Goal: Task Accomplishment & Management: Manage account settings

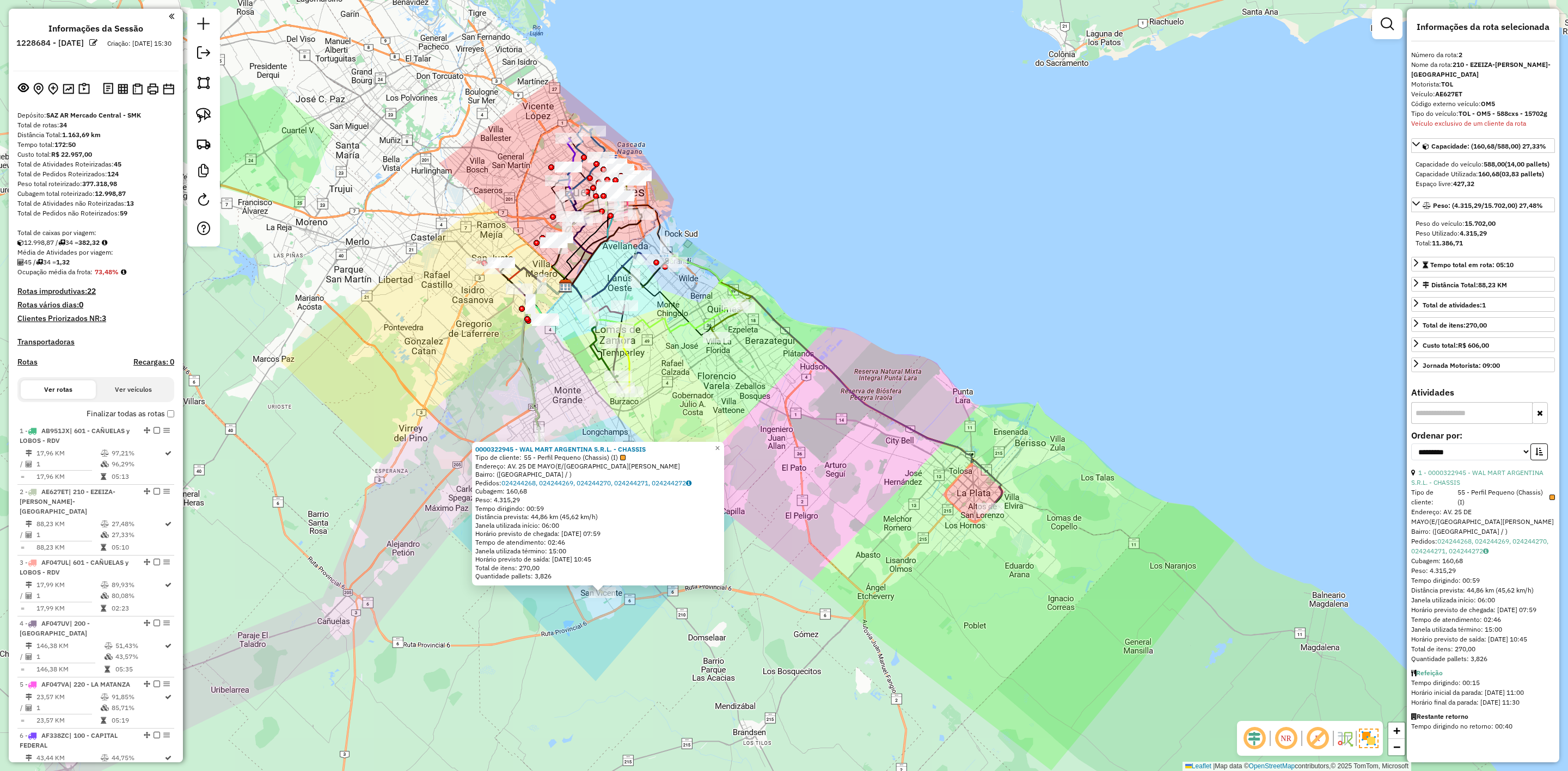
select select "**********"
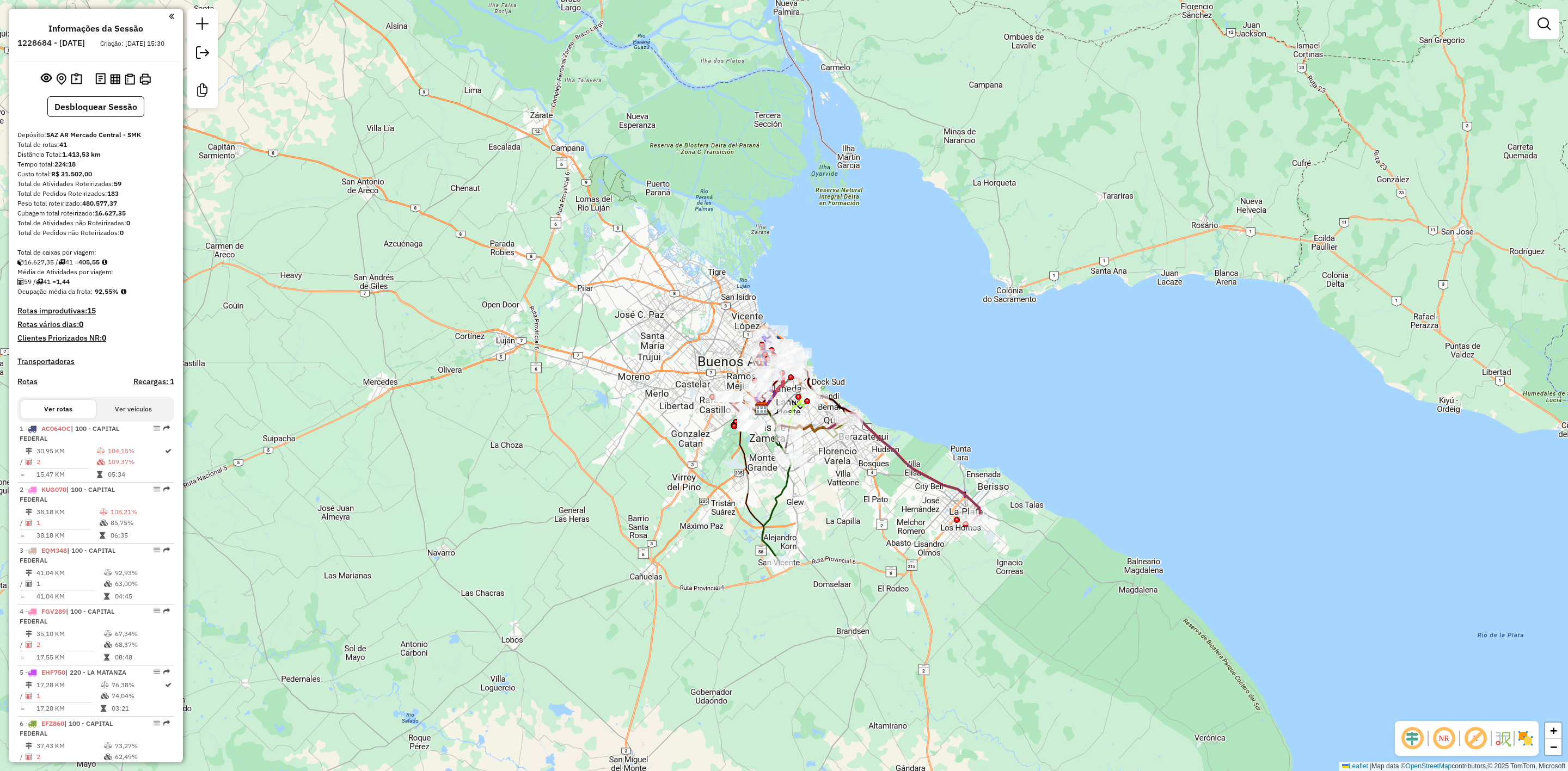
drag, startPoint x: 1008, startPoint y: 325, endPoint x: 931, endPoint y: 400, distance: 107.5
click at [944, 403] on div "Janela de atendimento Grade de atendimento Capacidade Transportadoras Veículos …" at bounding box center [784, 385] width 1568 height 771
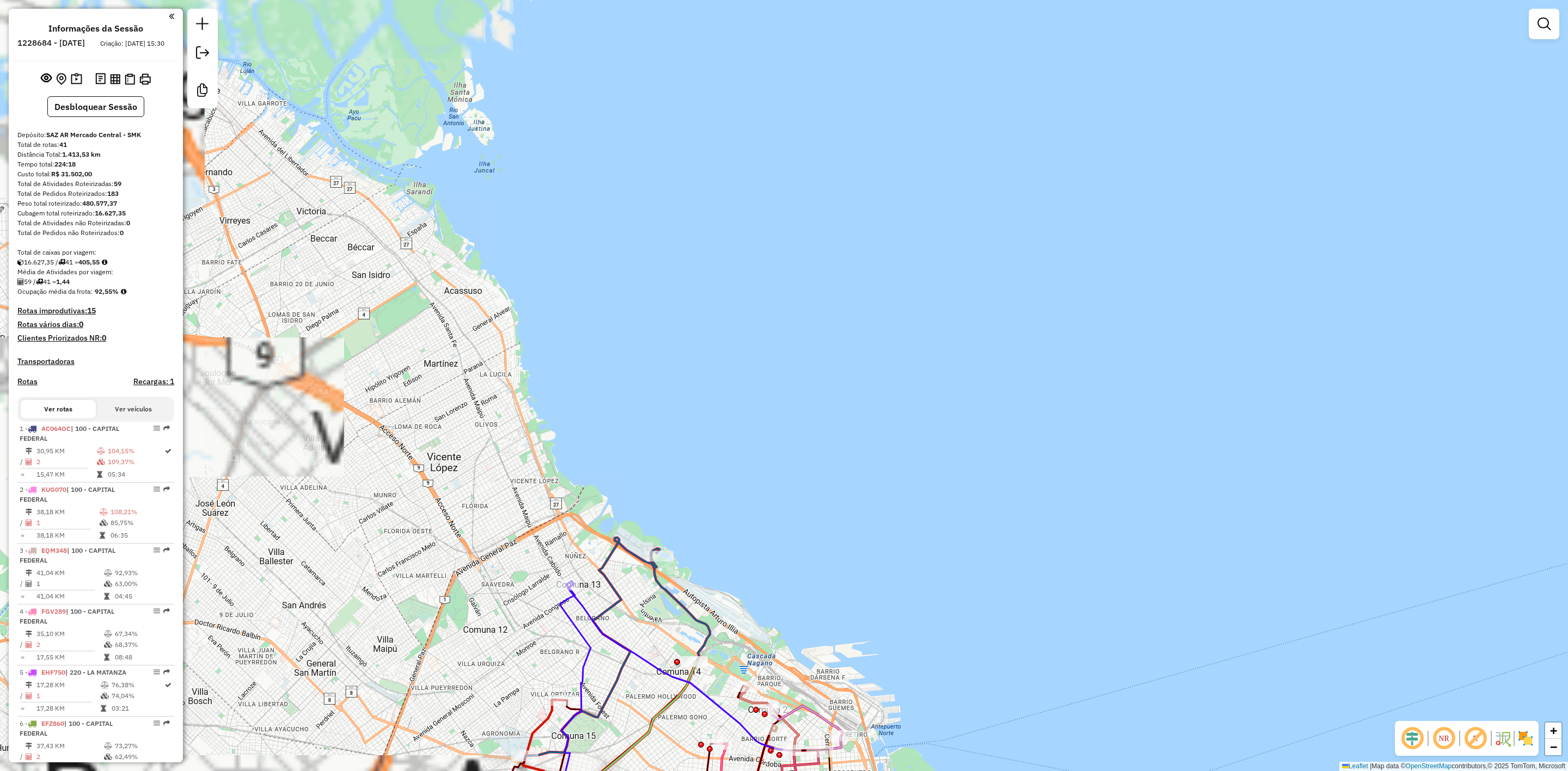
click at [1528, 742] on img at bounding box center [1525, 738] width 18 height 18
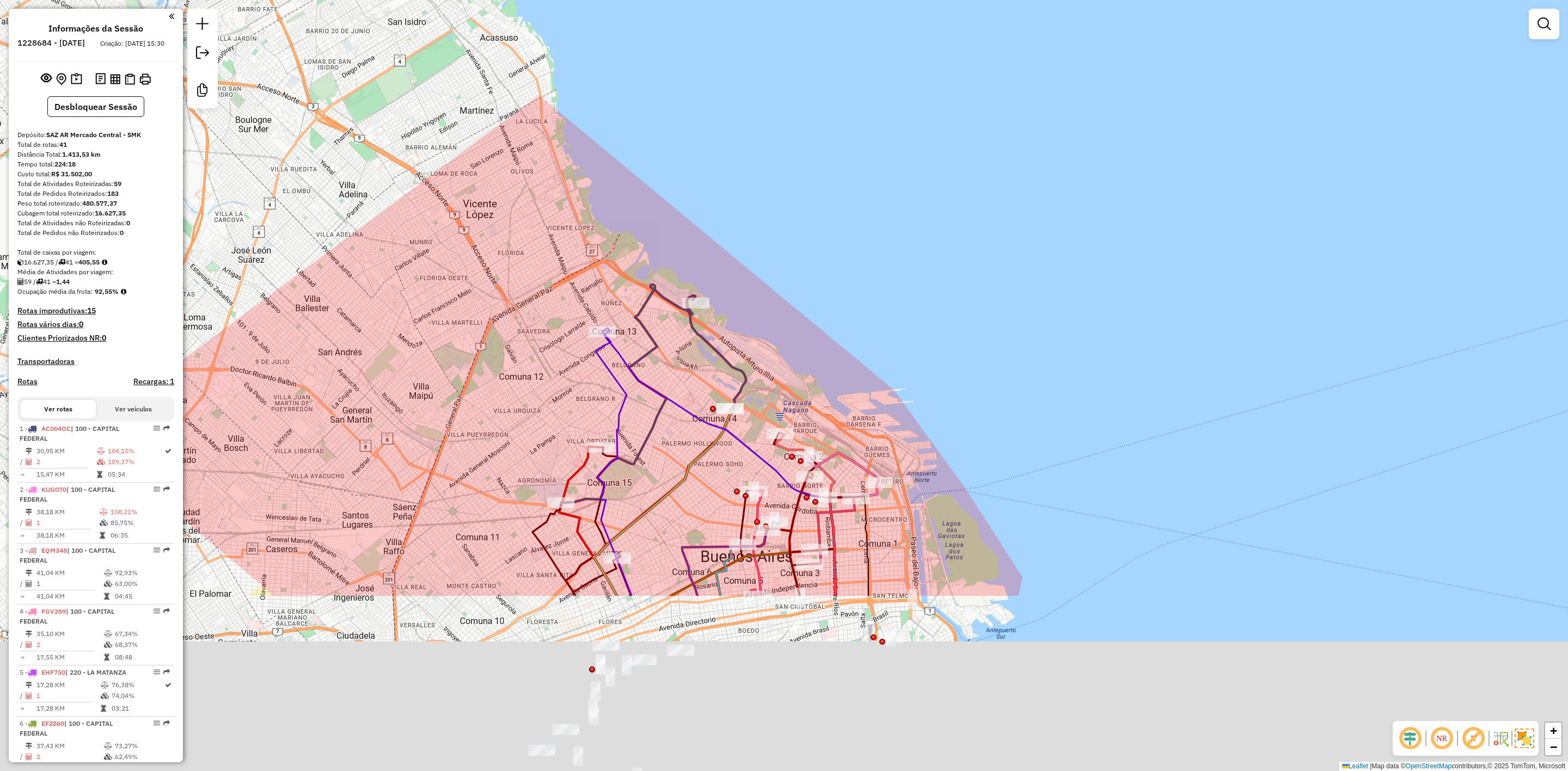
drag, startPoint x: 989, startPoint y: 548, endPoint x: 1050, endPoint y: 340, distance: 216.8
click at [1051, 340] on div "Janela de atendimento Grade de atendimento Capacidade Transportadoras Veículos …" at bounding box center [784, 385] width 1568 height 771
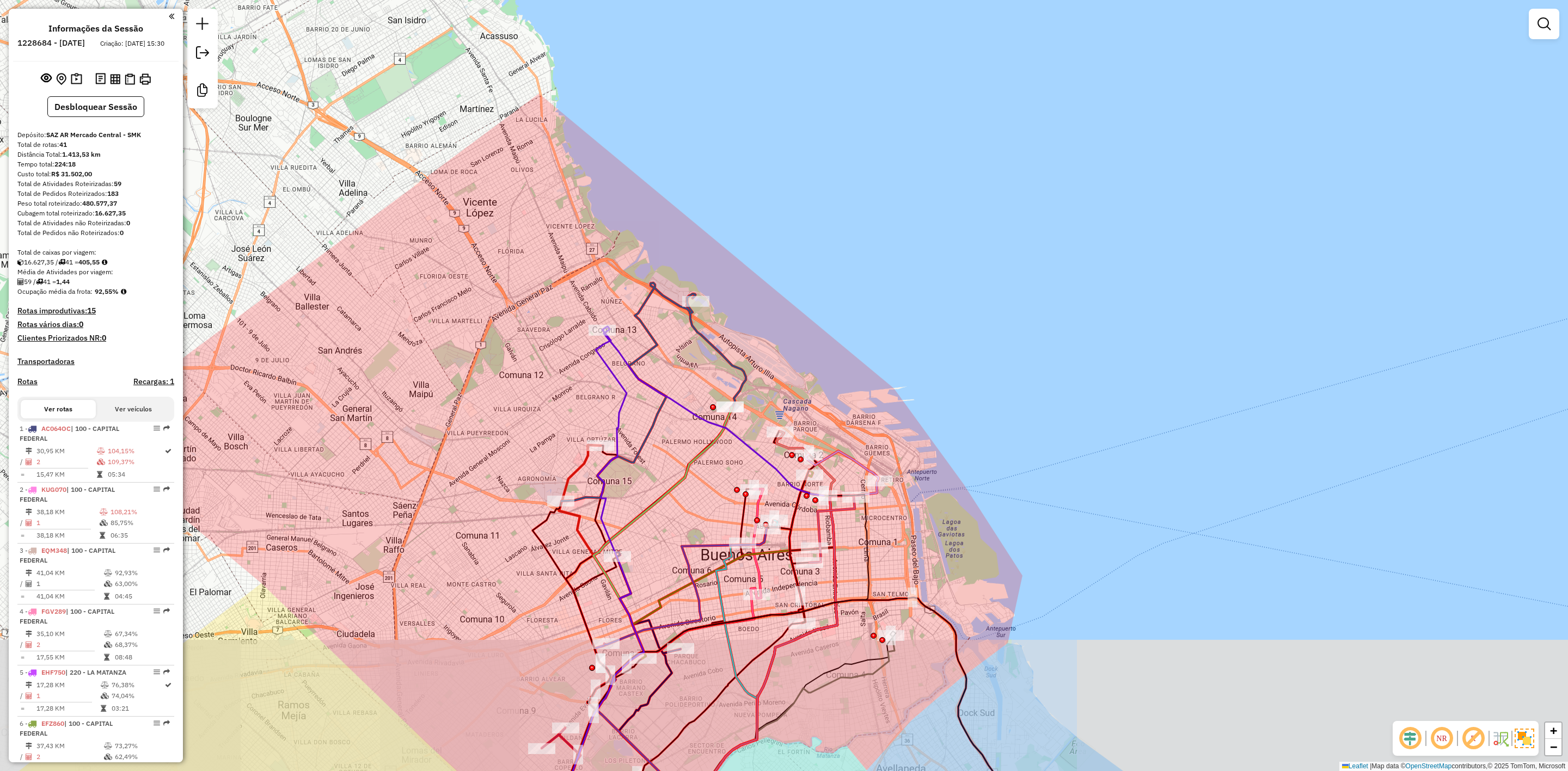
drag, startPoint x: 1032, startPoint y: 322, endPoint x: 1039, endPoint y: 291, distance: 31.8
click at [1041, 292] on div "Janela de atendimento Grade de atendimento Capacidade Transportadoras Veículos …" at bounding box center [784, 385] width 1568 height 771
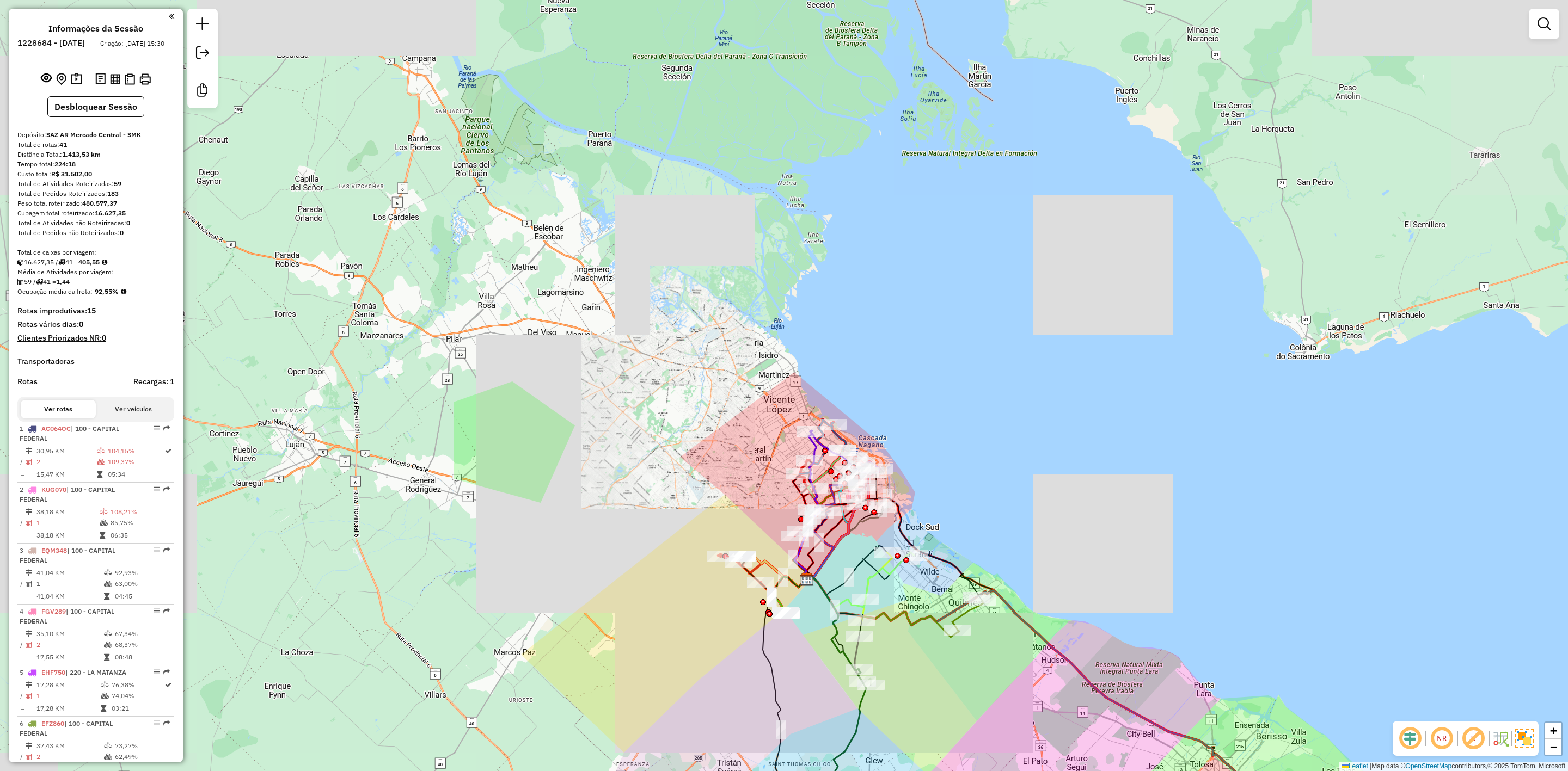
click at [1545, 24] on em at bounding box center [1544, 24] width 13 height 13
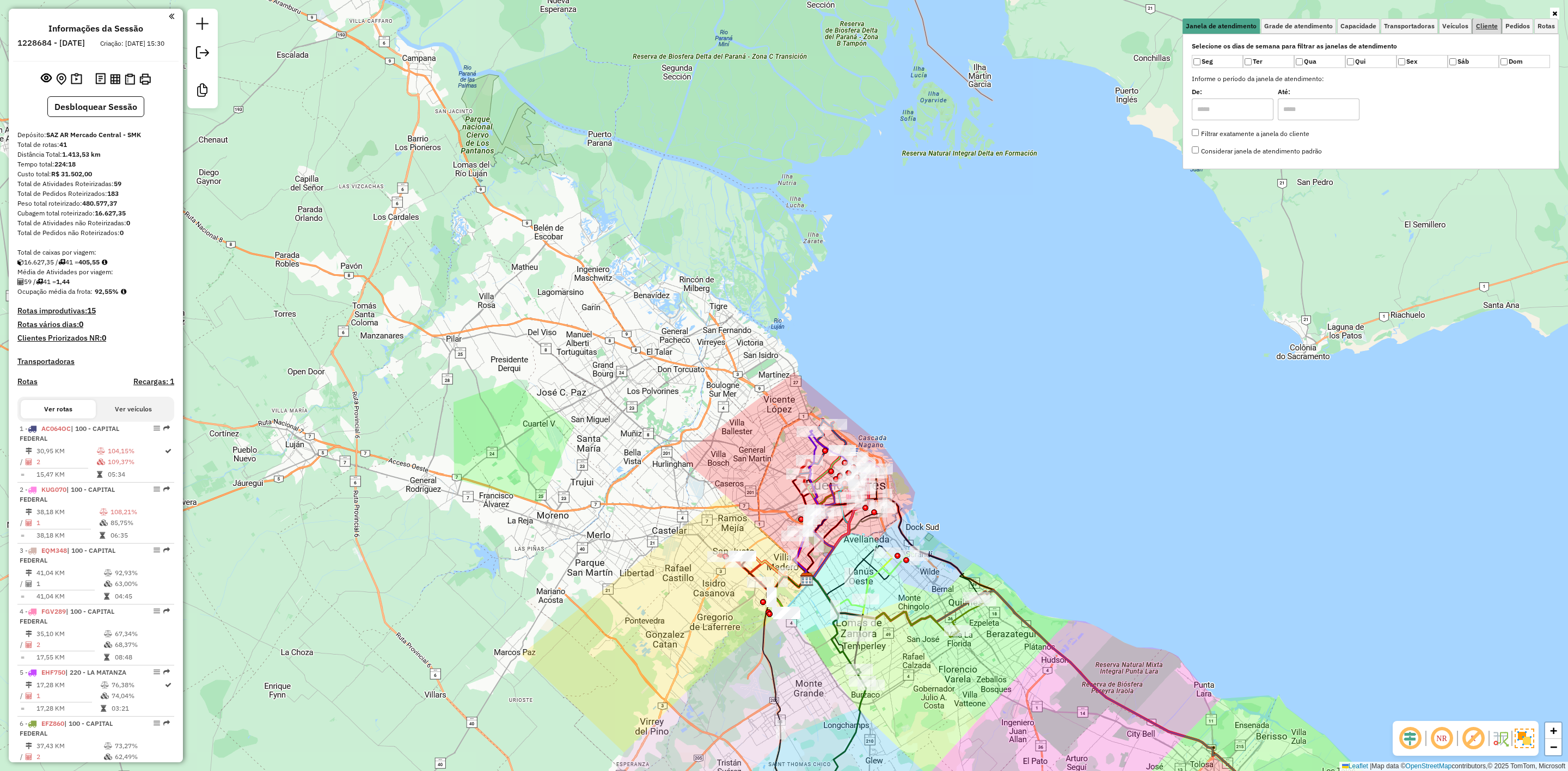
click at [1485, 32] on link "Cliente" at bounding box center [1486, 26] width 29 height 15
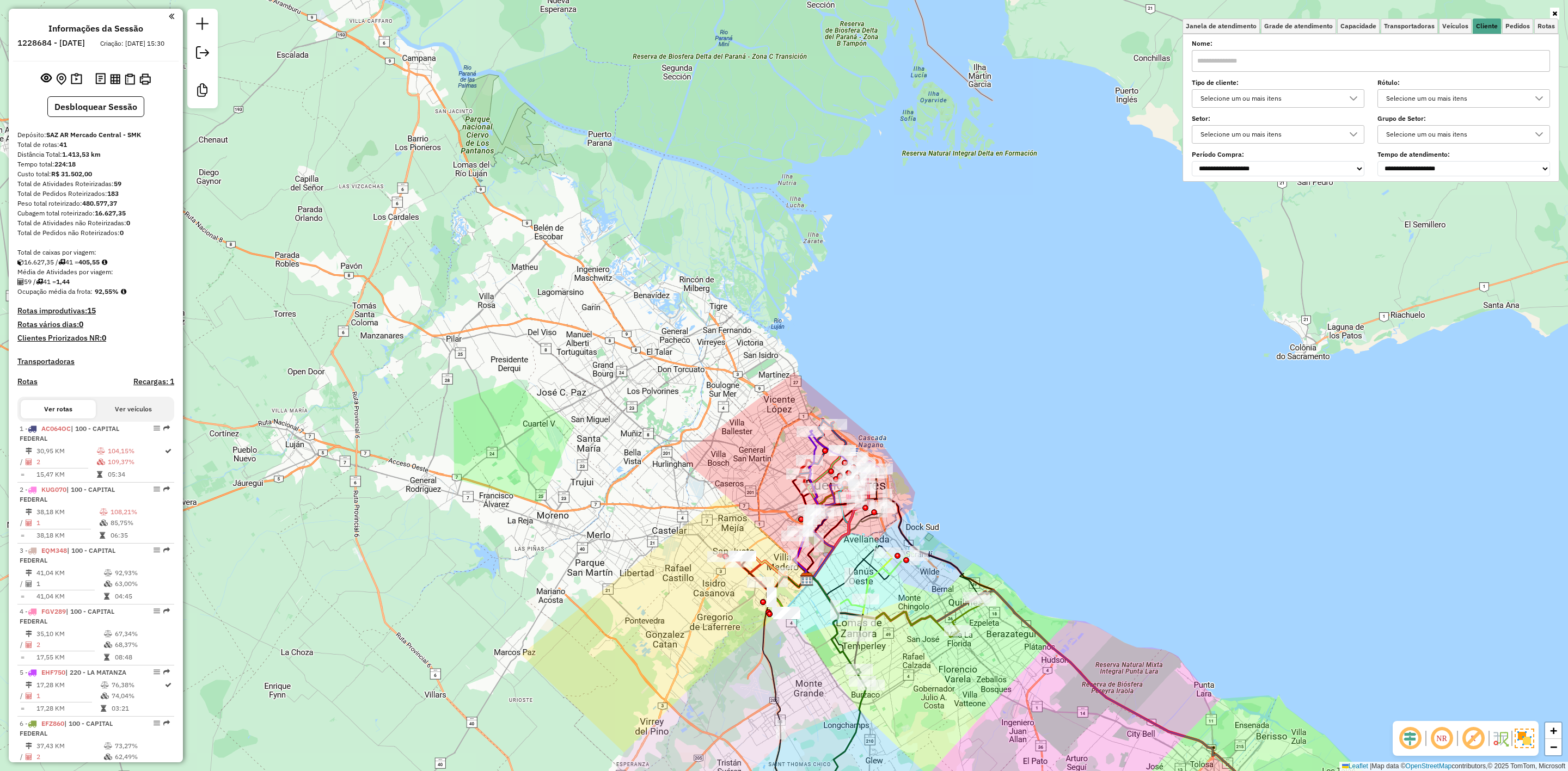
click at [1276, 94] on div "Selecione um ou mais itens" at bounding box center [1270, 99] width 147 height 18
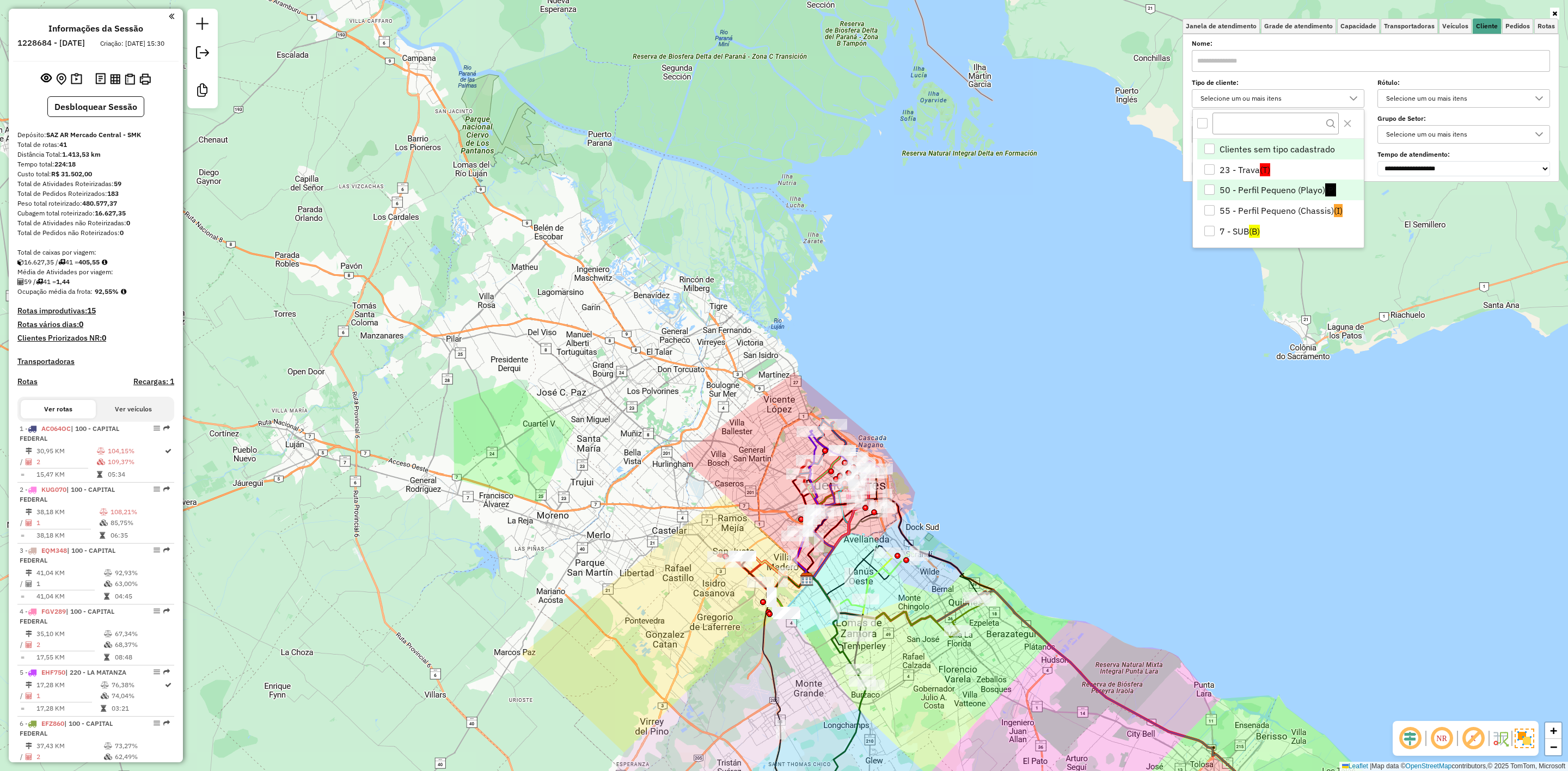
click at [1256, 182] on li "50 - Perfil Pequeno (Playo) (P)" at bounding box center [1281, 190] width 167 height 21
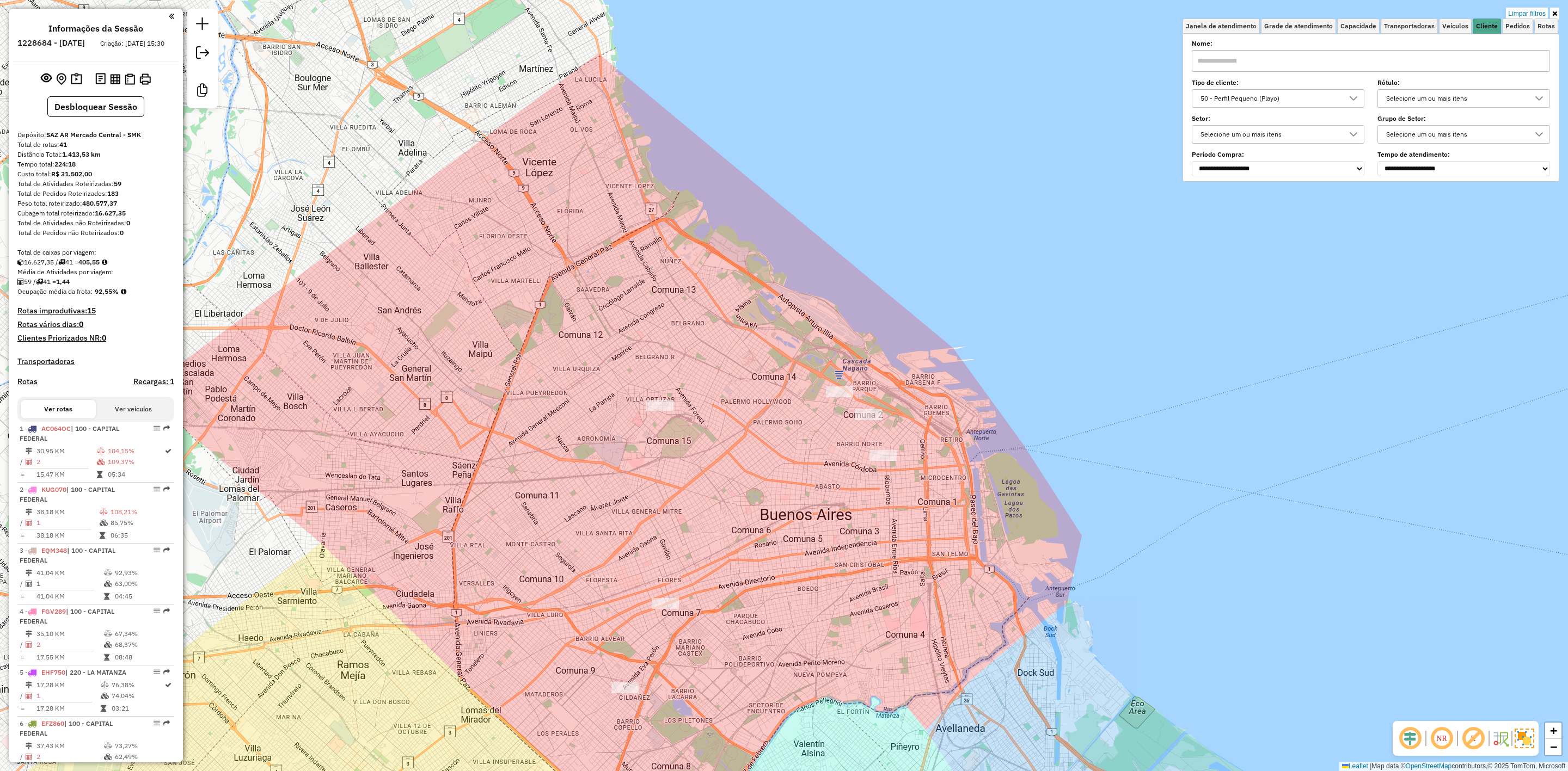
select select "**********"
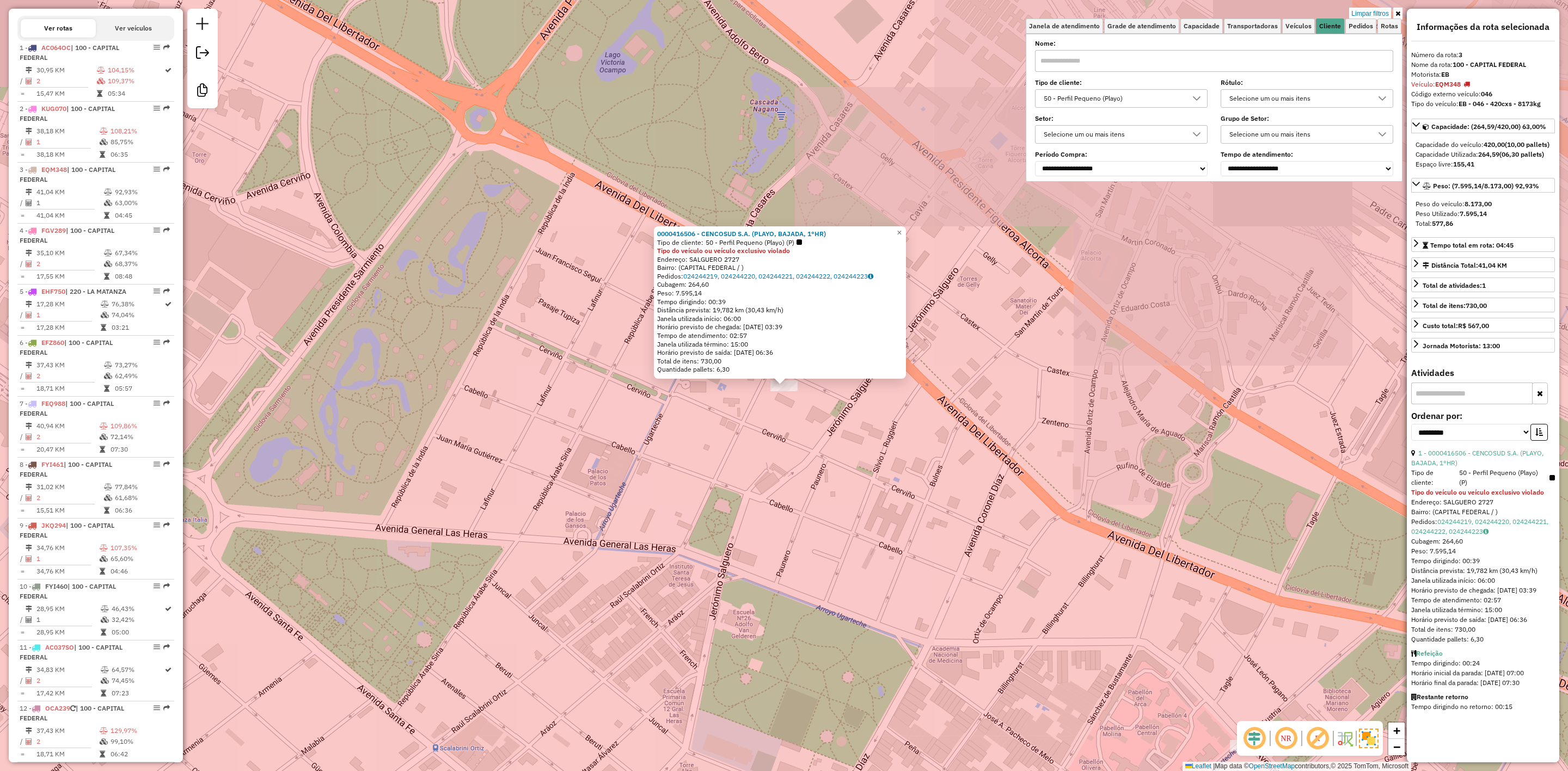
scroll to position [545, 0]
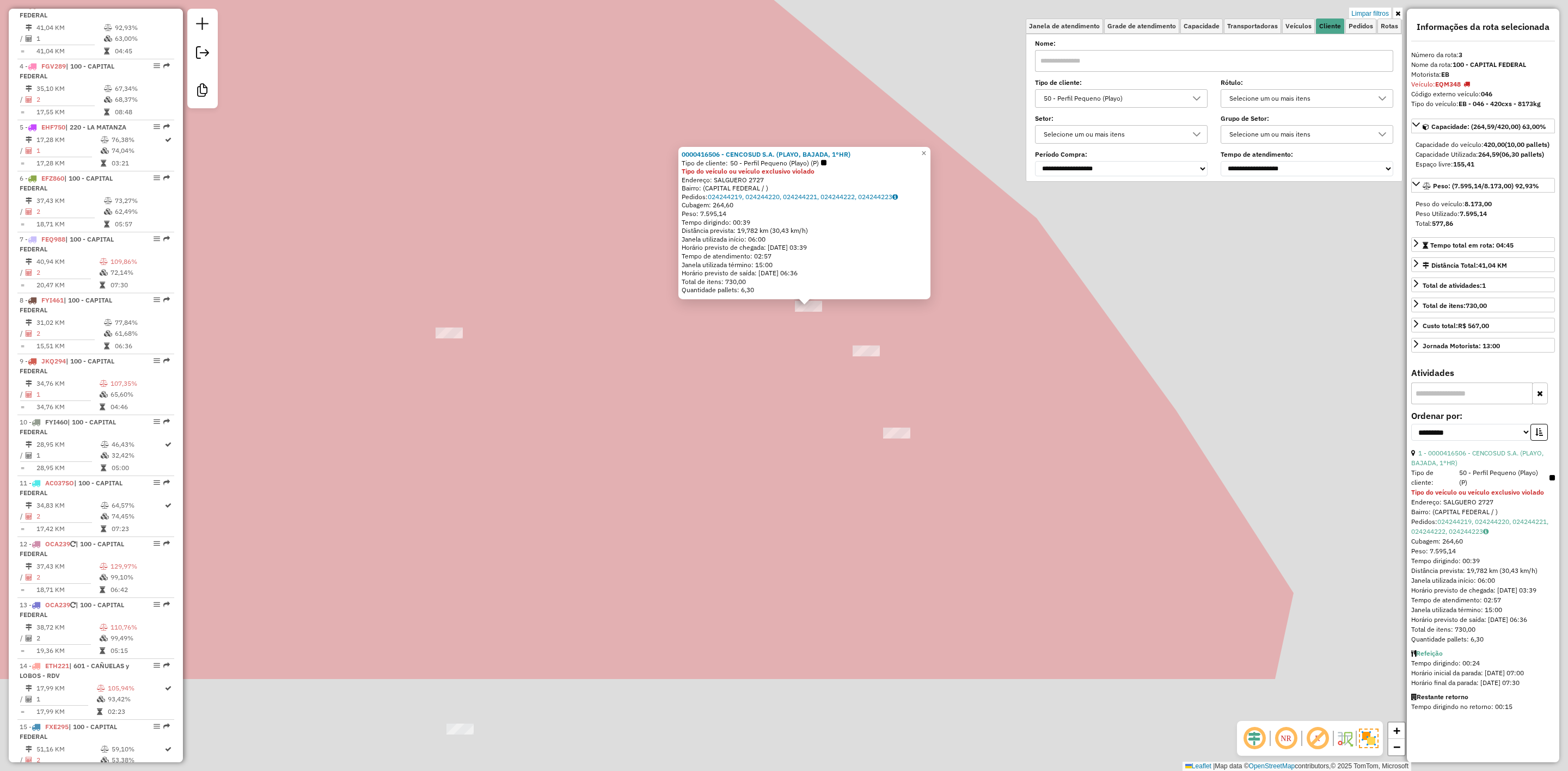
drag, startPoint x: 930, startPoint y: 559, endPoint x: 870, endPoint y: 379, distance: 189.7
click at [864, 378] on div "0000416506 - CENCOSUD S.A. (PLAYO, BAJADA, 1°HR) Tipo de cliente: 50 - Perfil P…" at bounding box center [784, 385] width 1568 height 771
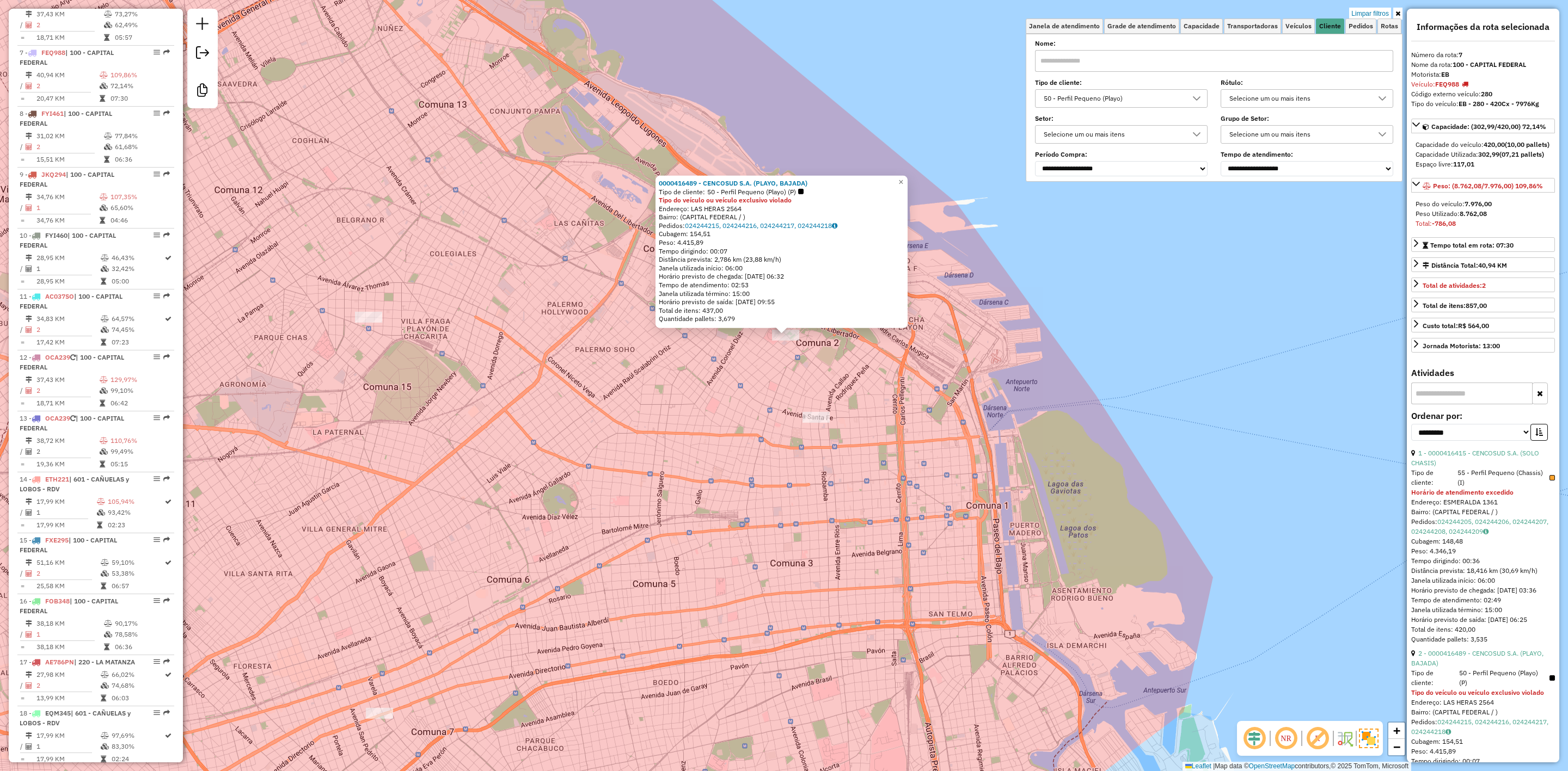
scroll to position [780, 0]
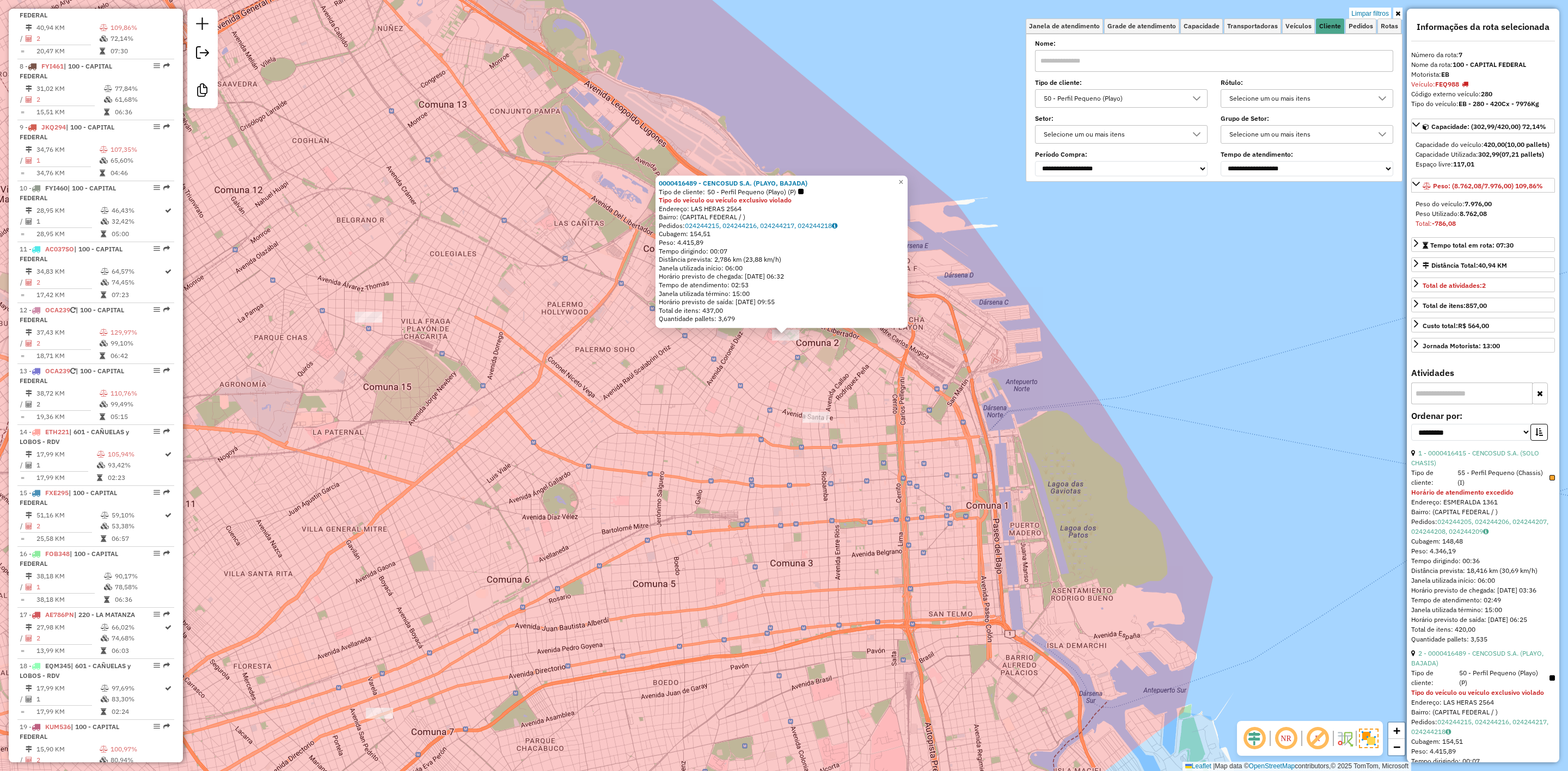
drag, startPoint x: 929, startPoint y: 371, endPoint x: 928, endPoint y: 267, distance: 104.0
click at [929, 260] on div "0000416489 - CENCOSUD S.A. (PLAYO, BAJADA) Tipo de cliente: 50 - Perfil Pequeno…" at bounding box center [784, 385] width 1568 height 771
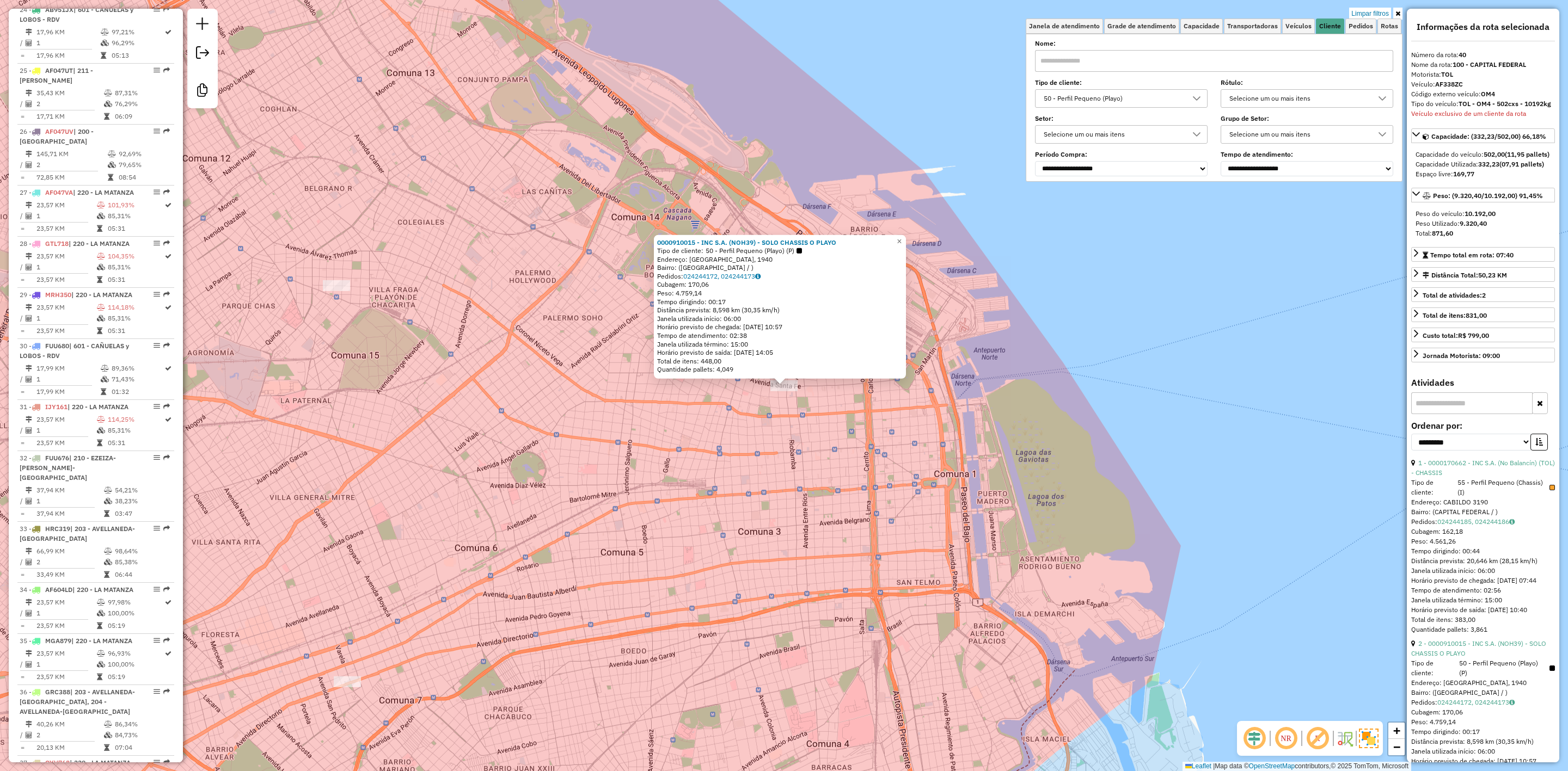
scroll to position [2193, 0]
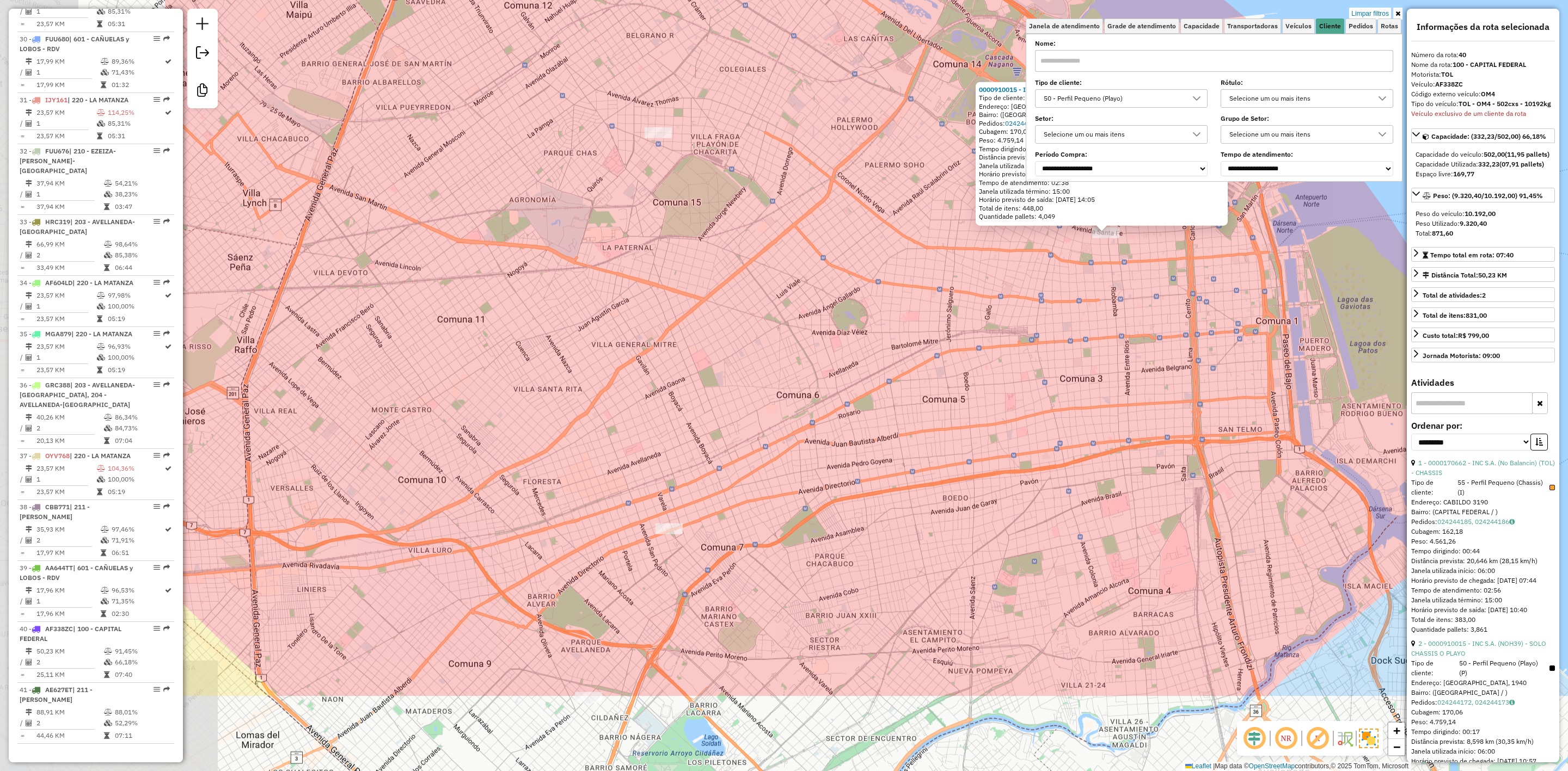
drag, startPoint x: 672, startPoint y: 469, endPoint x: 1002, endPoint y: 311, distance: 365.9
click at [1002, 311] on div "0000910015 - INC S.A. (NOH39) - SOLO CHASSIS O PLAYO Tipo de cliente: 50 - Perf…" at bounding box center [784, 385] width 1568 height 771
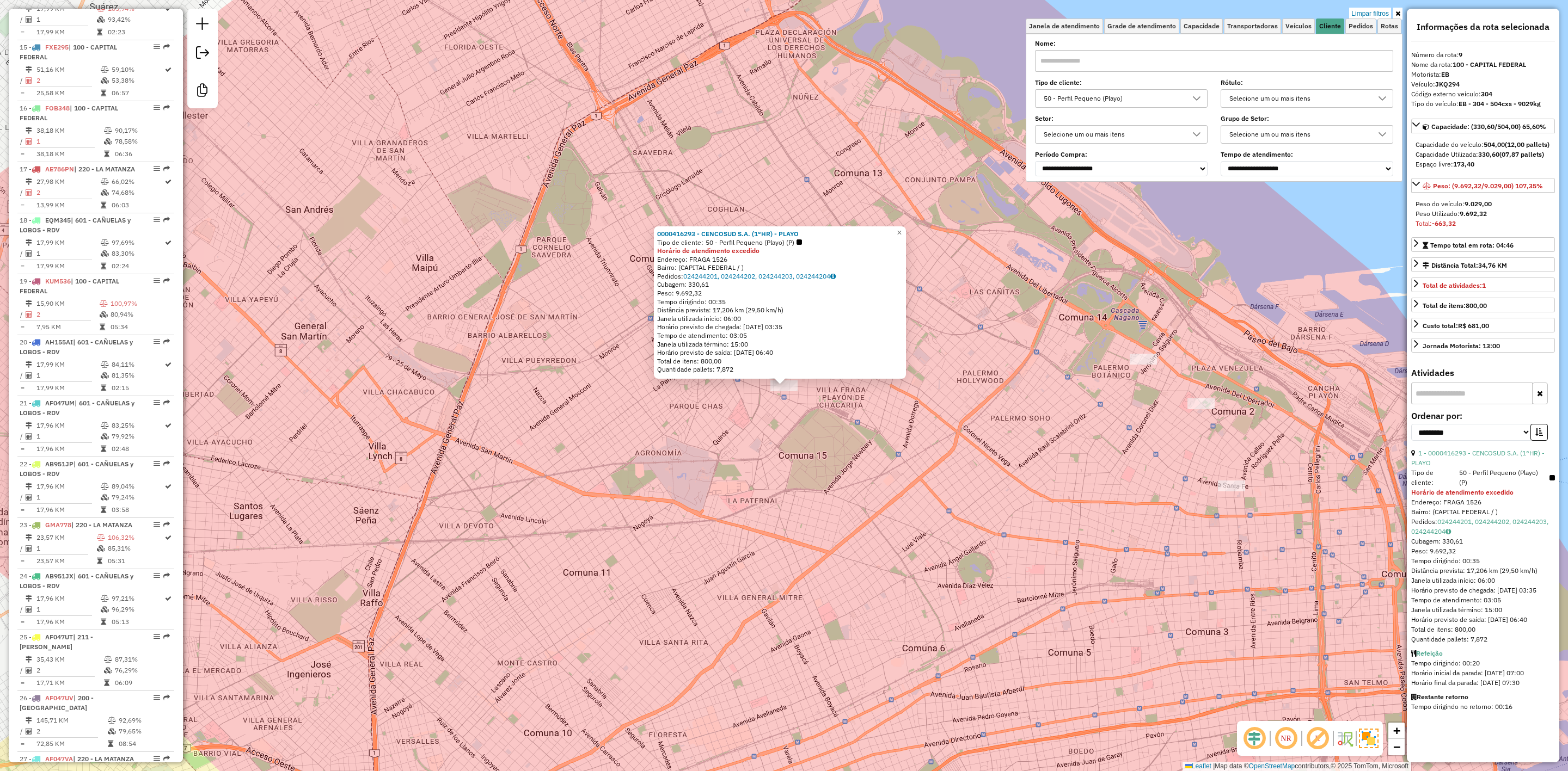
scroll to position [902, 0]
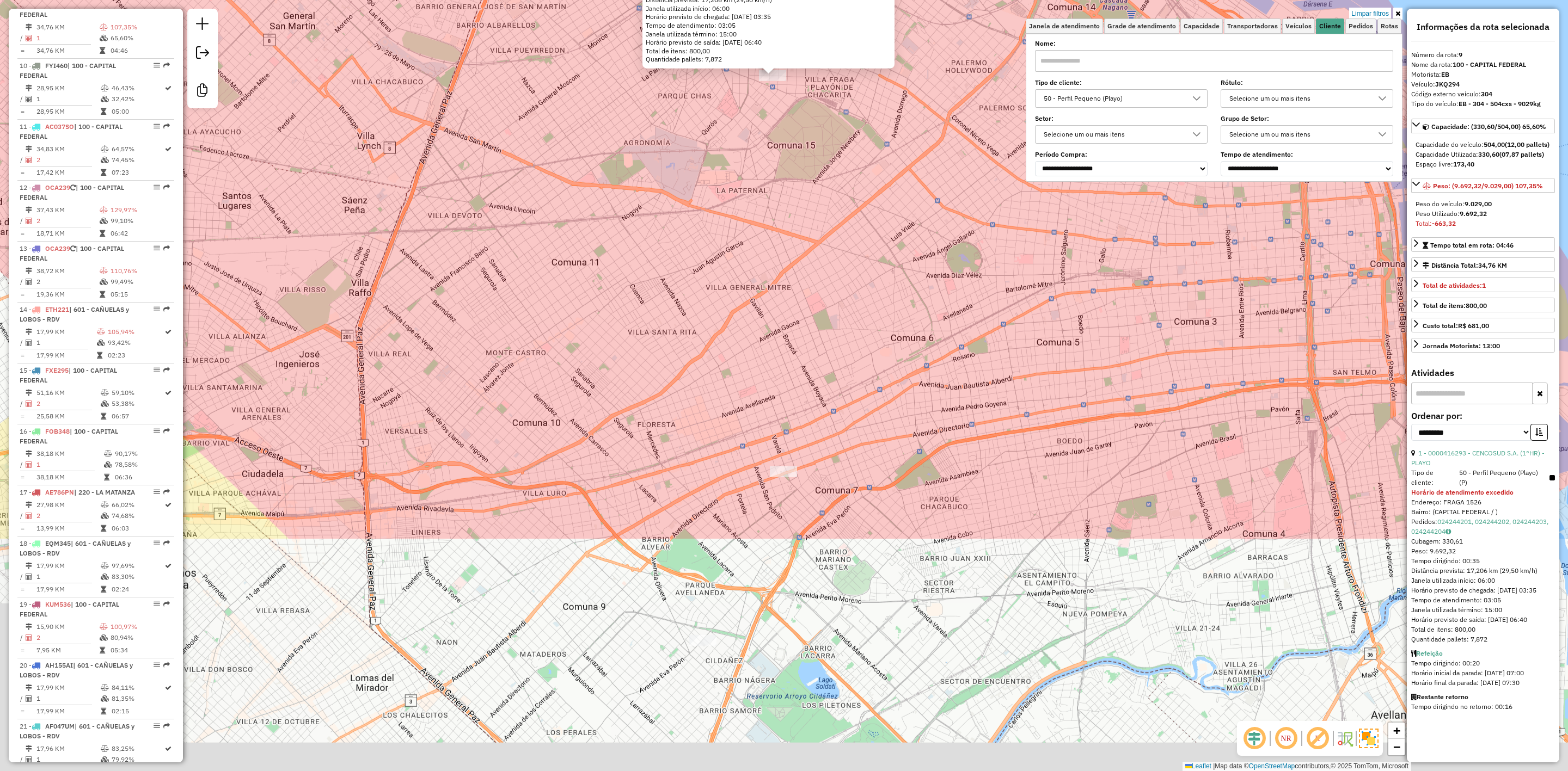
drag, startPoint x: 832, startPoint y: 425, endPoint x: 823, endPoint y: 127, distance: 298.1
click at [823, 127] on div "0000416293 - CENCOSUD S.A. (1°HR) - PLAYO Tipo de cliente: 50 - Perfil Pequeno …" at bounding box center [784, 385] width 1568 height 771
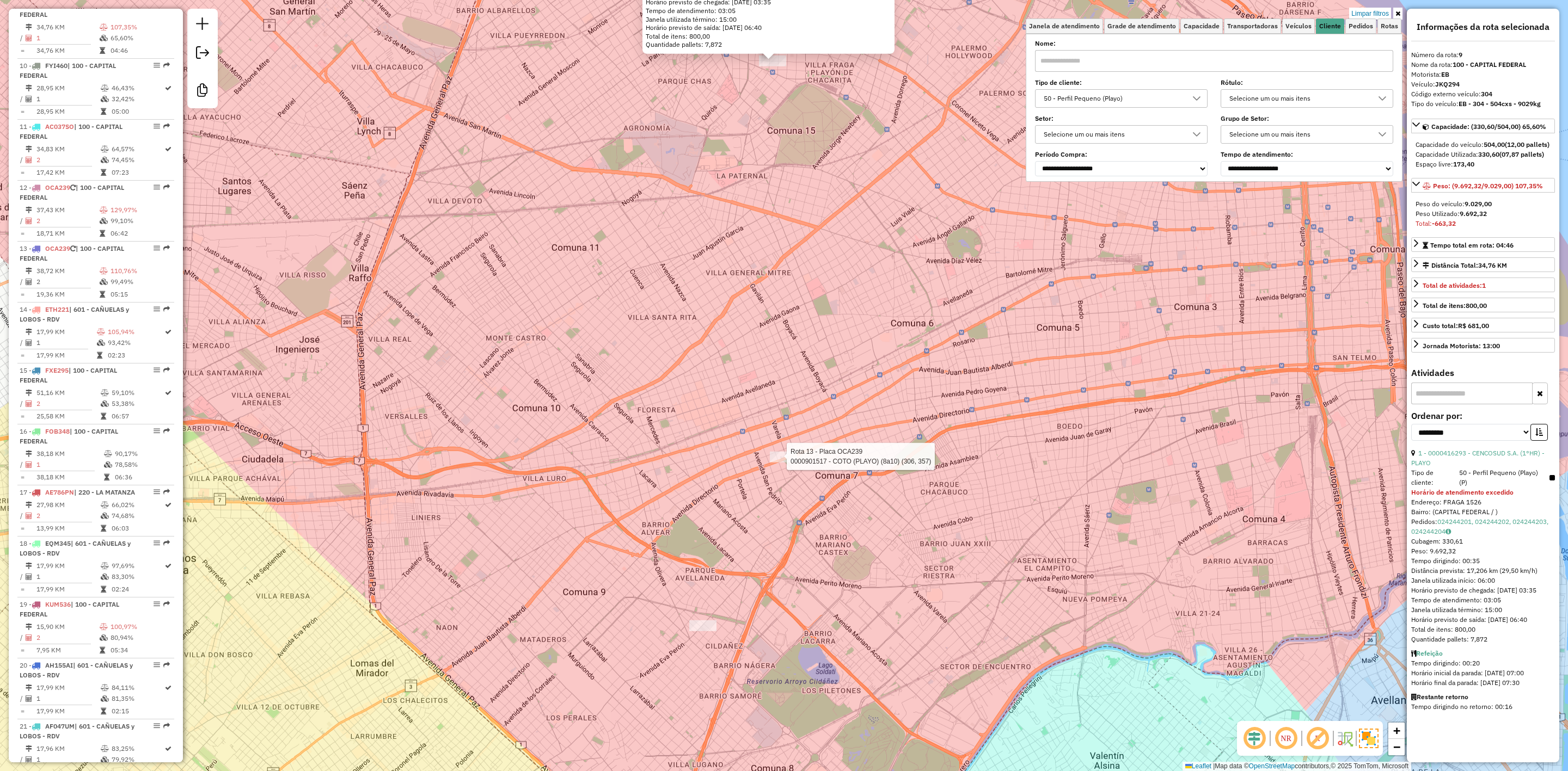
click at [789, 462] on div at bounding box center [783, 457] width 27 height 11
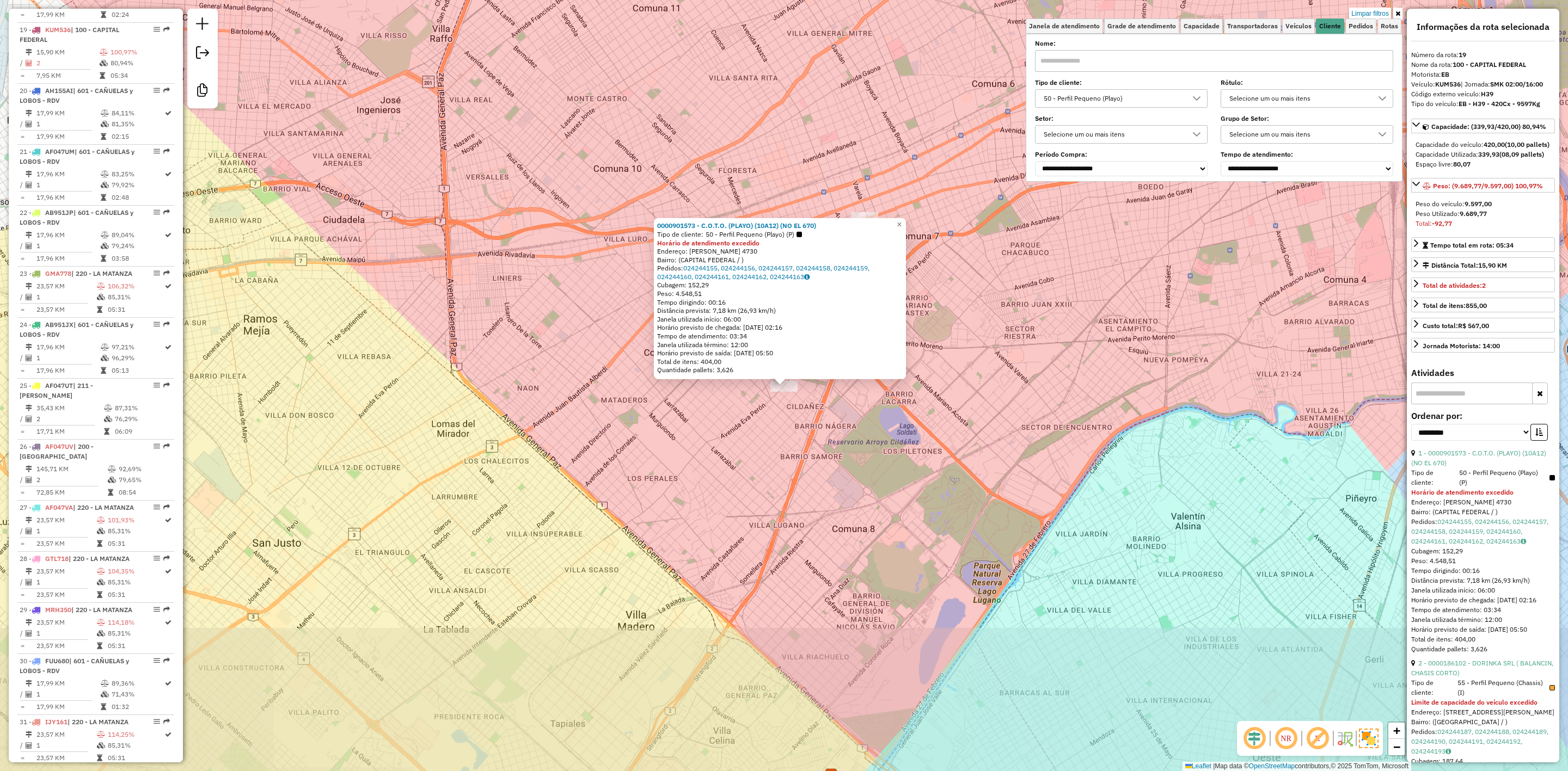
scroll to position [1513, 0]
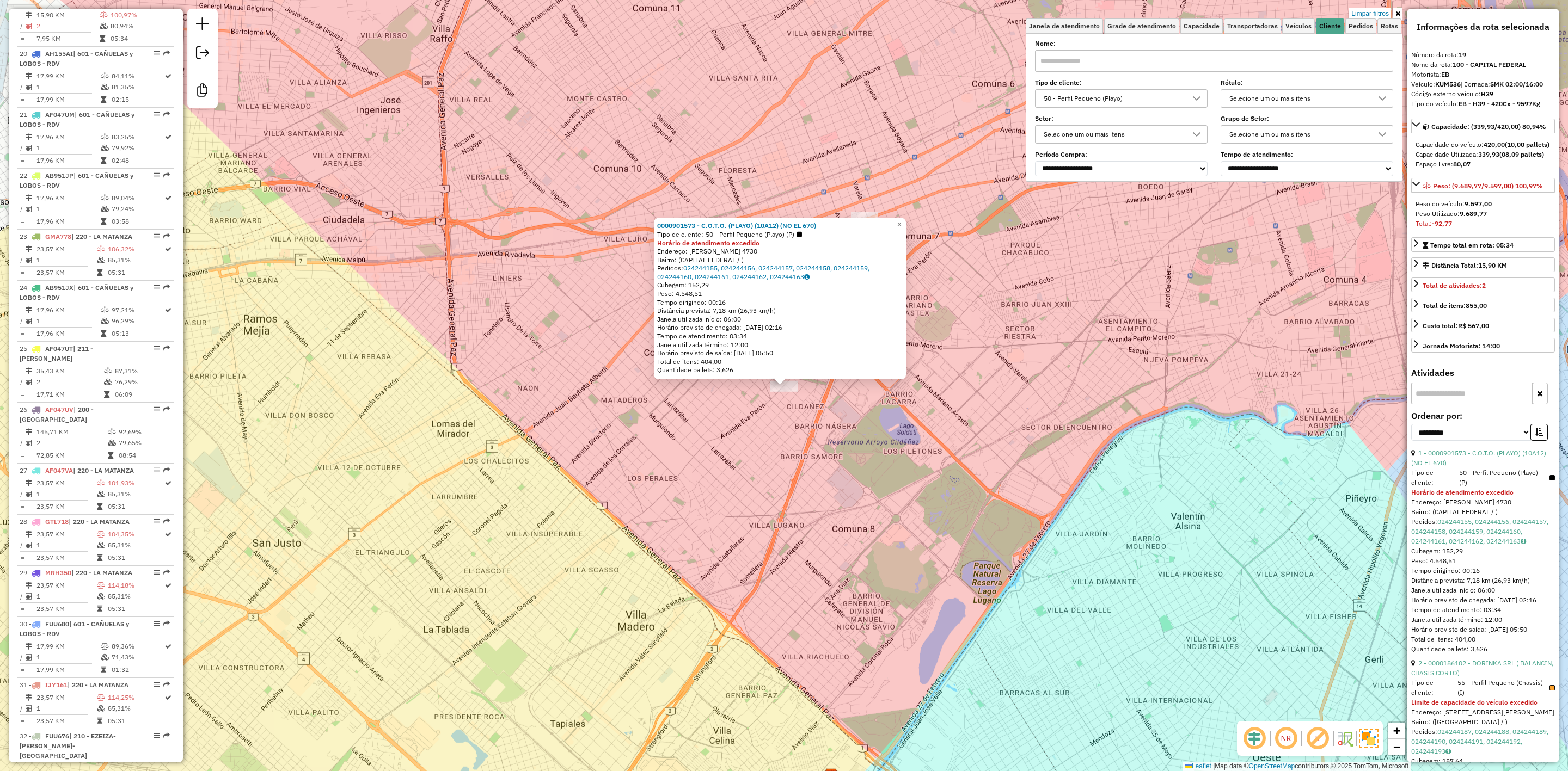
click at [1164, 96] on div "50 - Perfil Pequeno (Playo)" at bounding box center [1113, 99] width 147 height 18
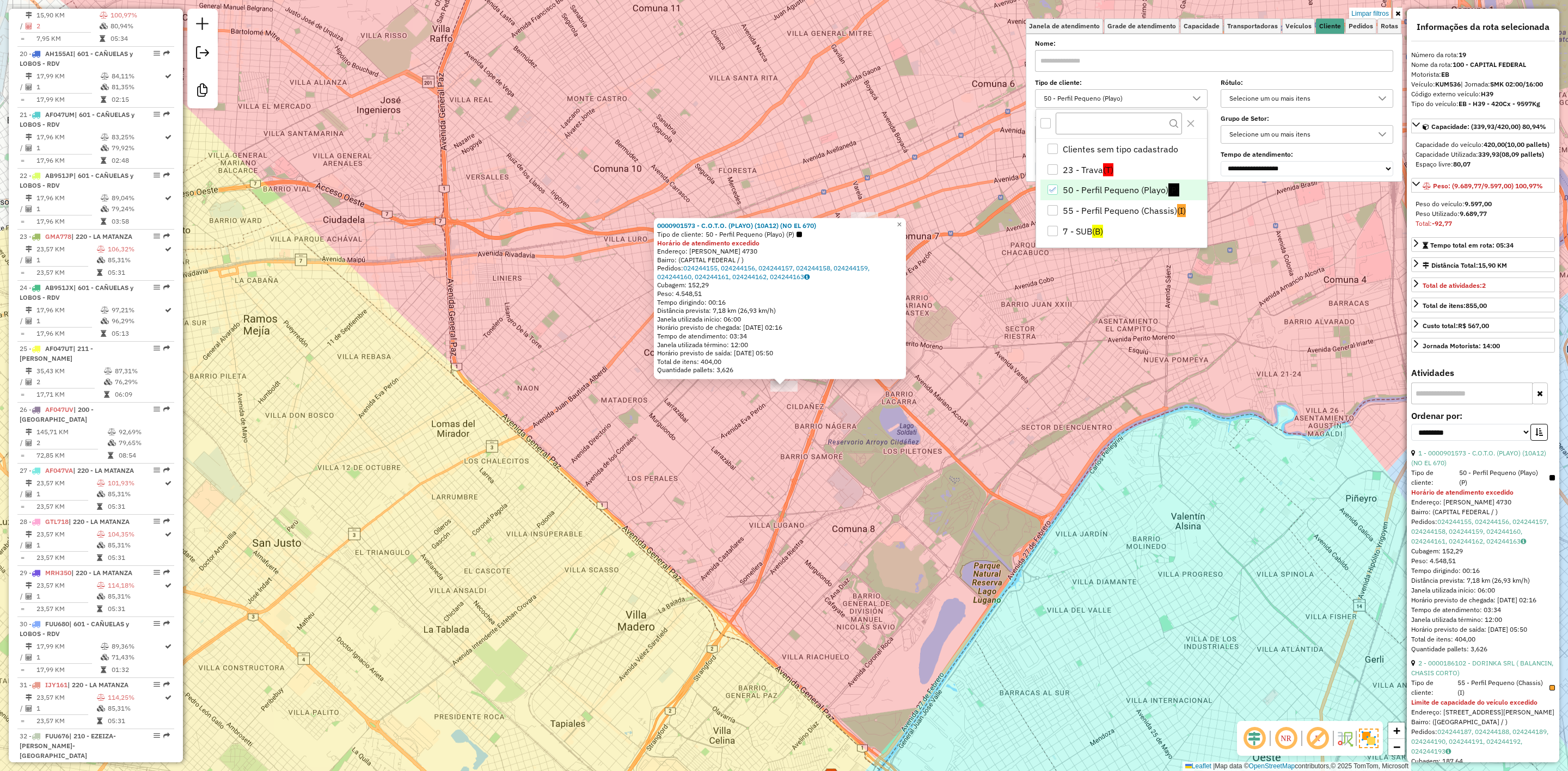
click at [1103, 183] on li "50 - Perfil Pequeno (Playo) (P)" at bounding box center [1124, 190] width 167 height 21
click at [1101, 209] on li "55 - Perfil Pequeno (Chassis) (I)" at bounding box center [1124, 211] width 167 height 21
click at [1029, 389] on div "0000901573 - C.O.T.O. (PLAYO) (10A12) (NO EL 670) Tipo de cliente: 50 - Perfil …" at bounding box center [784, 385] width 1568 height 771
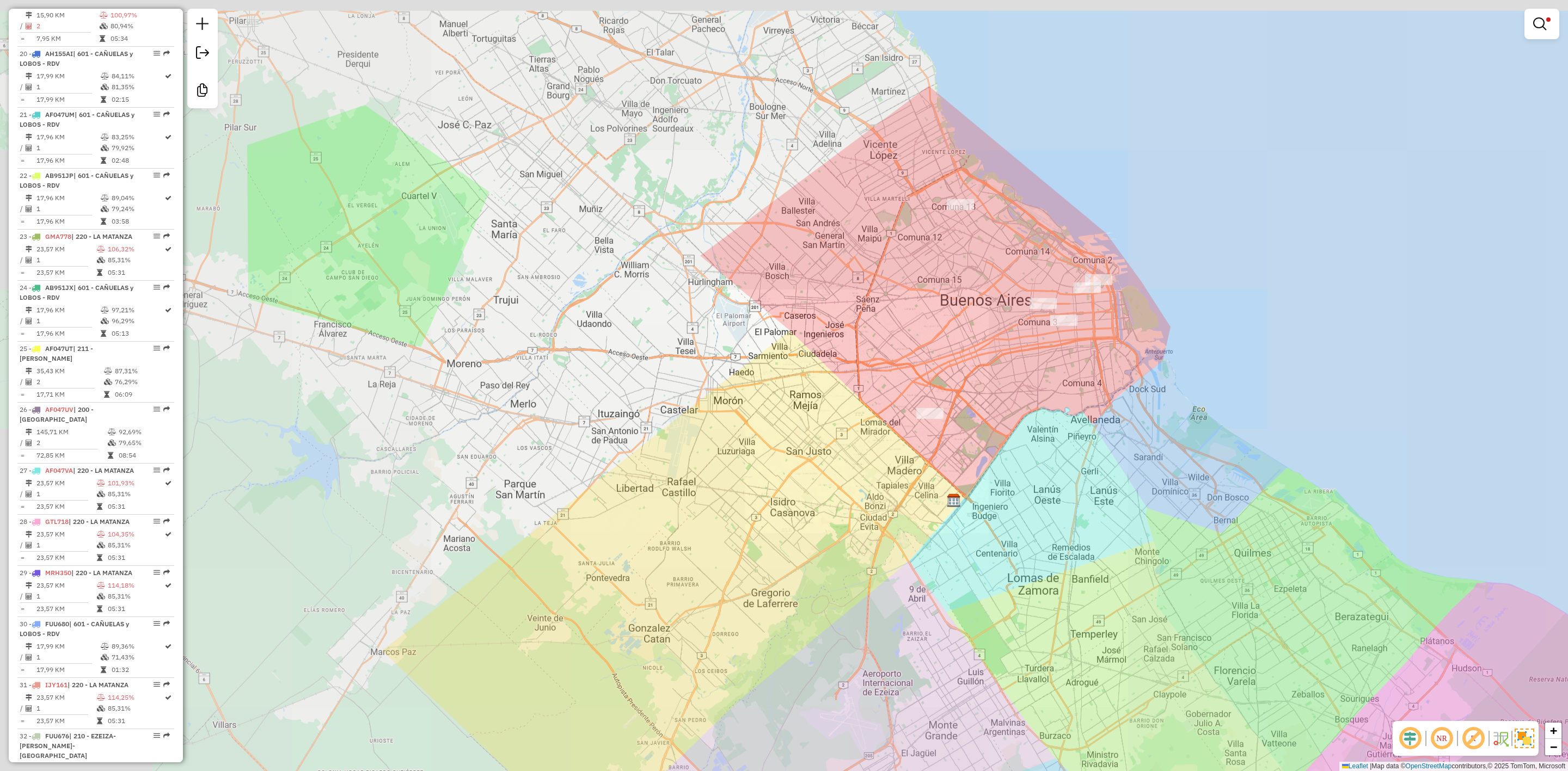
drag, startPoint x: 1034, startPoint y: 347, endPoint x: 1014, endPoint y: 405, distance: 61.4
click at [1014, 405] on div "Limpar filtros Janela de atendimento Grade de atendimento Capacidade Transporta…" at bounding box center [784, 385] width 1568 height 771
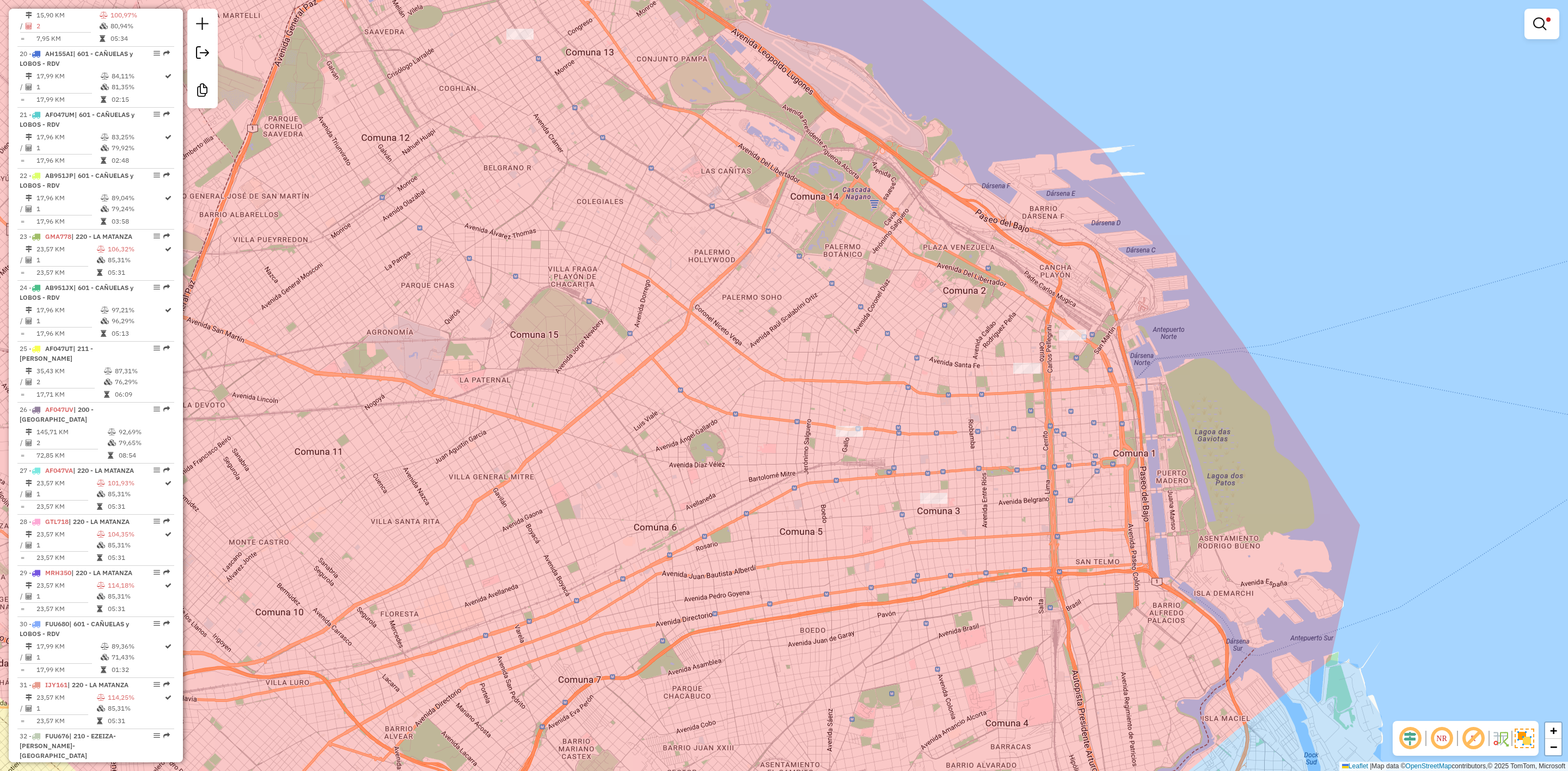
click at [1070, 341] on div at bounding box center [1073, 335] width 27 height 11
select select "**********"
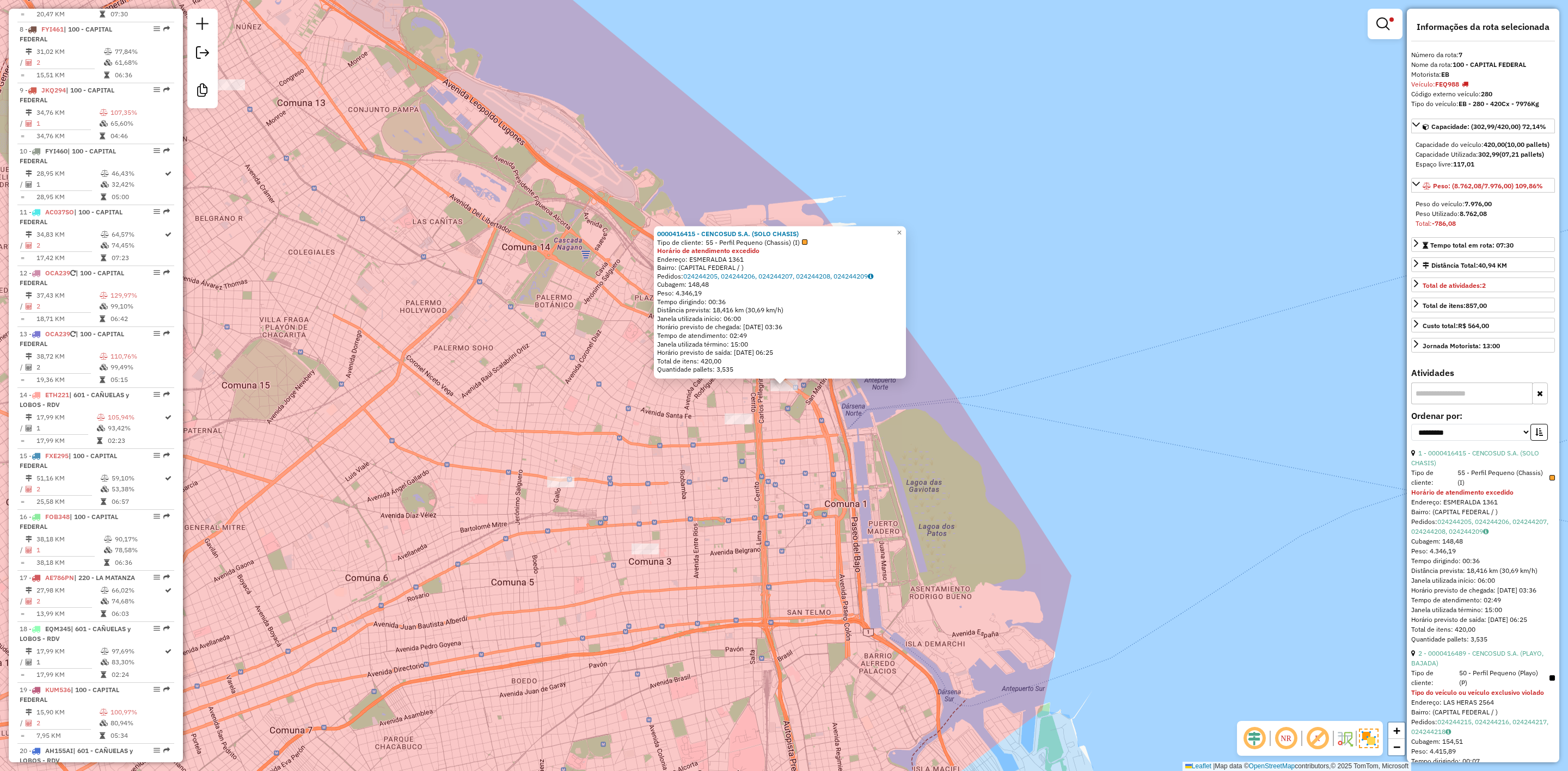
scroll to position [780, 0]
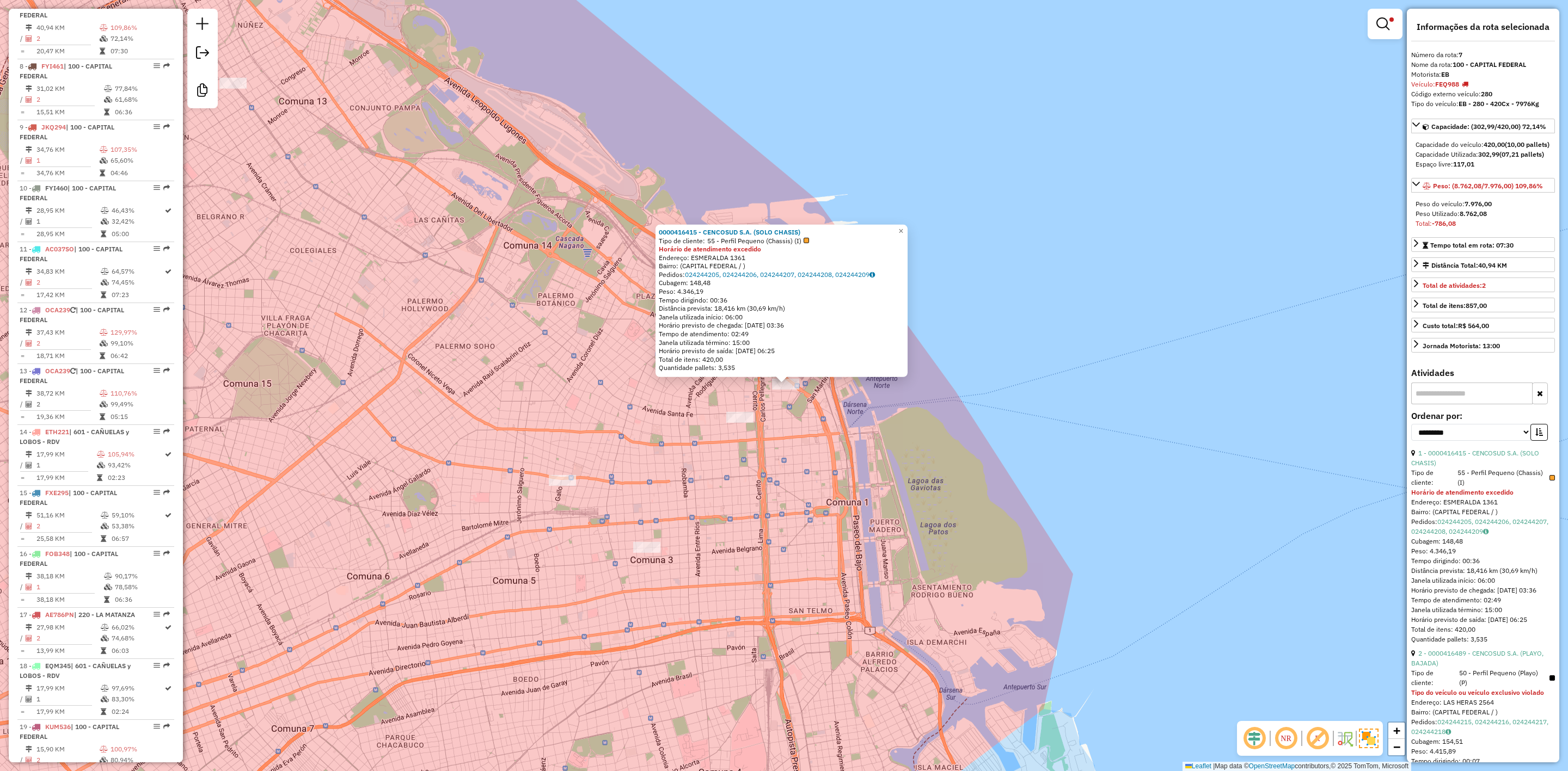
drag, startPoint x: 903, startPoint y: 495, endPoint x: 1126, endPoint y: 392, distance: 245.6
click at [1126, 394] on div "0000416415 - CENCOSUD S.A. (SOLO CHASIS) Tipo de cliente: 55 - Perfil Pequeno (…" at bounding box center [784, 385] width 1568 height 771
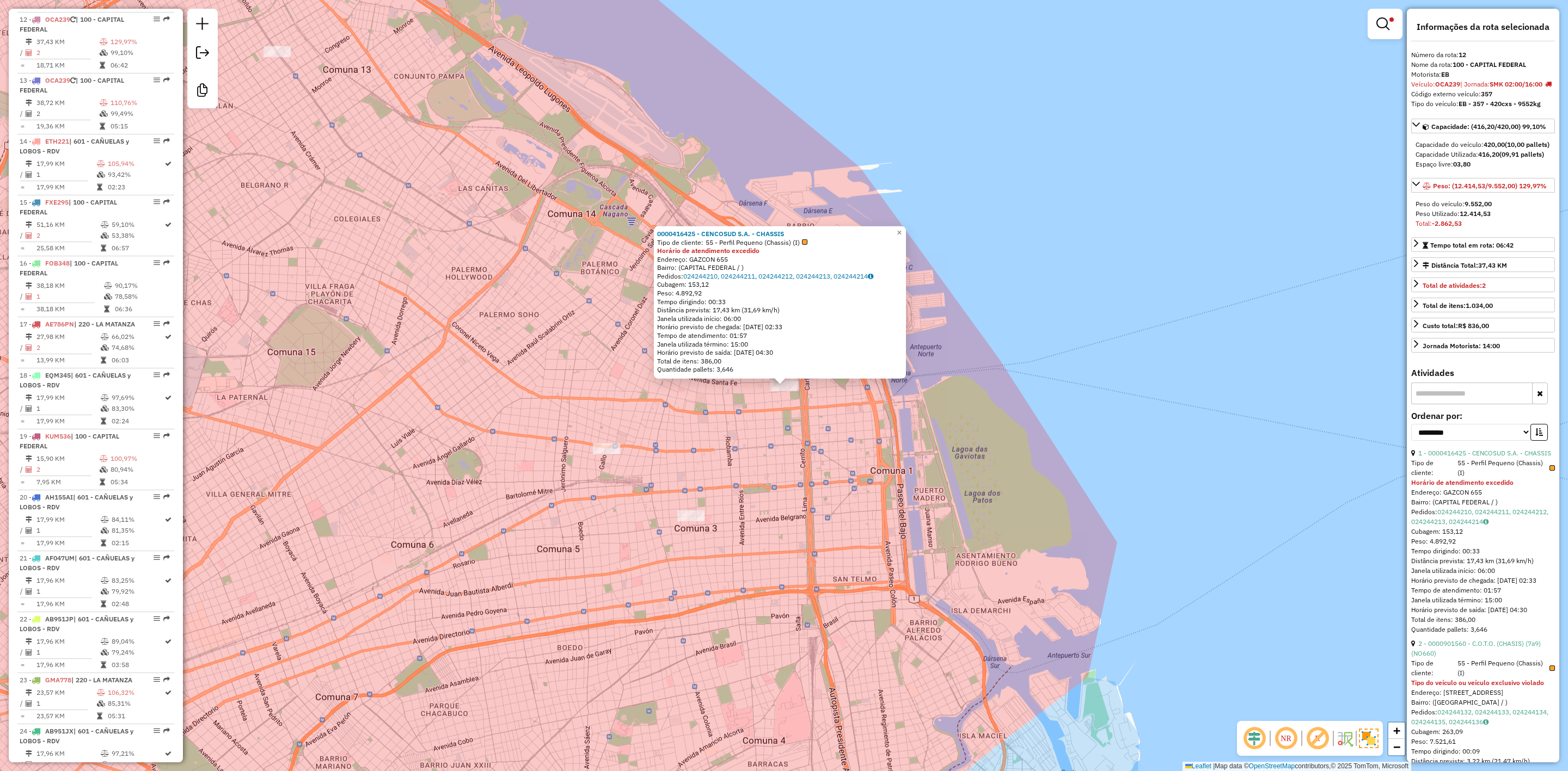
scroll to position [1085, 0]
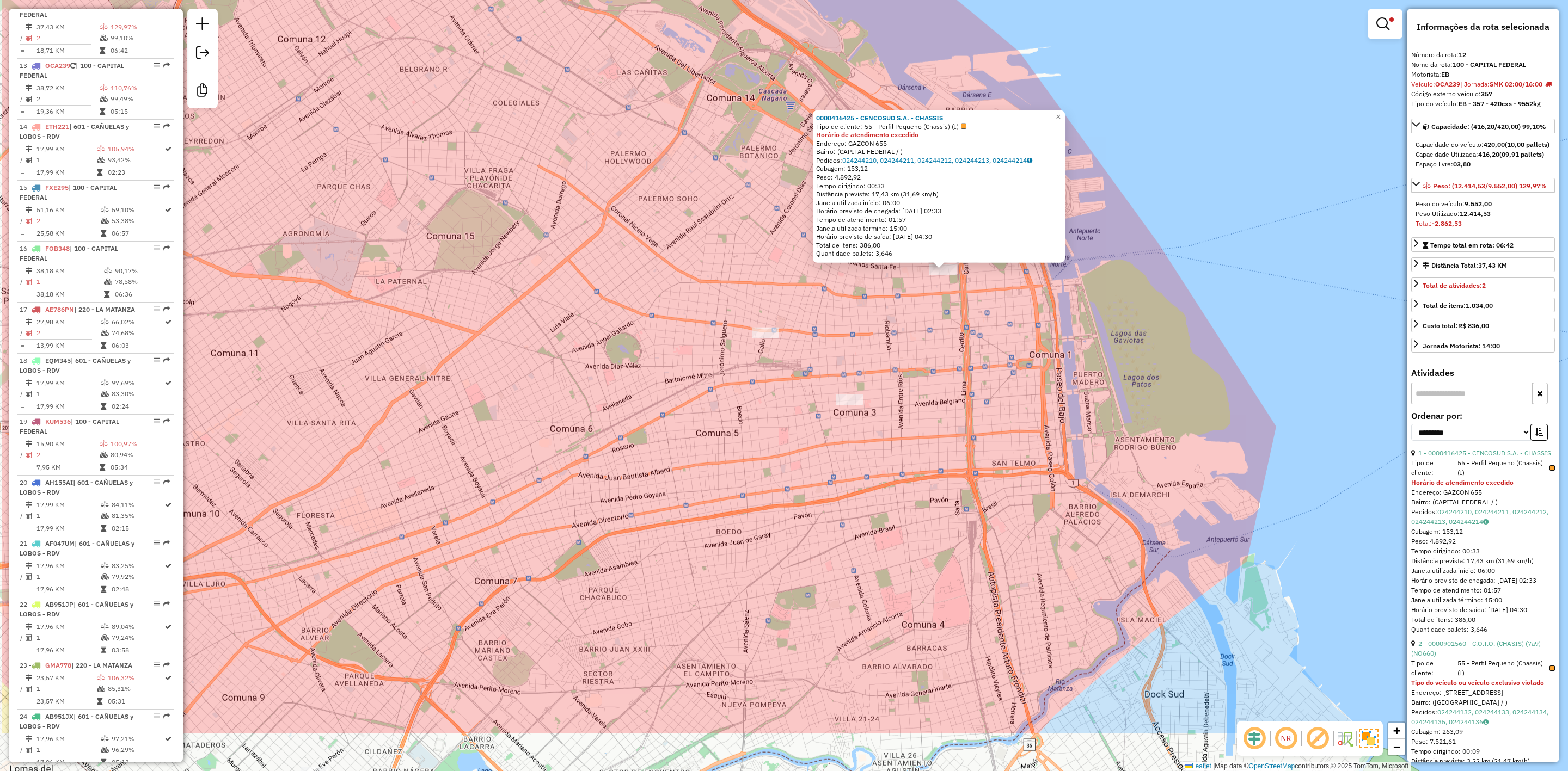
drag, startPoint x: 949, startPoint y: 441, endPoint x: 1007, endPoint y: 337, distance: 119.1
click at [1105, 323] on div "0000416425 - CENCOSUD S.A. - CHASSIS Tipo de cliente: 55 - Perfil Pequeno (Chas…" at bounding box center [784, 385] width 1568 height 771
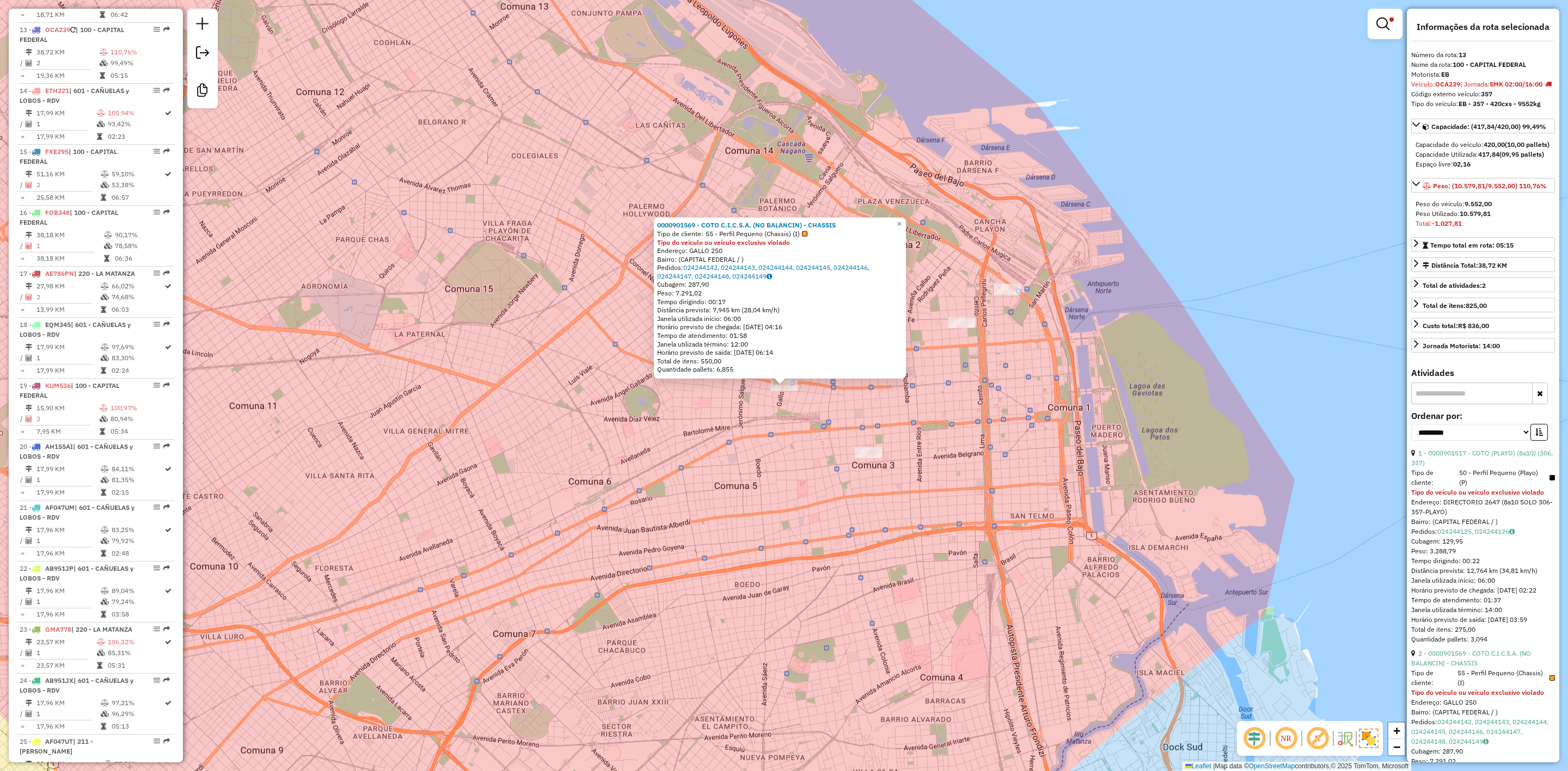
scroll to position [1147, 0]
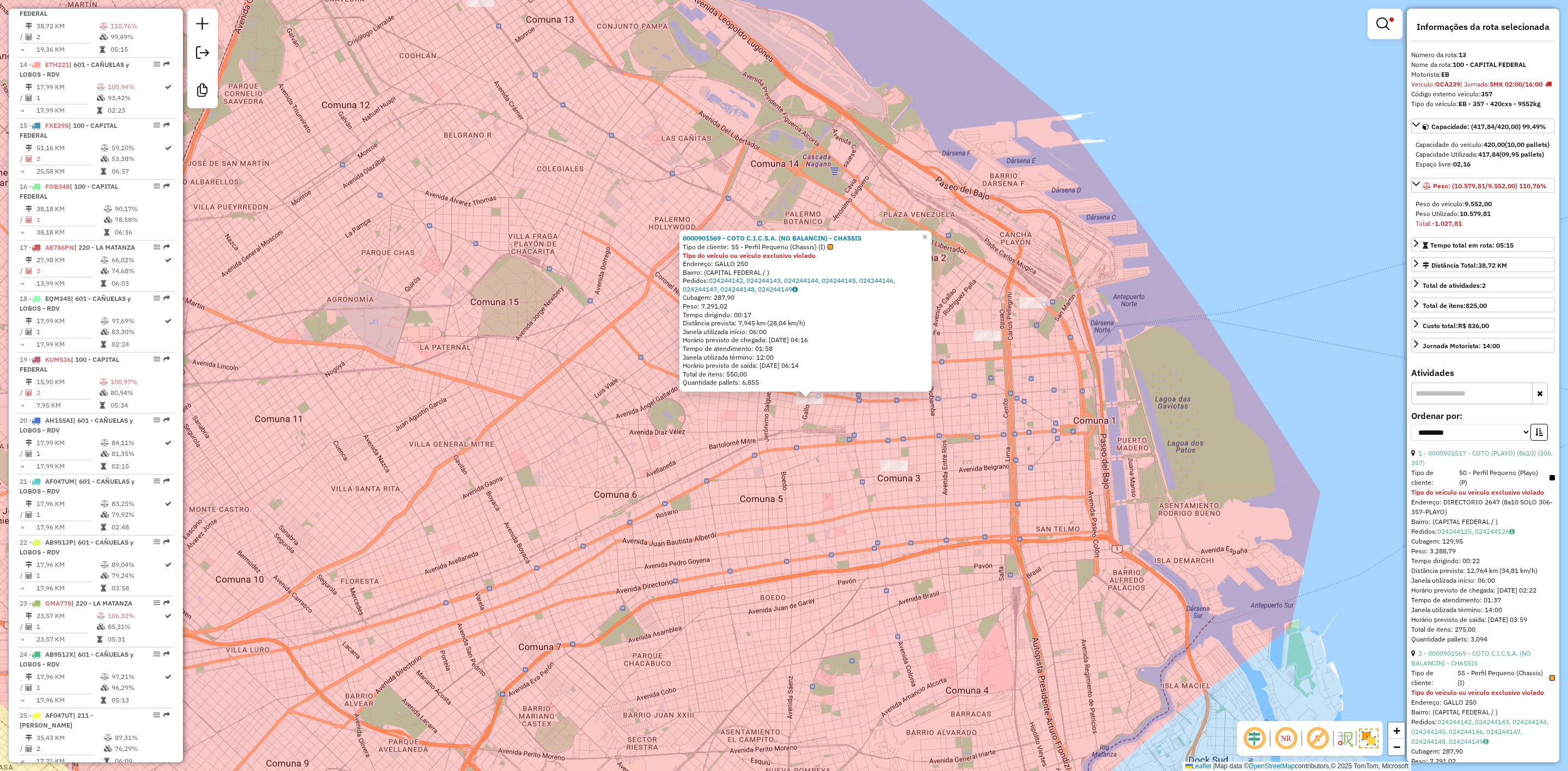
drag, startPoint x: 734, startPoint y: 422, endPoint x: 853, endPoint y: 415, distance: 119.2
click at [849, 425] on div "0000901569 - COTO C.I.C.S.A. (NO BALANCIN) - CHASSIS Tipo de cliente: 55 - Perf…" at bounding box center [784, 385] width 1568 height 771
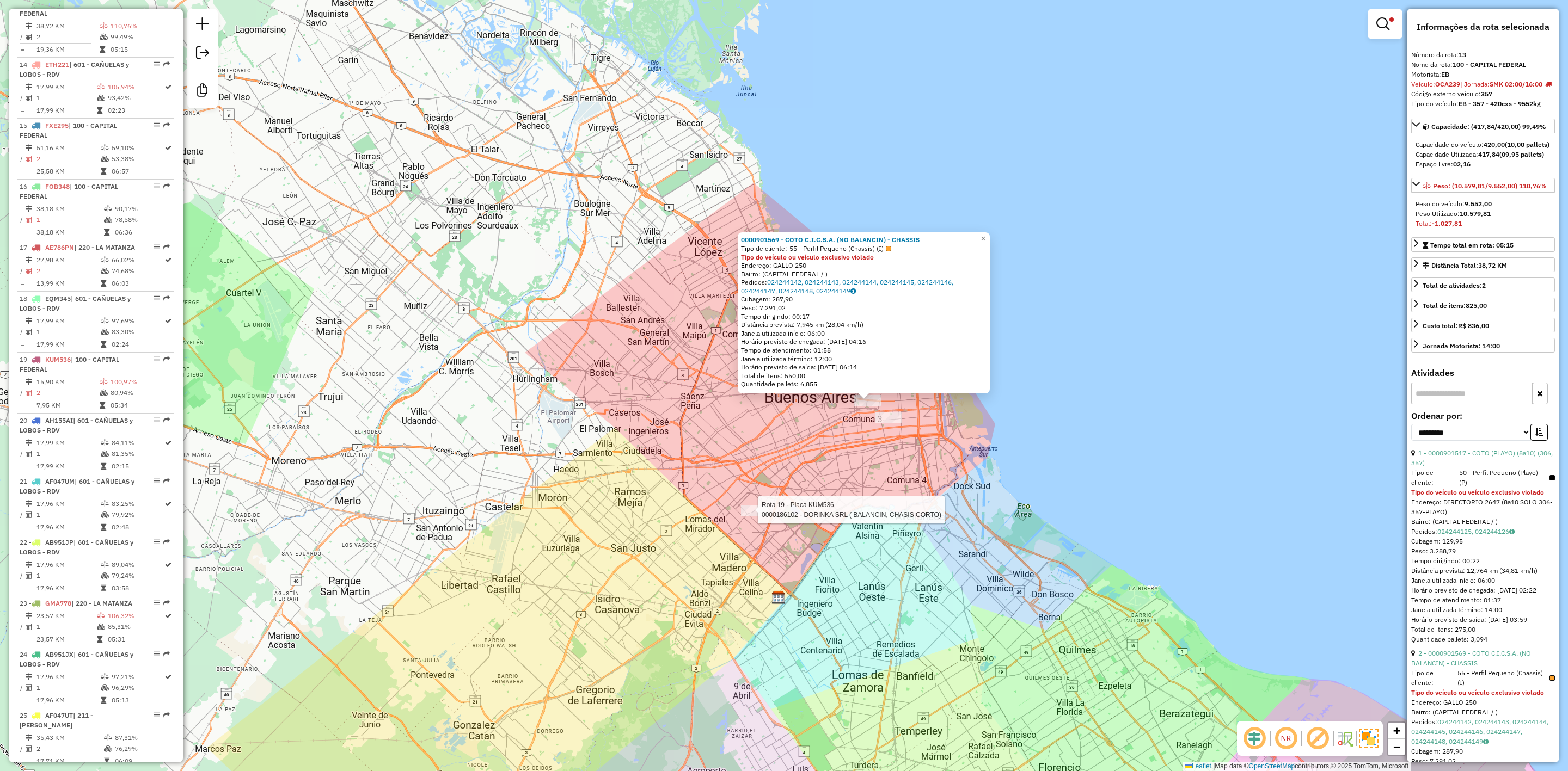
click at [761, 516] on div at bounding box center [754, 511] width 27 height 11
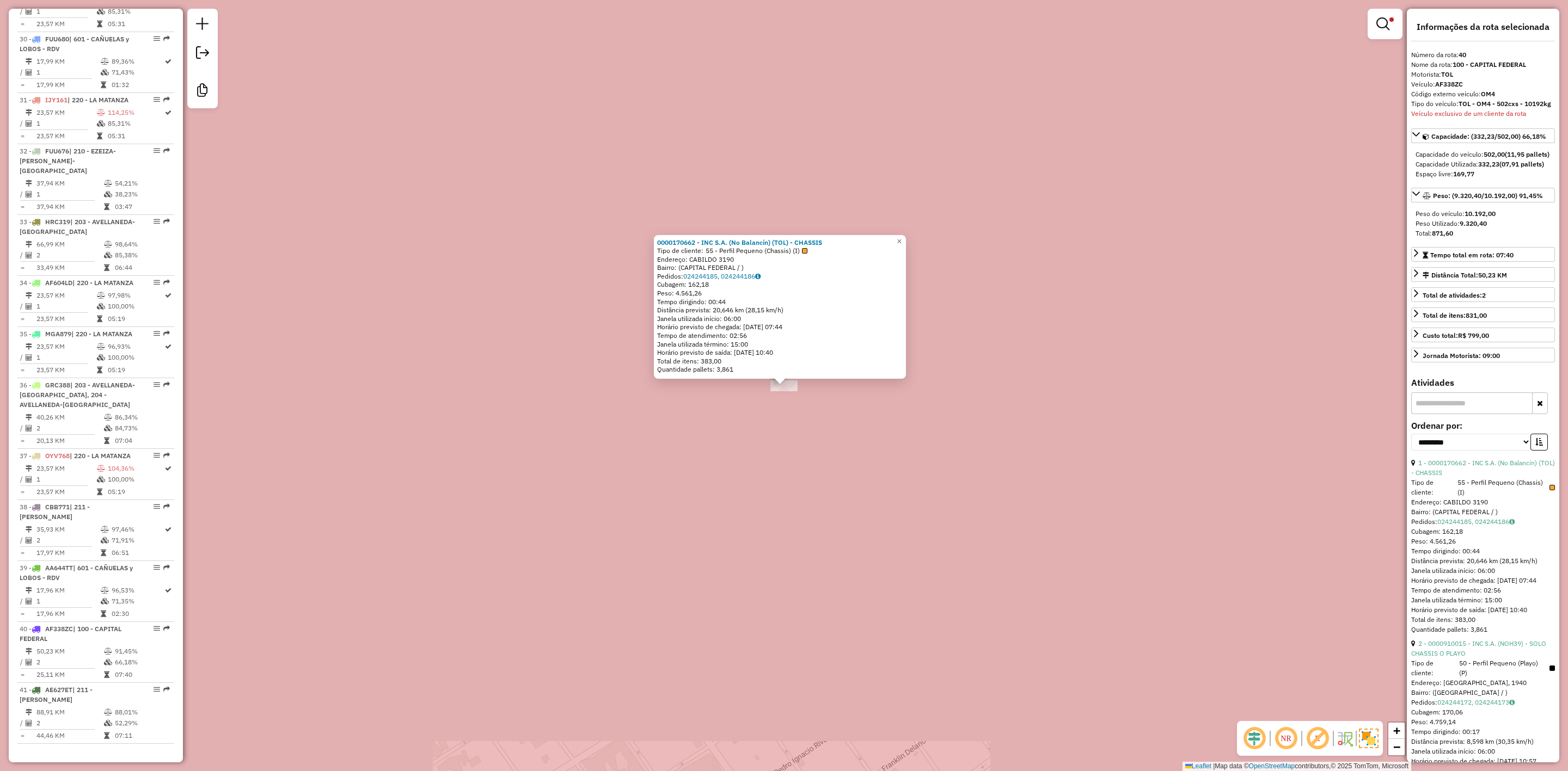
scroll to position [2193, 0]
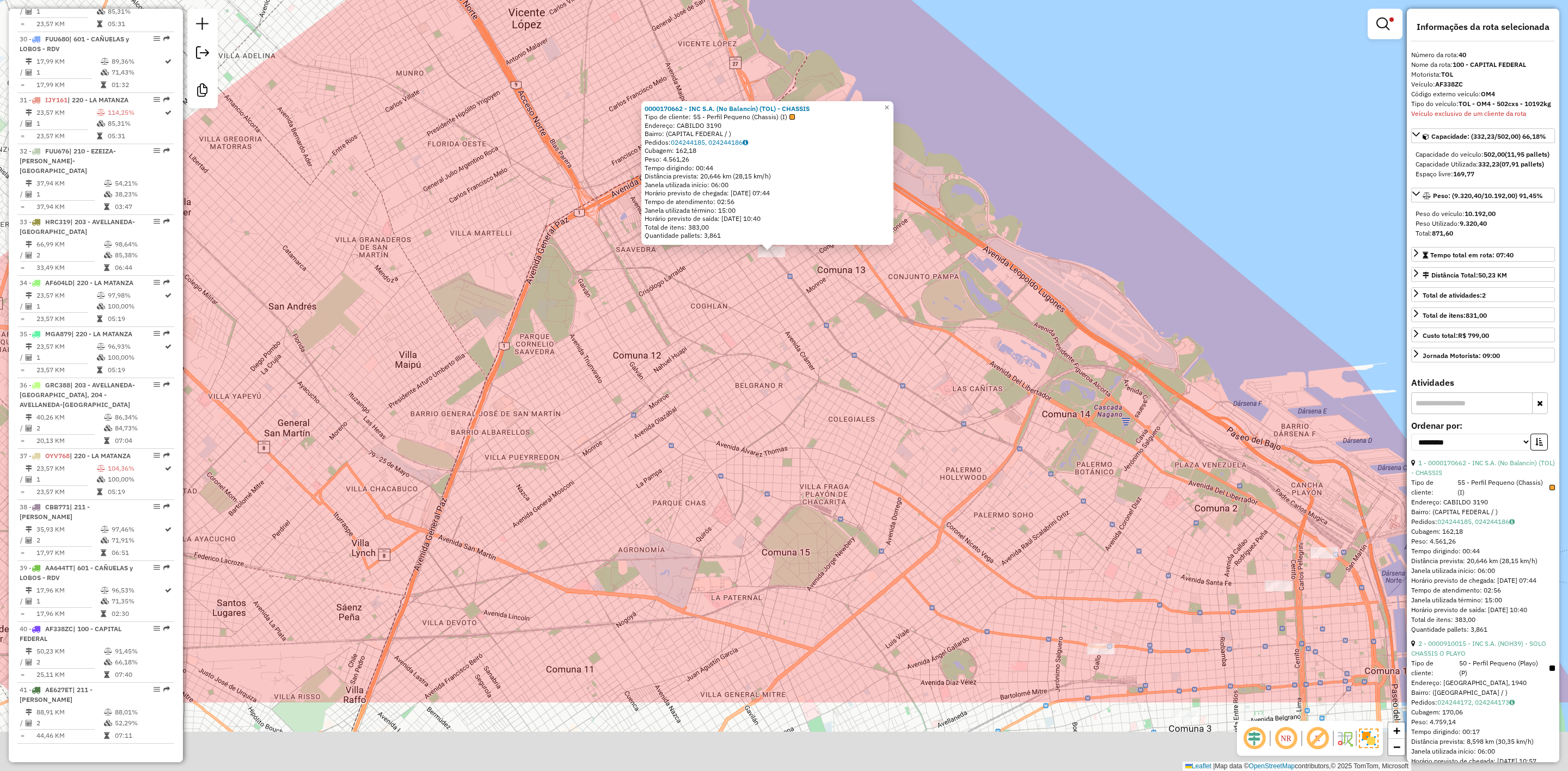
drag, startPoint x: 802, startPoint y: 402, endPoint x: 778, endPoint y: 327, distance: 78.7
click at [780, 329] on div "0000170662 - INC S.A. (No Balancín) (TOL) - CHASSIS Tipo de cliente: 55 - Perfi…" at bounding box center [784, 385] width 1568 height 771
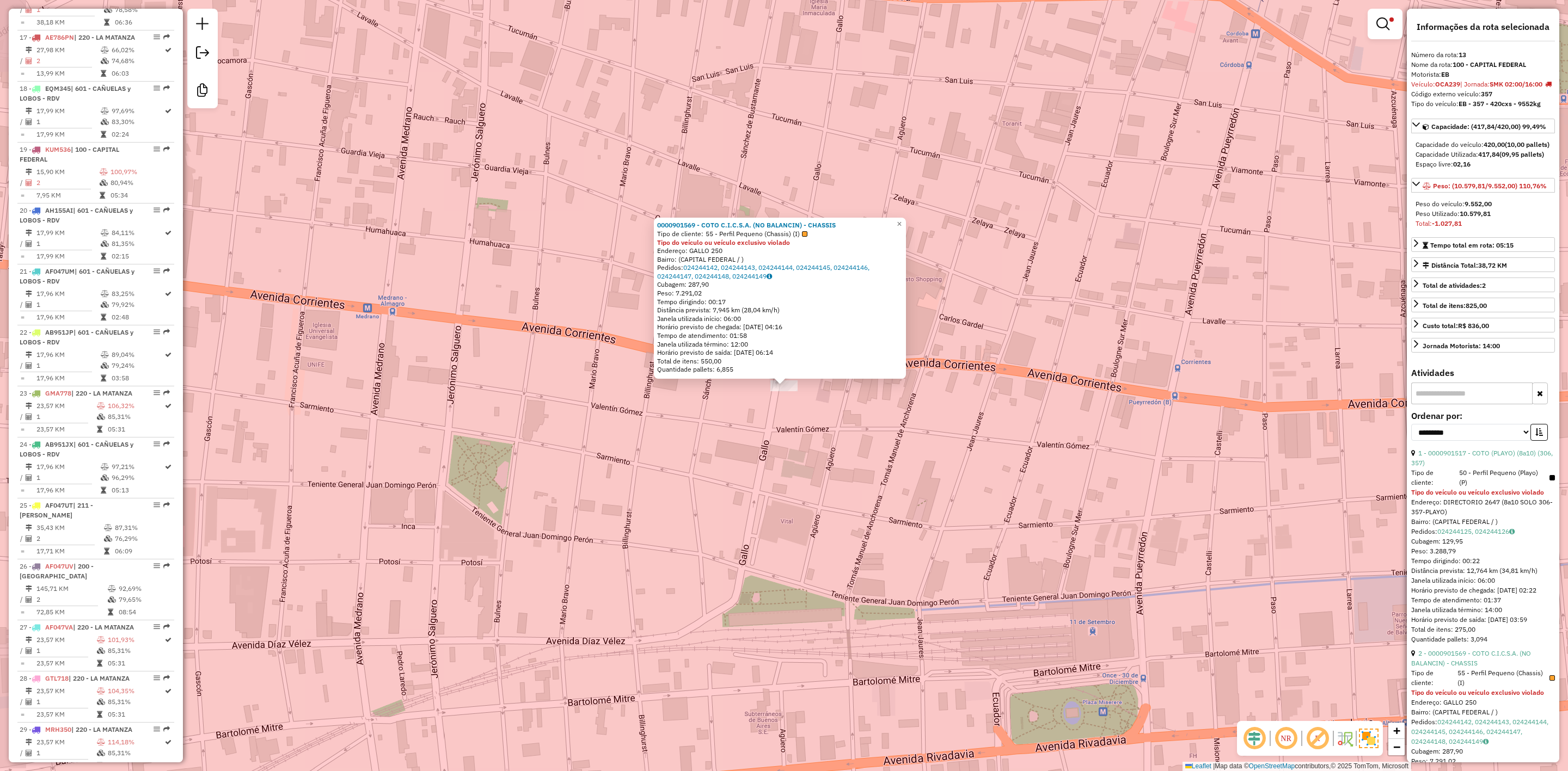
scroll to position [1147, 0]
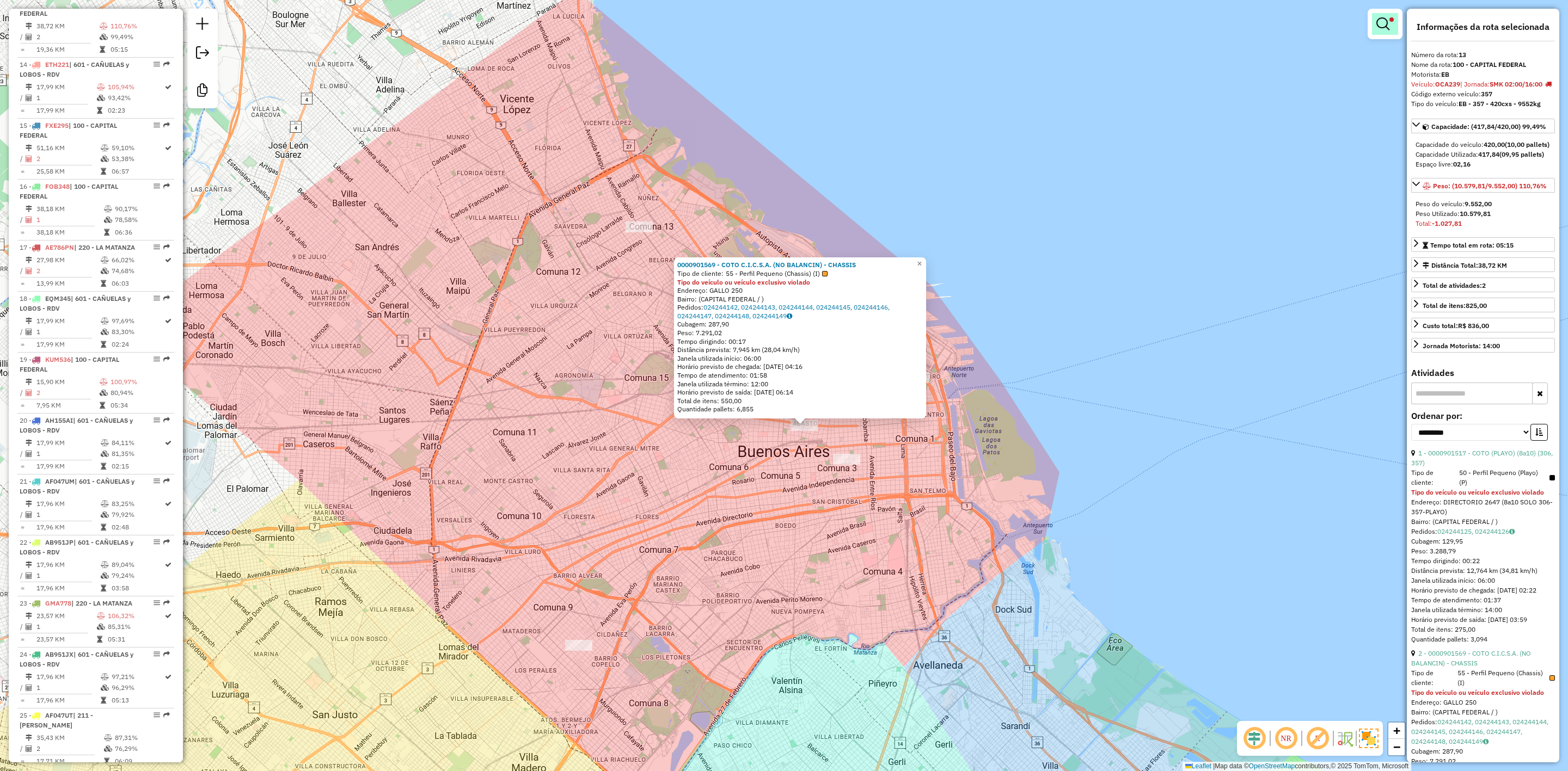
click at [1380, 28] on em at bounding box center [1382, 24] width 13 height 13
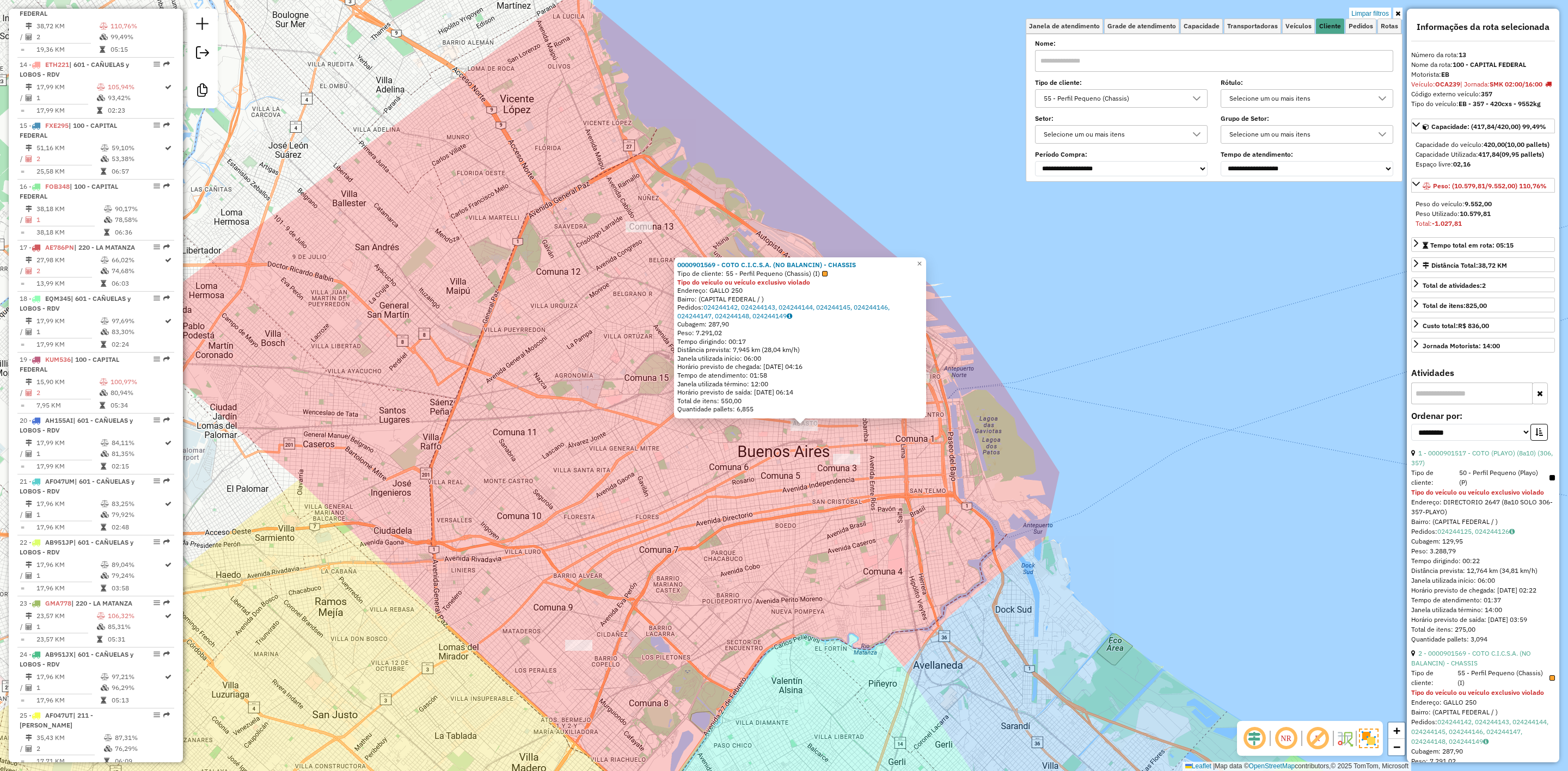
drag, startPoint x: 1152, startPoint y: 97, endPoint x: 1148, endPoint y: 103, distance: 7.2
click at [1152, 96] on div "55 - Perfil Pequeno (Chassis)" at bounding box center [1113, 99] width 147 height 18
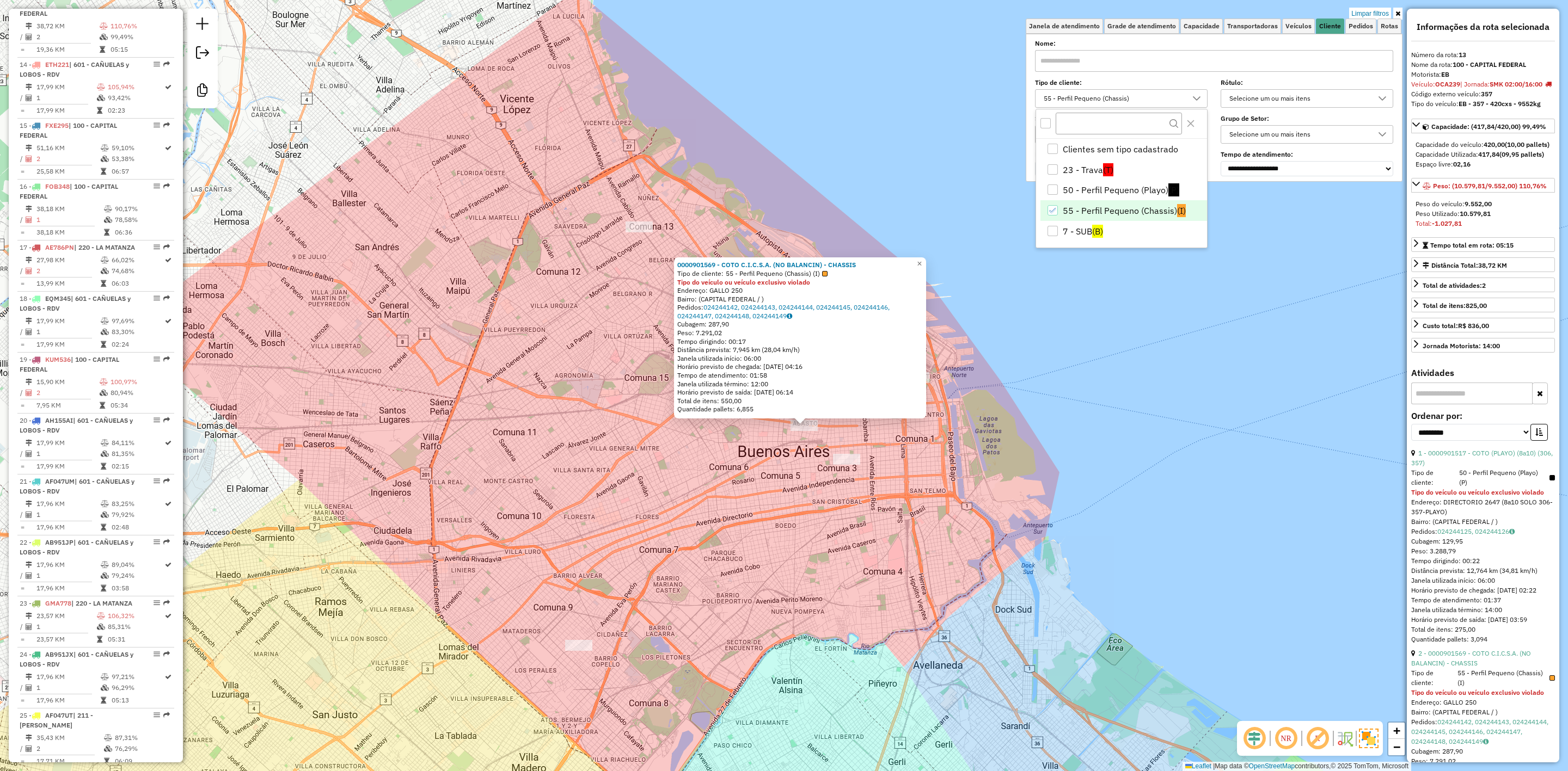
click at [1076, 208] on li "55 - Perfil Pequeno (Chassis) (I)" at bounding box center [1124, 211] width 167 height 21
click at [1072, 240] on li "7 - SUB (B)" at bounding box center [1124, 231] width 167 height 21
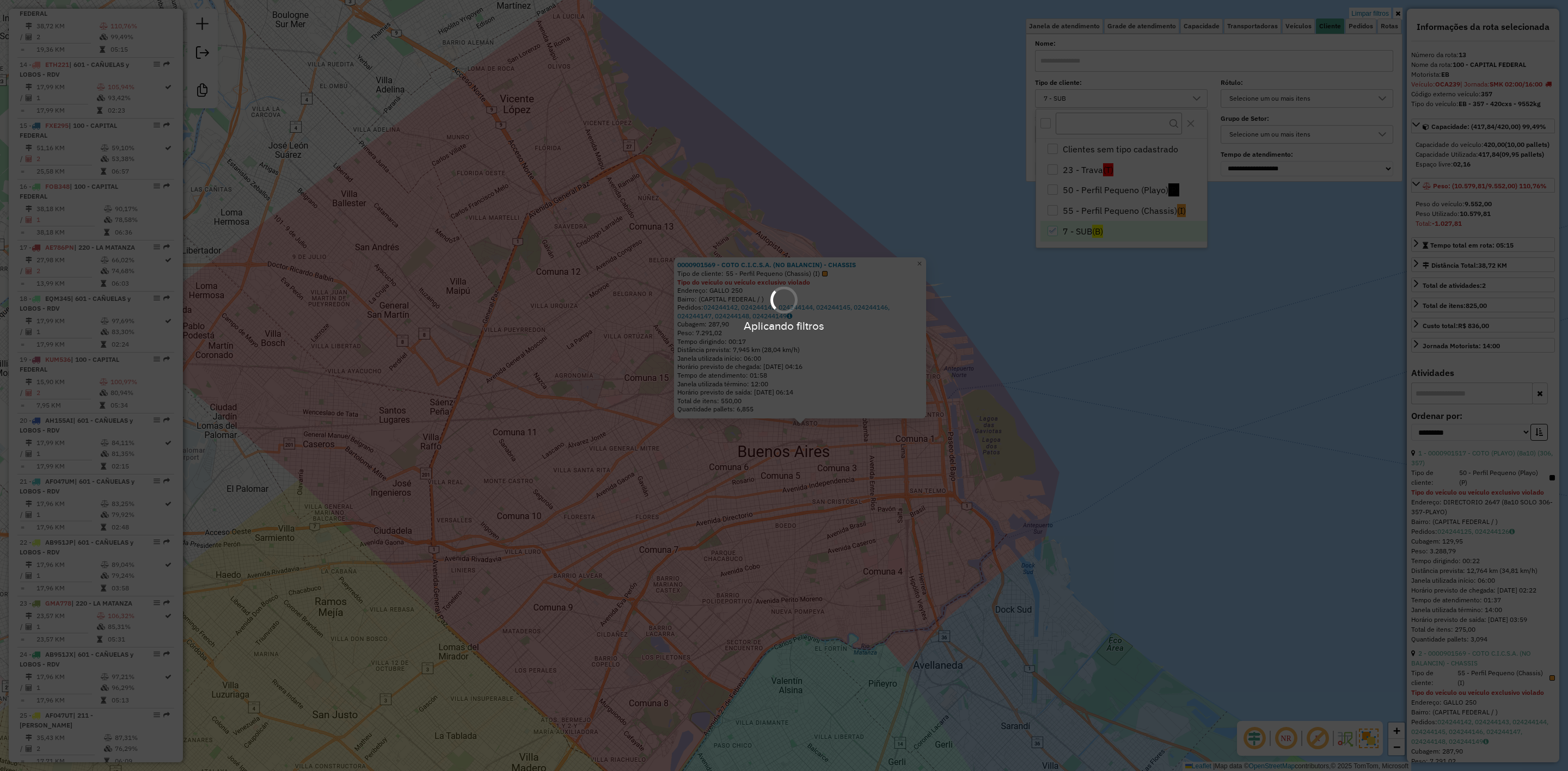
click at [852, 529] on div "0000901569 - COTO C.I.C.S.A. (NO BALANCIN) - CHASSIS Tipo de cliente: 55 - Perf…" at bounding box center [784, 385] width 1568 height 771
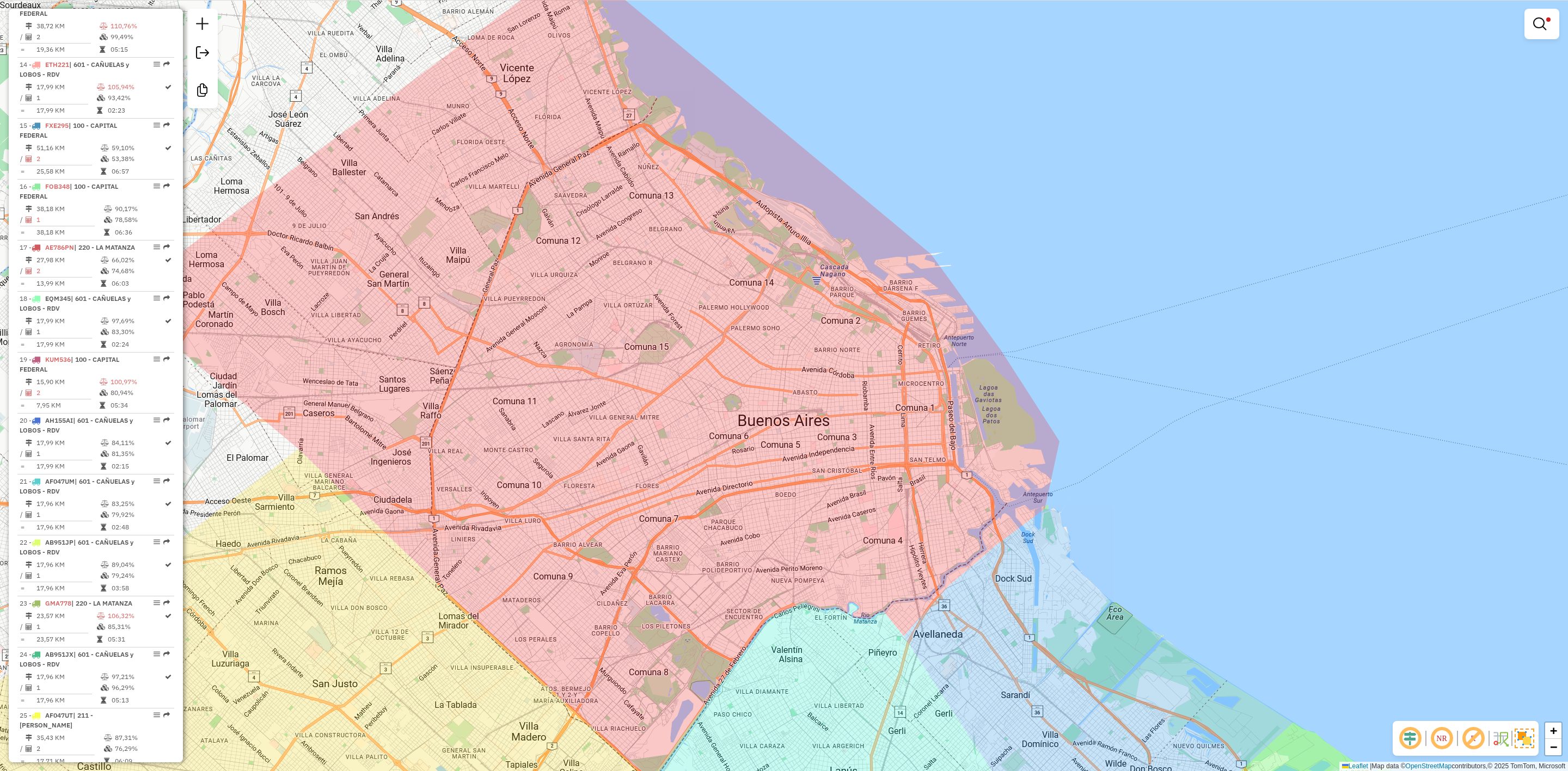
drag, startPoint x: 828, startPoint y: 529, endPoint x: 822, endPoint y: 397, distance: 132.1
click at [830, 436] on div "Limpar filtros Janela de atendimento Grade de atendimento Capacidade Transporta…" at bounding box center [784, 385] width 1568 height 771
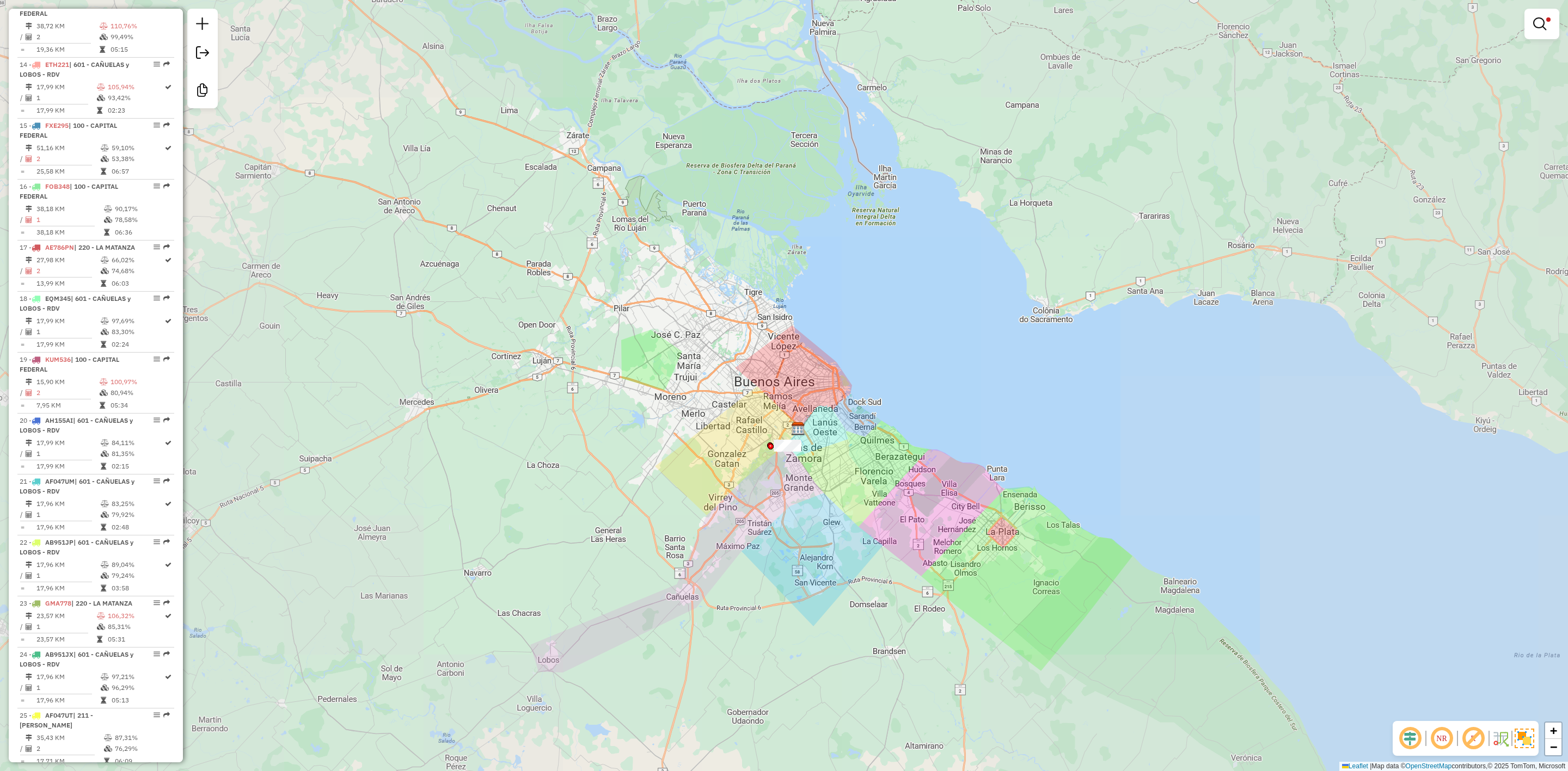
drag, startPoint x: 839, startPoint y: 420, endPoint x: 837, endPoint y: 414, distance: 6.3
click at [837, 414] on div "Limpar filtros Janela de atendimento Grade de atendimento Capacidade Transporta…" at bounding box center [784, 385] width 1568 height 771
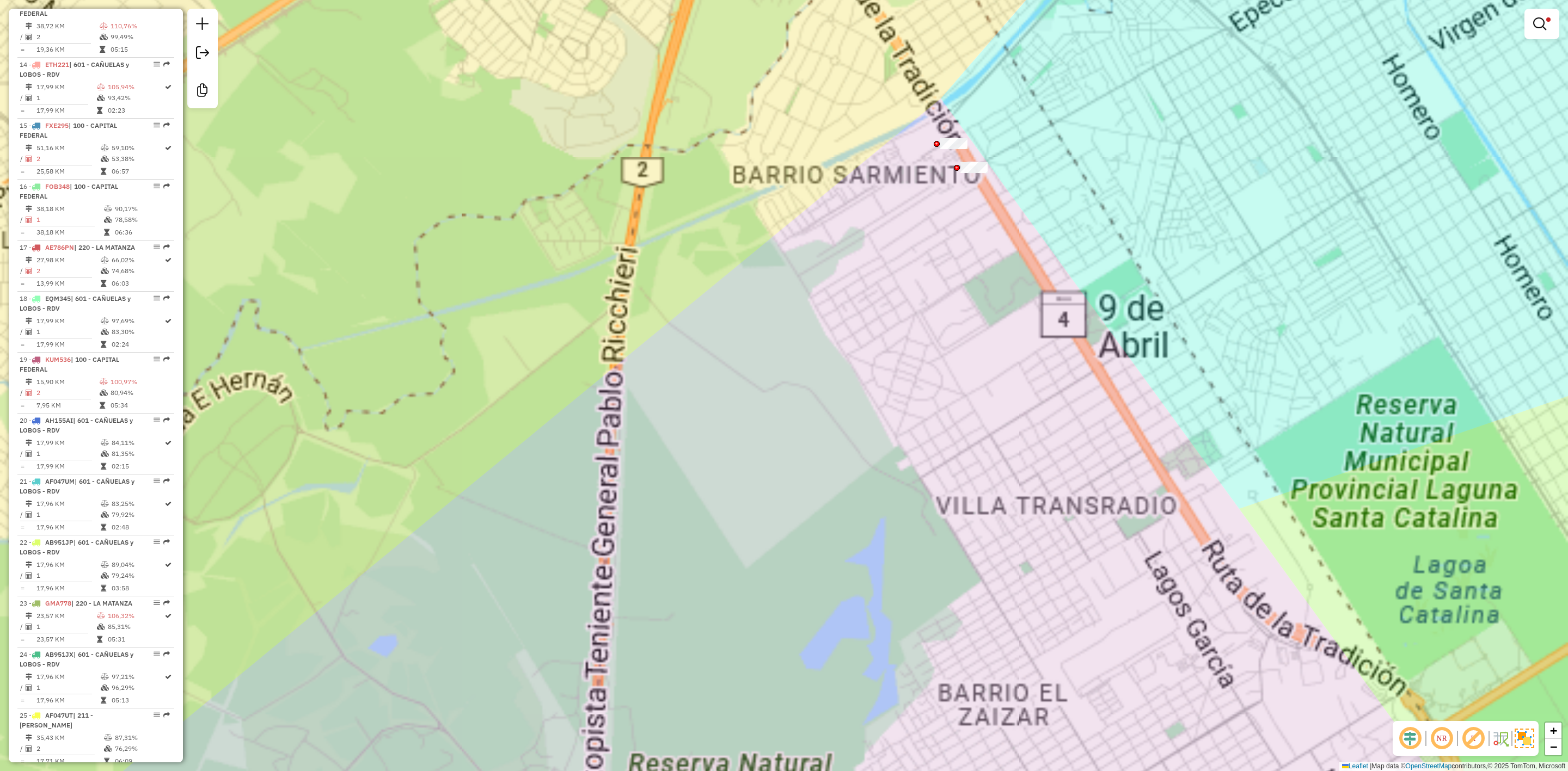
drag, startPoint x: 844, startPoint y: 404, endPoint x: 823, endPoint y: 459, distance: 58.9
click at [823, 459] on div "Limpar filtros Janela de atendimento Grade de atendimento Capacidade Transporta…" at bounding box center [784, 385] width 1568 height 771
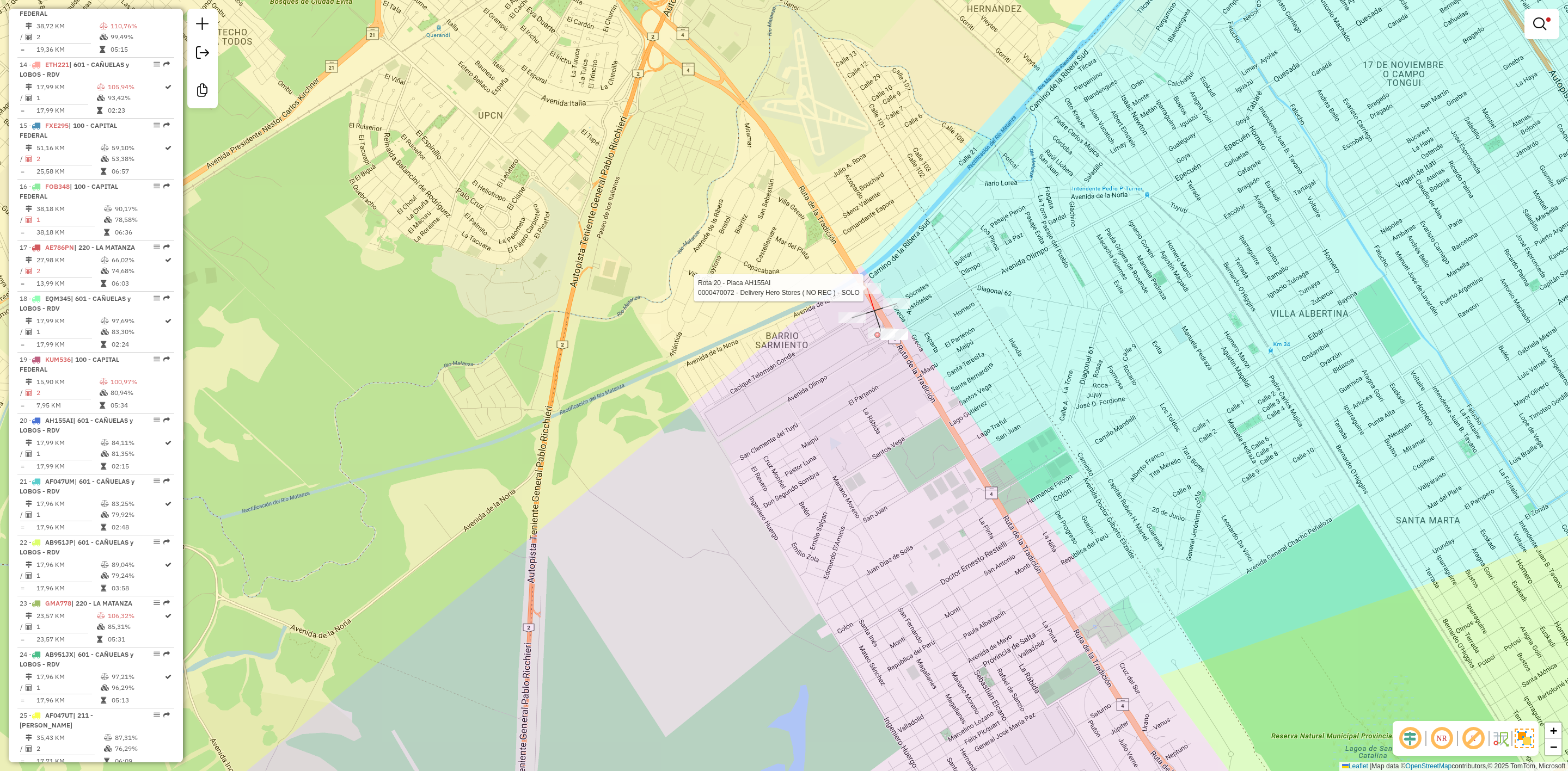
select select "**********"
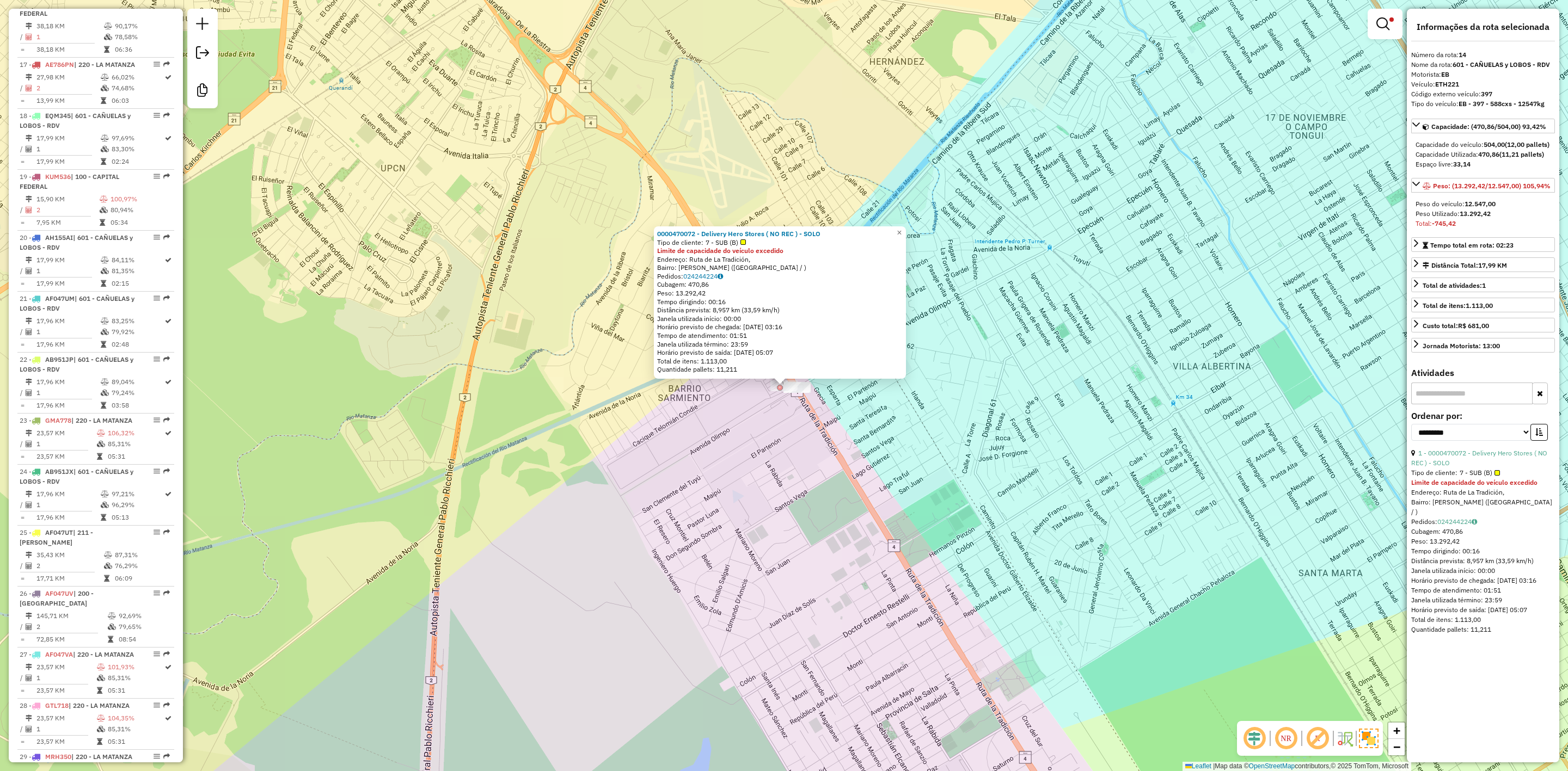
scroll to position [1207, 0]
drag, startPoint x: 808, startPoint y: 457, endPoint x: 811, endPoint y: 415, distance: 42.1
click at [809, 455] on div "0000470072 - Delivery Hero Stores ( NO REC ) - SOLO Tipo de cliente: 7 - SUB (B…" at bounding box center [784, 385] width 1568 height 771
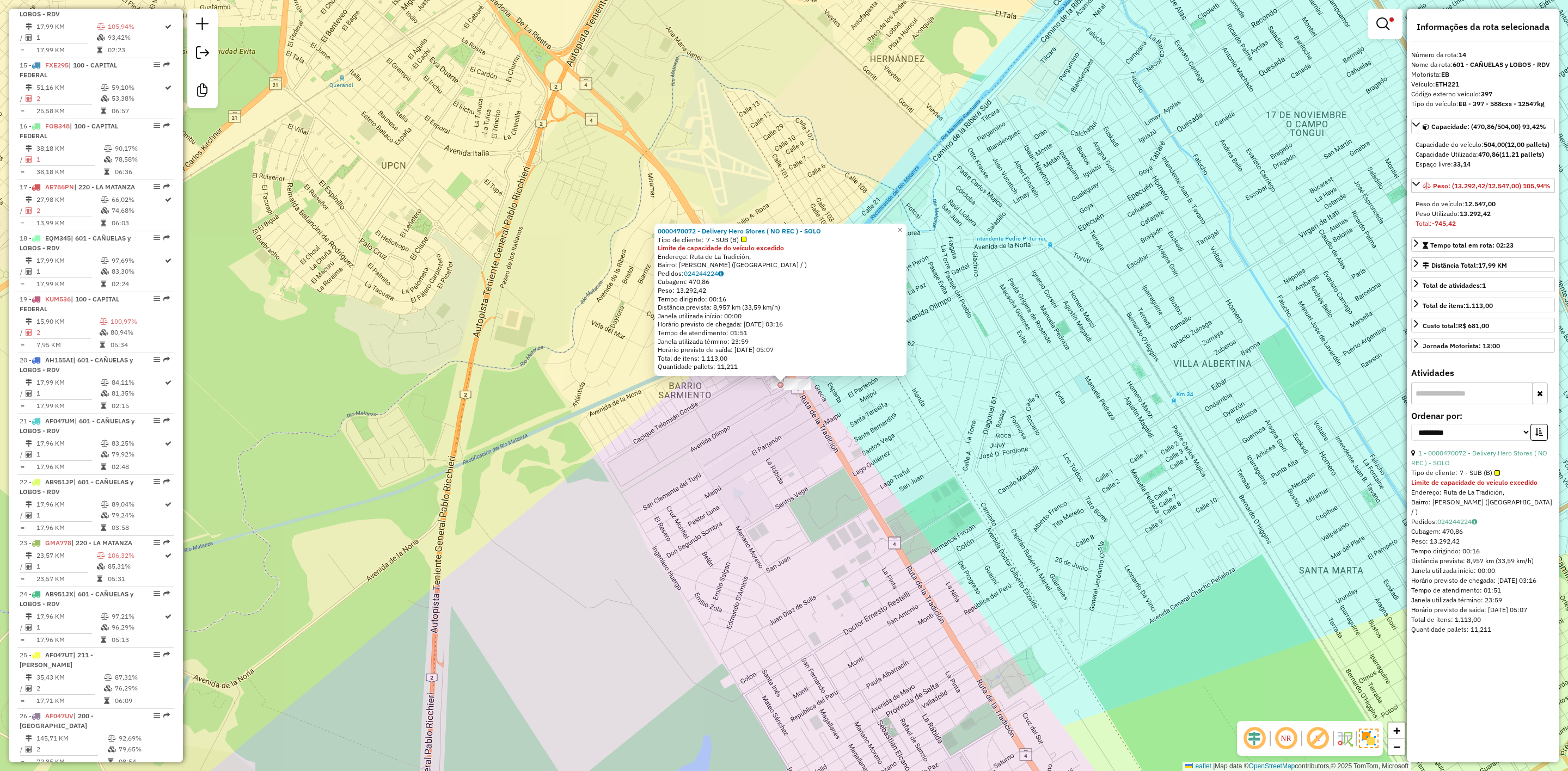
click at [895, 409] on div "0000470072 - Delivery Hero Stores ( NO REC ) - SOLO Tipo de cliente: 7 - SUB (B…" at bounding box center [784, 385] width 1568 height 771
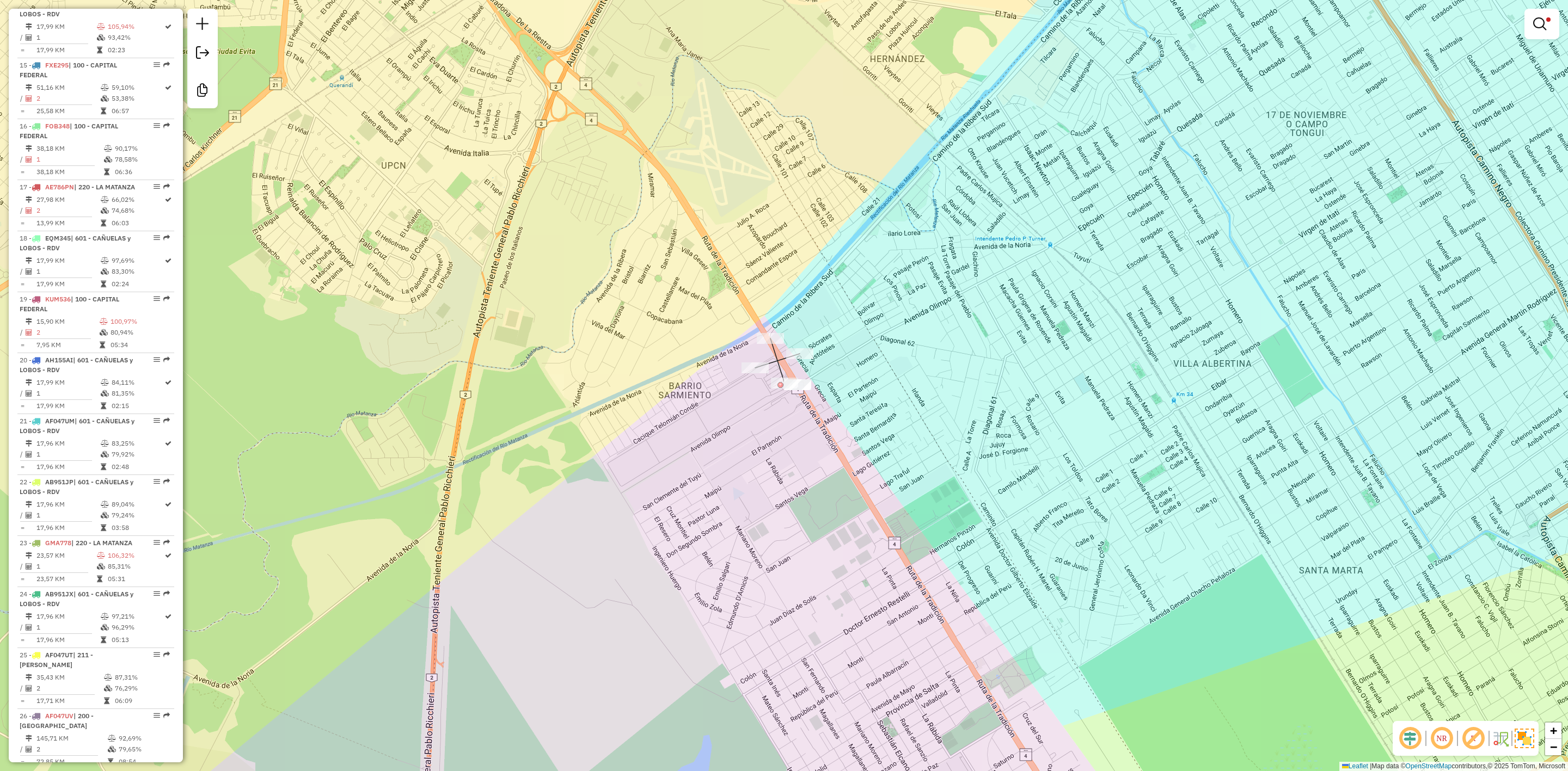
select select "**********"
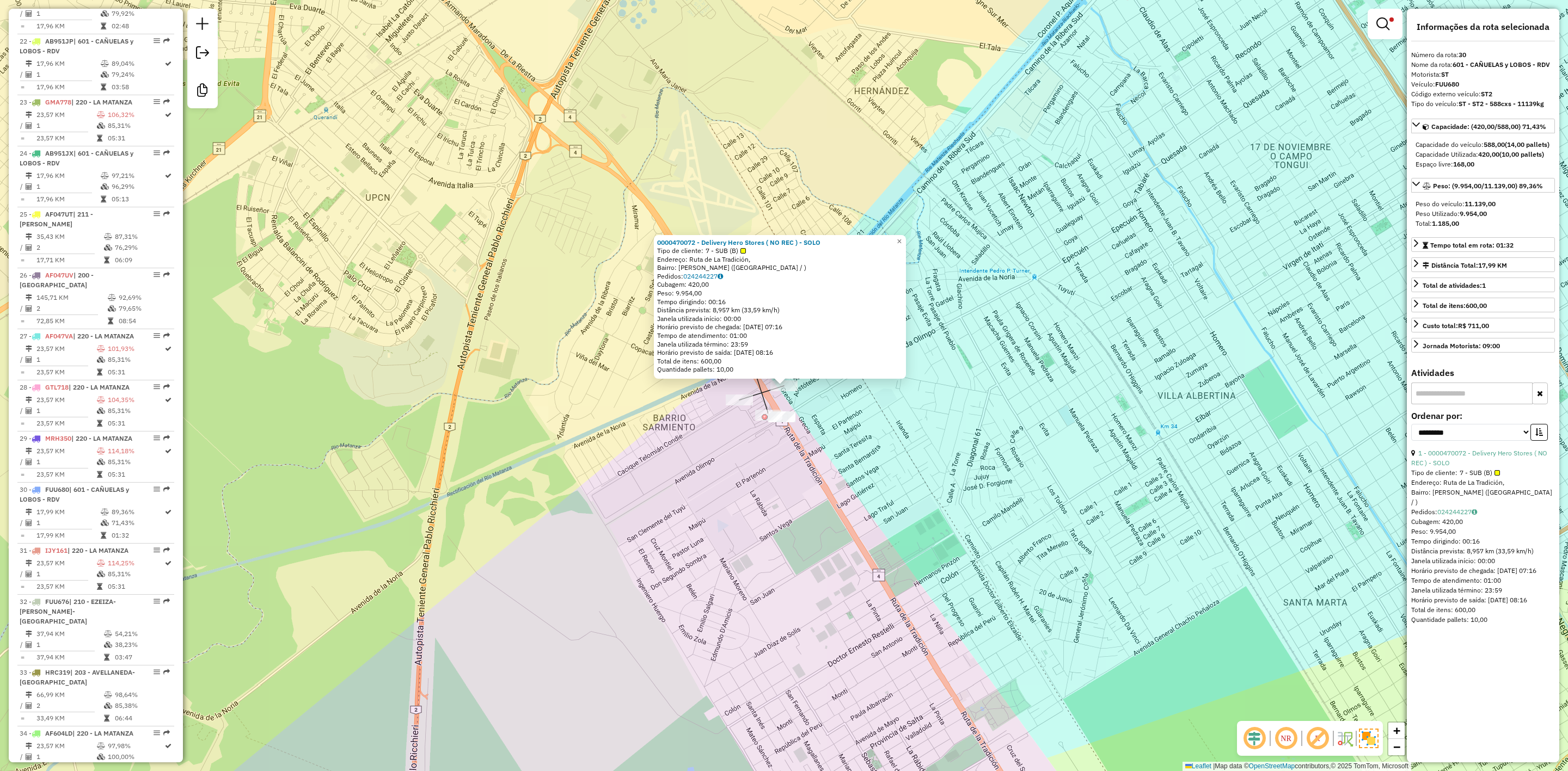
scroll to position [2185, 0]
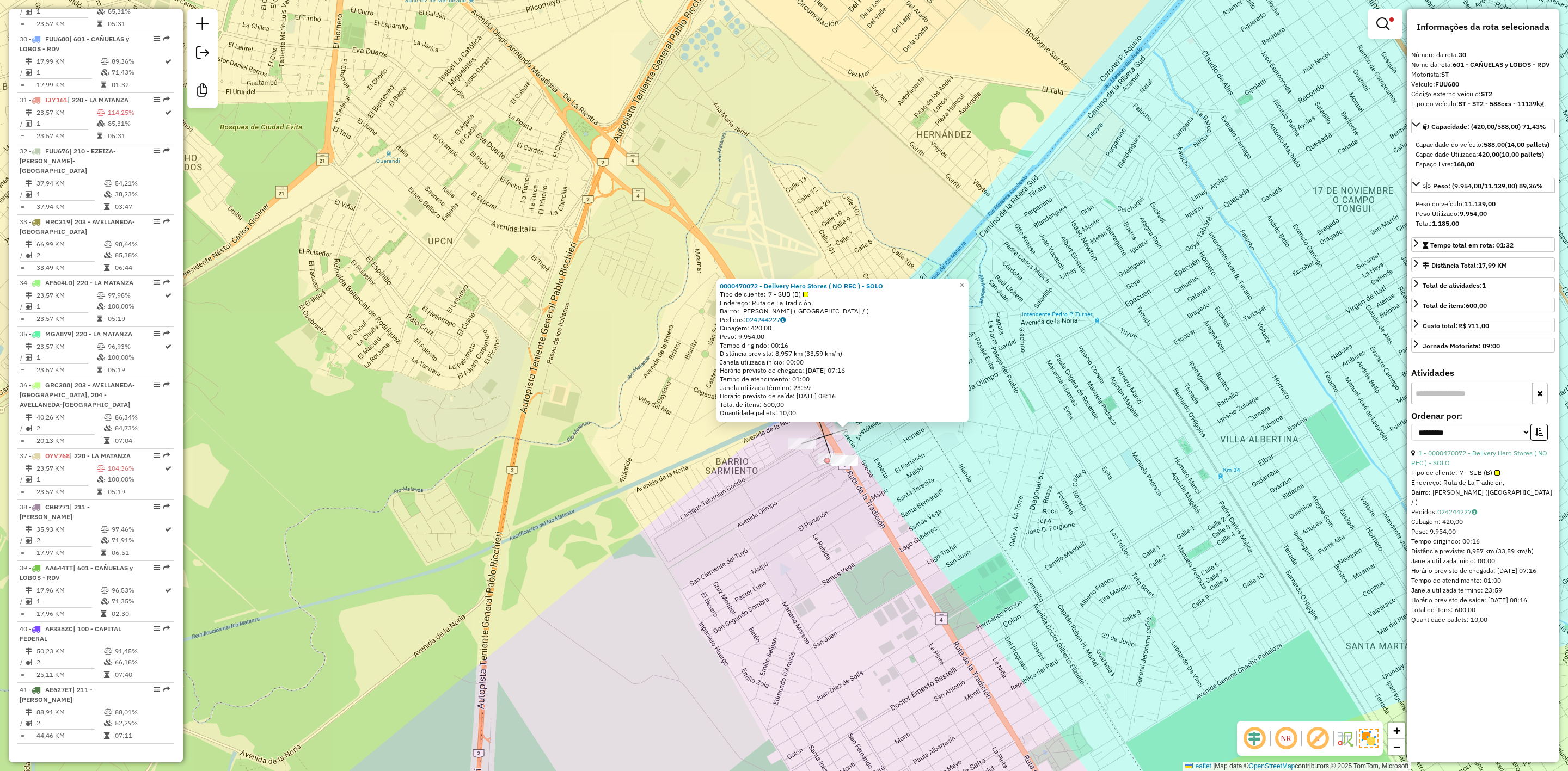
drag, startPoint x: 911, startPoint y: 443, endPoint x: 941, endPoint y: 477, distance: 45.3
click at [956, 464] on div "0000470072 - Delivery Hero Stores ( NO REC ) - SOLO Tipo de cliente: 7 - SUB (B…" at bounding box center [784, 385] width 1568 height 771
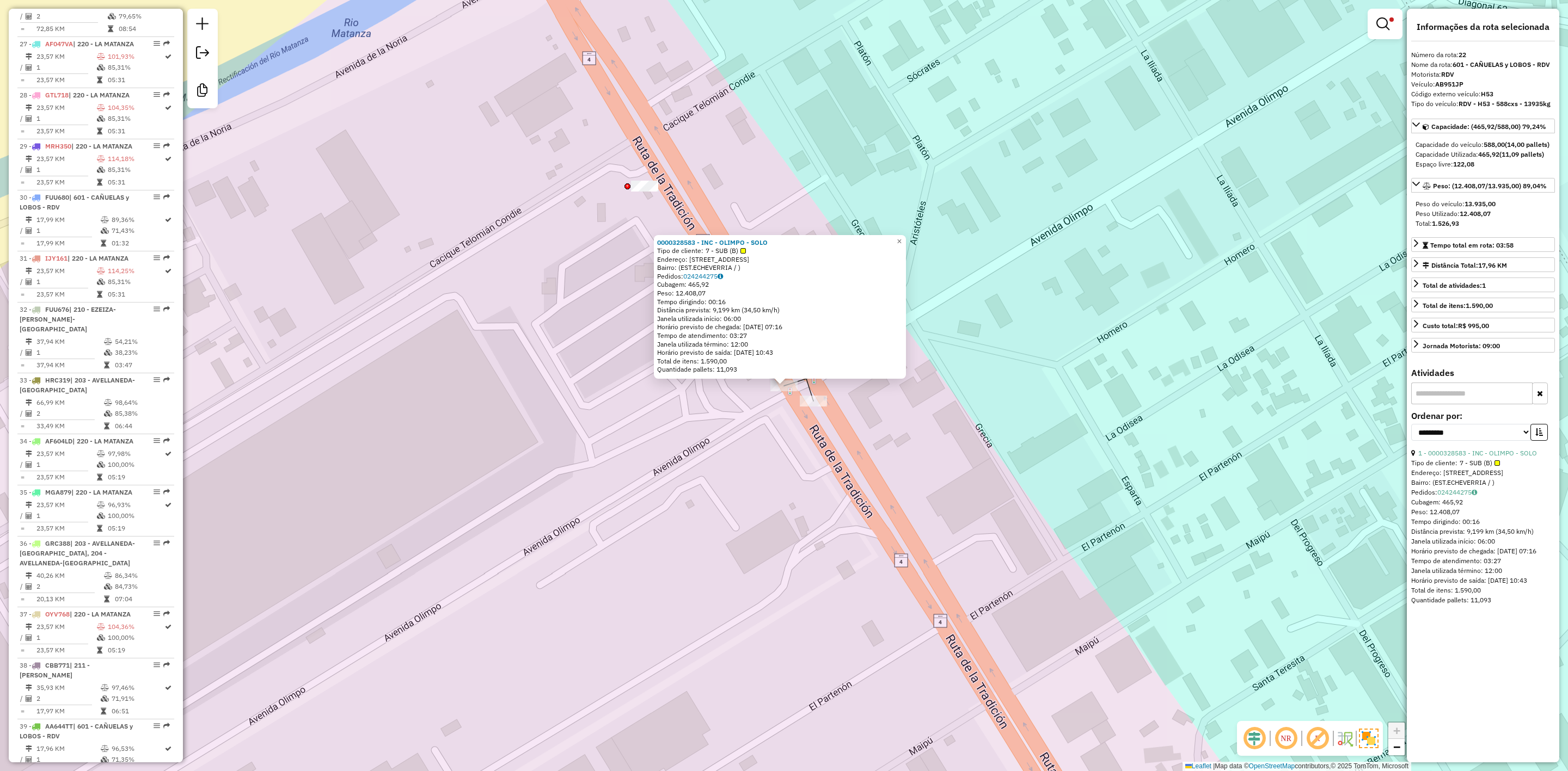
scroll to position [1697, 0]
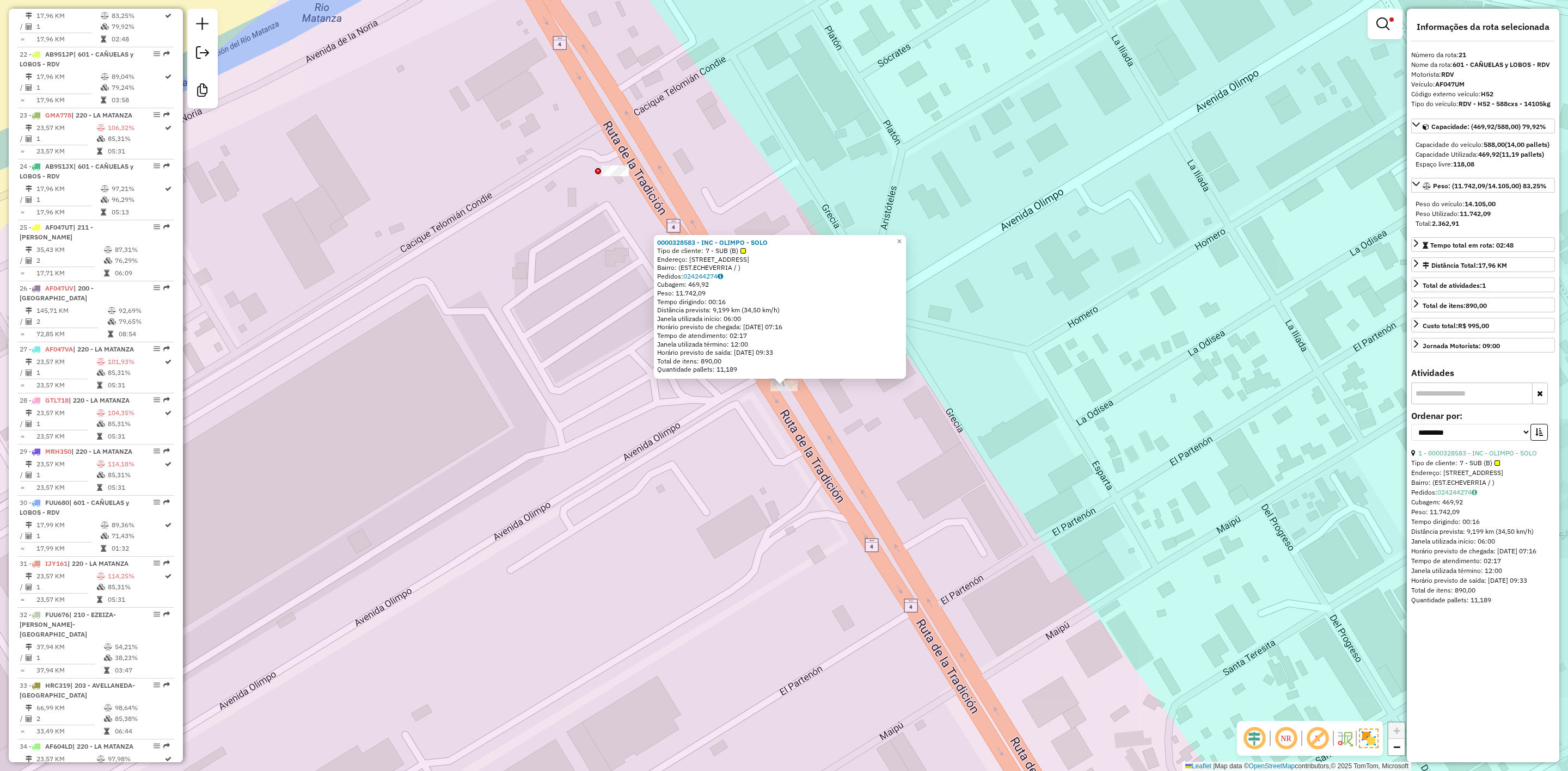
click at [814, 419] on div "0000328583 - INC - OLIMPO - SOLO Tipo de cliente: 7 - SUB (B) Endereço: [STREET…" at bounding box center [784, 385] width 1568 height 771
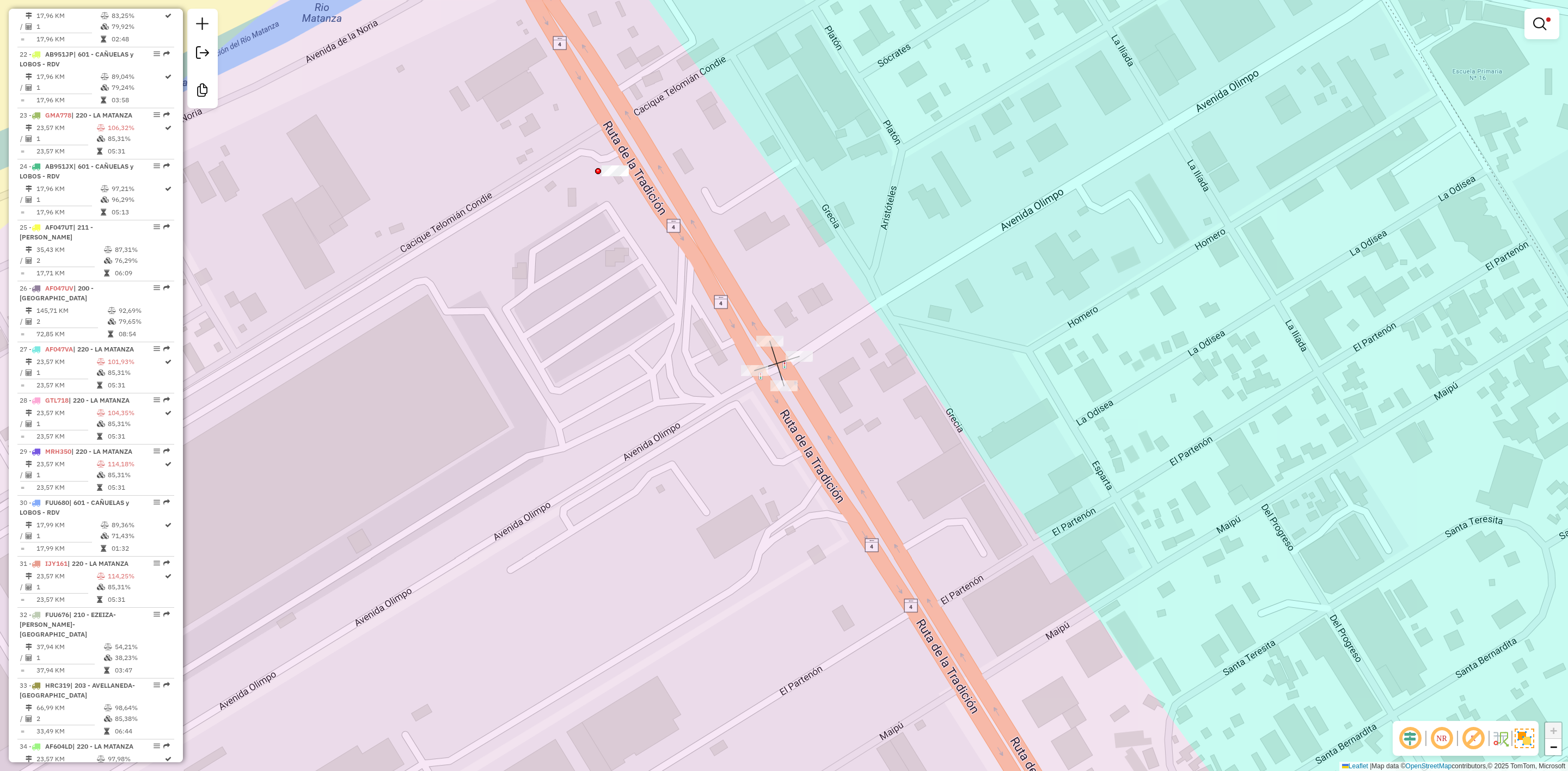
select select "**********"
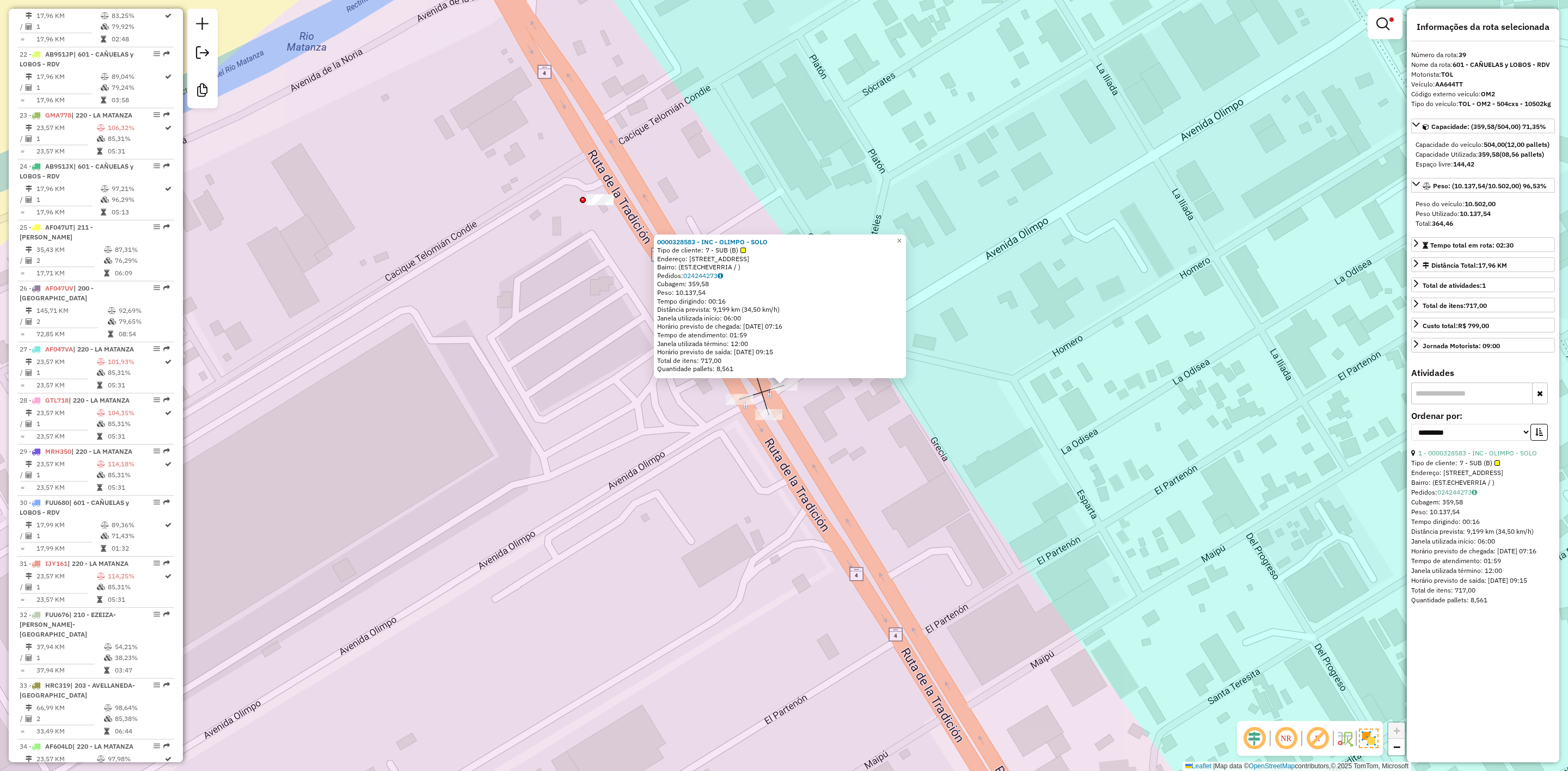
scroll to position [2193, 0]
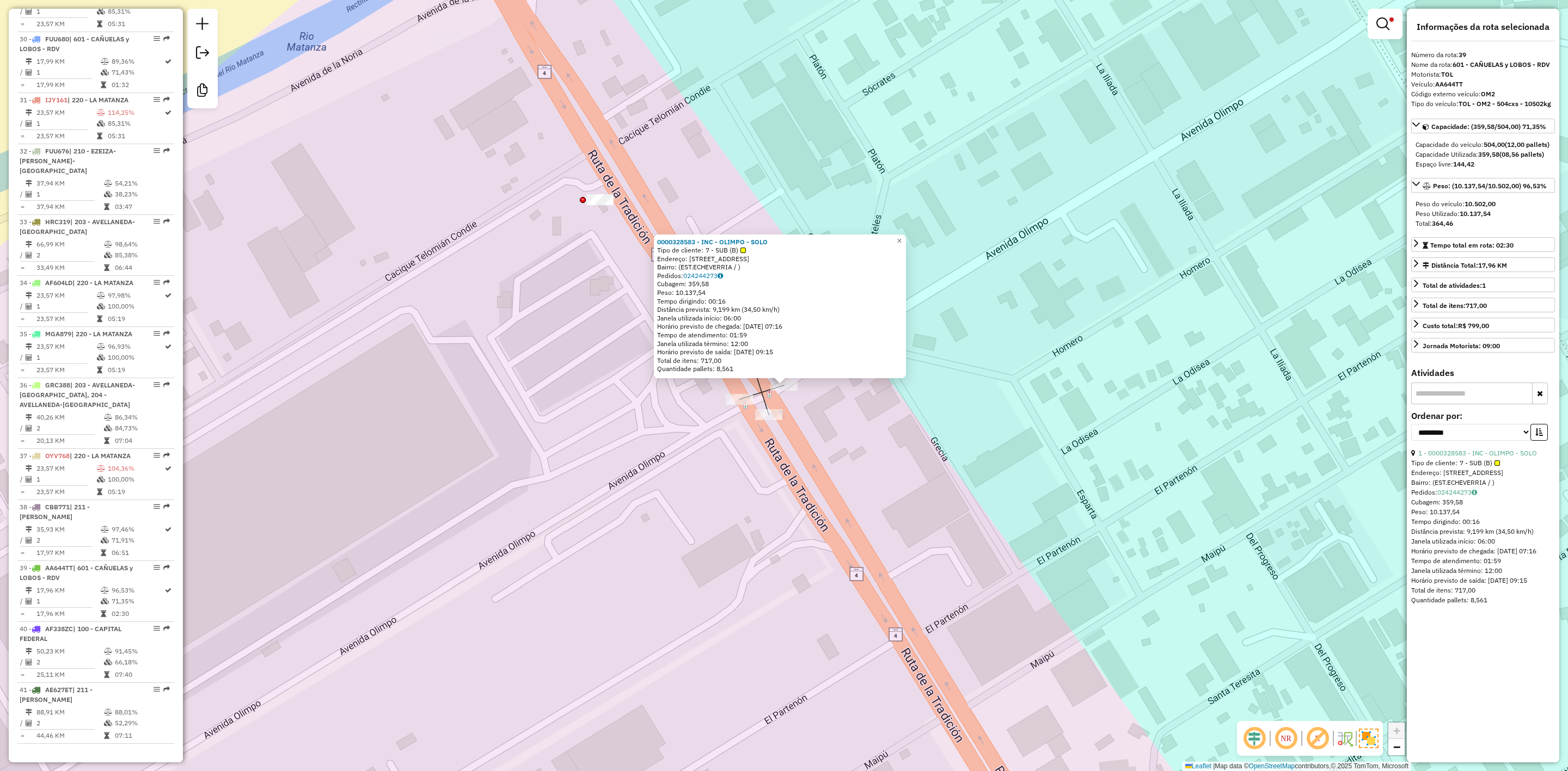
click at [824, 482] on div "0000328583 - INC - OLIMPO - SOLO Tipo de cliente: 7 - SUB (B) Endereço: [STREET…" at bounding box center [784, 385] width 1568 height 771
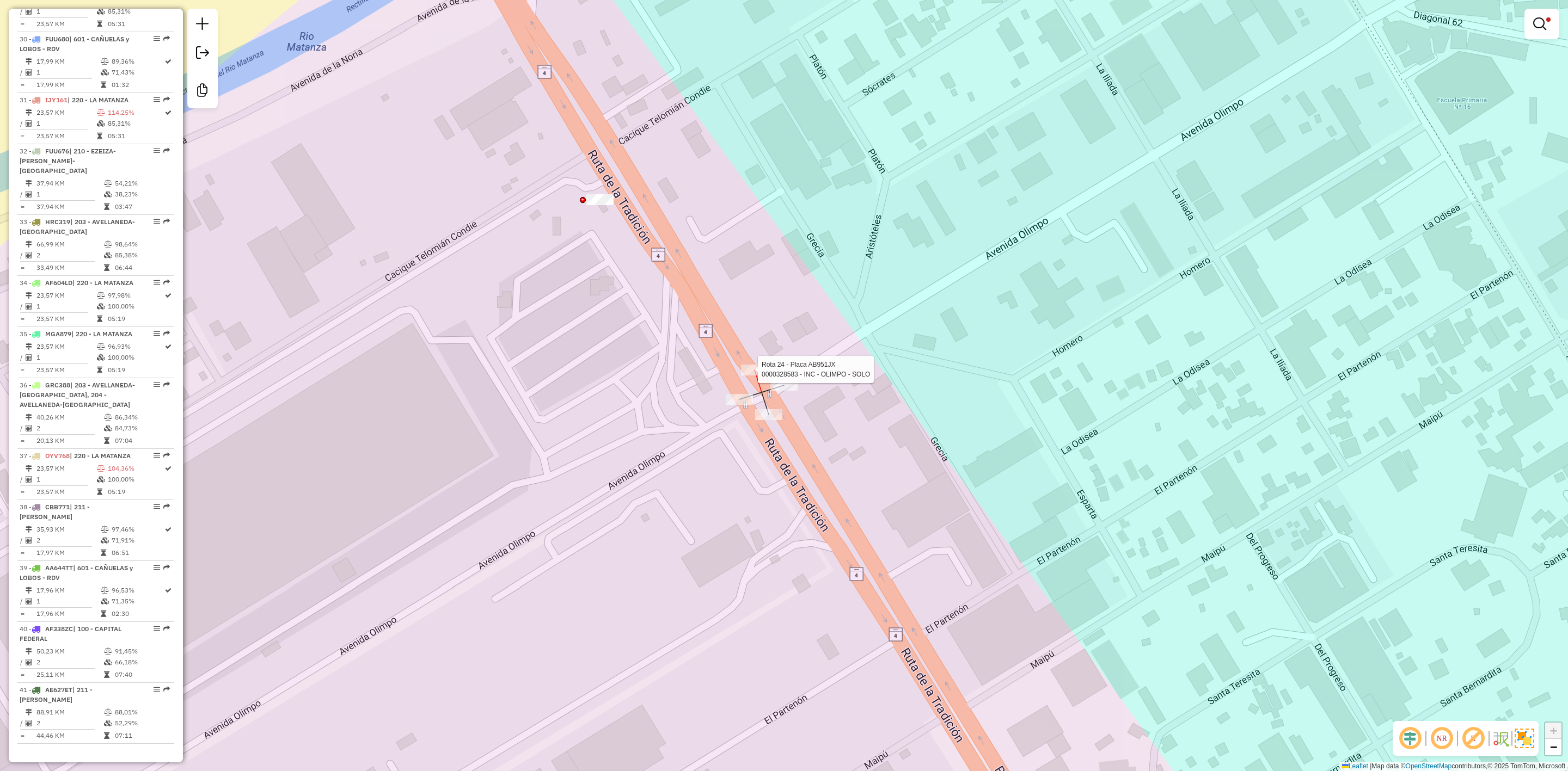
select select "**********"
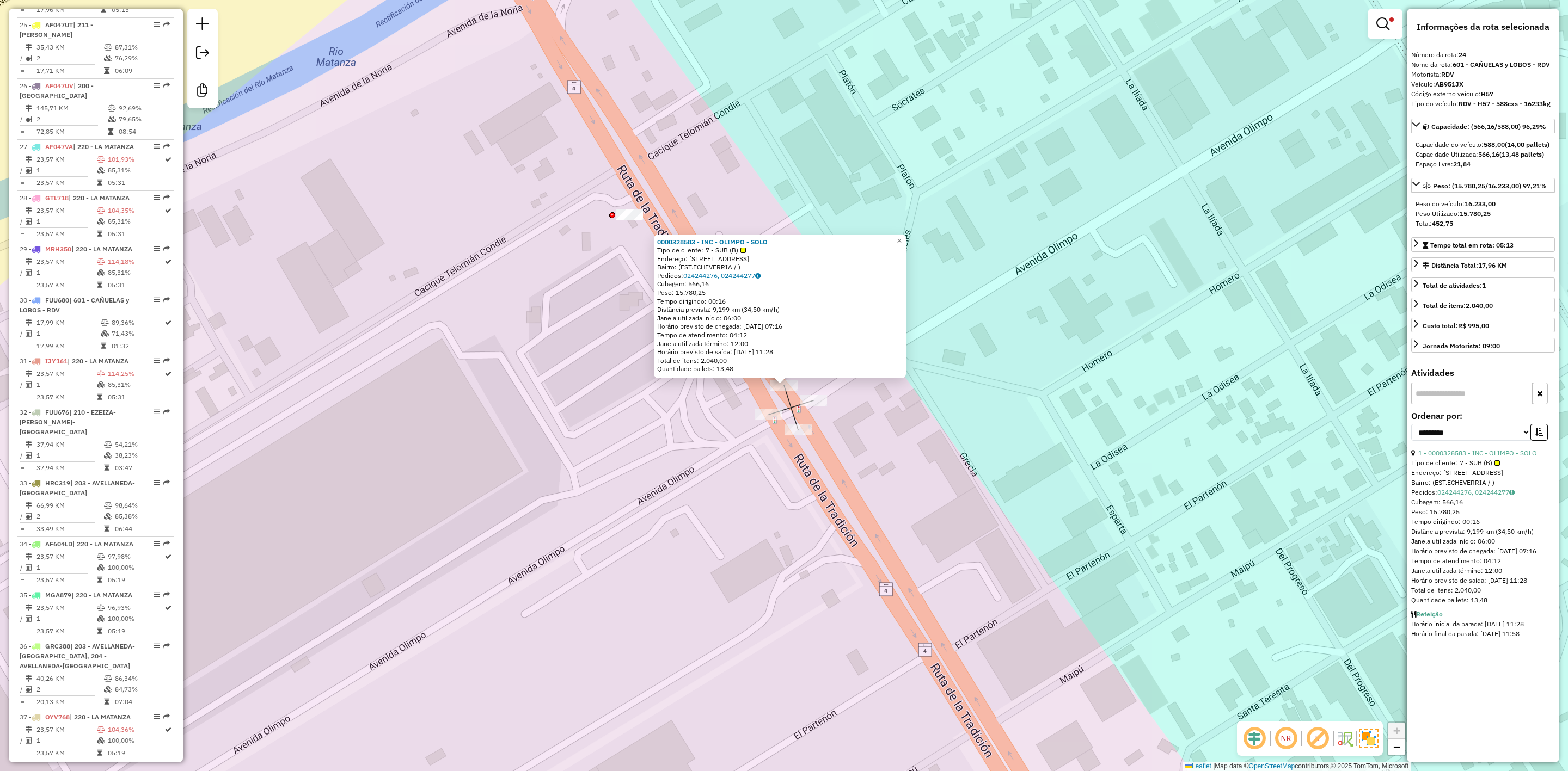
scroll to position [1819, 0]
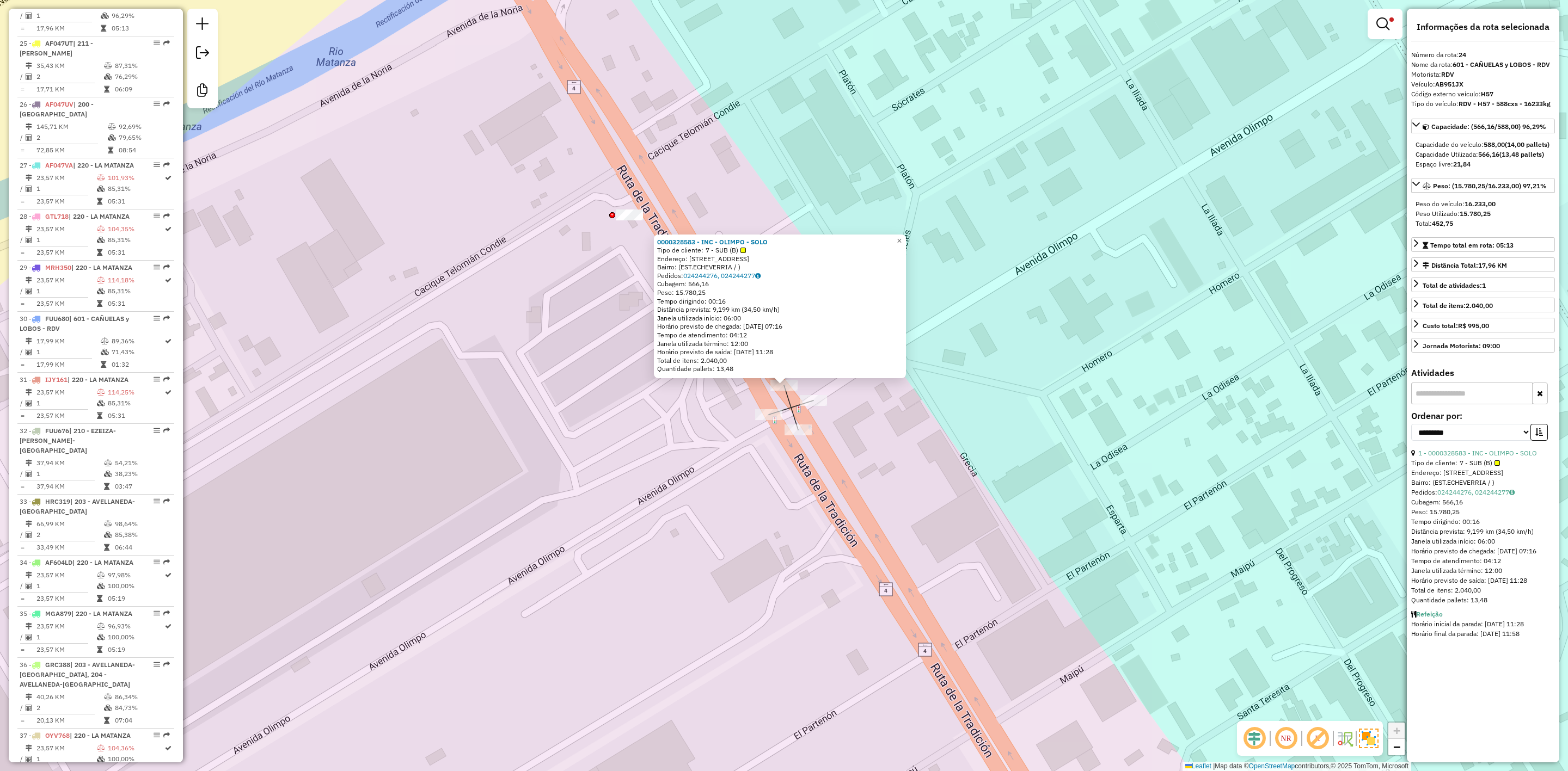
click at [771, 425] on div "0000328583 - INC - OLIMPO - SOLO Tipo de cliente: 7 - SUB (B) Endereço: [STREET…" at bounding box center [784, 385] width 1568 height 771
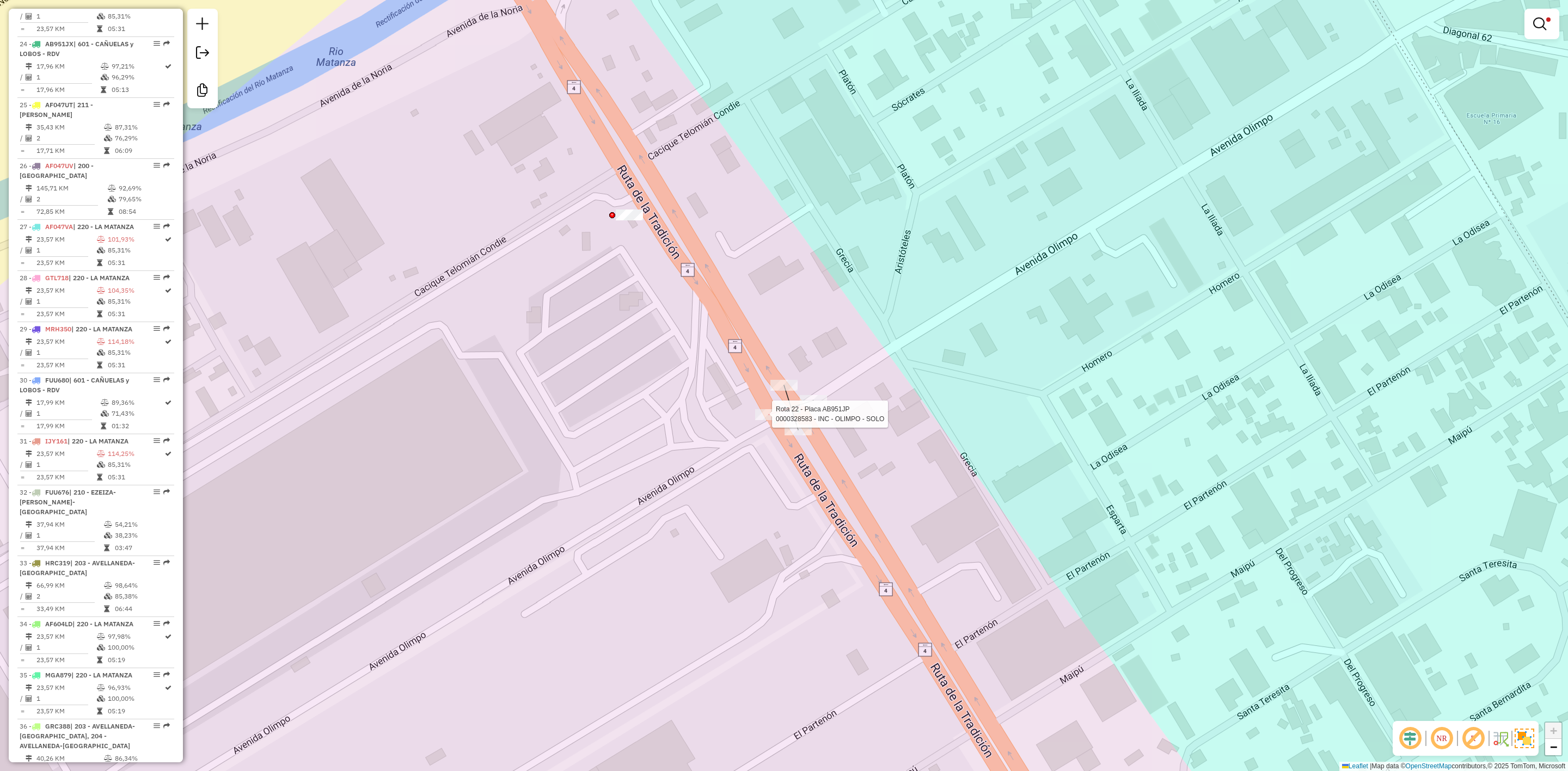
select select "**********"
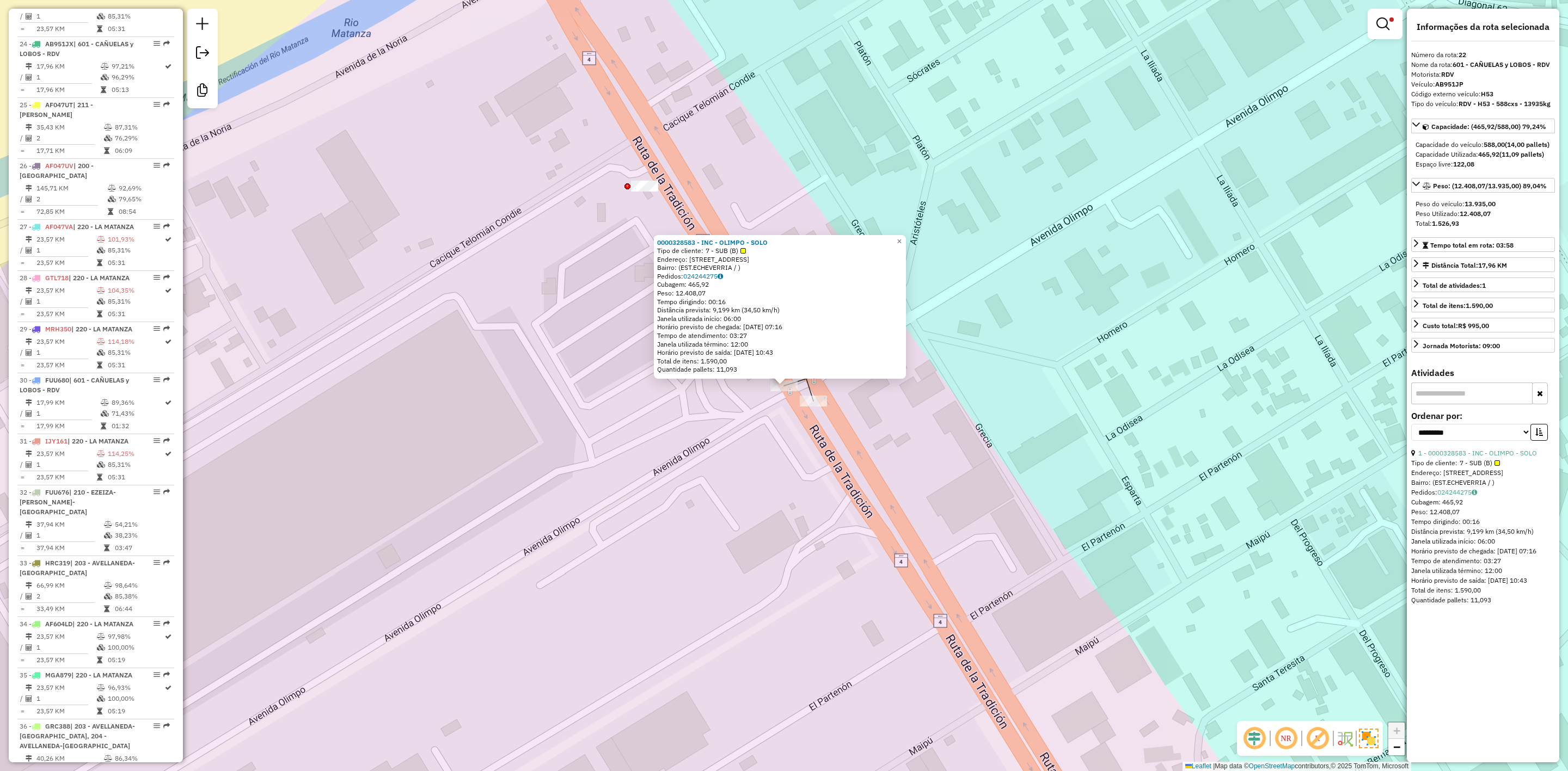
scroll to position [1697, 0]
click at [831, 403] on div "0000328583 - INC - OLIMPO - SOLO Tipo de cliente: 7 - SUB (B) Endereço: [STREET…" at bounding box center [784, 385] width 1568 height 771
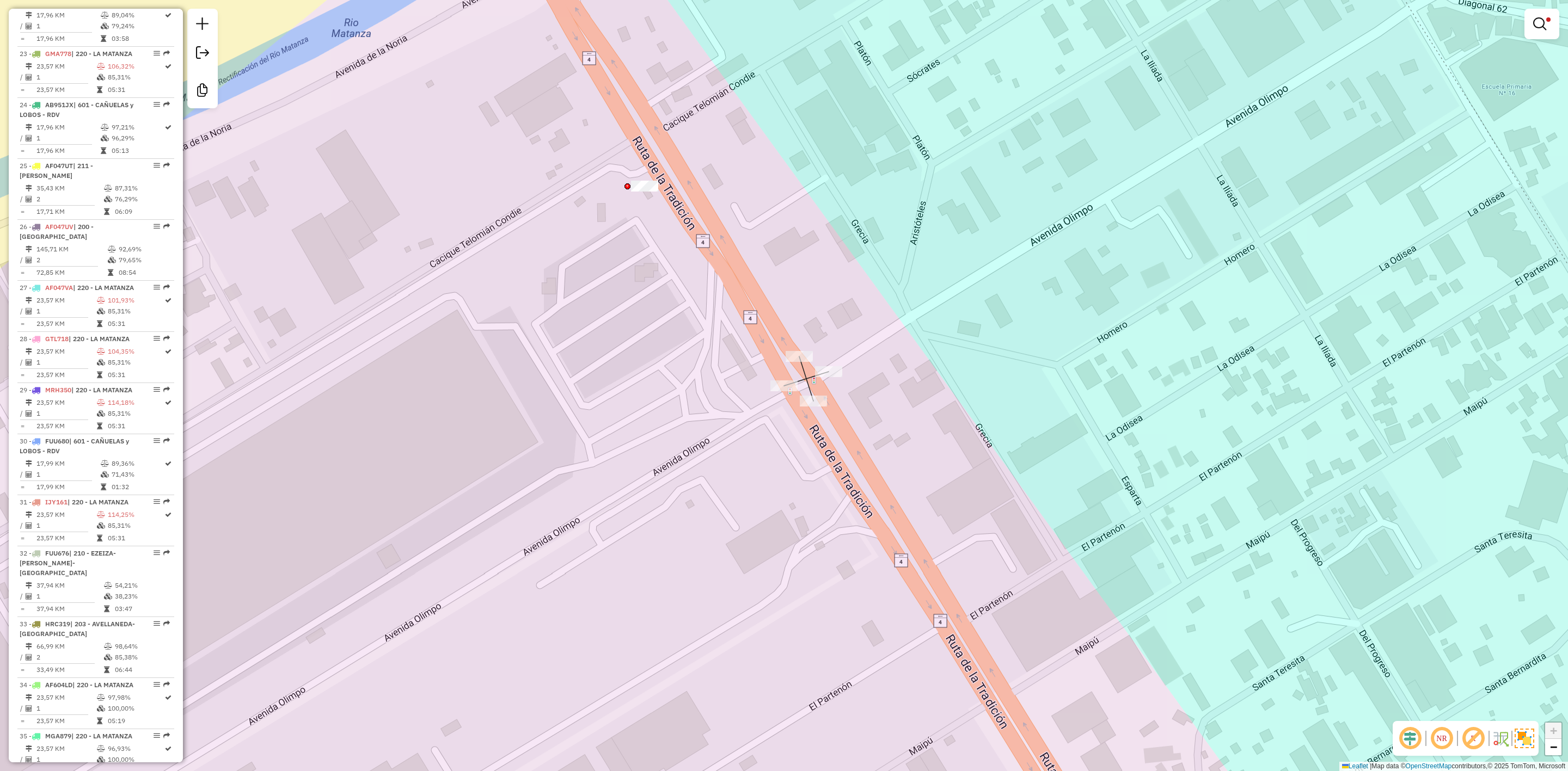
click at [824, 381] on div "Rota 21 - Placa AF047UM 0000328583 - INC - OLIMPO - SOLO Limpar filtros Janela …" at bounding box center [784, 385] width 1568 height 771
select select "**********"
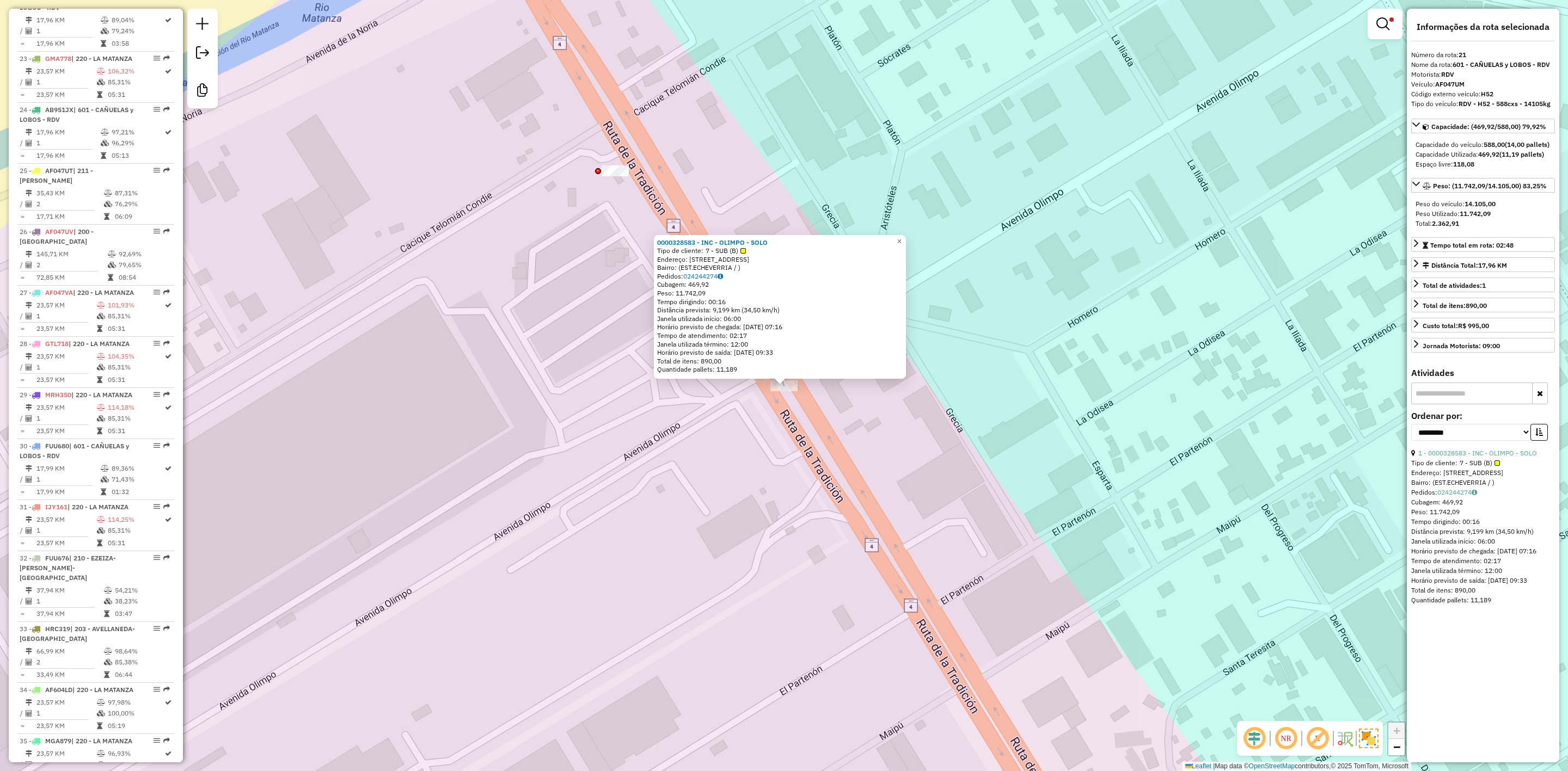
scroll to position [1635, 0]
drag, startPoint x: 782, startPoint y: 469, endPoint x: 771, endPoint y: 445, distance: 26.4
click at [782, 470] on div "0000328583 - INC - OLIMPO - SOLO Tipo de cliente: 7 - SUB (B) Endereço: [STREET…" at bounding box center [784, 385] width 1568 height 771
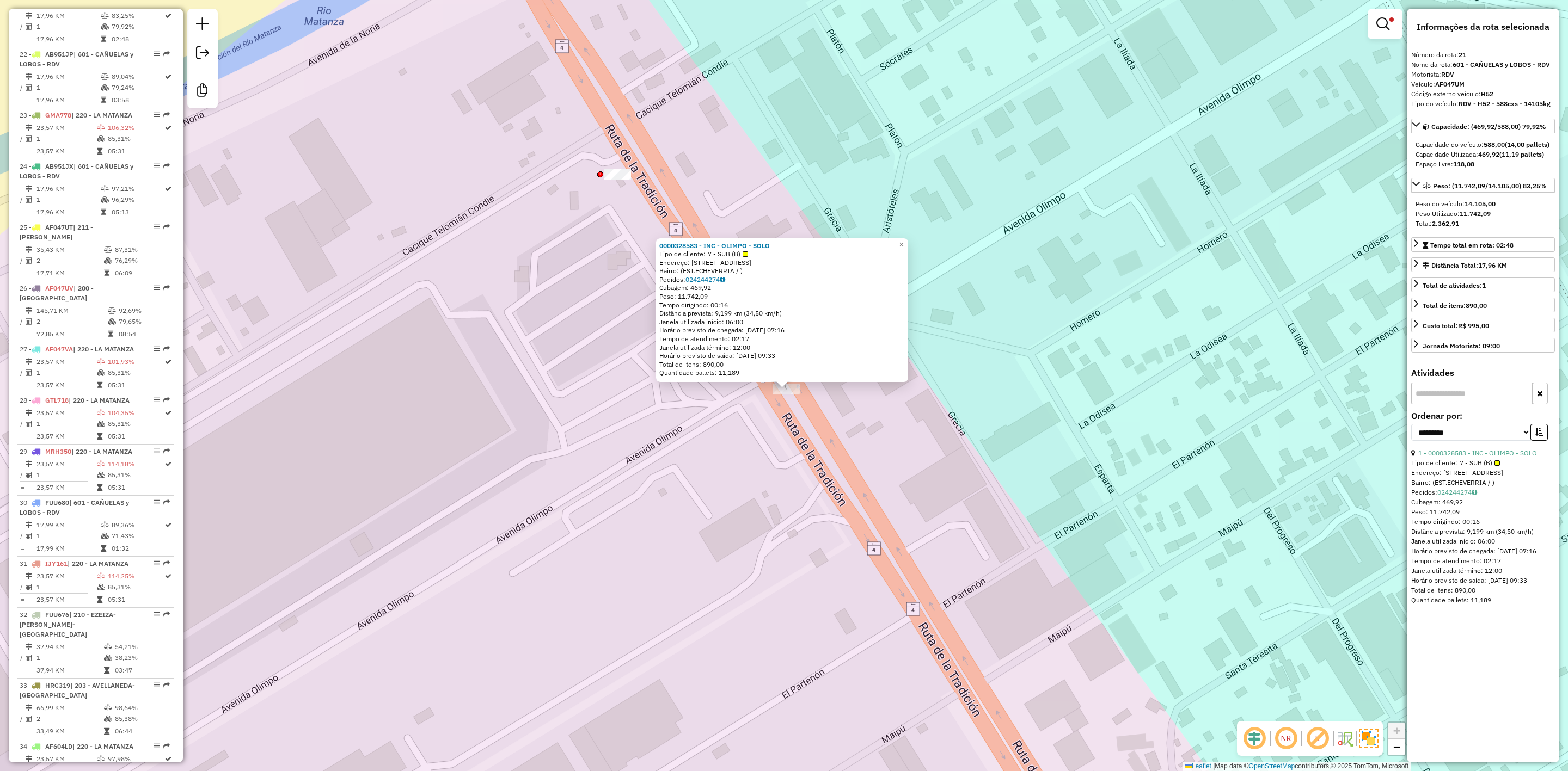
click at [763, 417] on div "0000328583 - INC - OLIMPO - SOLO Tipo de cliente: 7 - SUB (B) Endereço: [STREET…" at bounding box center [784, 385] width 1568 height 771
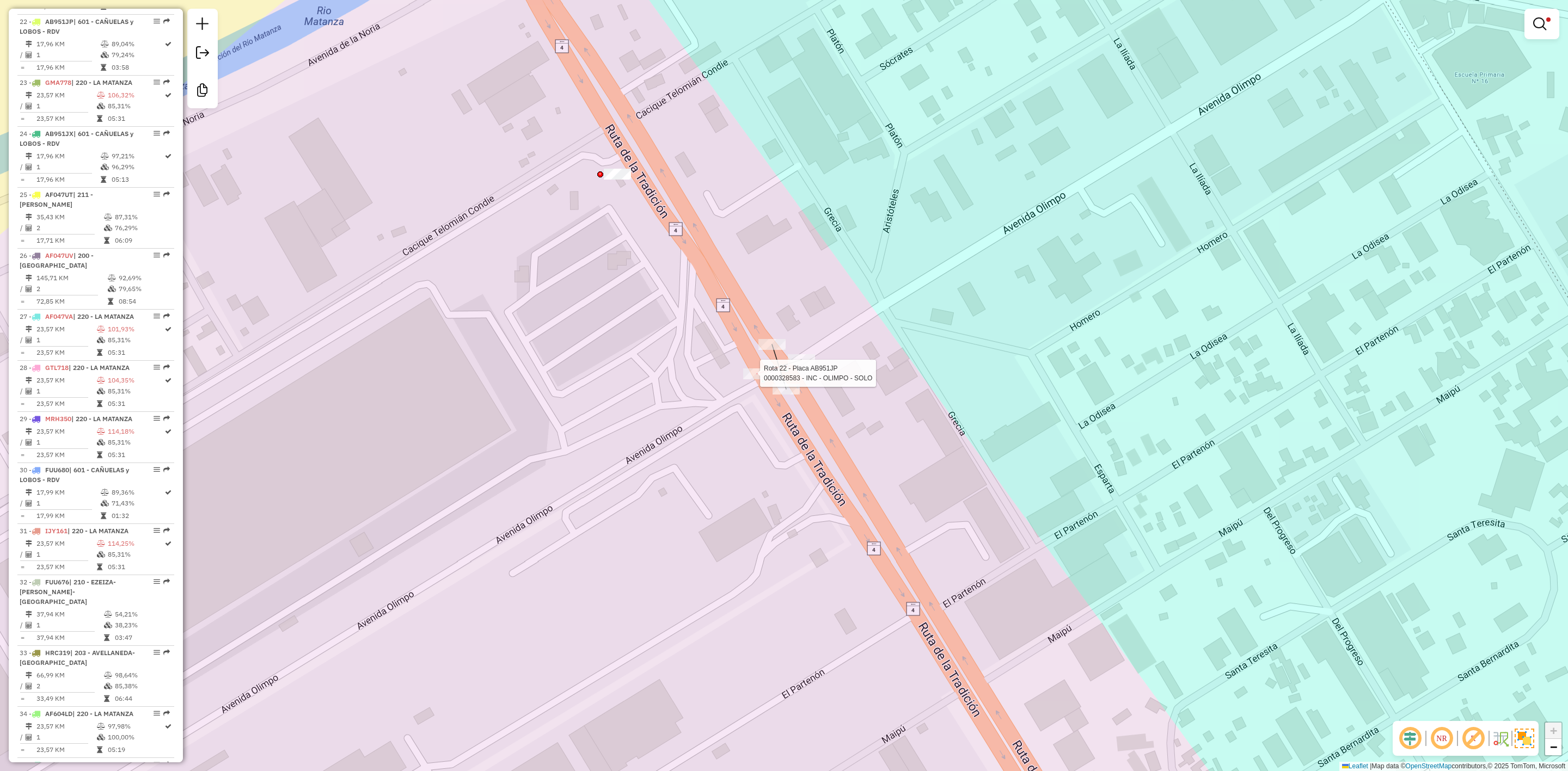
select select "**********"
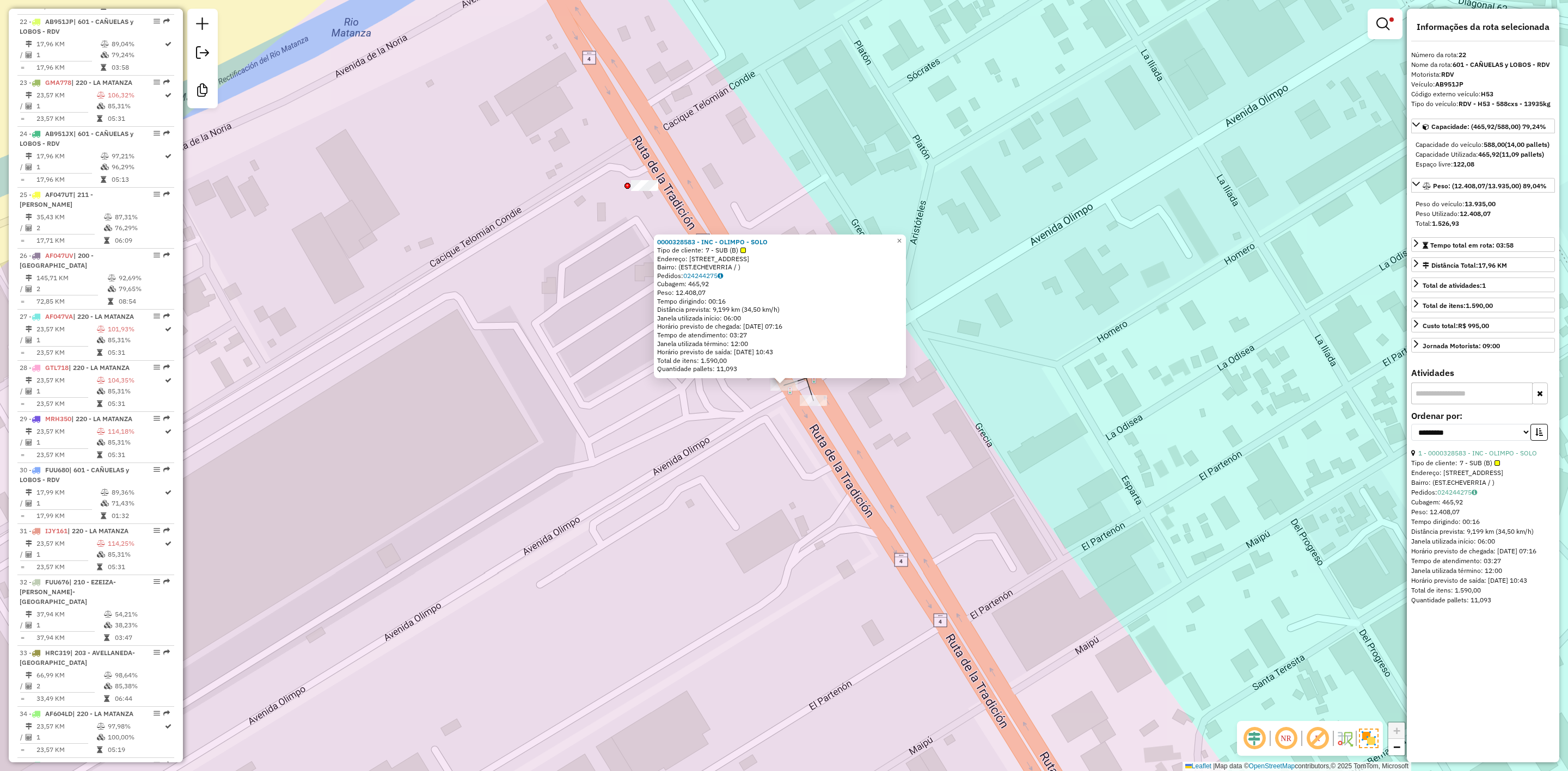
scroll to position [1697, 0]
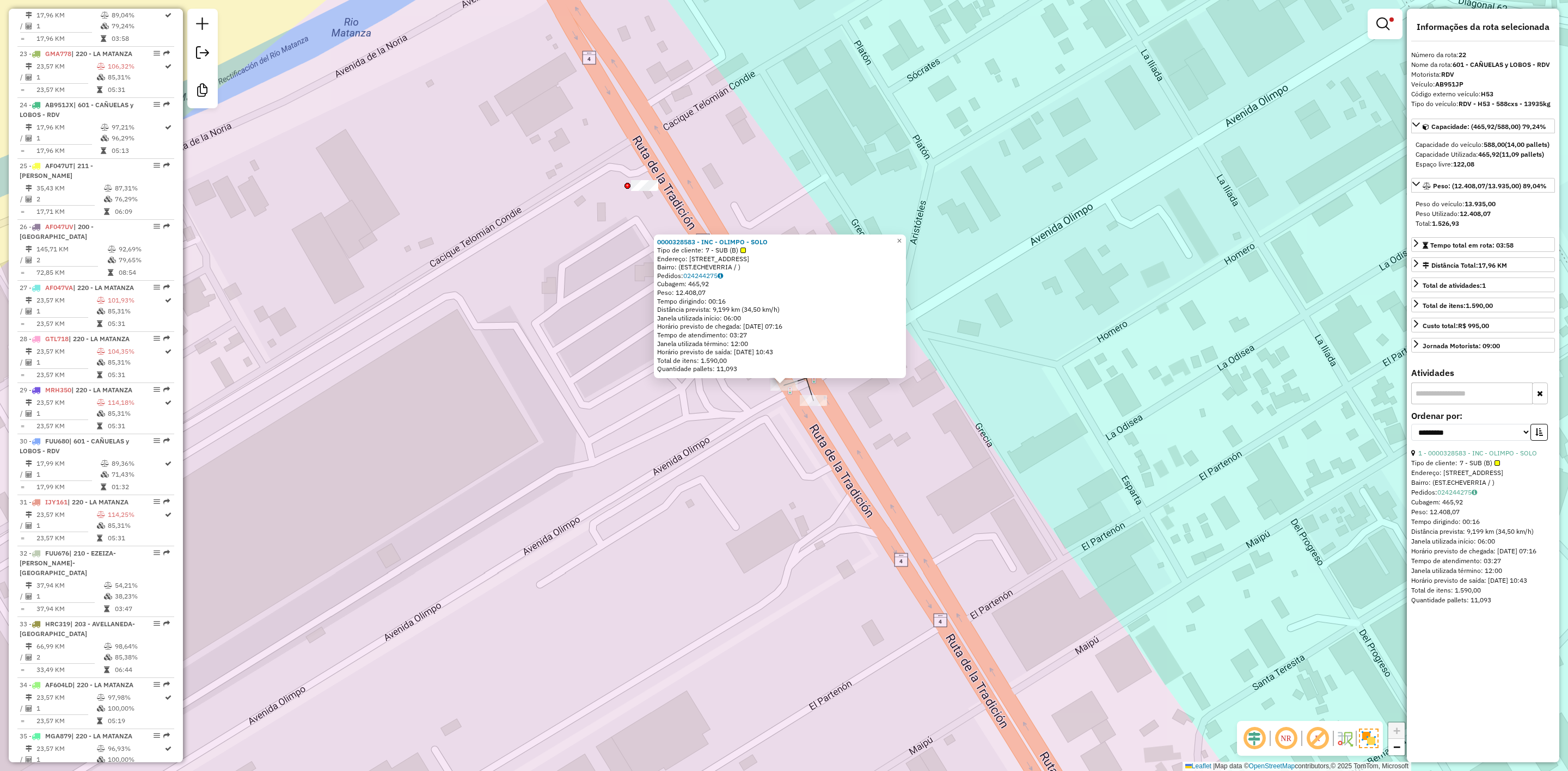
click at [844, 403] on div "0000328583 - INC - OLIMPO - SOLO Tipo de cliente: 7 - SUB (B) Endereço: [STREET…" at bounding box center [784, 385] width 1568 height 771
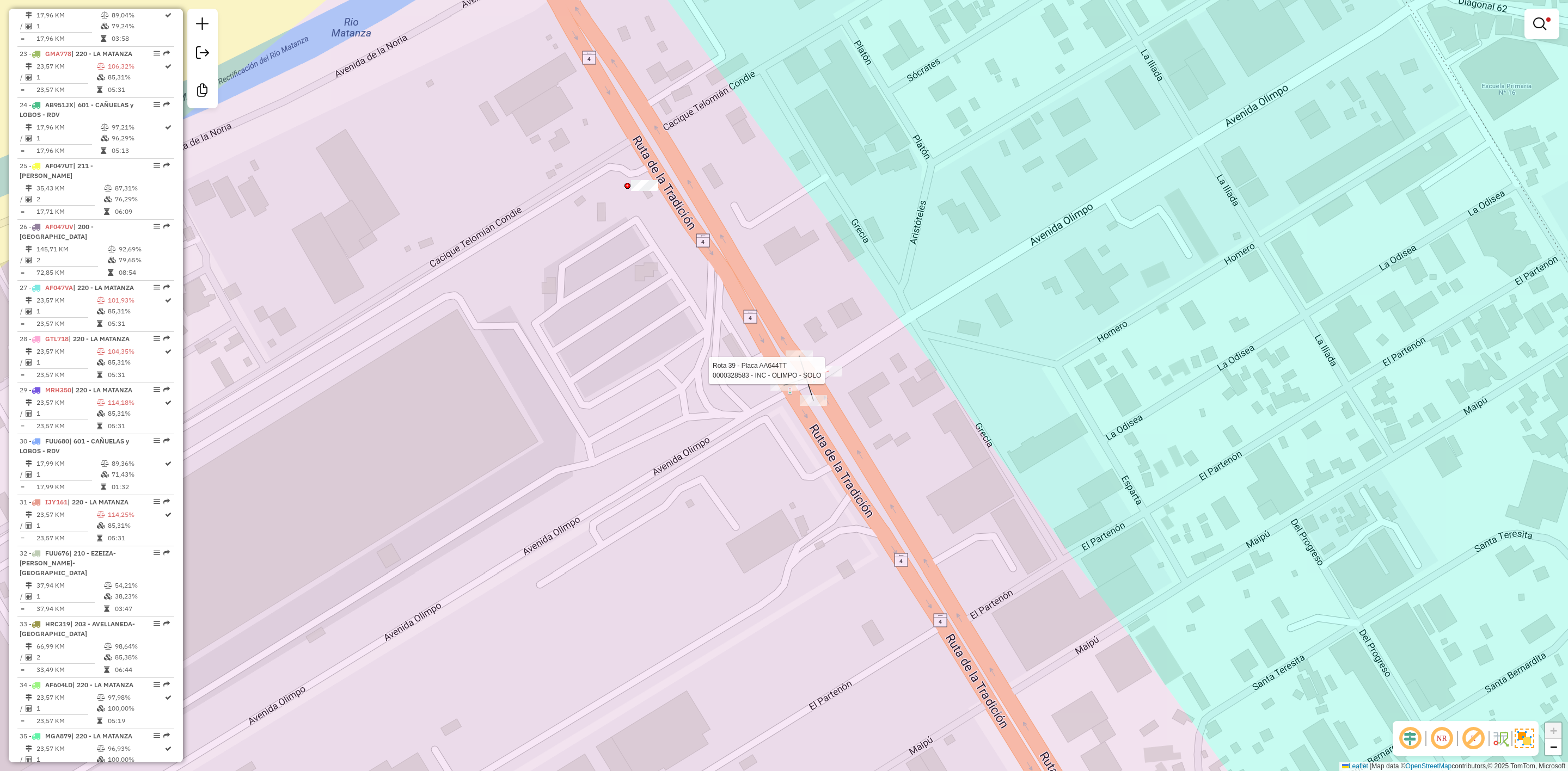
select select "**********"
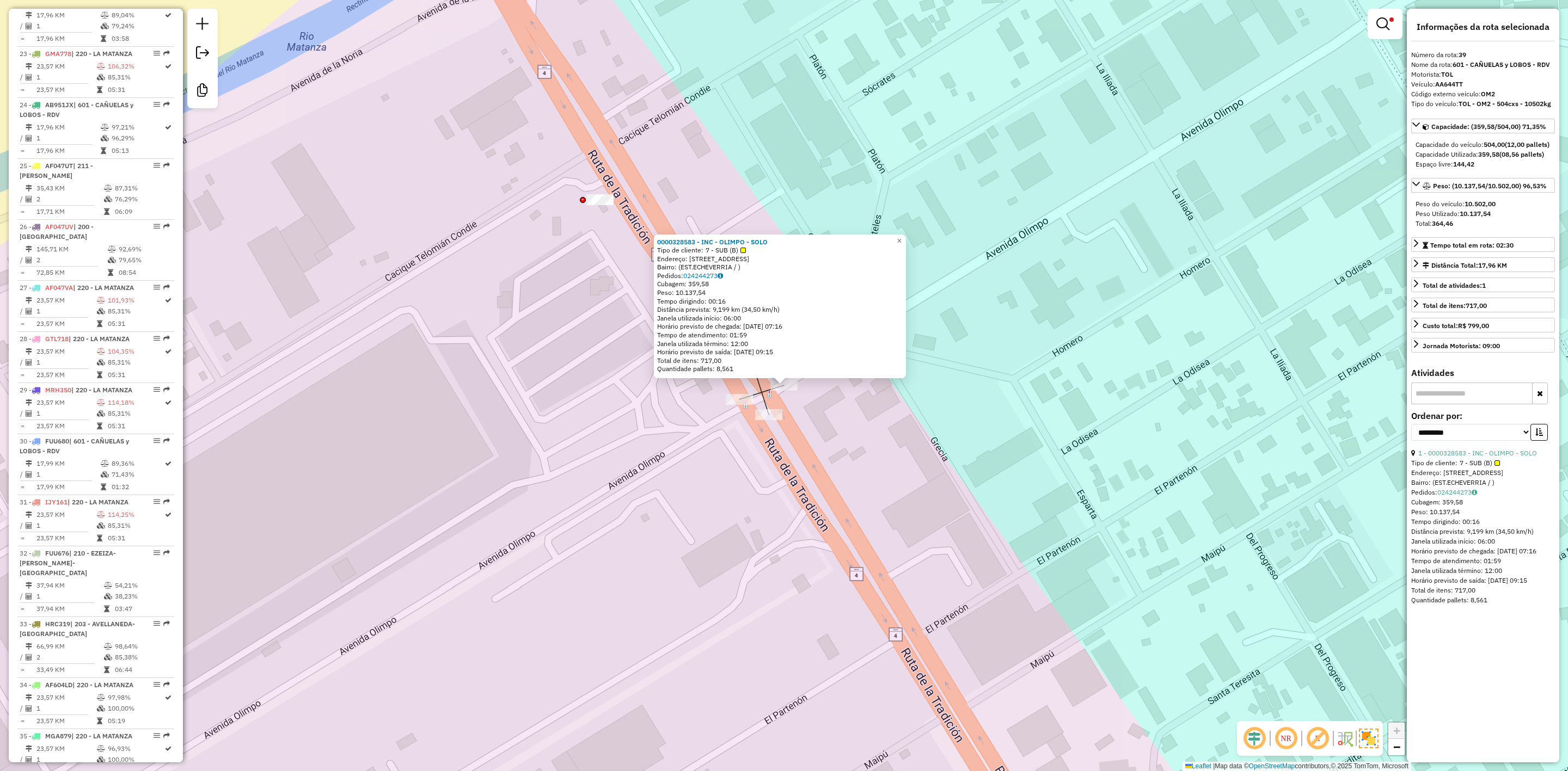
scroll to position [2193, 0]
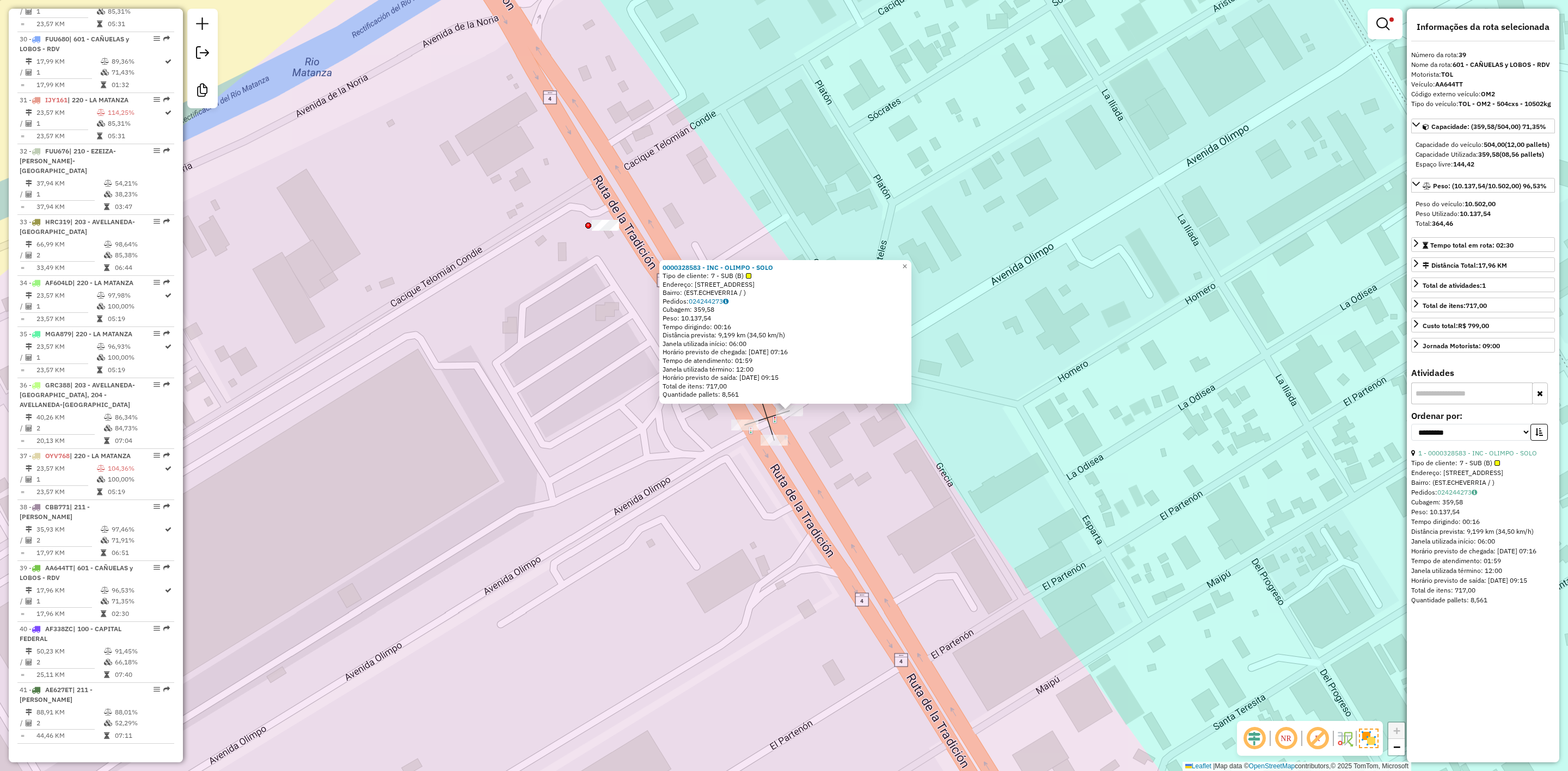
drag, startPoint x: 843, startPoint y: 446, endPoint x: 845, endPoint y: 466, distance: 20.1
click at [845, 466] on div "0000328583 - INC - OLIMPO - SOLO Tipo de cliente: 7 - SUB (B) Endereço: [STREET…" at bounding box center [784, 385] width 1568 height 771
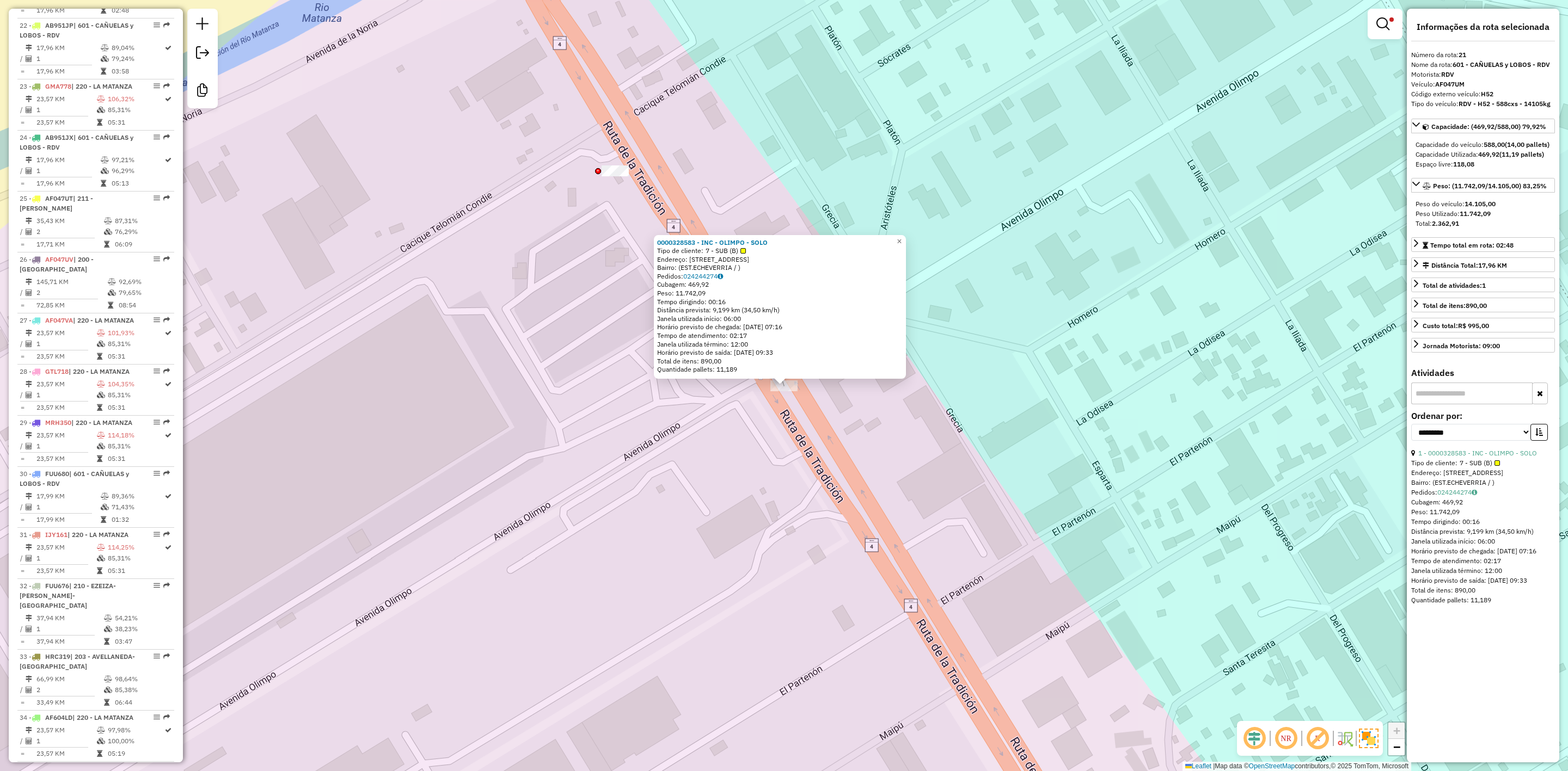
scroll to position [1635, 0]
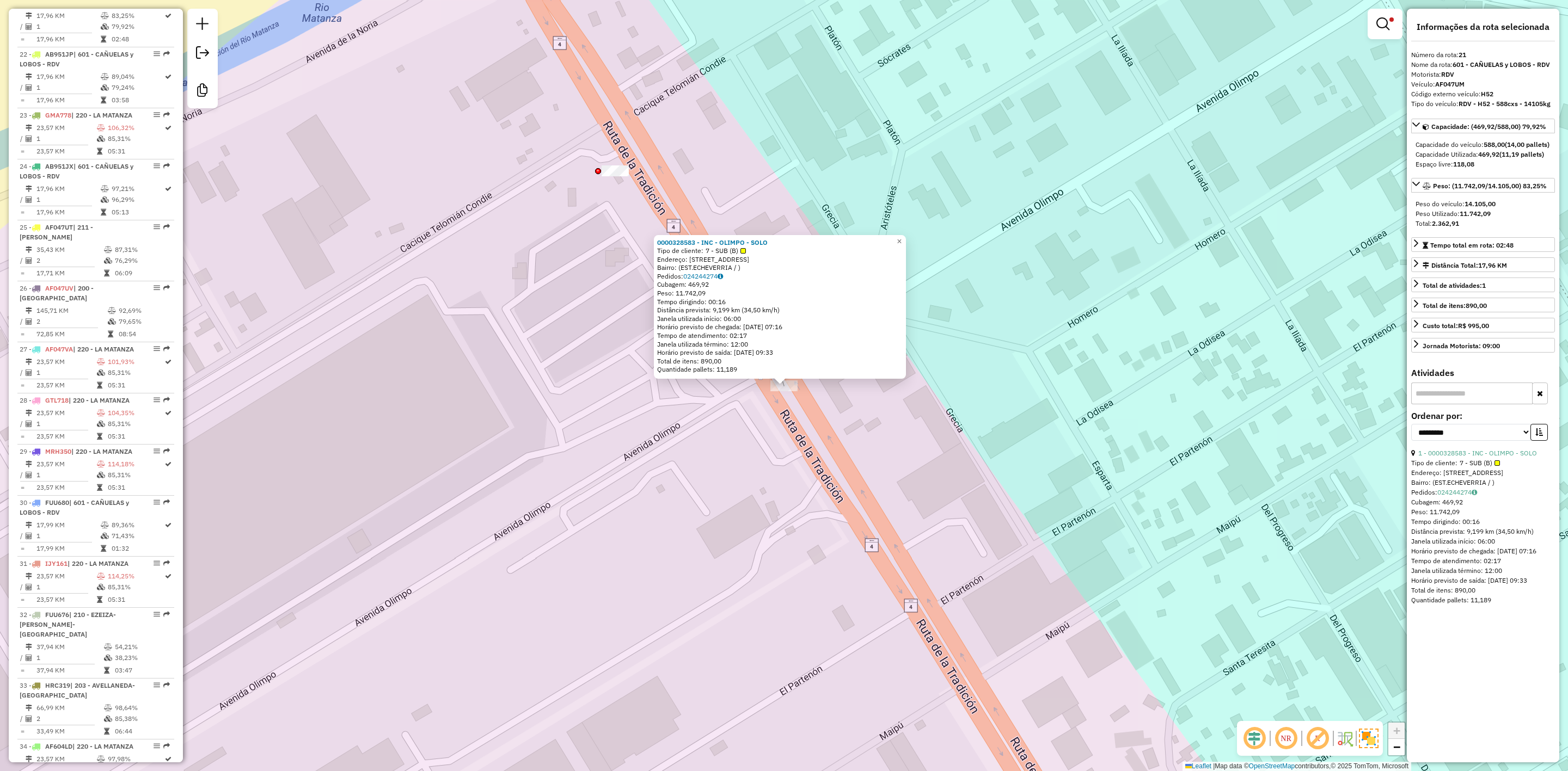
click at [812, 462] on div "0000328583 - INC - OLIMPO - SOLO Tipo de cliente: 7 - SUB (B) Endereço: [STREET…" at bounding box center [784, 385] width 1568 height 771
click at [894, 415] on div "0000328583 - INC - OLIMPO - SOLO Tipo de cliente: 7 - SUB (B) Endereço: [STREET…" at bounding box center [784, 385] width 1568 height 771
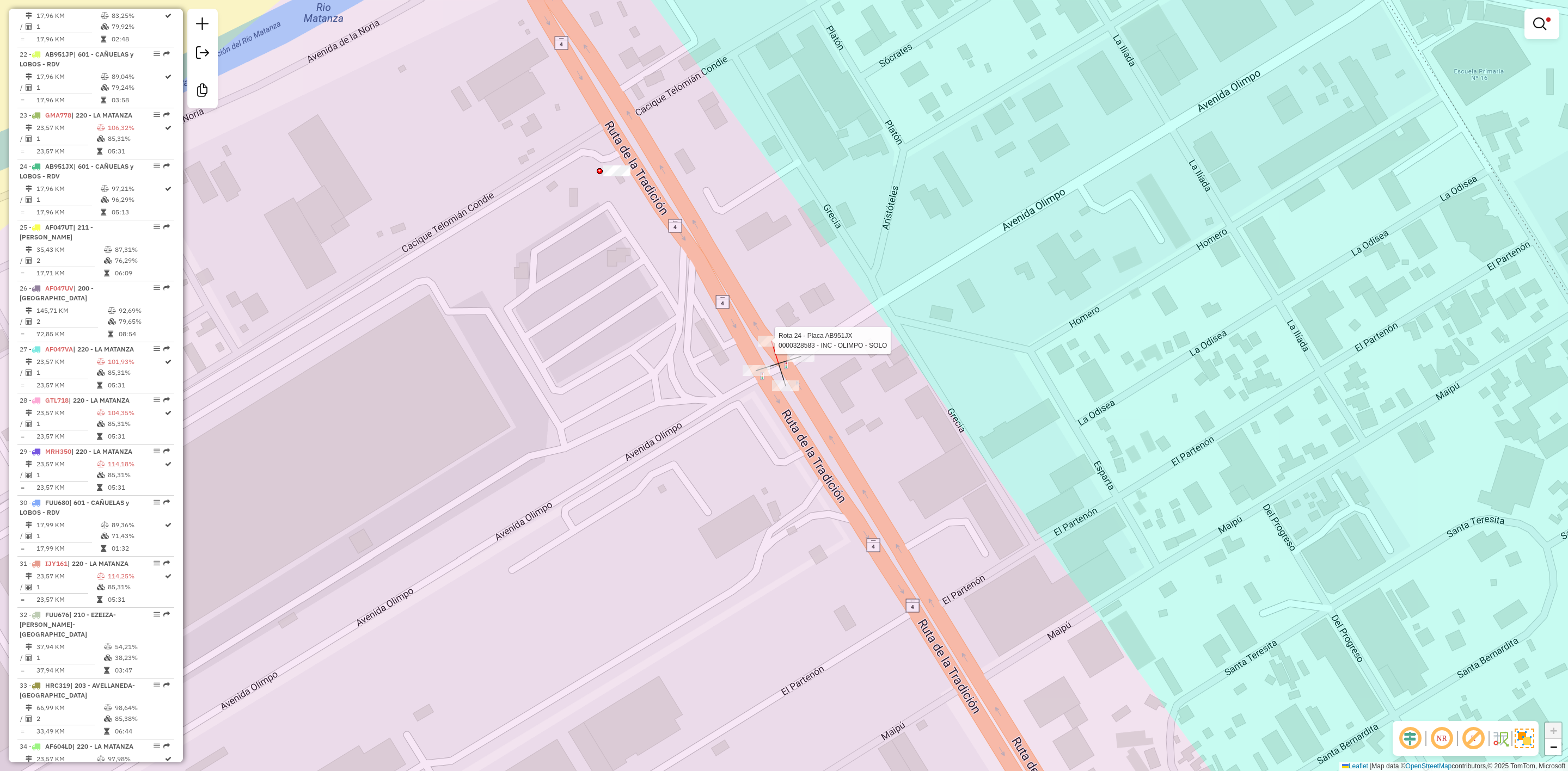
select select "**********"
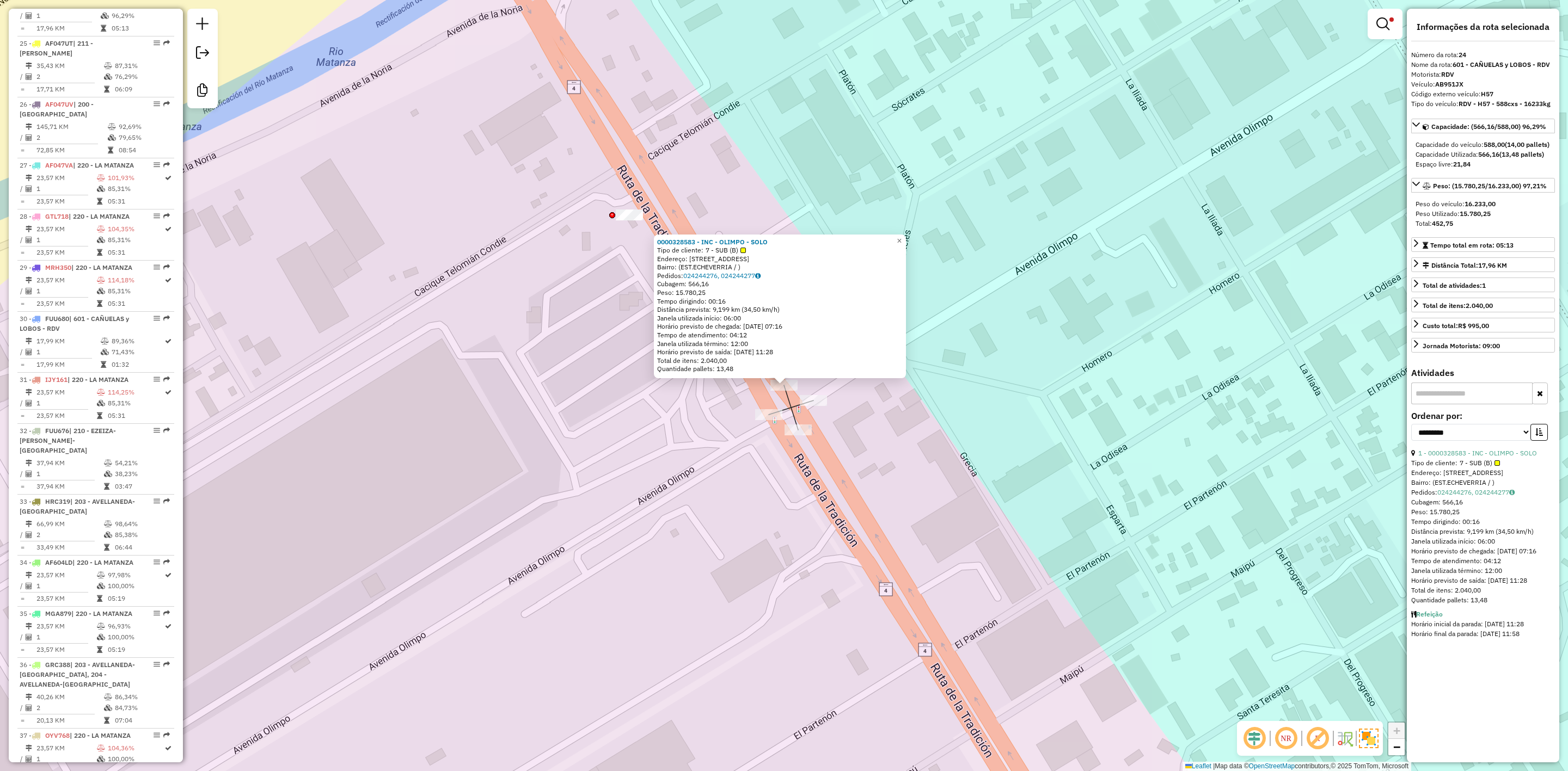
drag, startPoint x: 911, startPoint y: 456, endPoint x: 920, endPoint y: 467, distance: 14.2
click at [920, 467] on div "0000328583 - INC - OLIMPO - SOLO Tipo de cliente: 7 - SUB (B) Endereço: [STREET…" at bounding box center [784, 385] width 1568 height 771
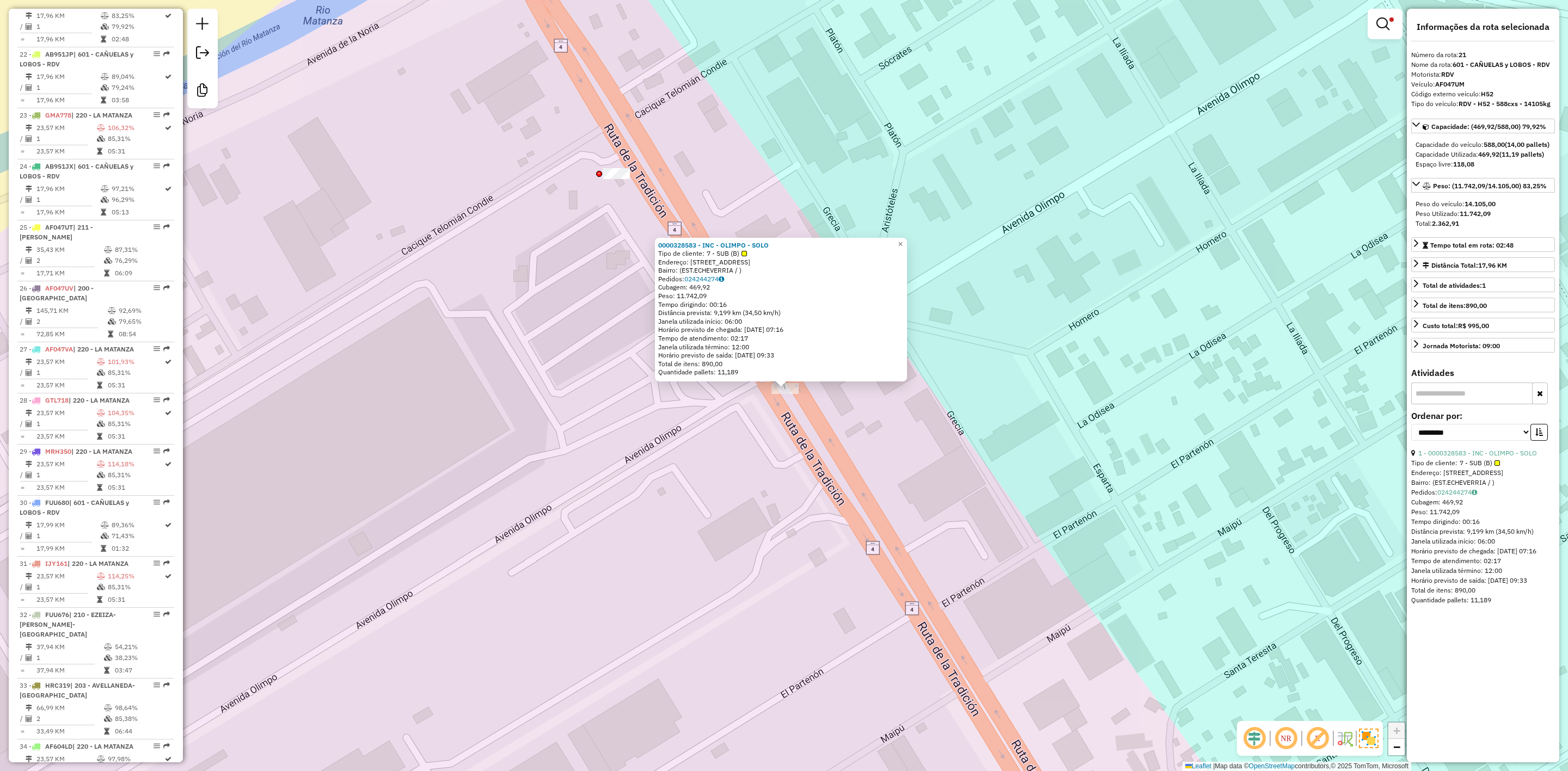
drag, startPoint x: 849, startPoint y: 438, endPoint x: 851, endPoint y: 446, distance: 8.2
click at [851, 446] on div "0000328583 - INC - OLIMPO - SOLO Tipo de cliente: 7 - SUB (B) Endereço: [STREET…" at bounding box center [784, 385] width 1568 height 771
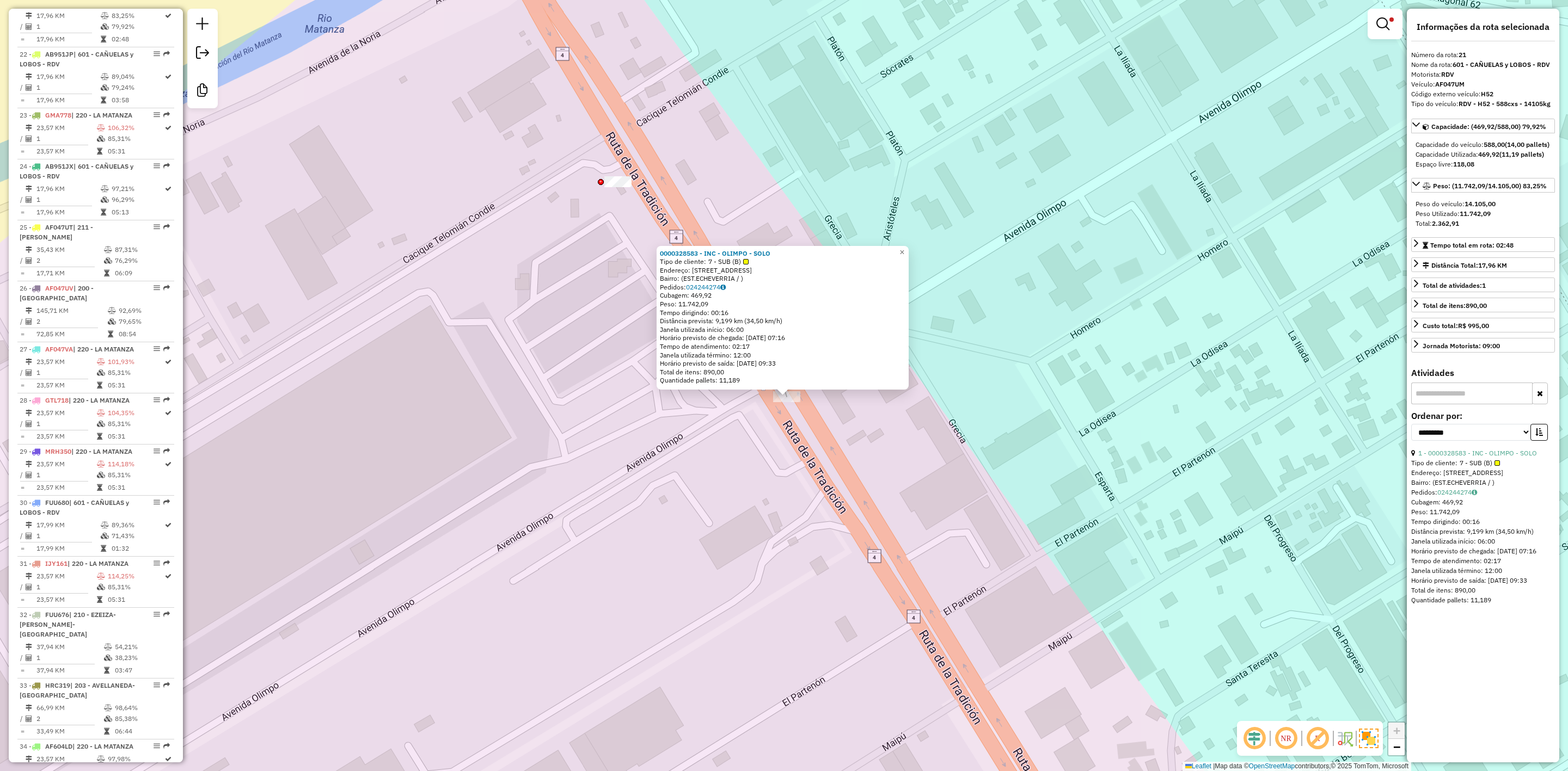
click at [850, 434] on div "0000328583 - INC - OLIMPO - SOLO Tipo de cliente: 7 - SUB (B) Endereço: [STREET…" at bounding box center [784, 385] width 1568 height 771
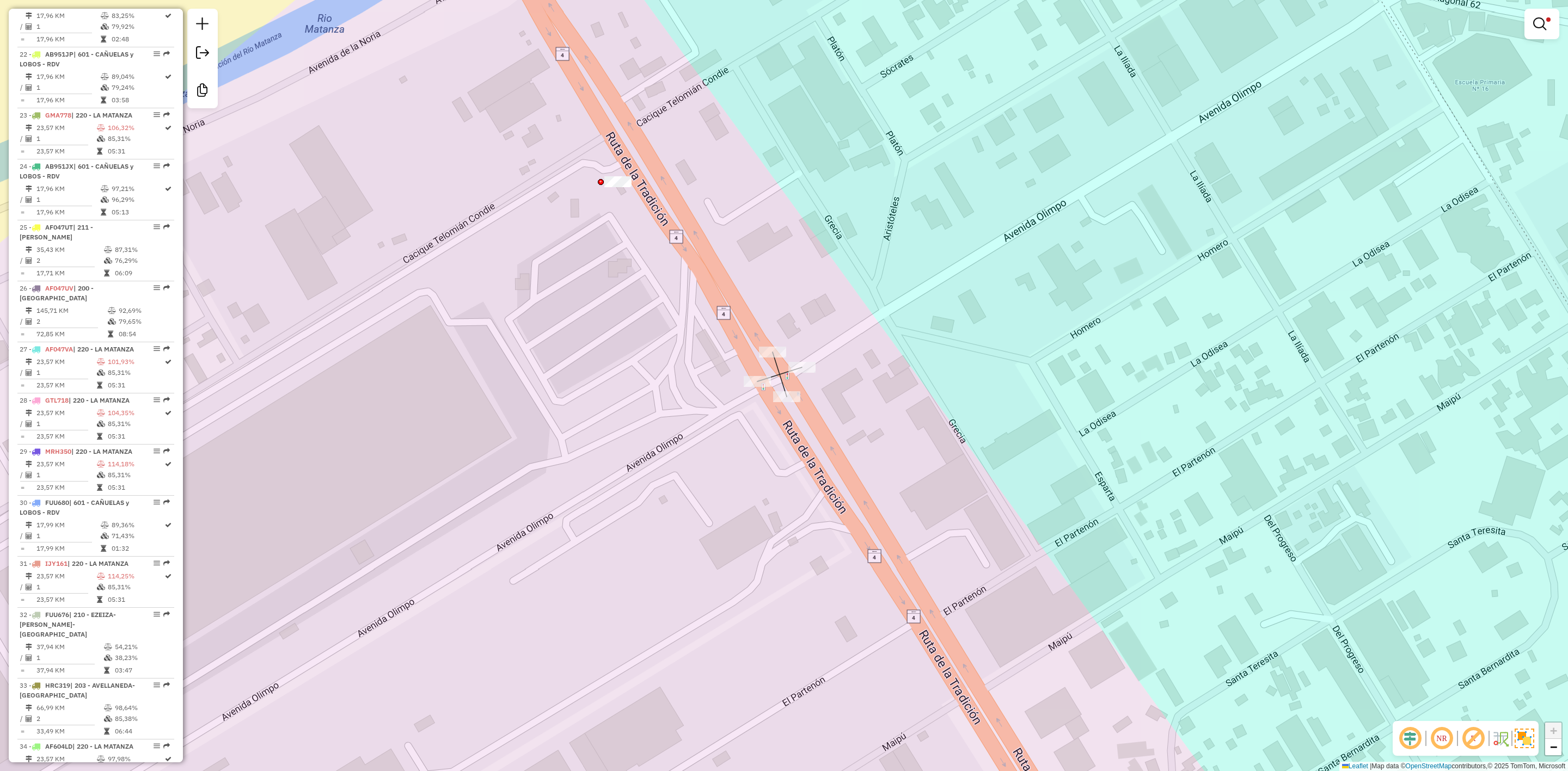
select select "**********"
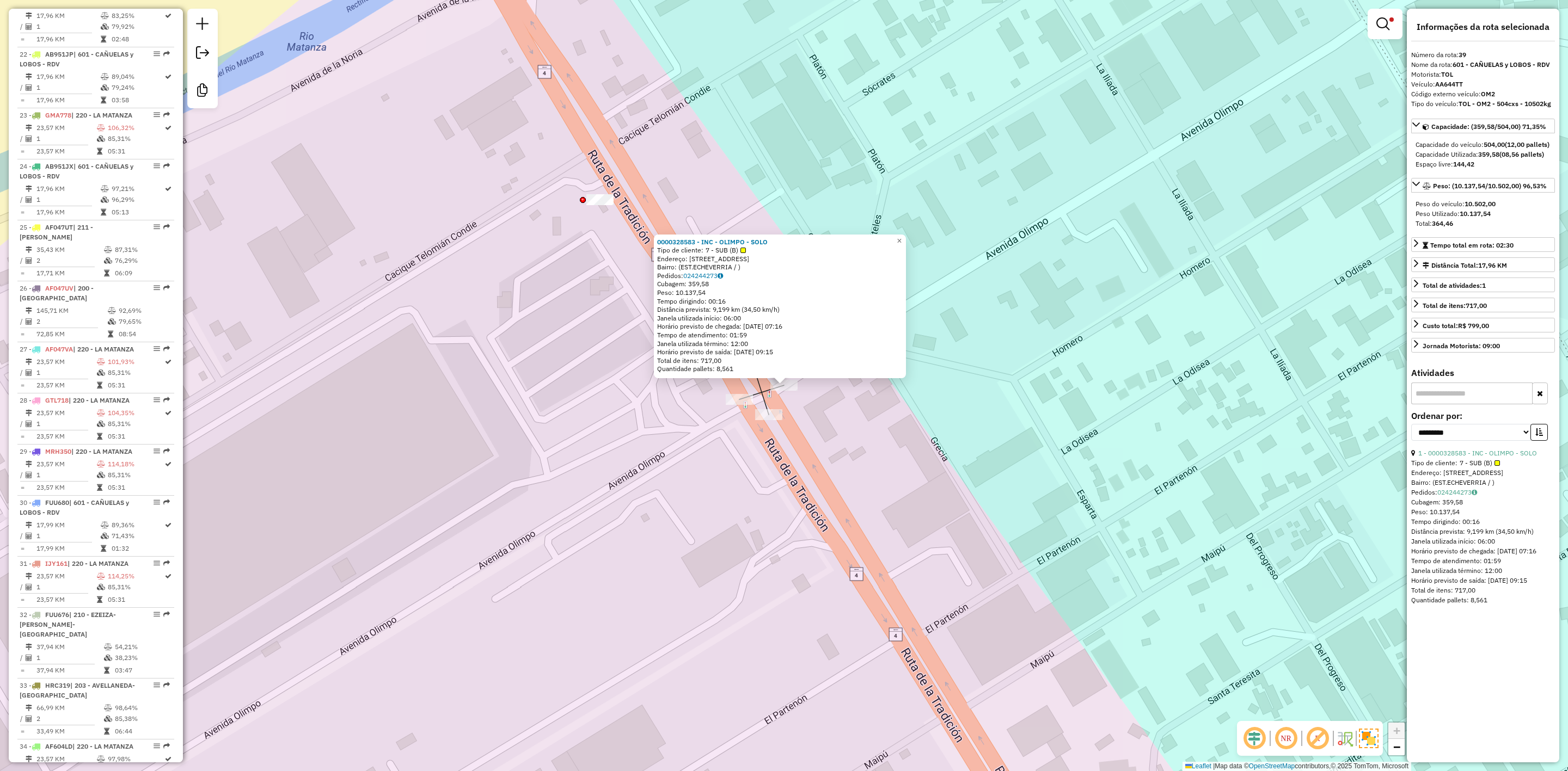
scroll to position [2193, 0]
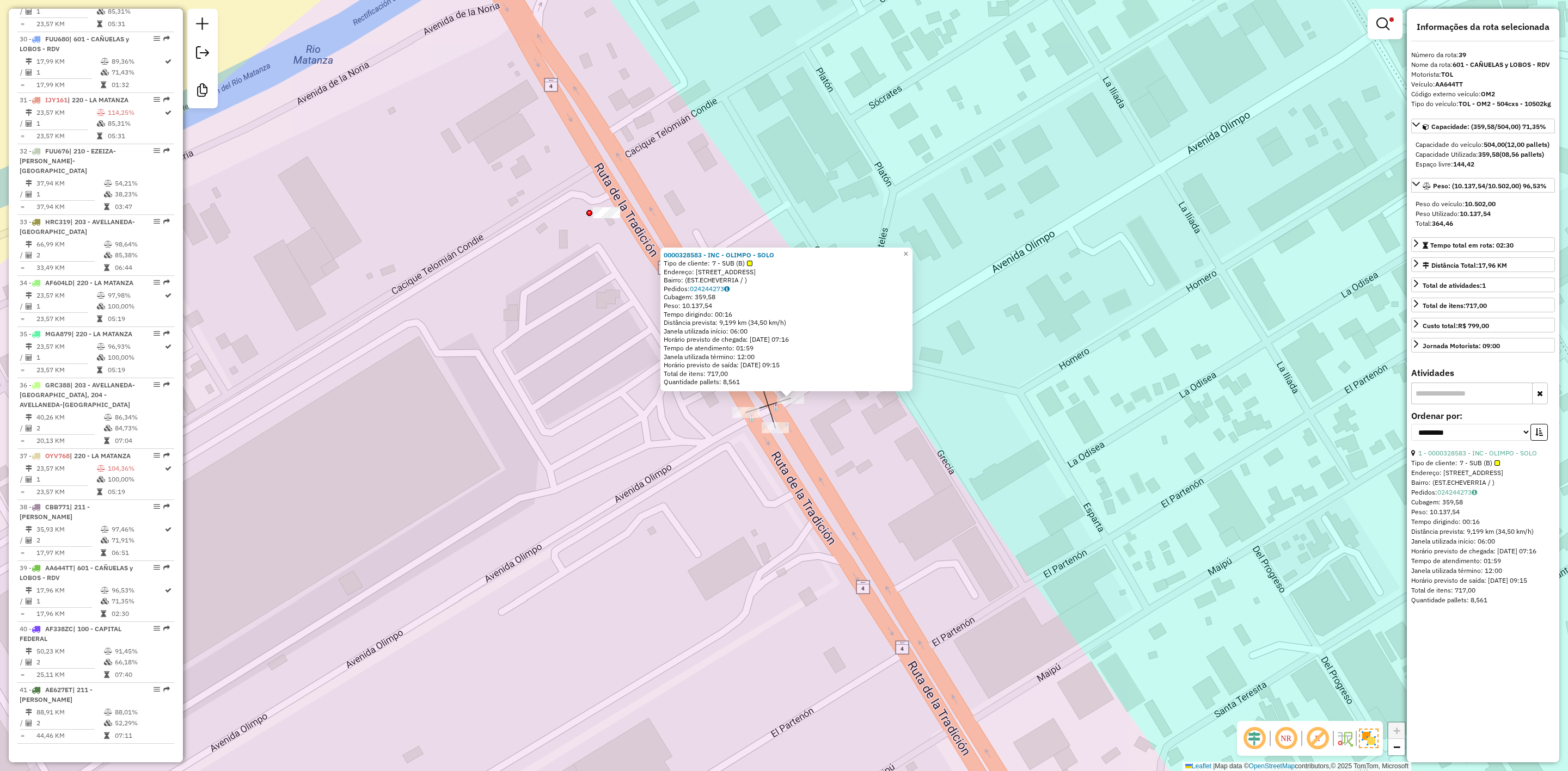
drag, startPoint x: 861, startPoint y: 446, endPoint x: 866, endPoint y: 476, distance: 30.4
click at [866, 475] on div "0000328583 - INC - OLIMPO - SOLO Tipo de cliente: 7 - SUB (B) Endereço: [STREET…" at bounding box center [784, 385] width 1568 height 771
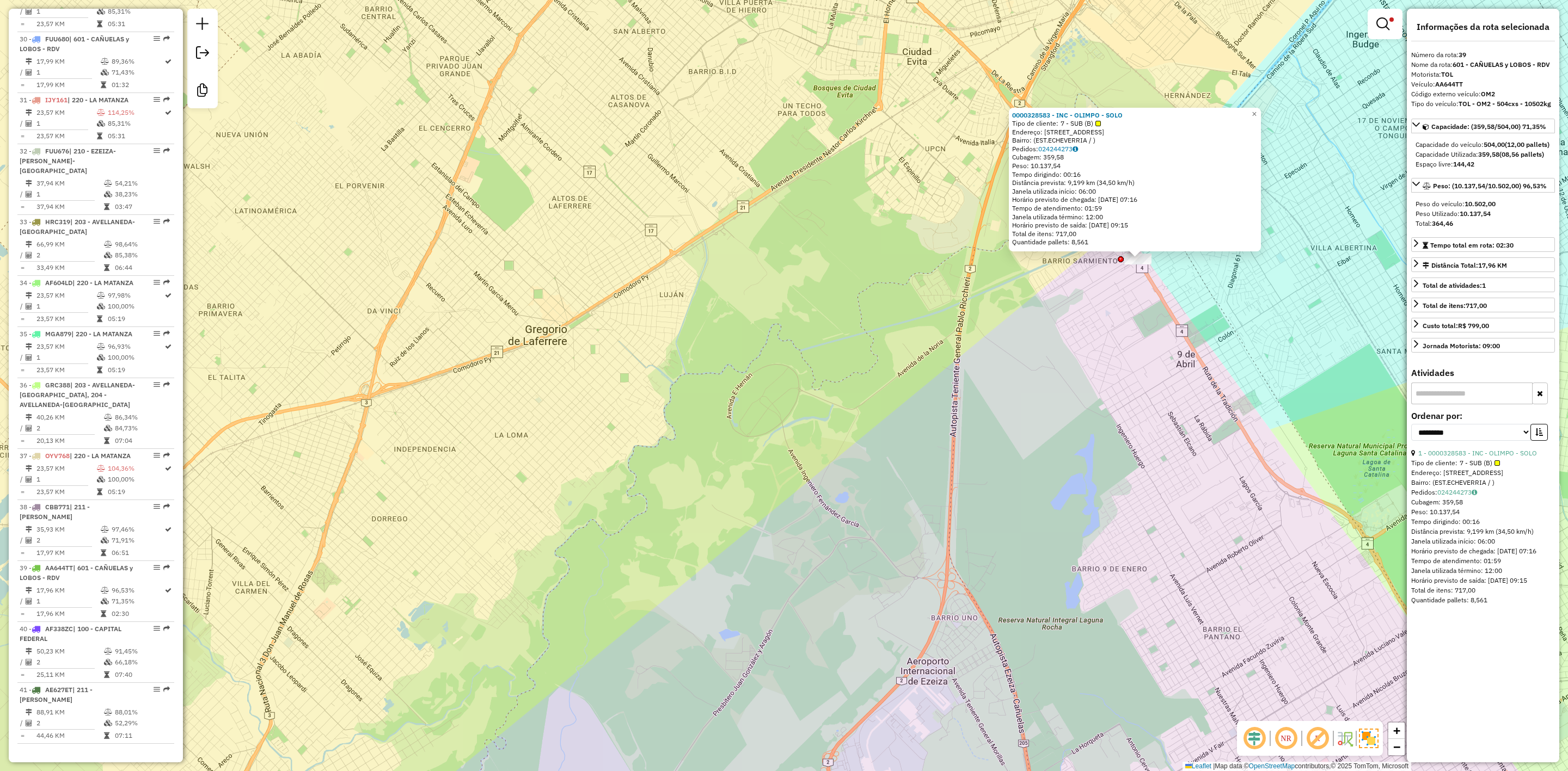
drag, startPoint x: 1105, startPoint y: 361, endPoint x: 732, endPoint y: 436, distance: 380.5
click at [782, 436] on div "0000328583 - INC - OLIMPO - SOLO Tipo de cliente: 7 - SUB (B) Endereço: [STREET…" at bounding box center [784, 385] width 1568 height 771
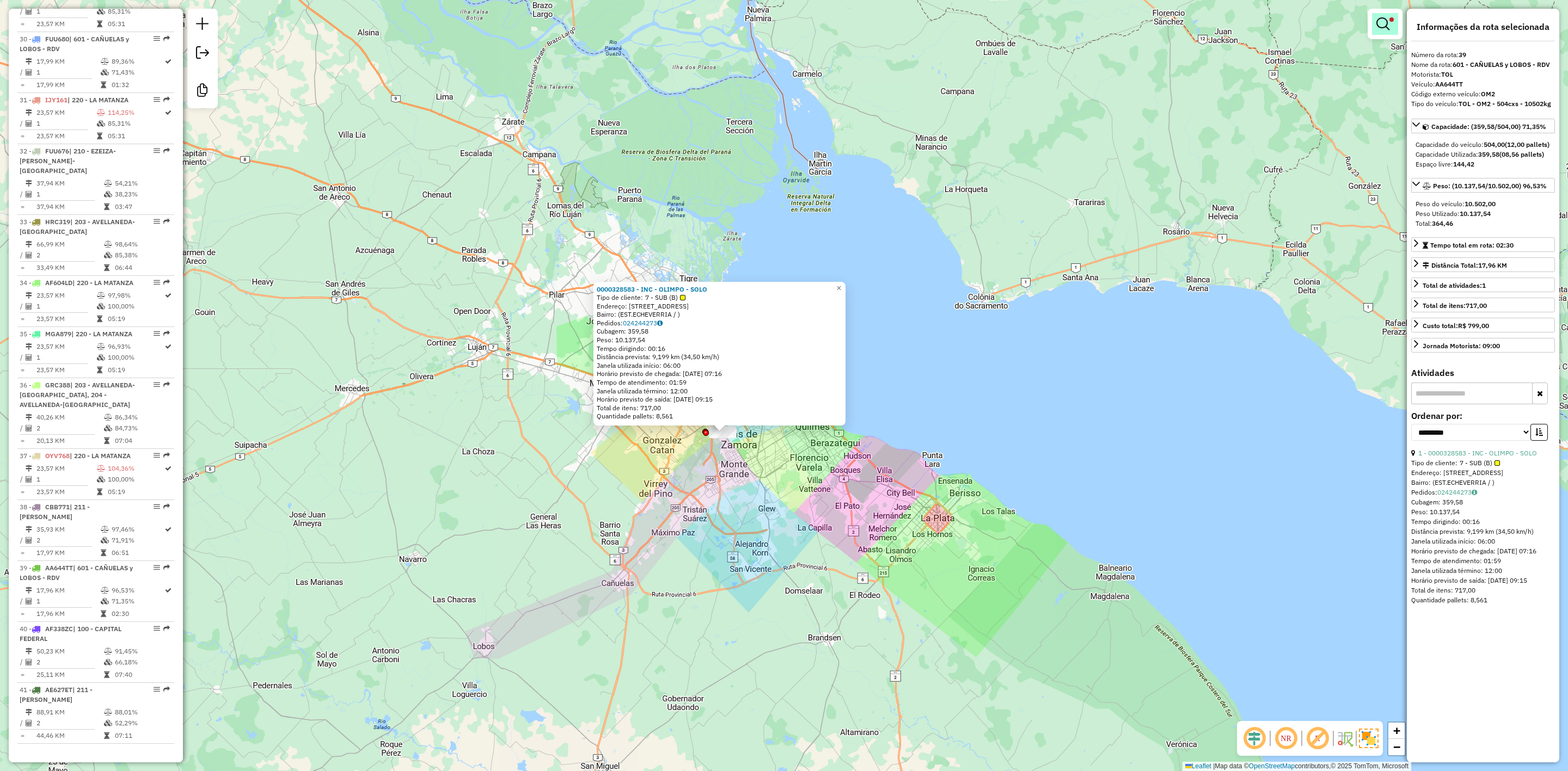
click at [1374, 20] on link at bounding box center [1385, 24] width 26 height 22
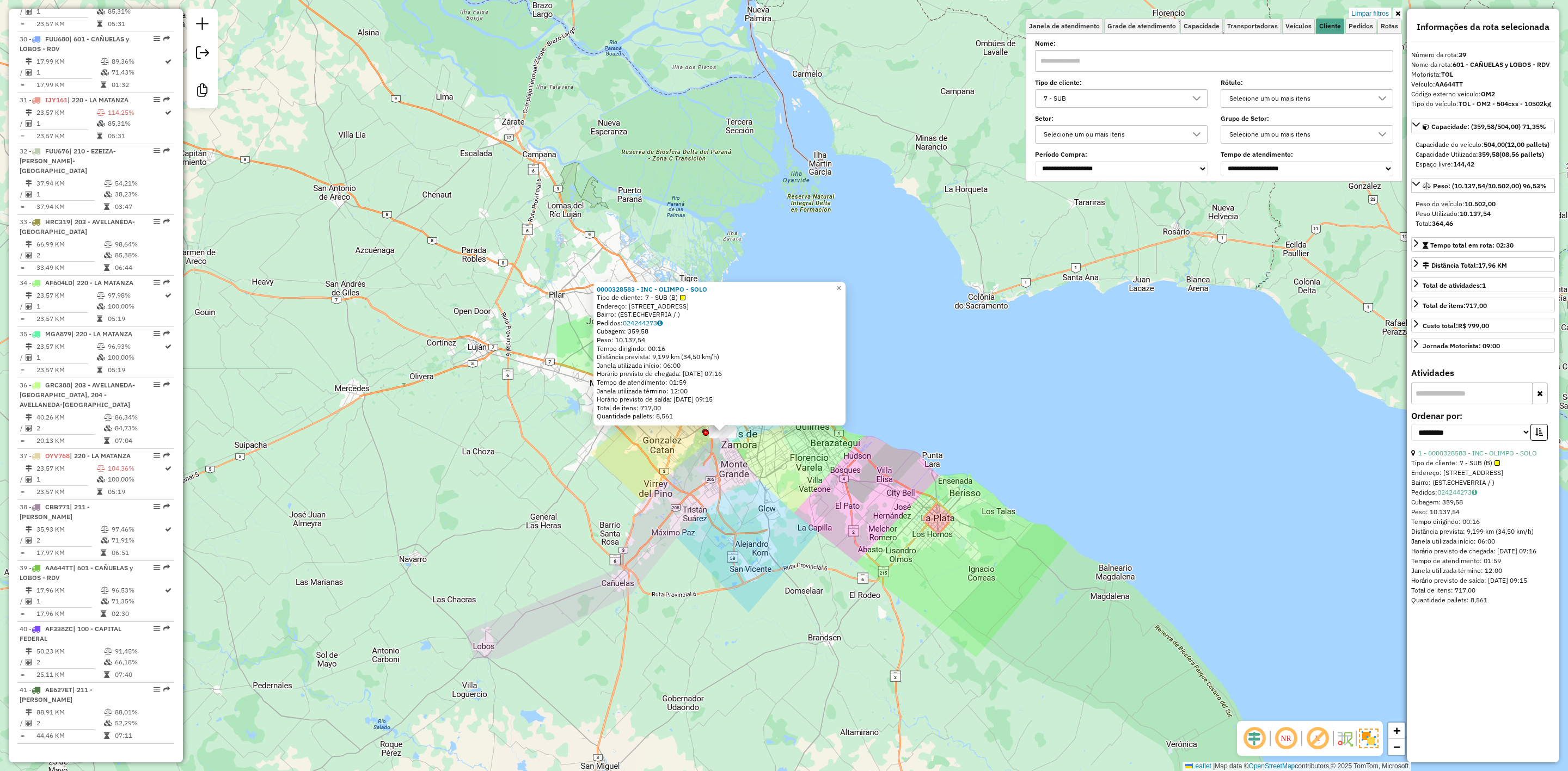
click at [1376, 12] on link "Limpar filtros" at bounding box center [1370, 14] width 42 height 12
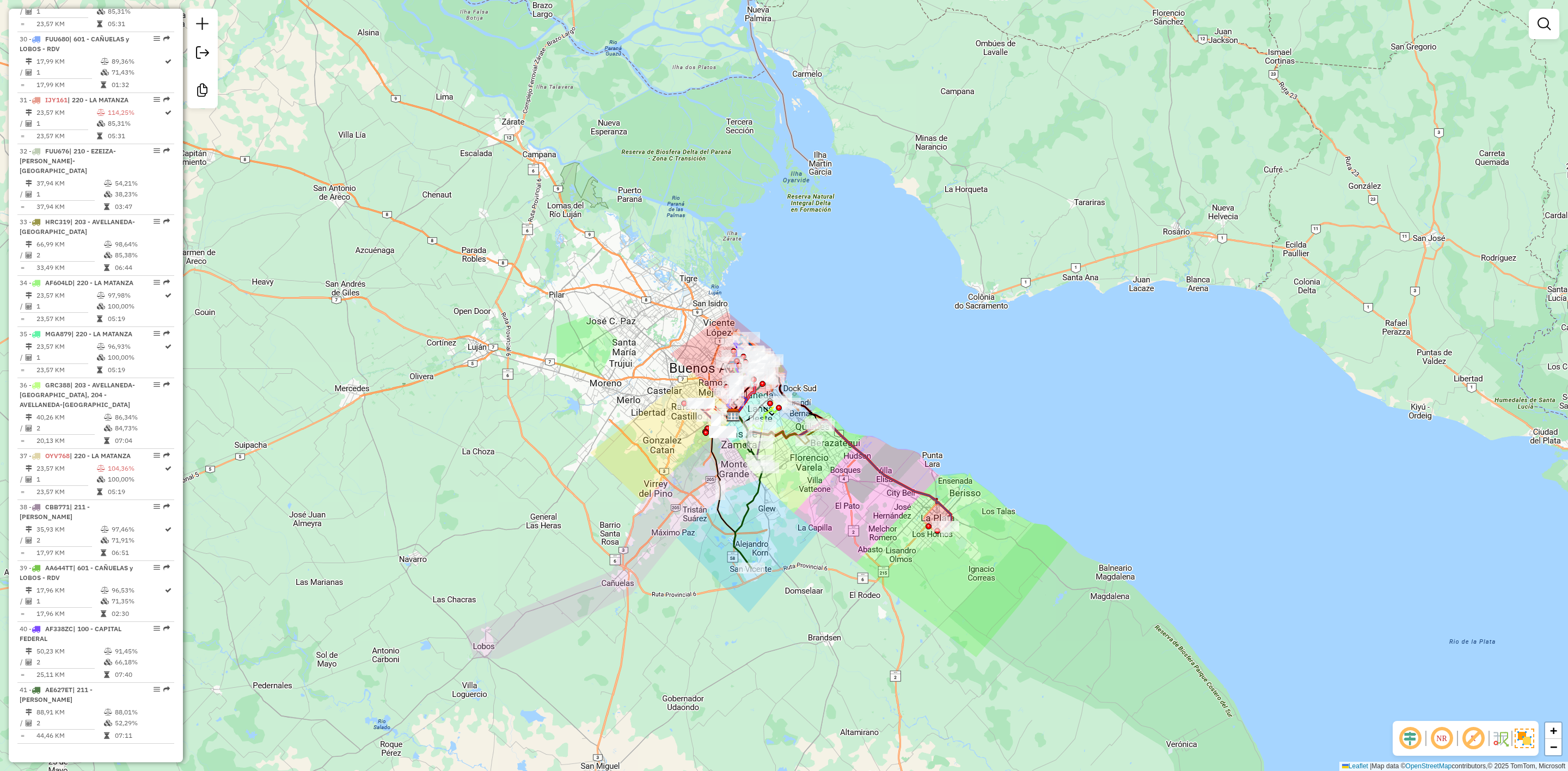
click at [741, 508] on icon at bounding box center [748, 514] width 29 height 108
select select "**********"
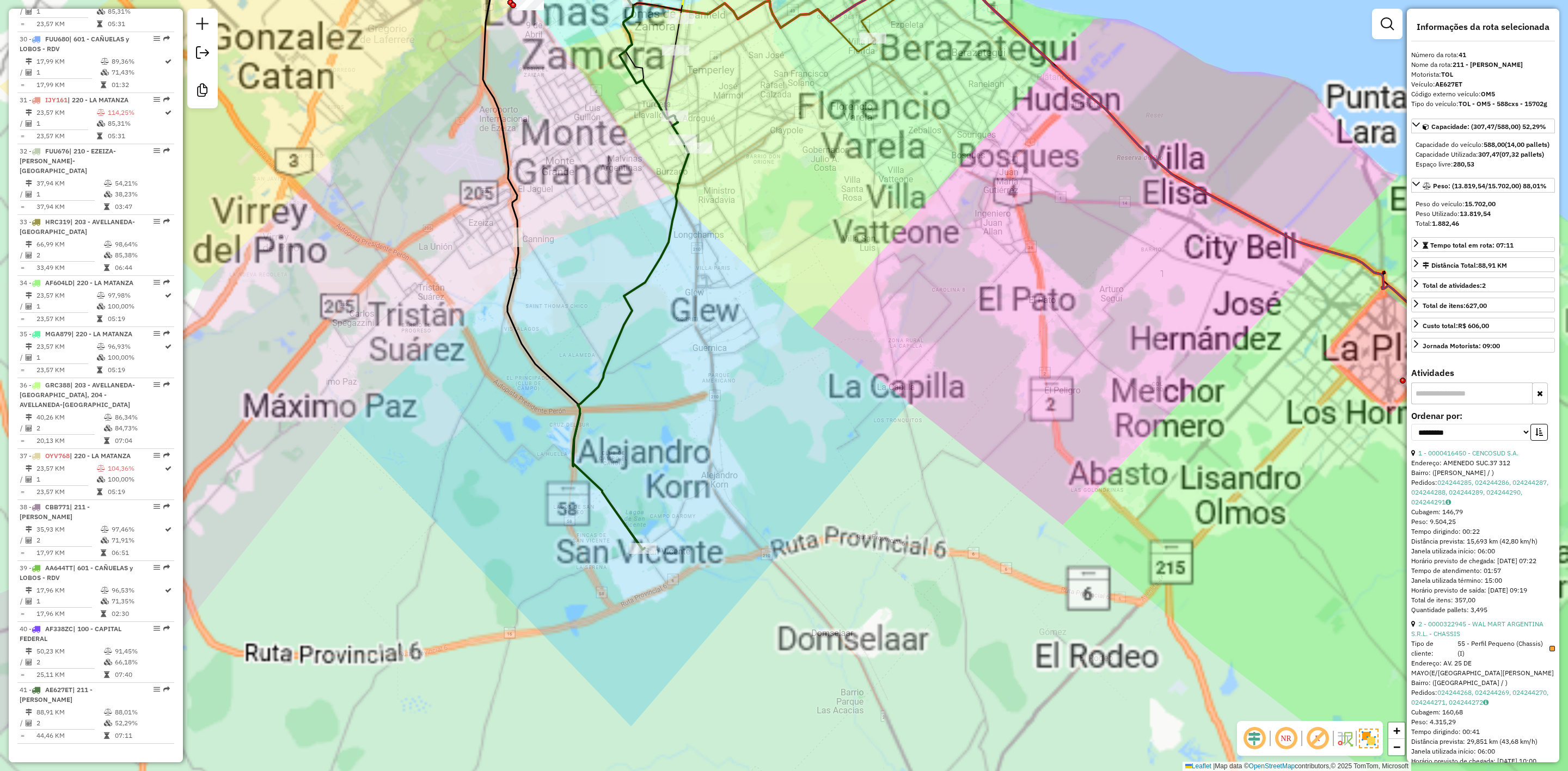
drag, startPoint x: 822, startPoint y: 580, endPoint x: 765, endPoint y: 508, distance: 91.8
click at [766, 510] on div "Janela de atendimento Grade de atendimento Capacidade Transportadoras Veículos …" at bounding box center [784, 385] width 1568 height 771
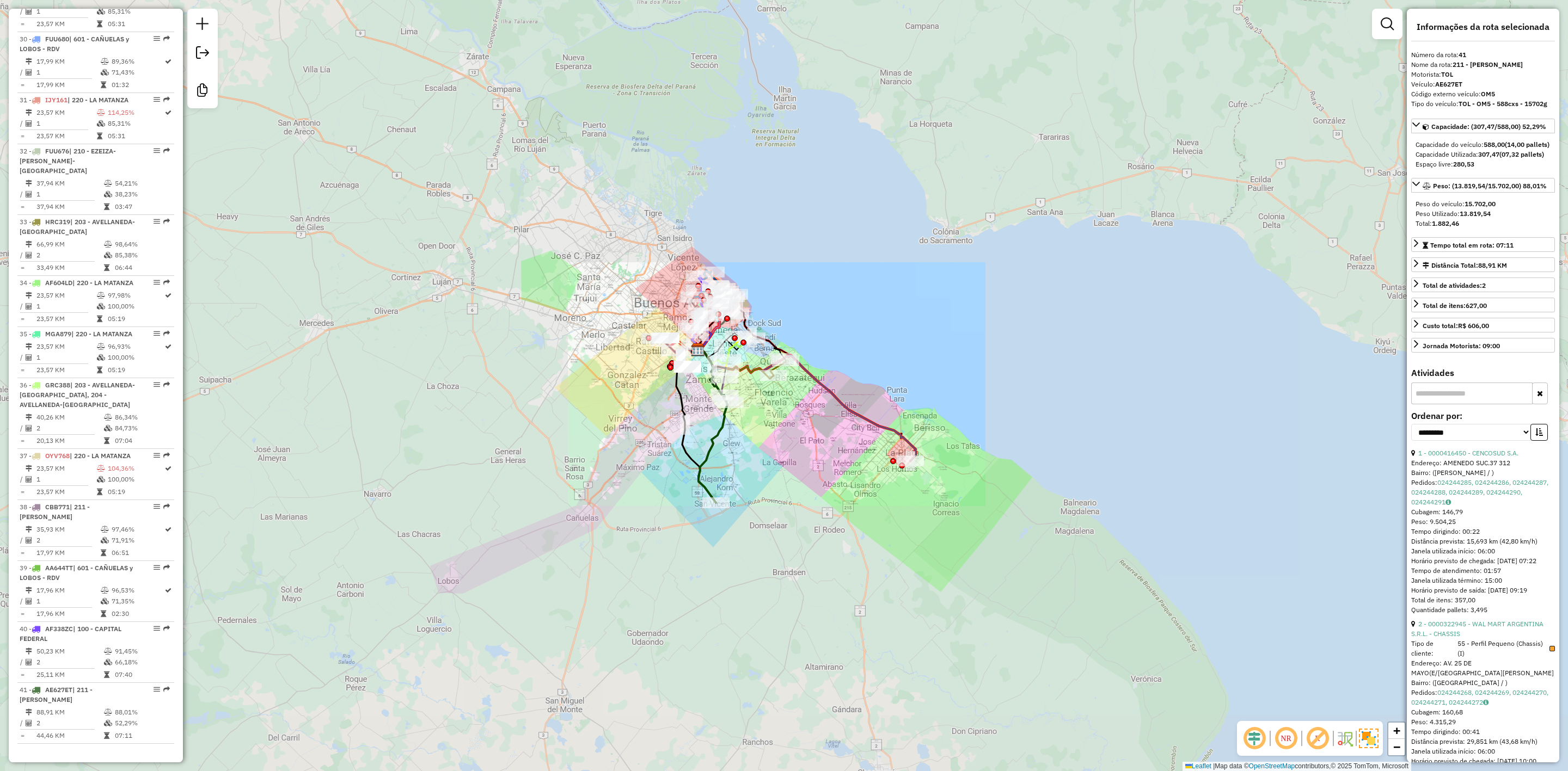
drag, startPoint x: 833, startPoint y: 547, endPoint x: 763, endPoint y: 519, distance: 75.4
click at [748, 526] on div "Janela de atendimento Grade de atendimento Capacidade Transportadoras Veículos …" at bounding box center [784, 385] width 1568 height 771
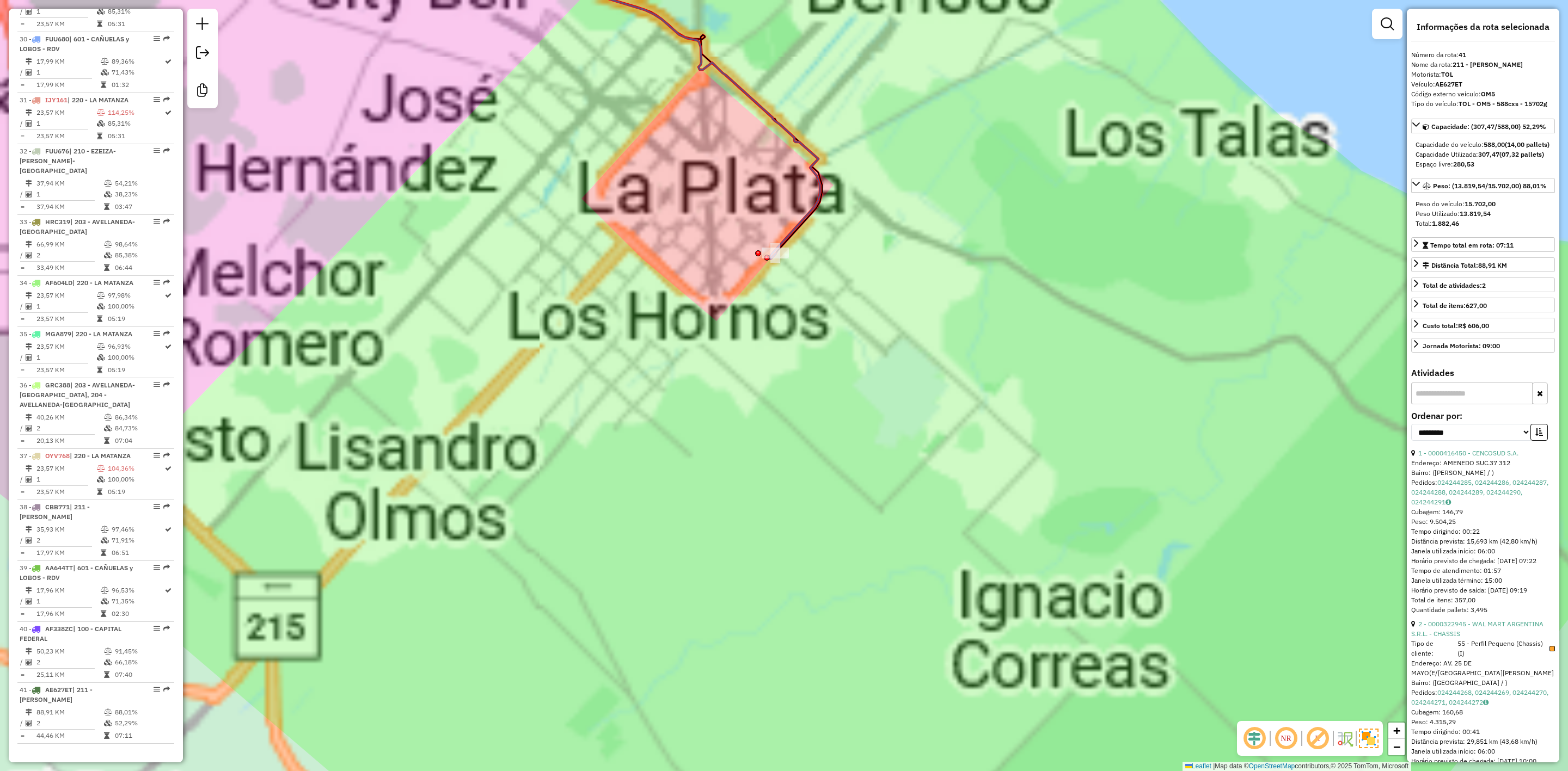
click at [921, 606] on div "Janela de atendimento Grade de atendimento Capacidade Transportadoras Veículos …" at bounding box center [784, 385] width 1568 height 771
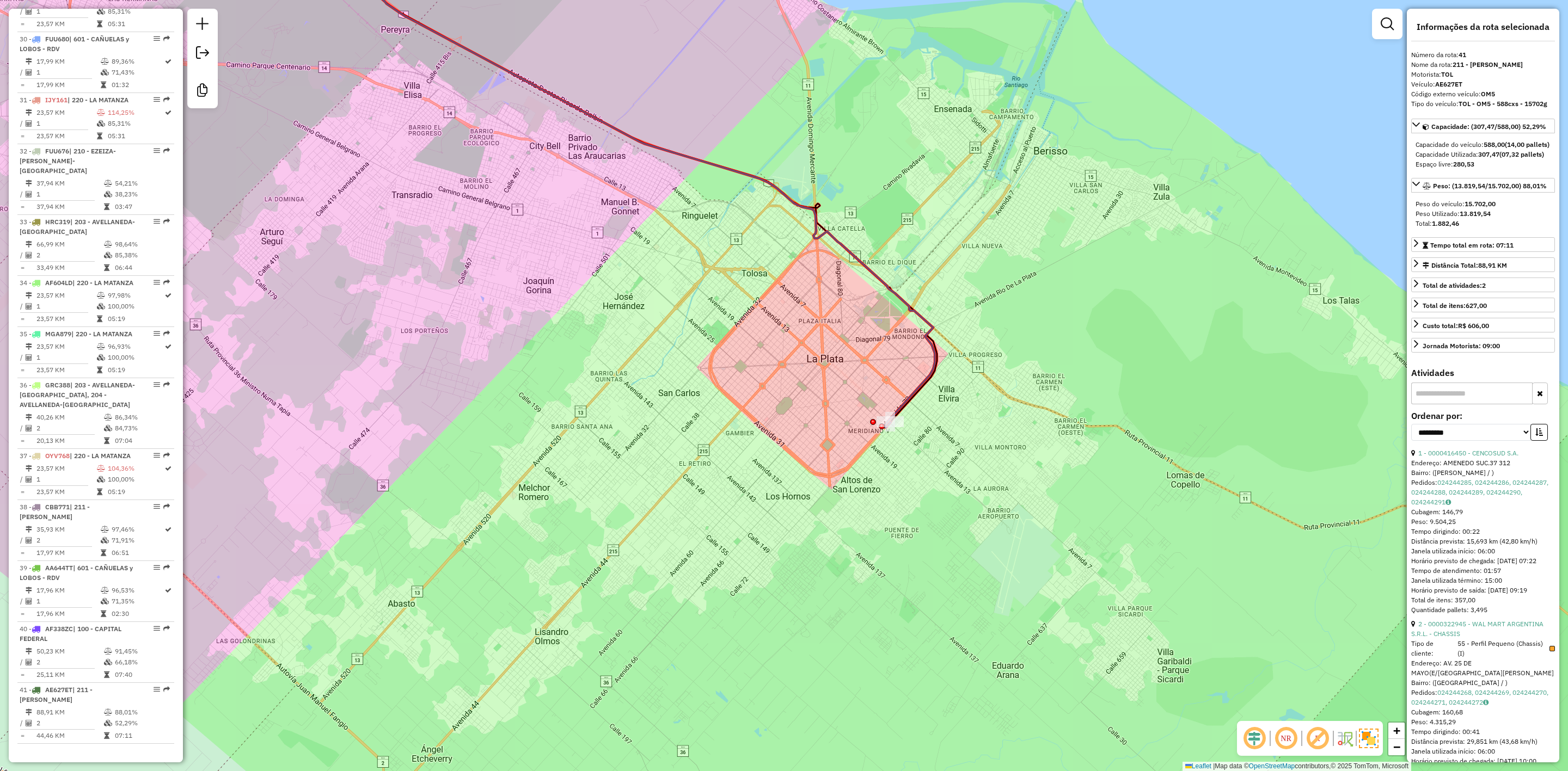
click at [911, 397] on icon at bounding box center [618, 175] width 634 height 505
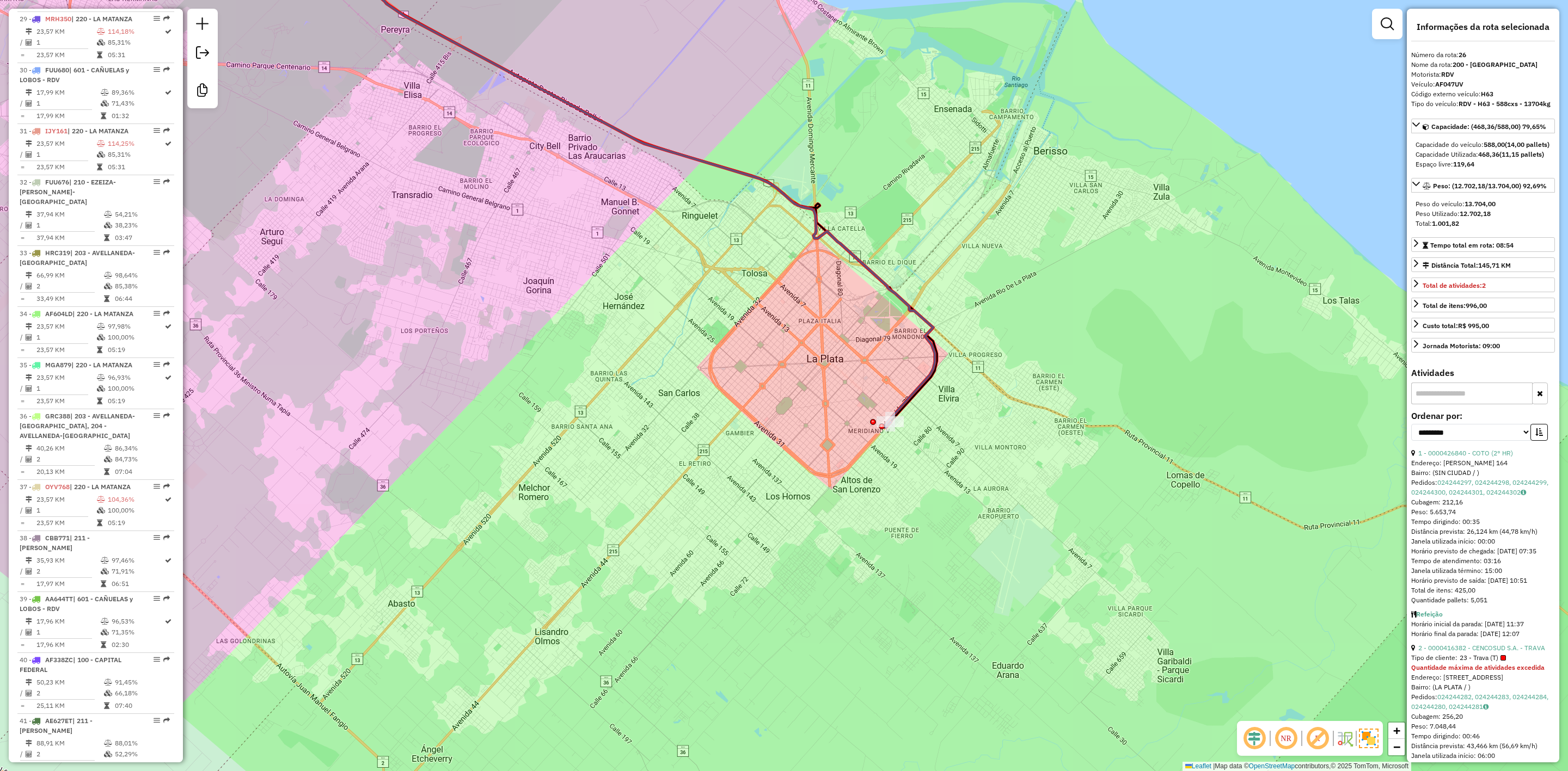
scroll to position [1941, 0]
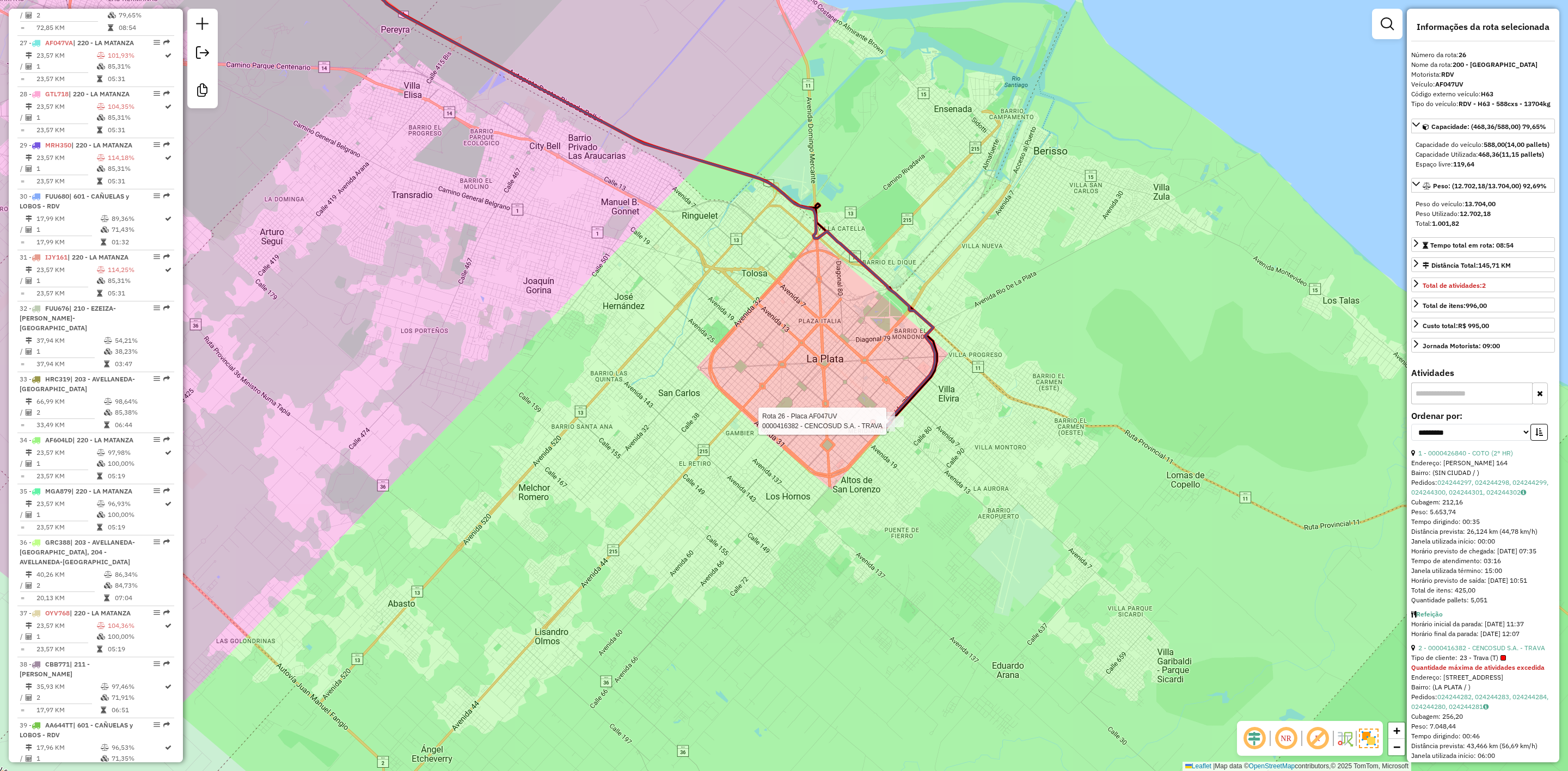
click at [889, 427] on div at bounding box center [890, 422] width 27 height 11
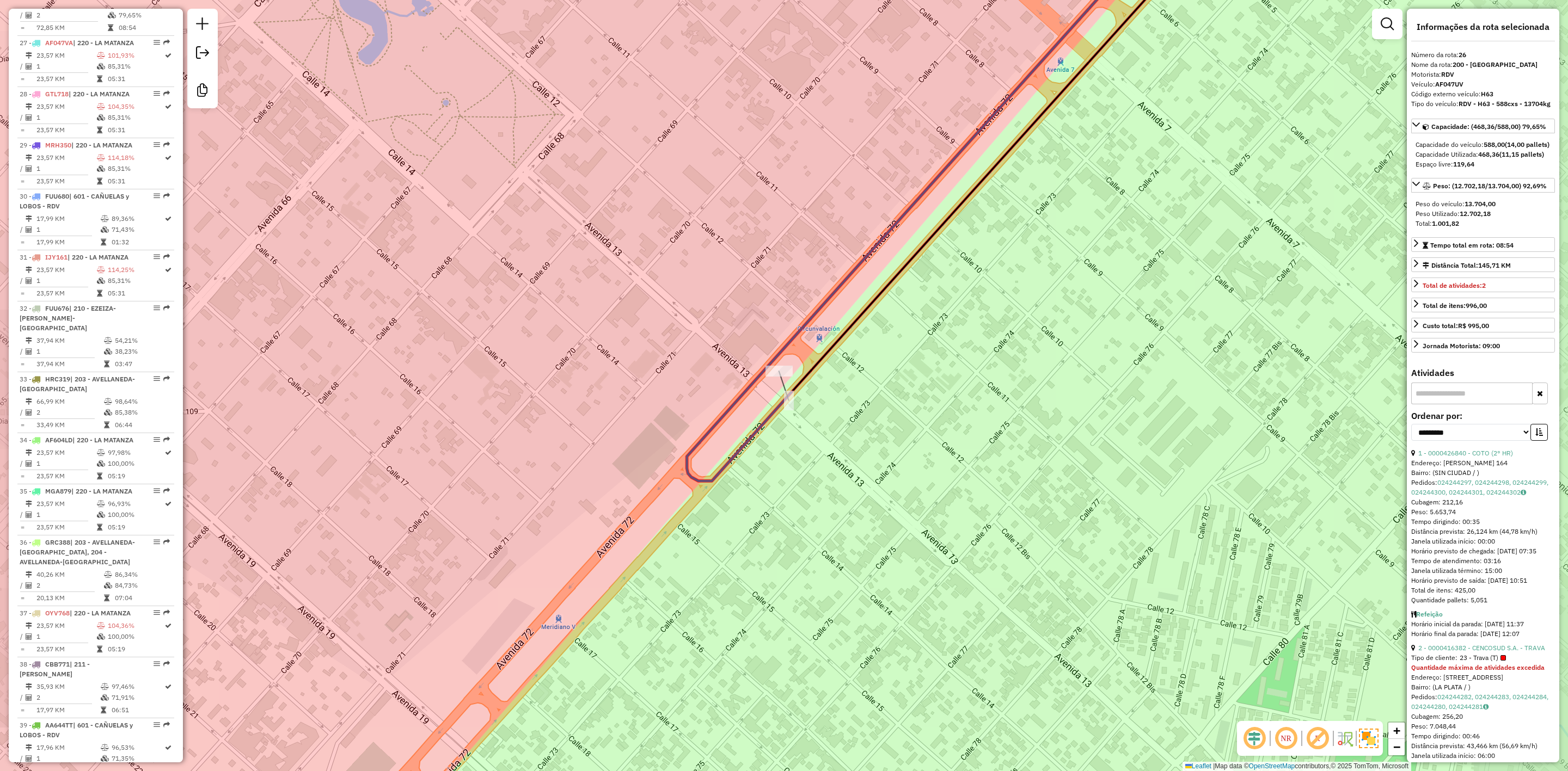
click at [779, 377] on div at bounding box center [779, 371] width 27 height 11
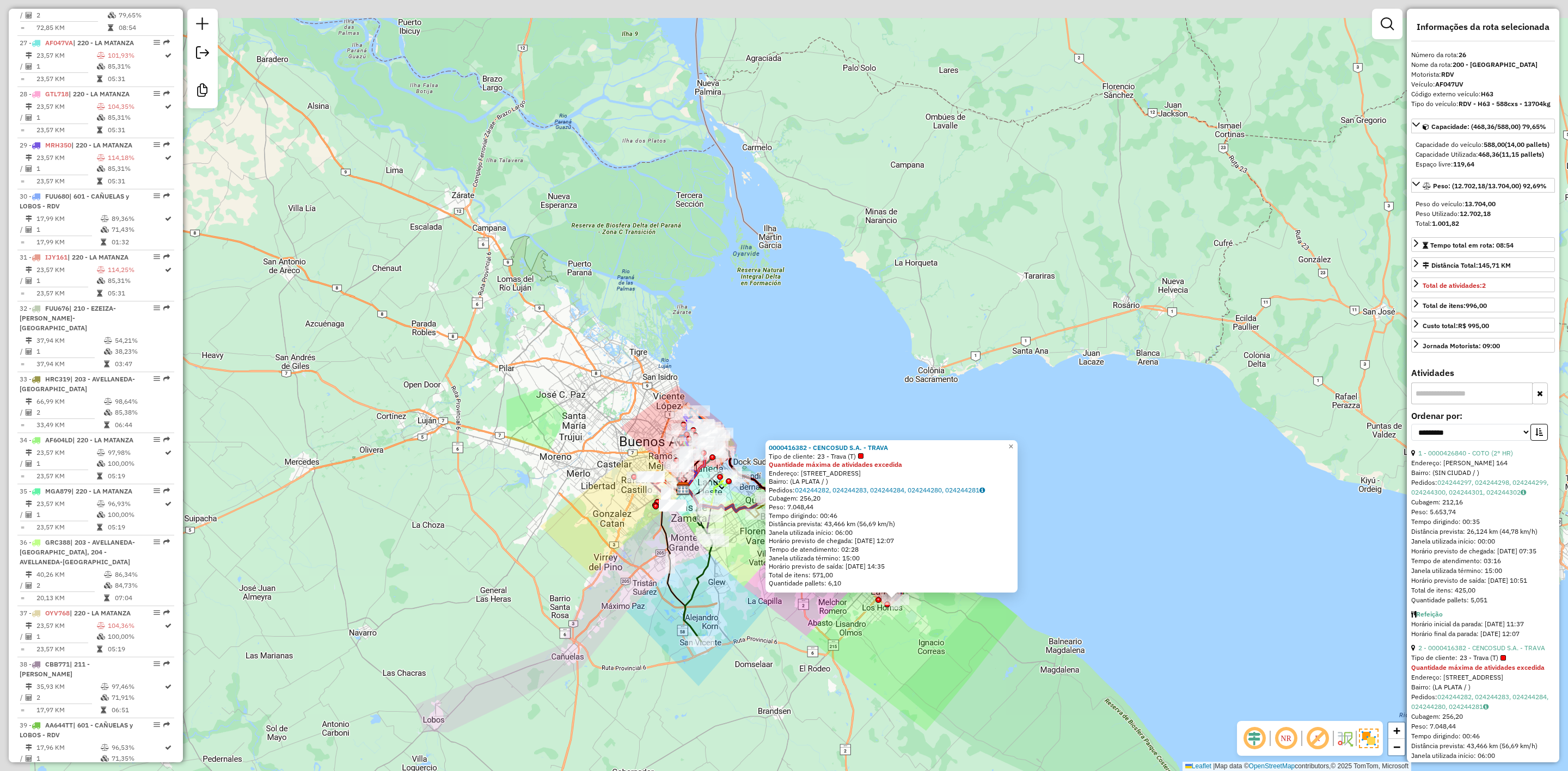
drag, startPoint x: 730, startPoint y: 565, endPoint x: 754, endPoint y: 571, distance: 24.7
click at [752, 575] on div "0000416382 - CENCOSUD S.A. - TRAVA Tipo de cliente: 23 - Trava (T) Quantidade m…" at bounding box center [784, 385] width 1568 height 771
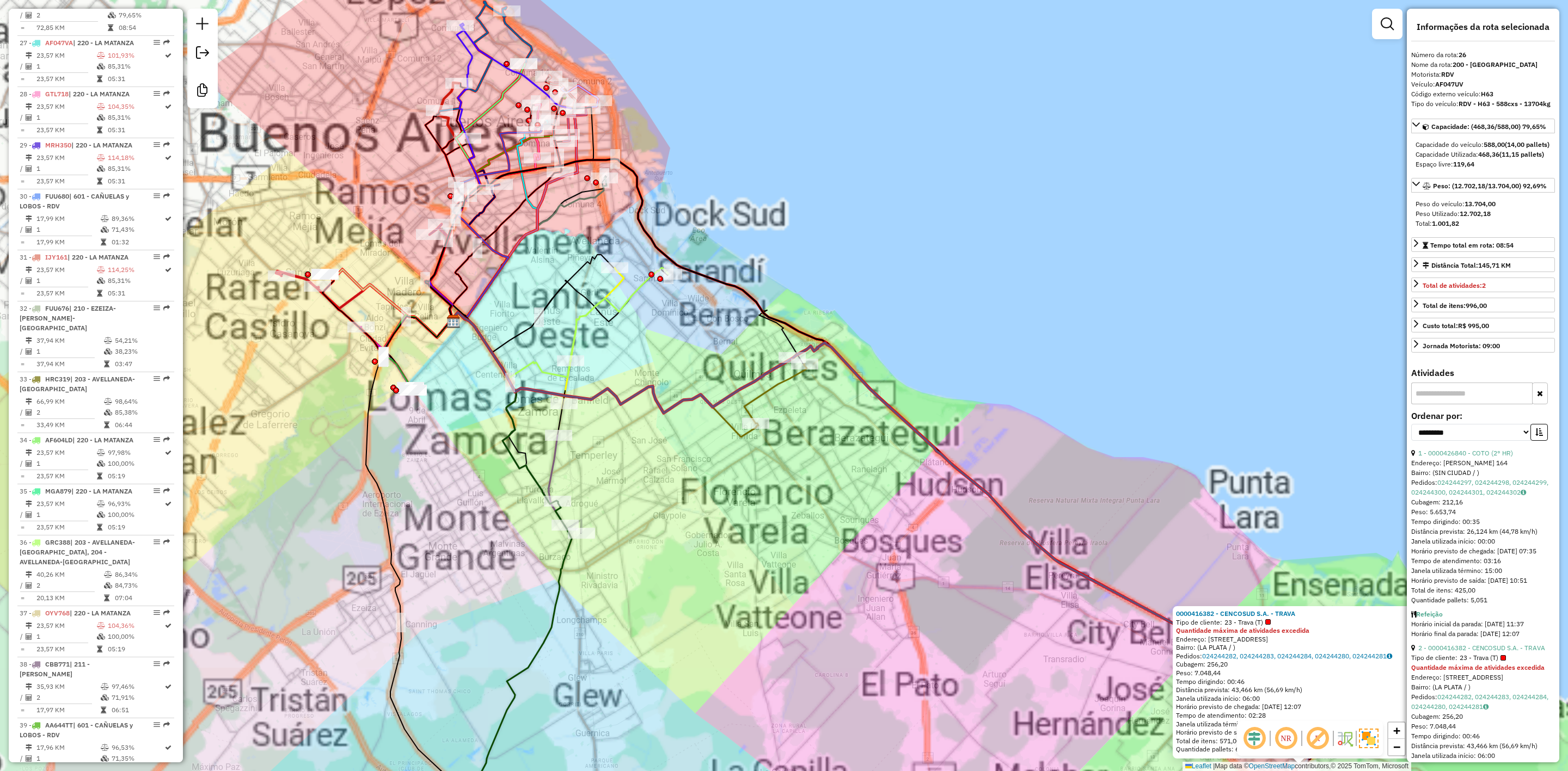
click at [851, 528] on div "0000416382 - CENCOSUD S.A. - TRAVA Tipo de cliente: 23 - Trava (T) Quantidade m…" at bounding box center [784, 385] width 1568 height 771
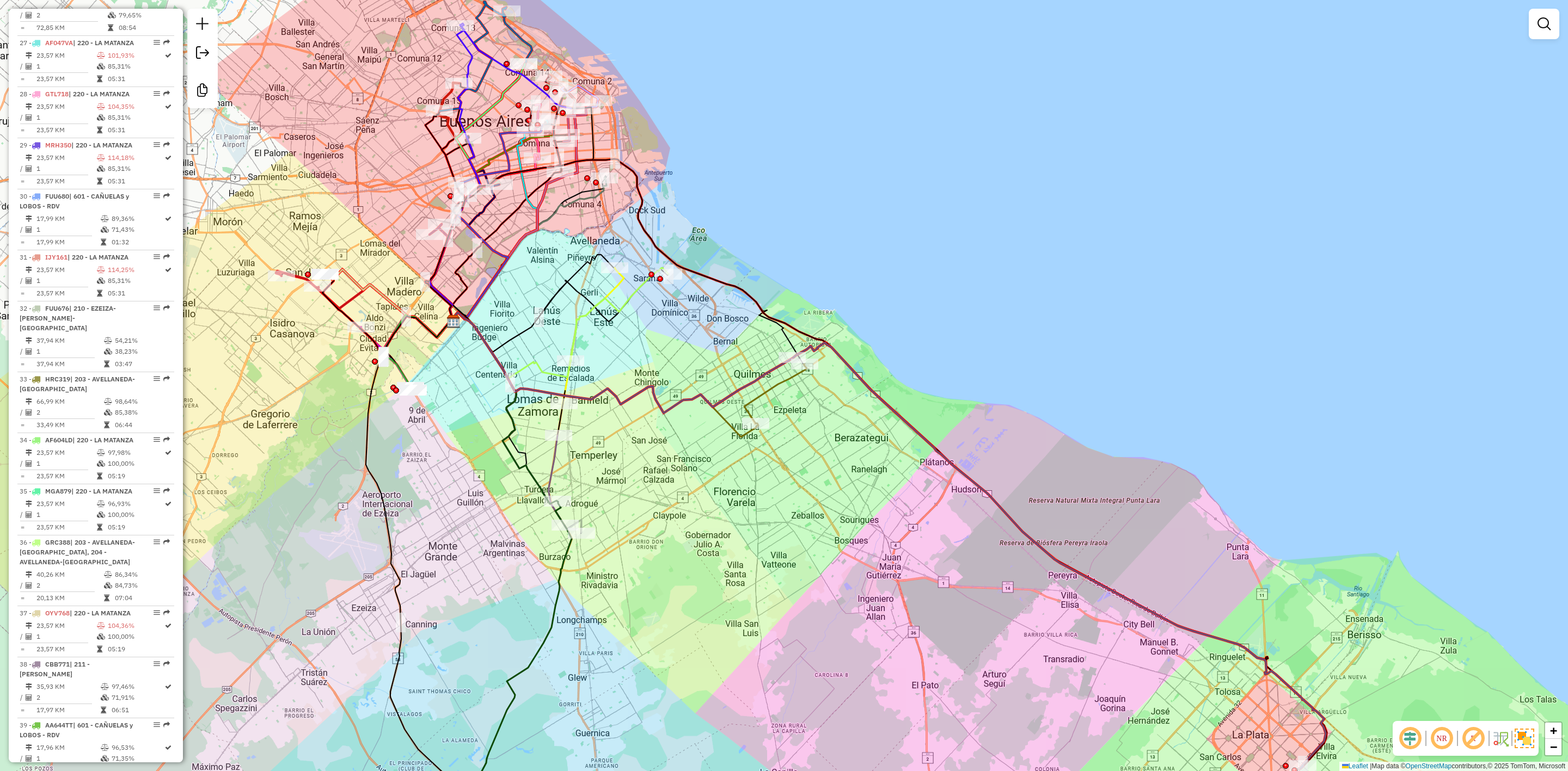
click at [889, 399] on icon at bounding box center [1059, 556] width 533 height 426
select select "**********"
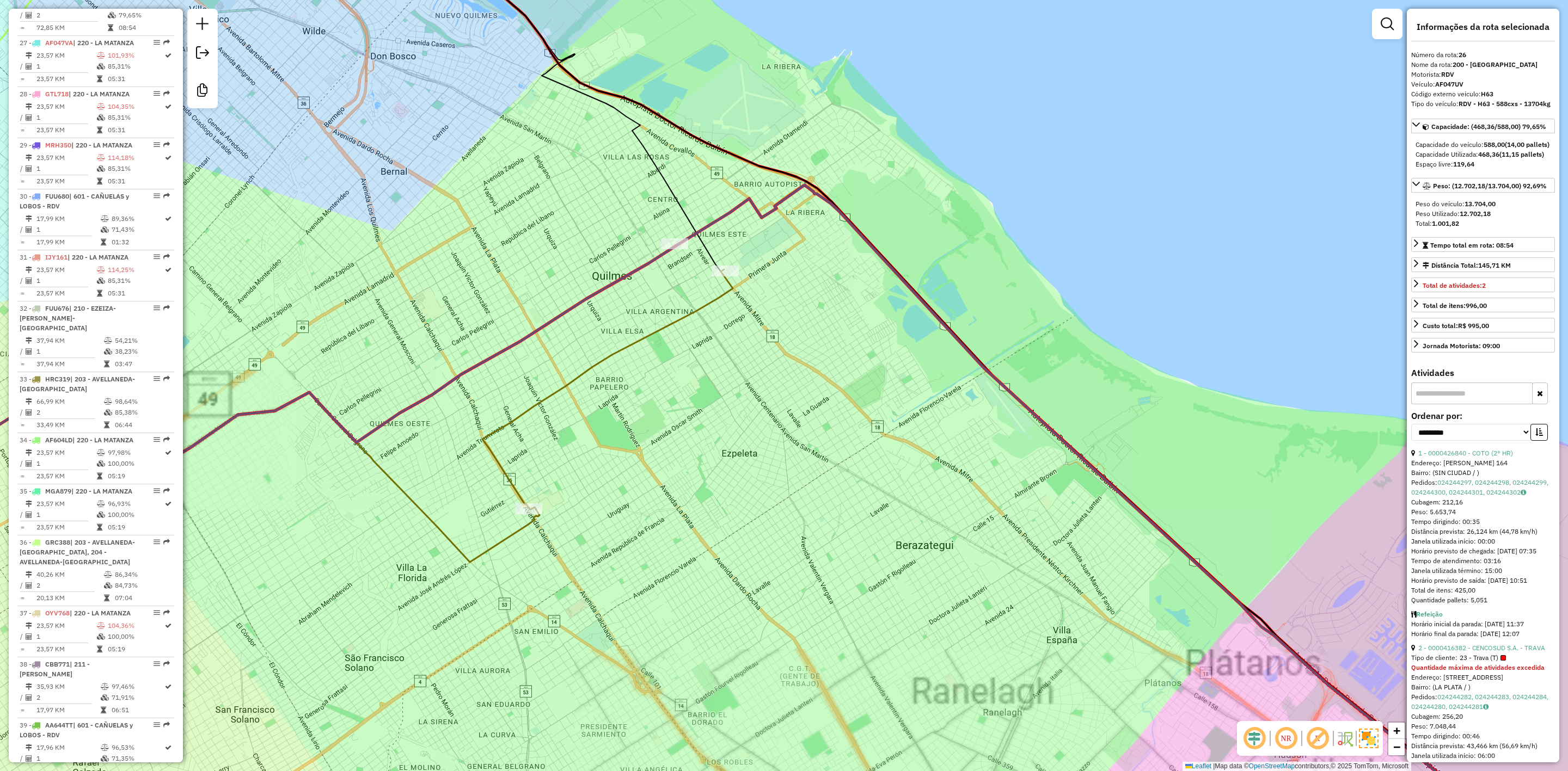
click at [673, 323] on icon at bounding box center [607, 389] width 250 height 239
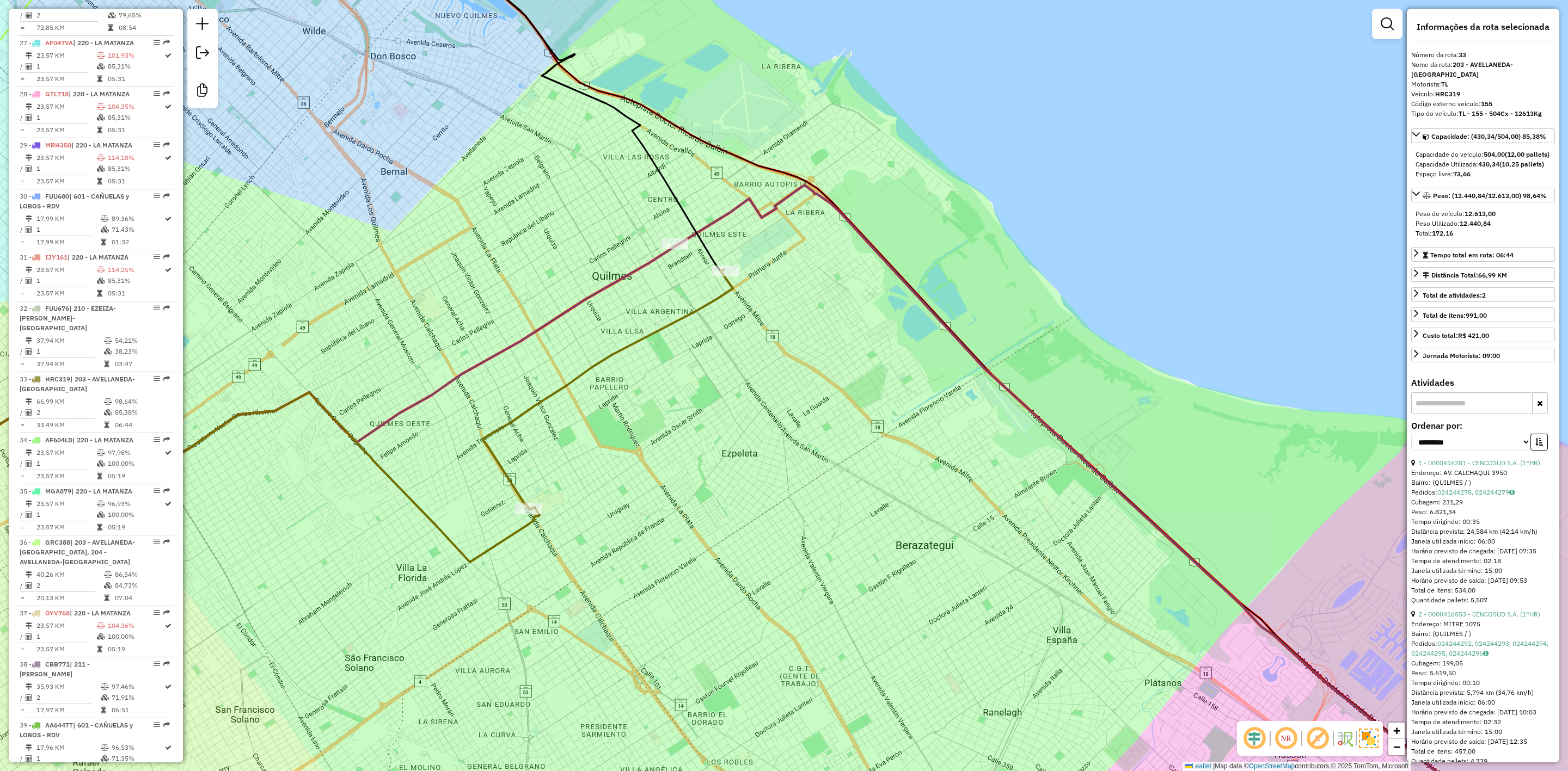
scroll to position [2193, 0]
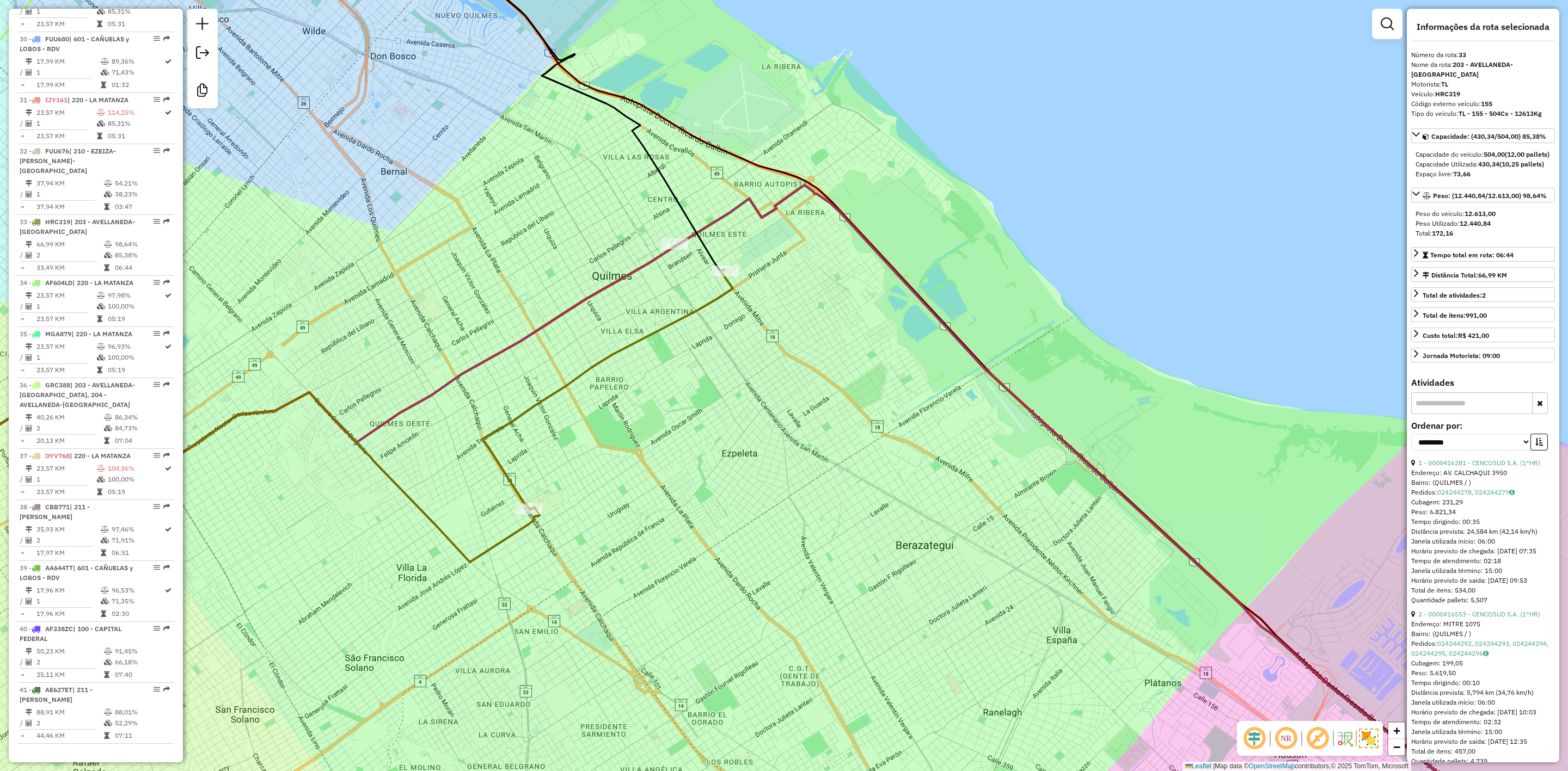
drag, startPoint x: 639, startPoint y: 376, endPoint x: 851, endPoint y: 368, distance: 212.2
click at [849, 368] on div "Janela de atendimento Grade de atendimento Capacidade Transportadoras Veículos …" at bounding box center [784, 385] width 1568 height 771
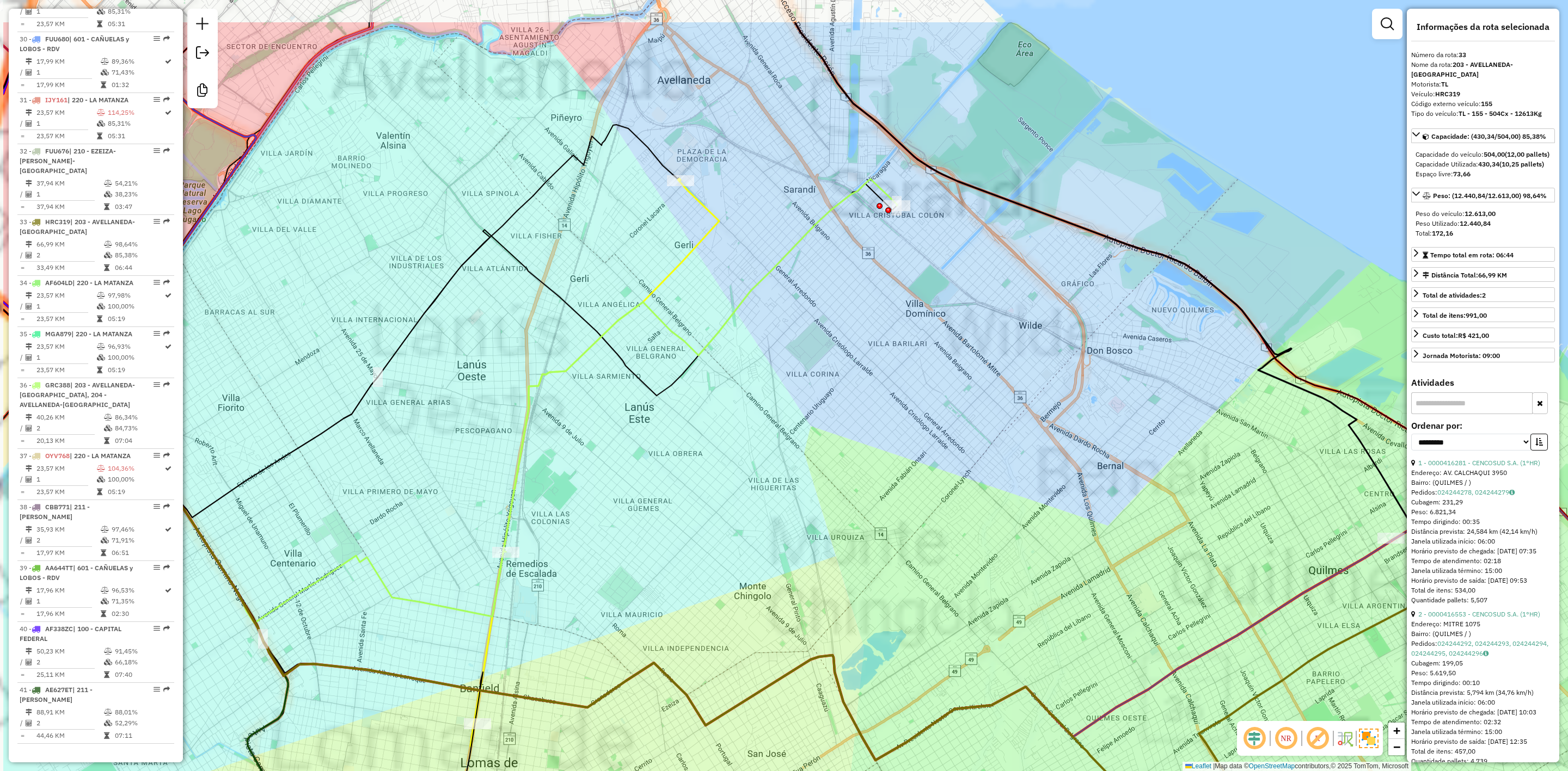
drag, startPoint x: 735, startPoint y: 327, endPoint x: 900, endPoint y: 415, distance: 187.0
click at [900, 426] on div "Janela de atendimento Grade de atendimento Capacidade Transportadoras Veículos …" at bounding box center [784, 385] width 1568 height 771
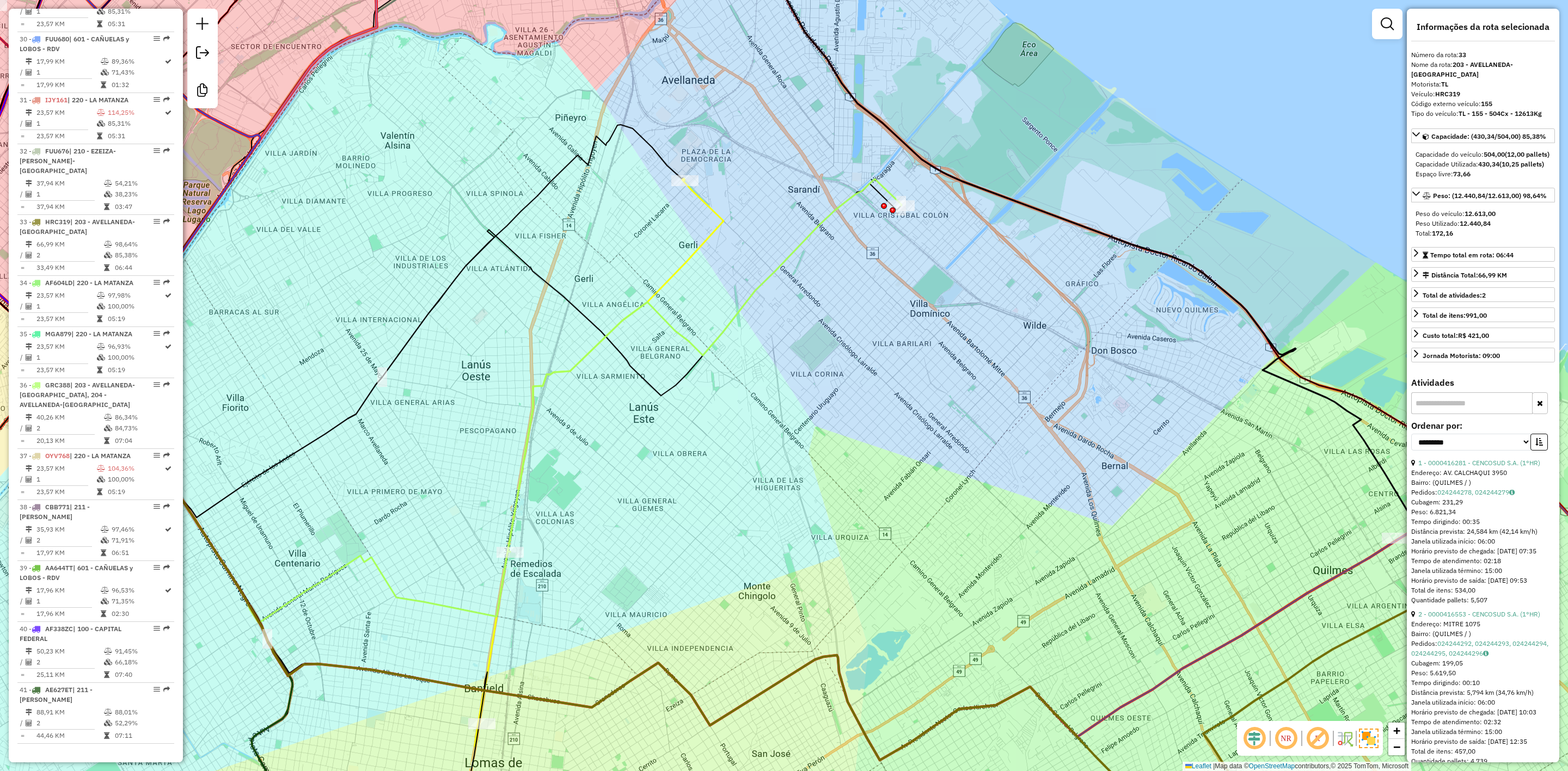
click at [794, 257] on icon at bounding box center [705, 365] width 394 height 373
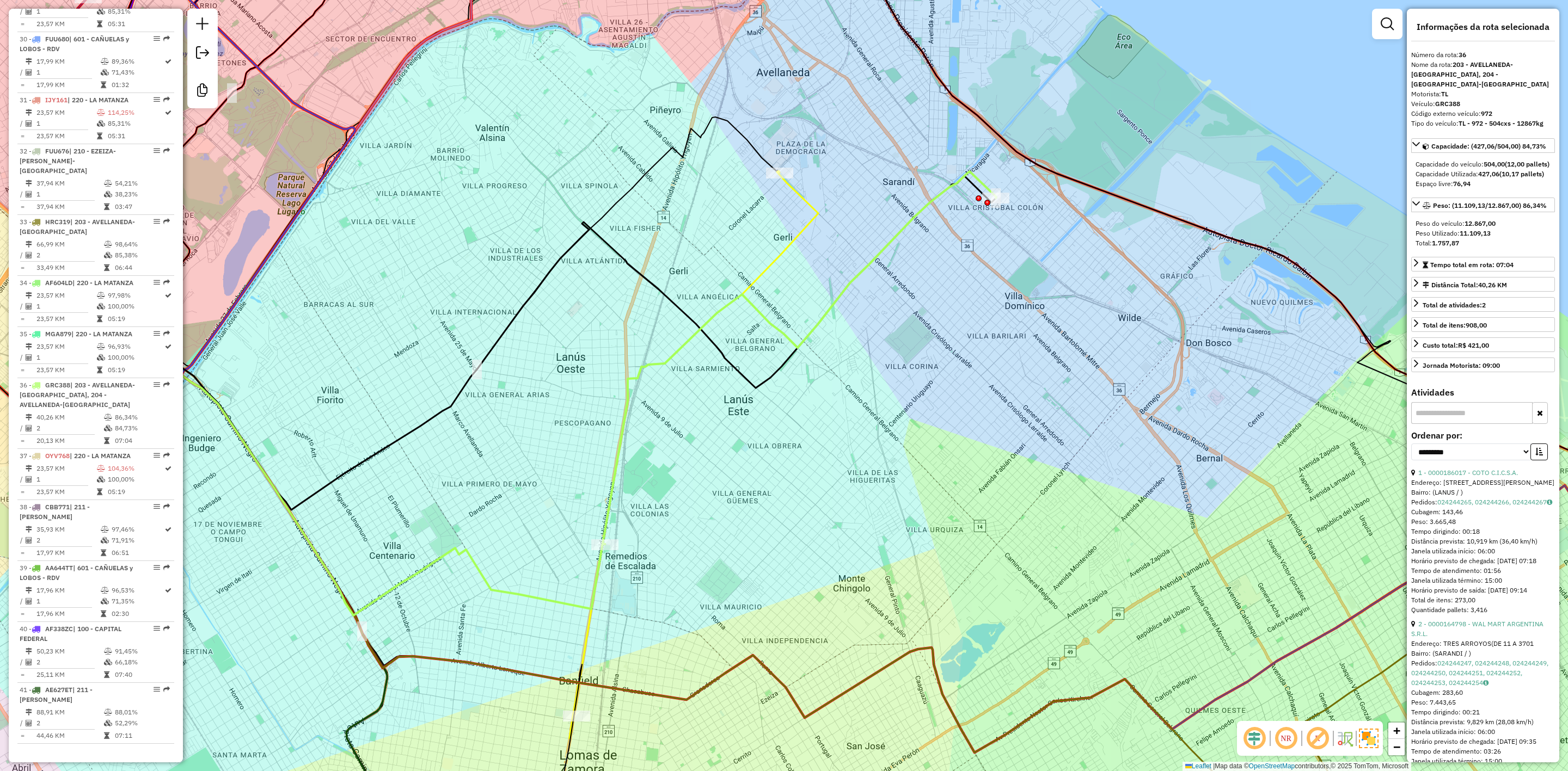
drag, startPoint x: 871, startPoint y: 317, endPoint x: 890, endPoint y: 318, distance: 19.0
click at [891, 316] on div "Janela de atendimento Grade de atendimento Capacidade Transportadoras Veículos …" at bounding box center [784, 385] width 1568 height 771
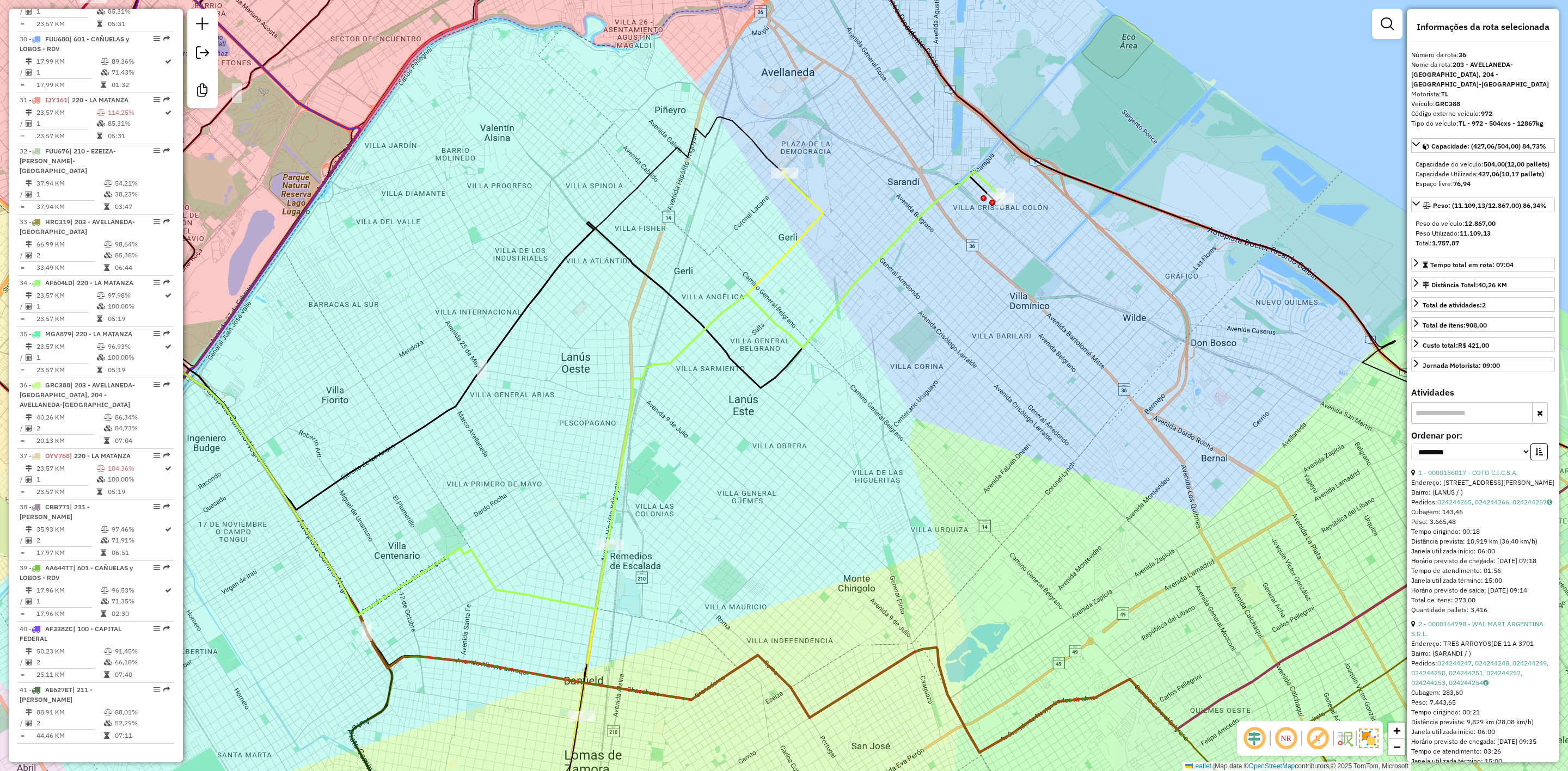
click at [799, 240] on icon at bounding box center [701, 443] width 245 height 545
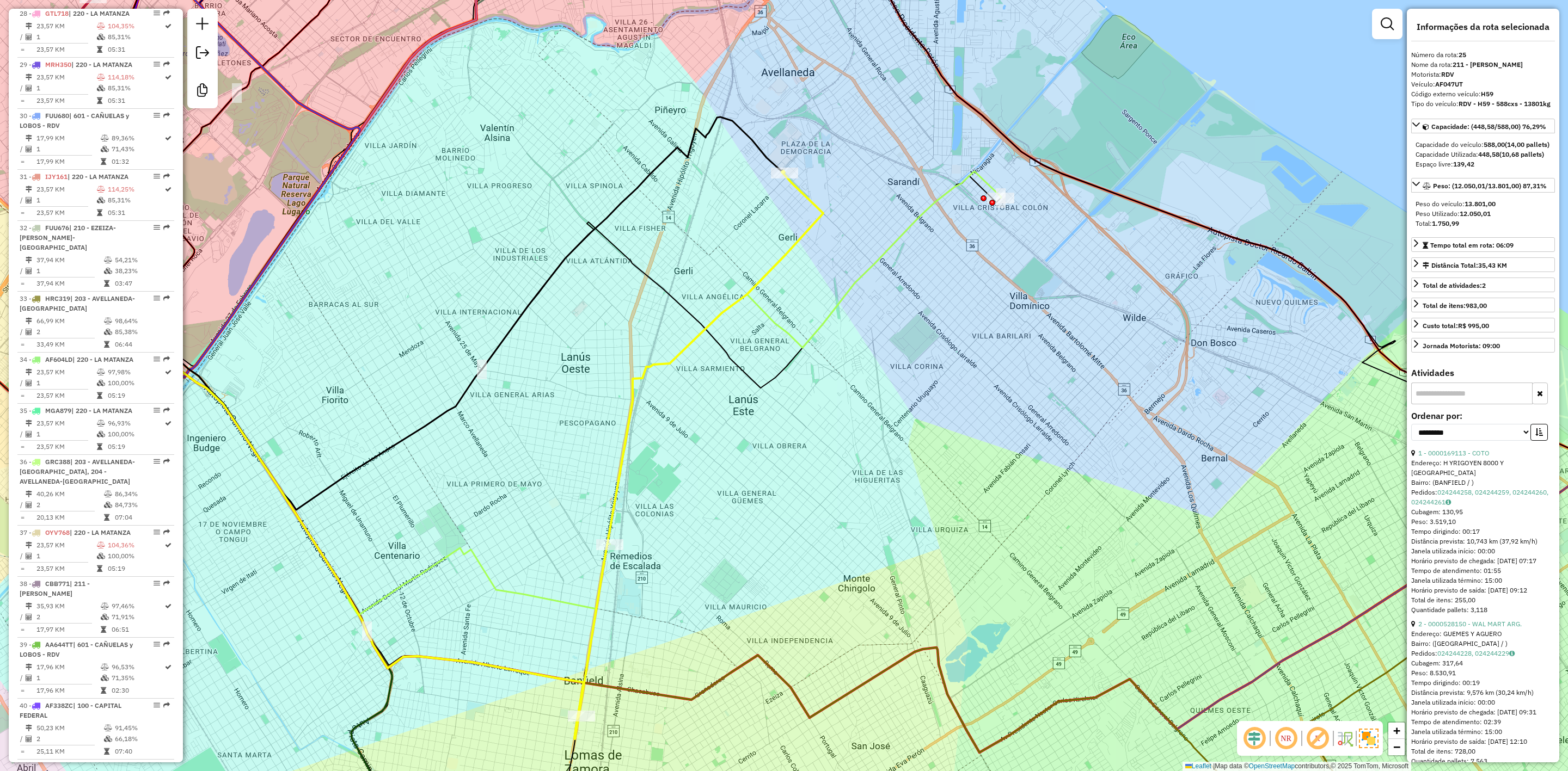
scroll to position [1880, 0]
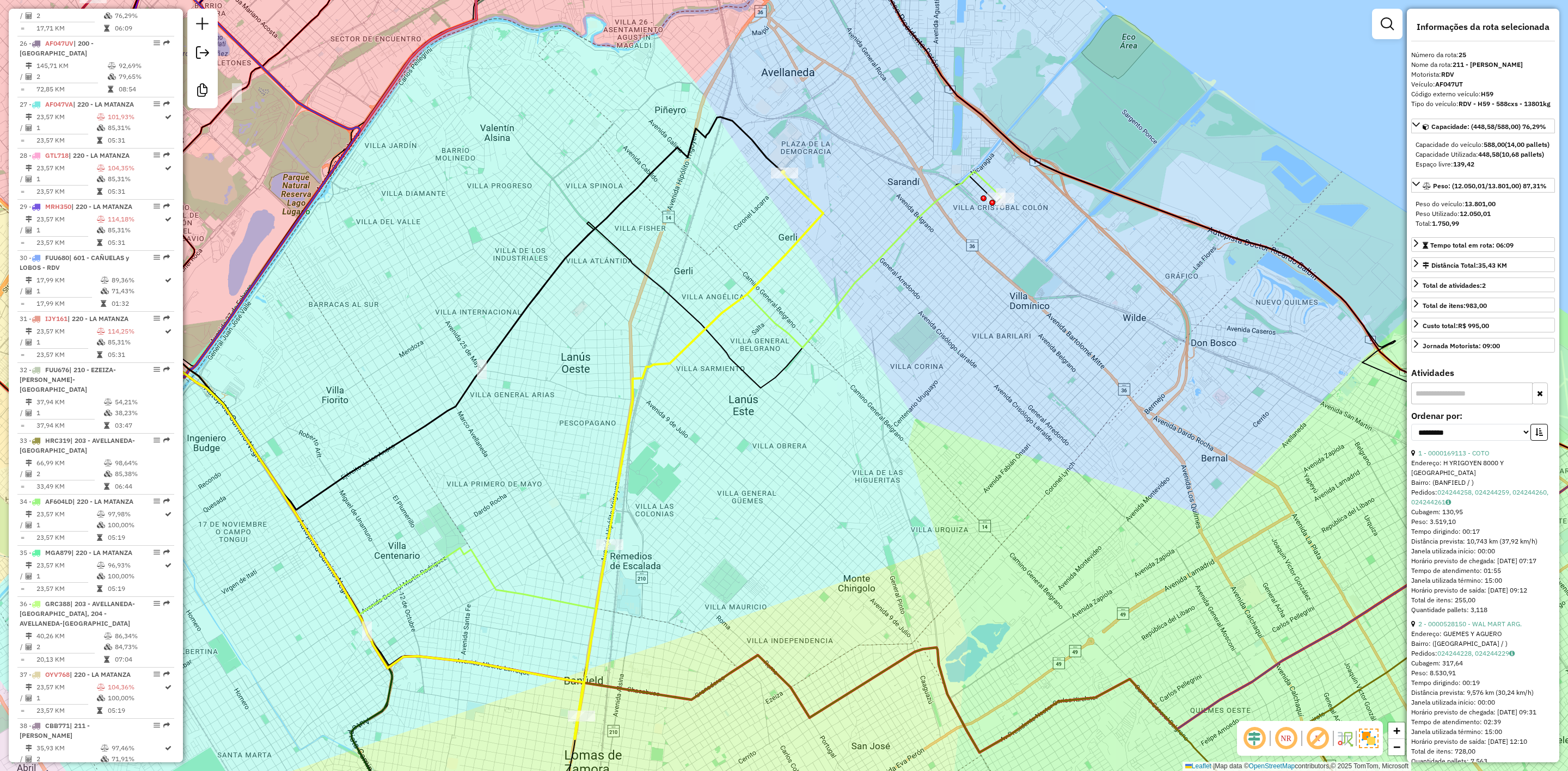
drag, startPoint x: 891, startPoint y: 330, endPoint x: 891, endPoint y: 304, distance: 26.0
click at [891, 317] on div "Janela de atendimento Grade de atendimento Capacidade Transportadoras Veículos …" at bounding box center [784, 385] width 1568 height 771
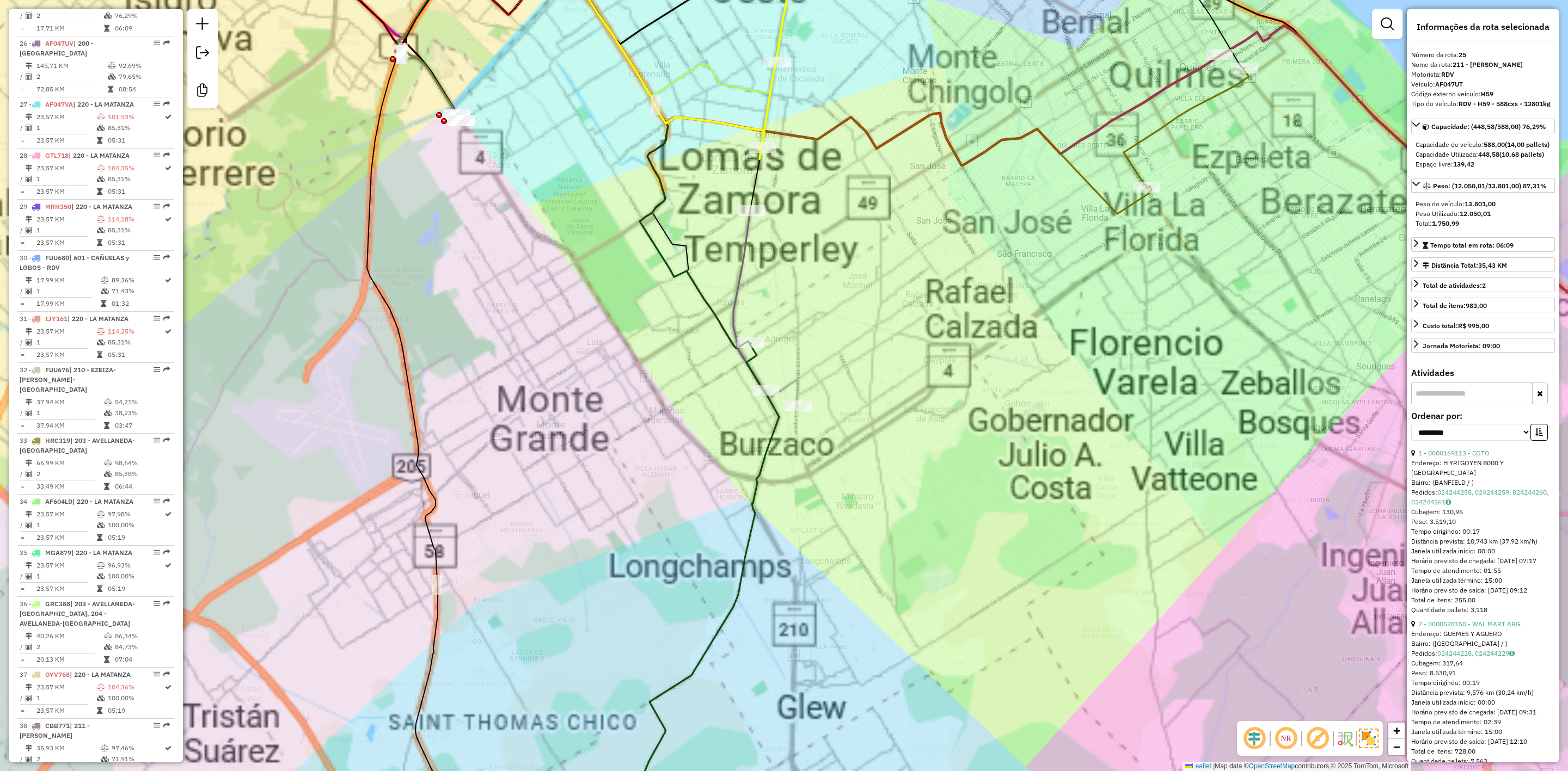
drag, startPoint x: 873, startPoint y: 459, endPoint x: 878, endPoint y: 444, distance: 15.8
click at [883, 456] on div "Janela de atendimento Grade de atendimento Capacidade Transportadoras Veículos …" at bounding box center [784, 385] width 1568 height 771
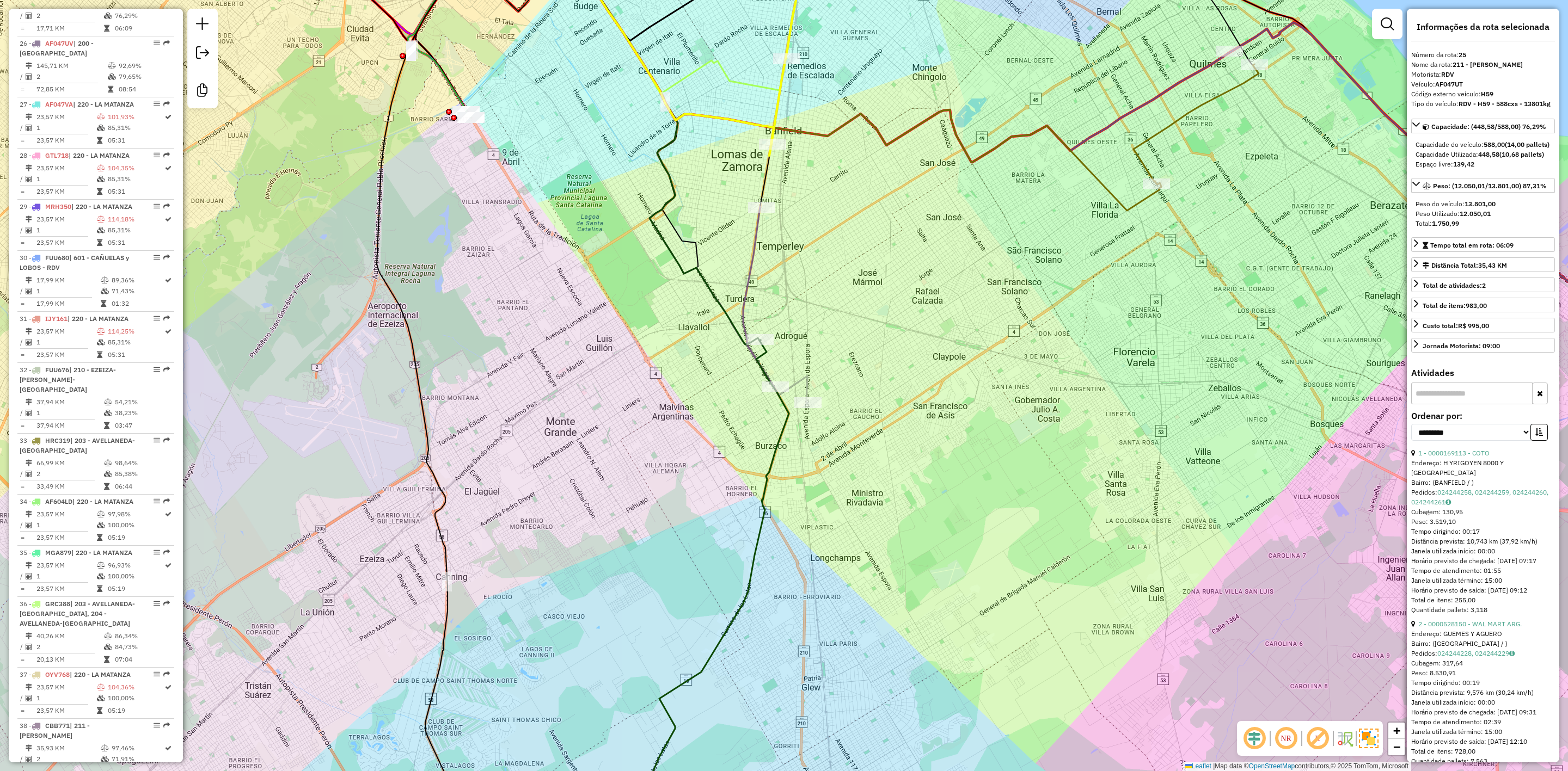
click at [807, 382] on icon at bounding box center [676, 183] width 264 height 443
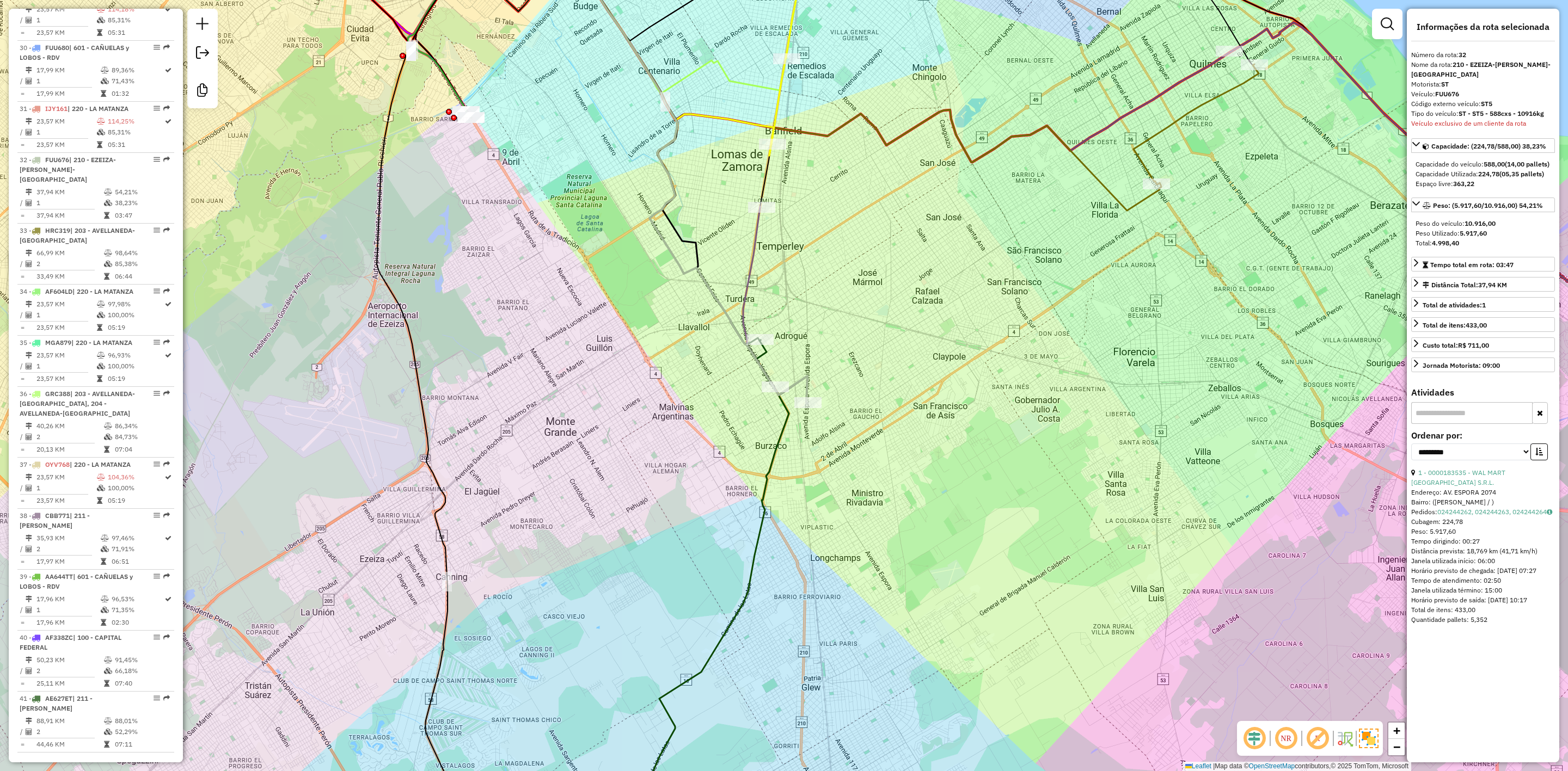
scroll to position [2193, 0]
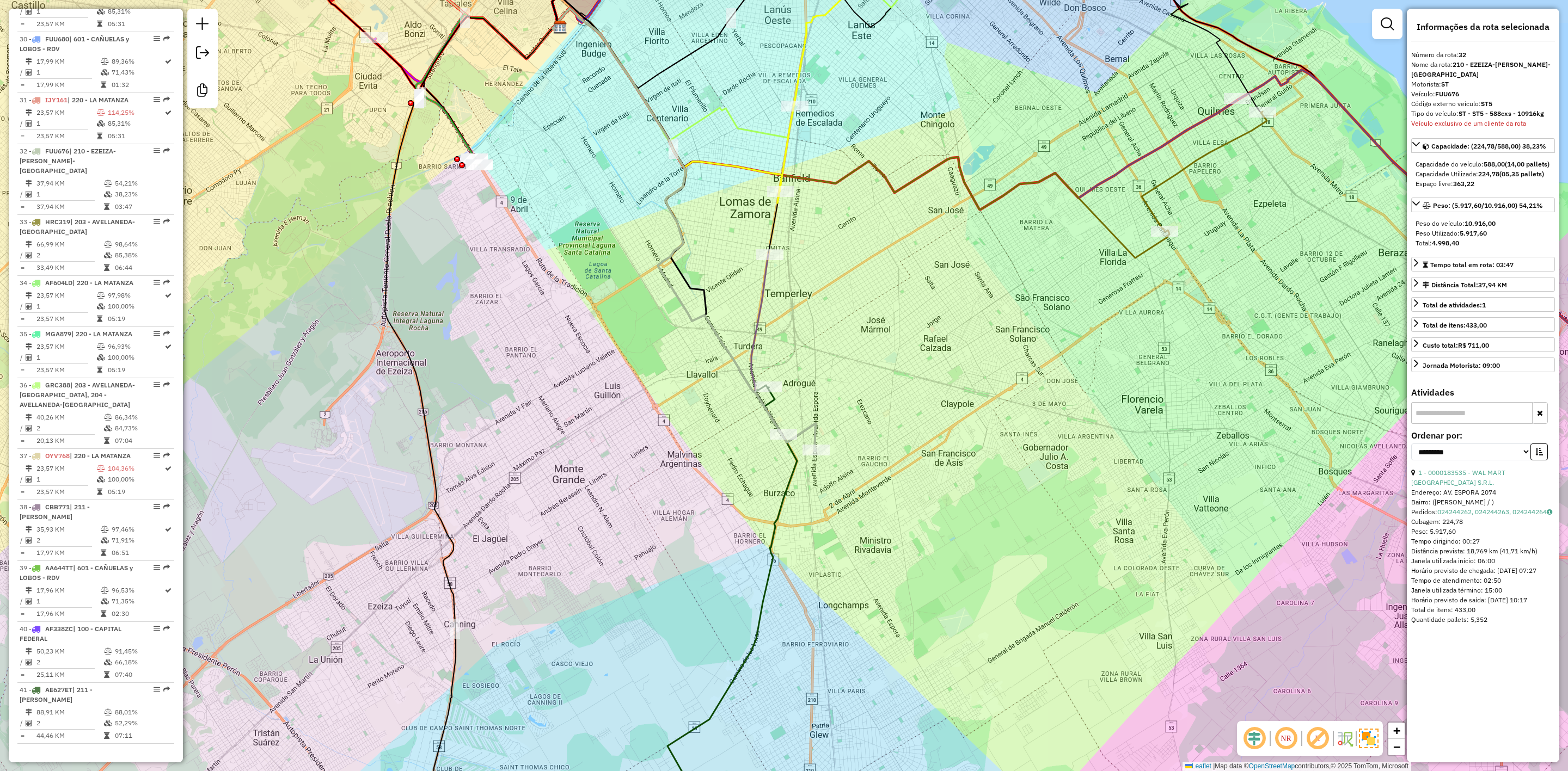
drag, startPoint x: 821, startPoint y: 372, endPoint x: 827, endPoint y: 430, distance: 58.3
click at [827, 420] on div "Janela de atendimento Grade de atendimento Capacidade Transportadoras Veículos …" at bounding box center [784, 385] width 1568 height 771
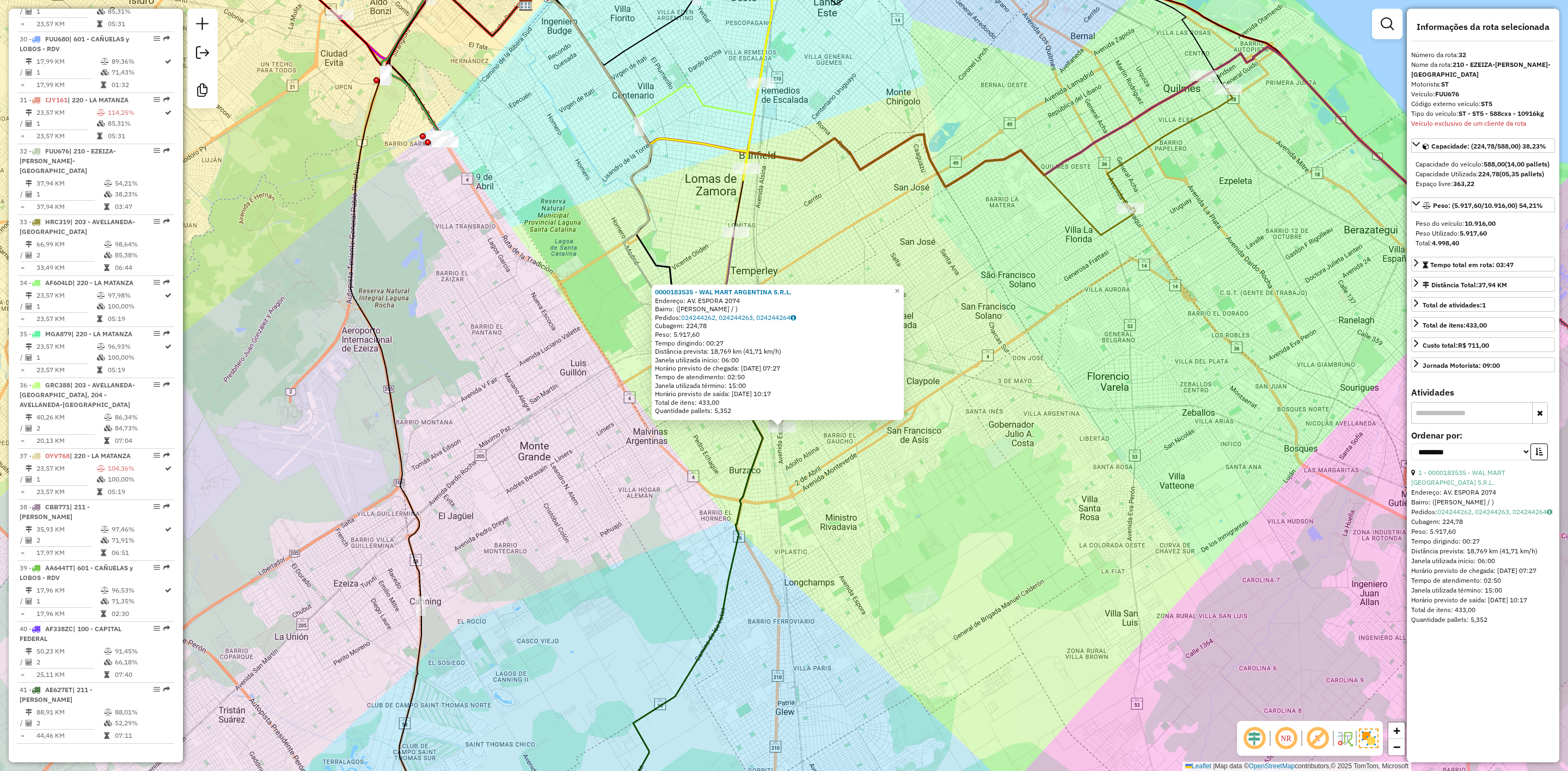
click at [920, 567] on div "0000183535 - WAL MART ARGENTINA S.R.L. Endereço: AV. ESPORA 2074 Bairro: ([PERS…" at bounding box center [784, 385] width 1568 height 771
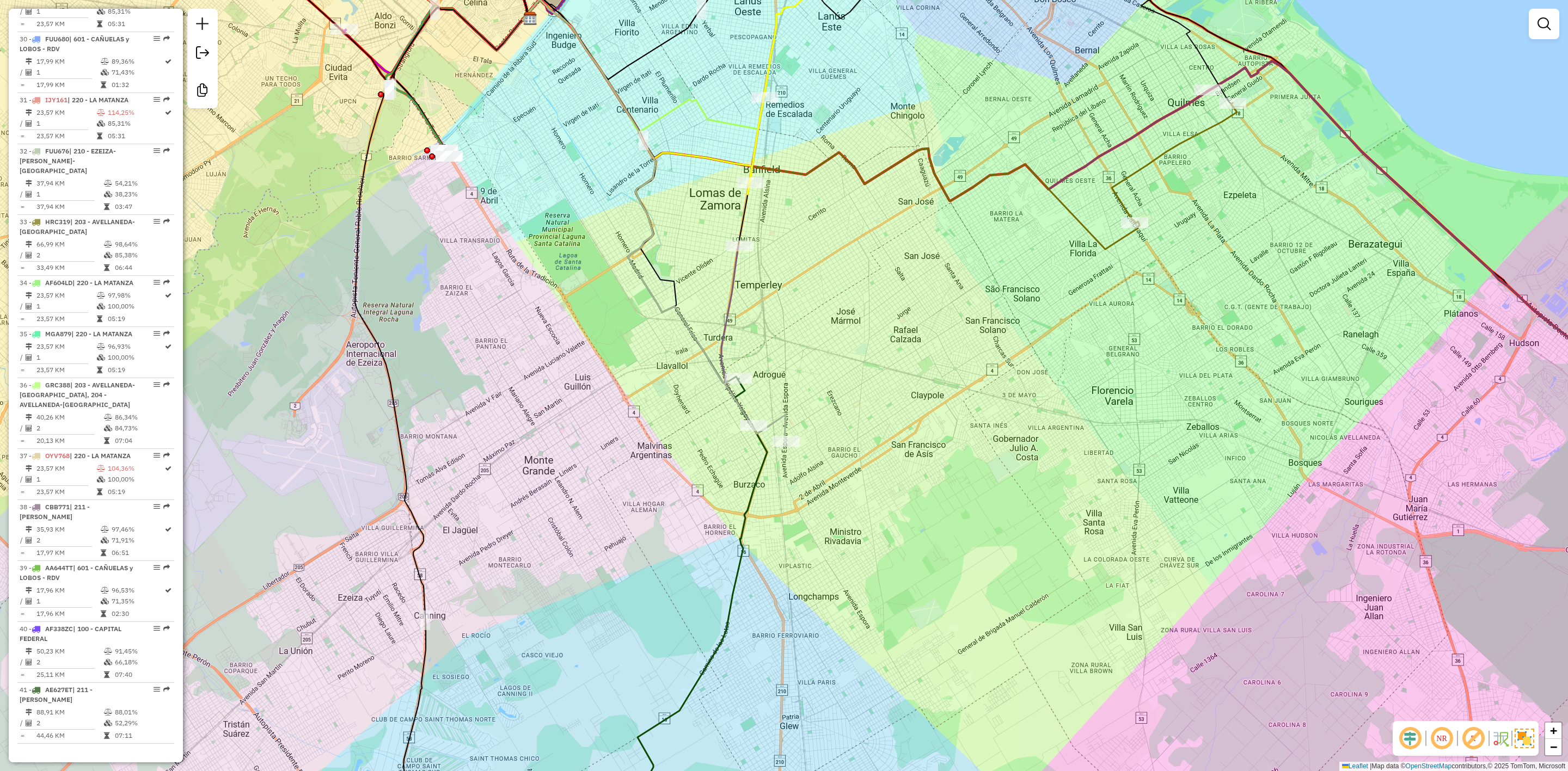
drag, startPoint x: 848, startPoint y: 464, endPoint x: 843, endPoint y: 492, distance: 28.4
click at [858, 504] on div "Janela de atendimento Grade de atendimento Capacidade Transportadoras Veículos …" at bounding box center [784, 385] width 1568 height 771
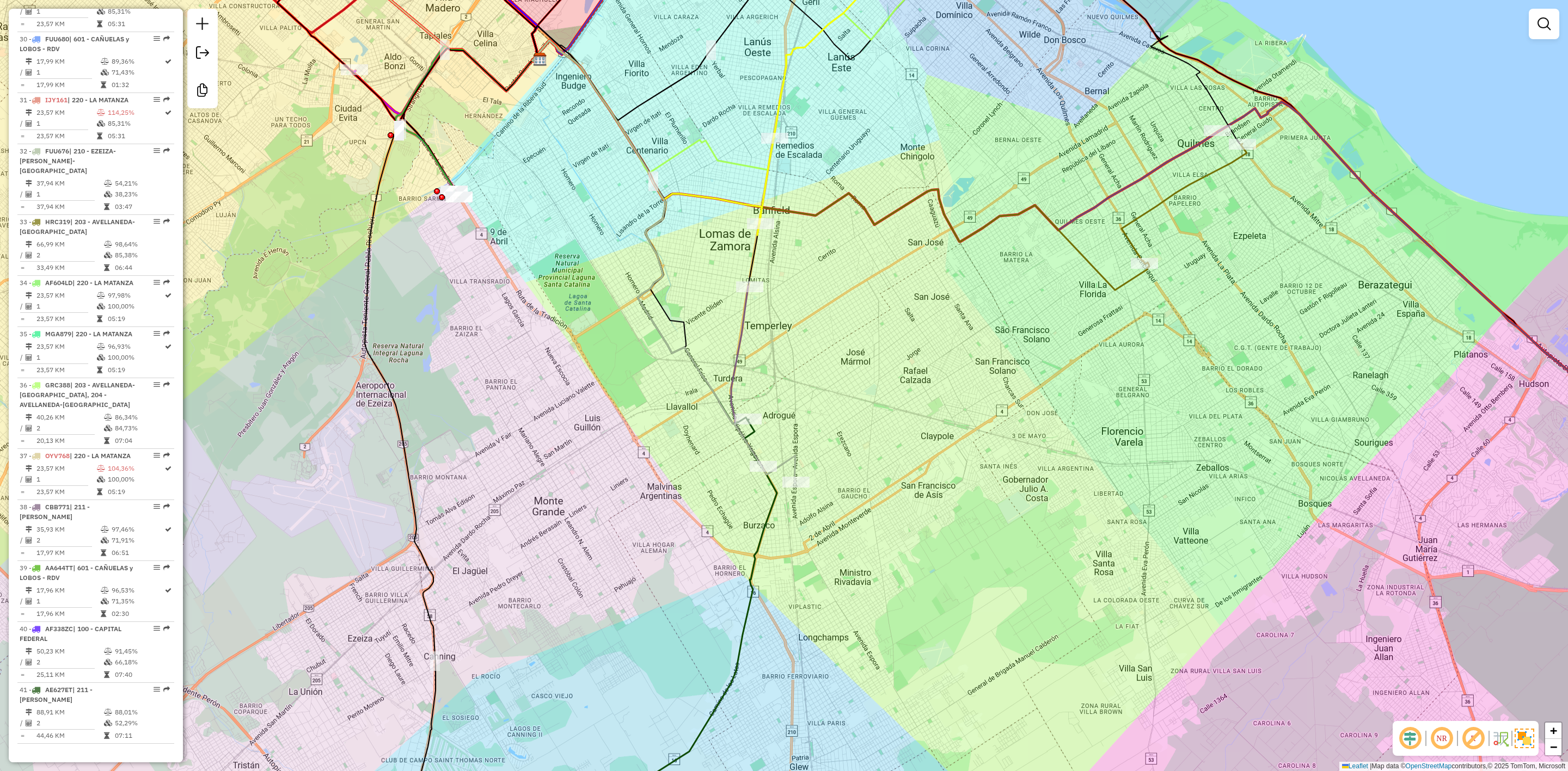
click at [796, 462] on icon at bounding box center [664, 262] width 264 height 443
select select "**********"
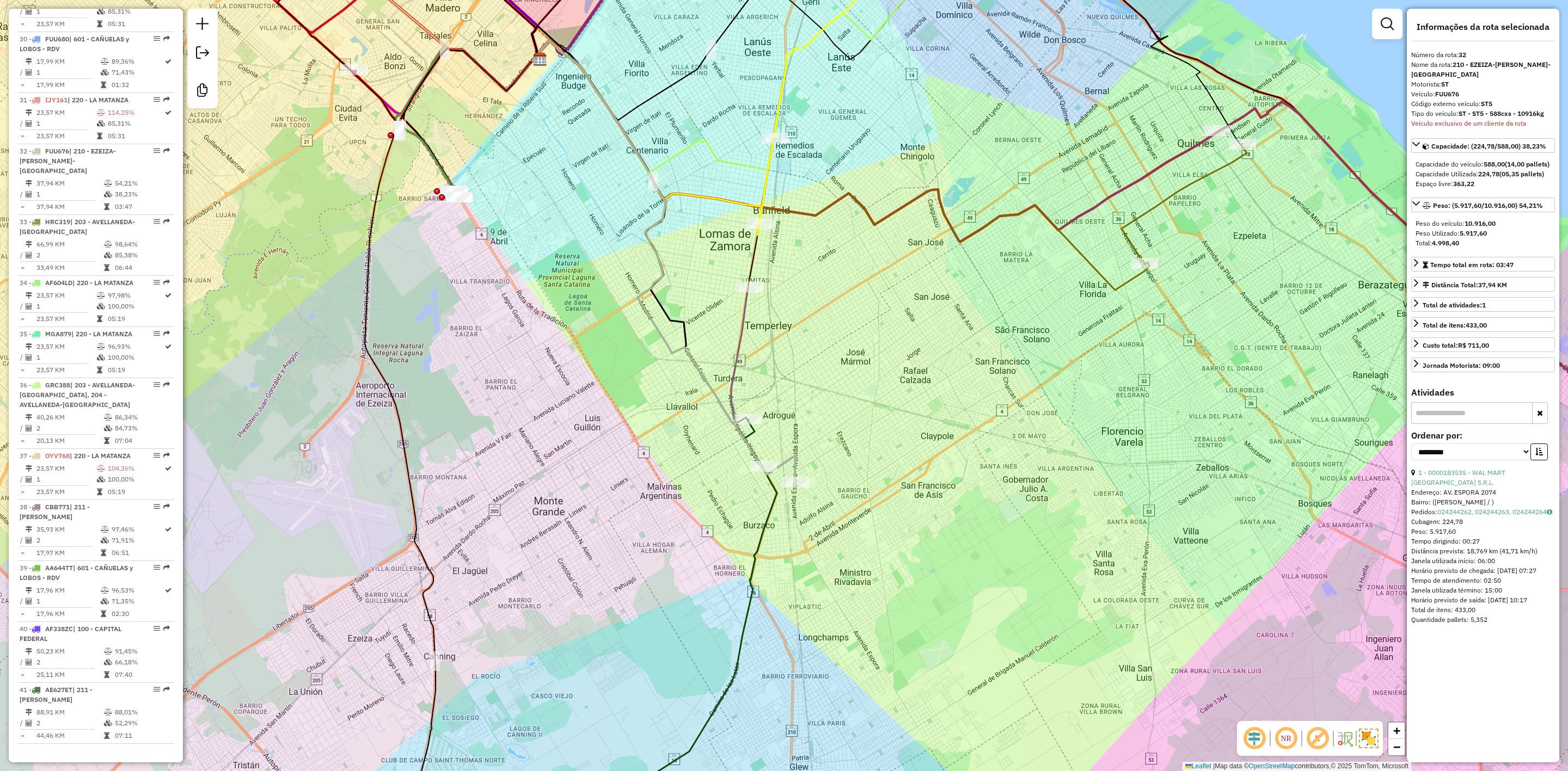
drag, startPoint x: 843, startPoint y: 328, endPoint x: 842, endPoint y: 315, distance: 13.0
click at [843, 318] on div "Rota 32 - Placa FUU676 0000183535 - WAL MART ARGENTINA S.R.L. Janela de atendim…" at bounding box center [784, 385] width 1568 height 771
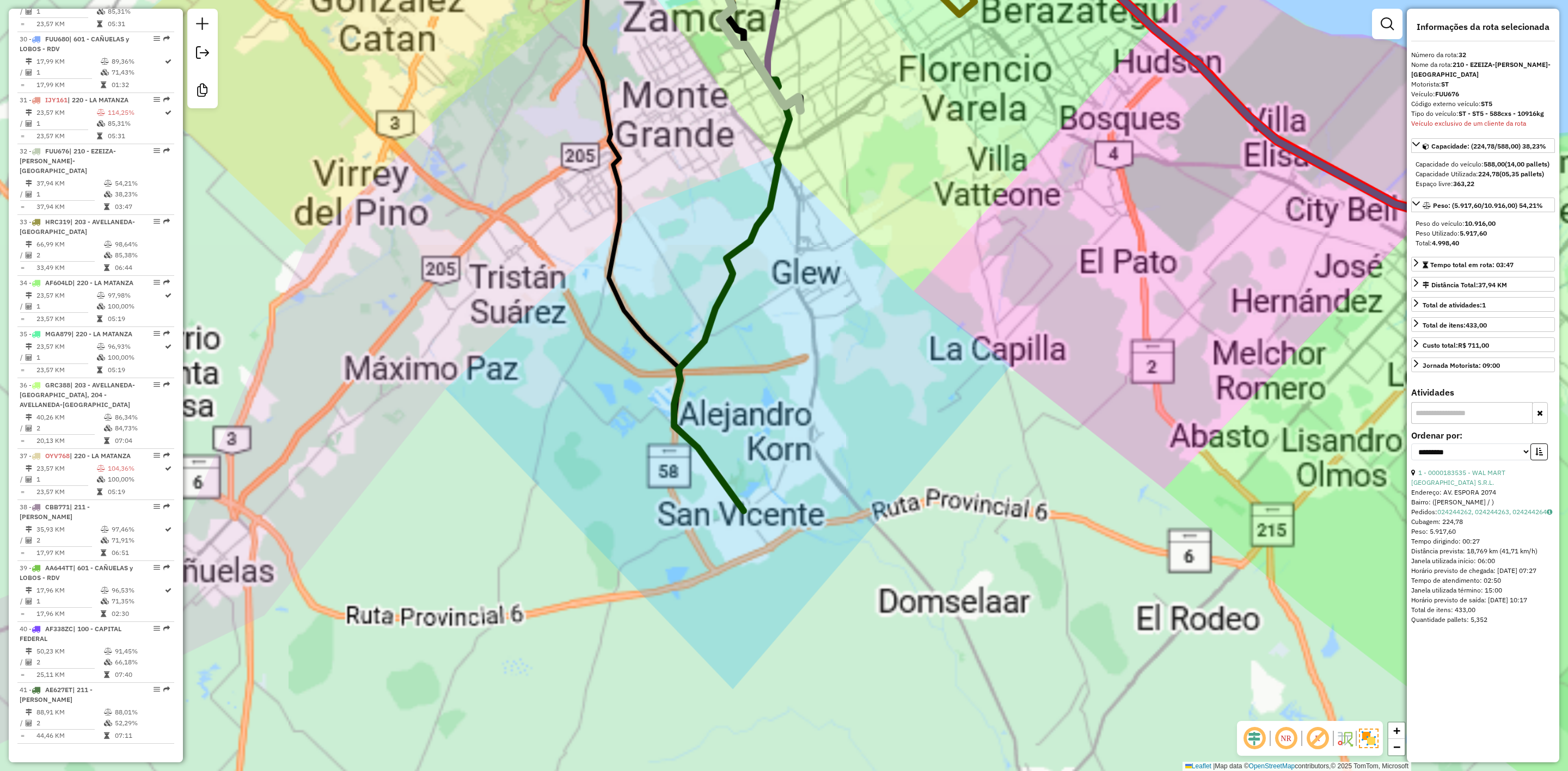
click at [808, 358] on div "Janela de atendimento Grade de atendimento Capacidade Transportadoras Veículos …" at bounding box center [784, 385] width 1568 height 771
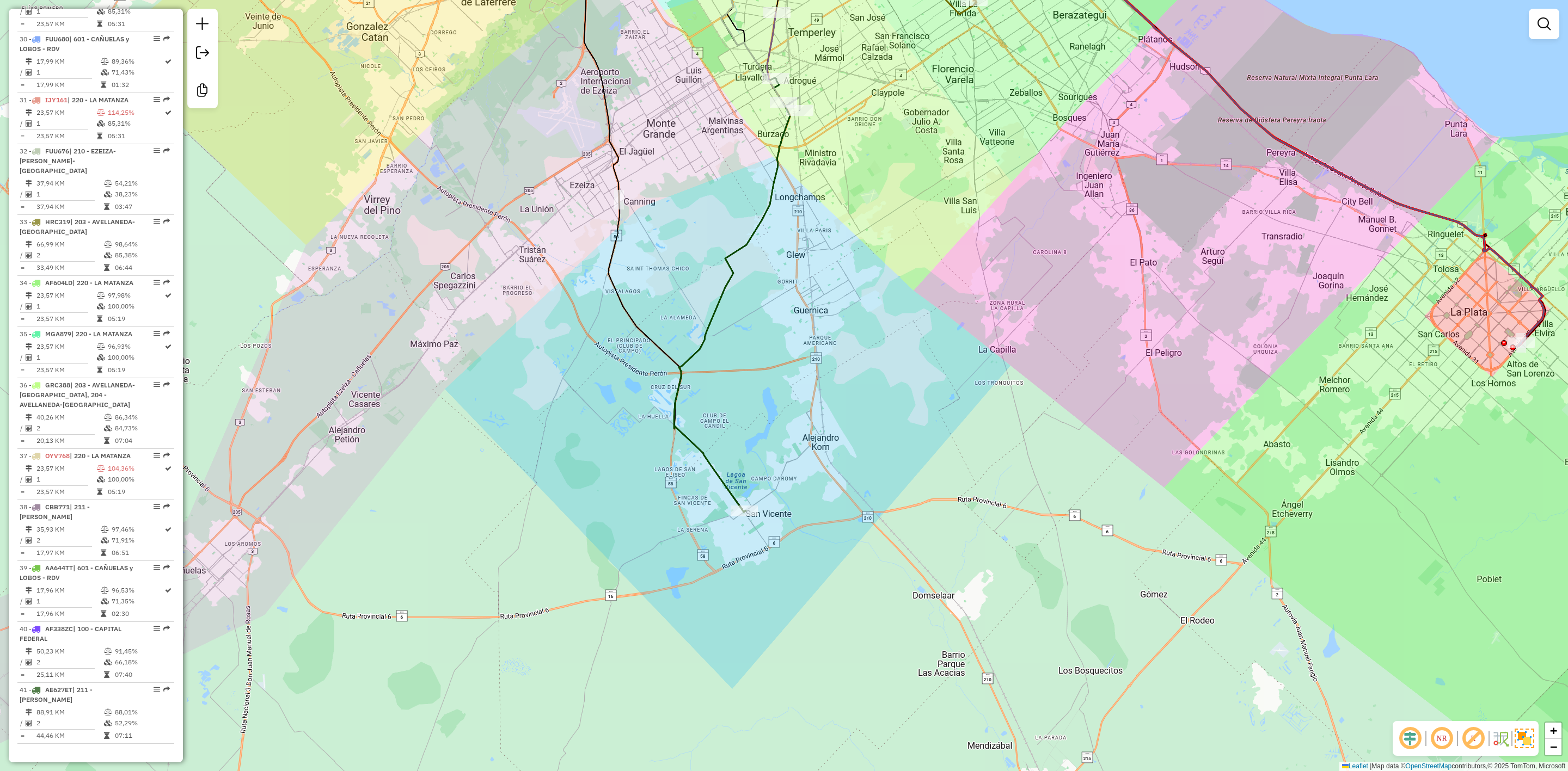
click at [715, 319] on icon at bounding box center [732, 296] width 116 height 433
select select "**********"
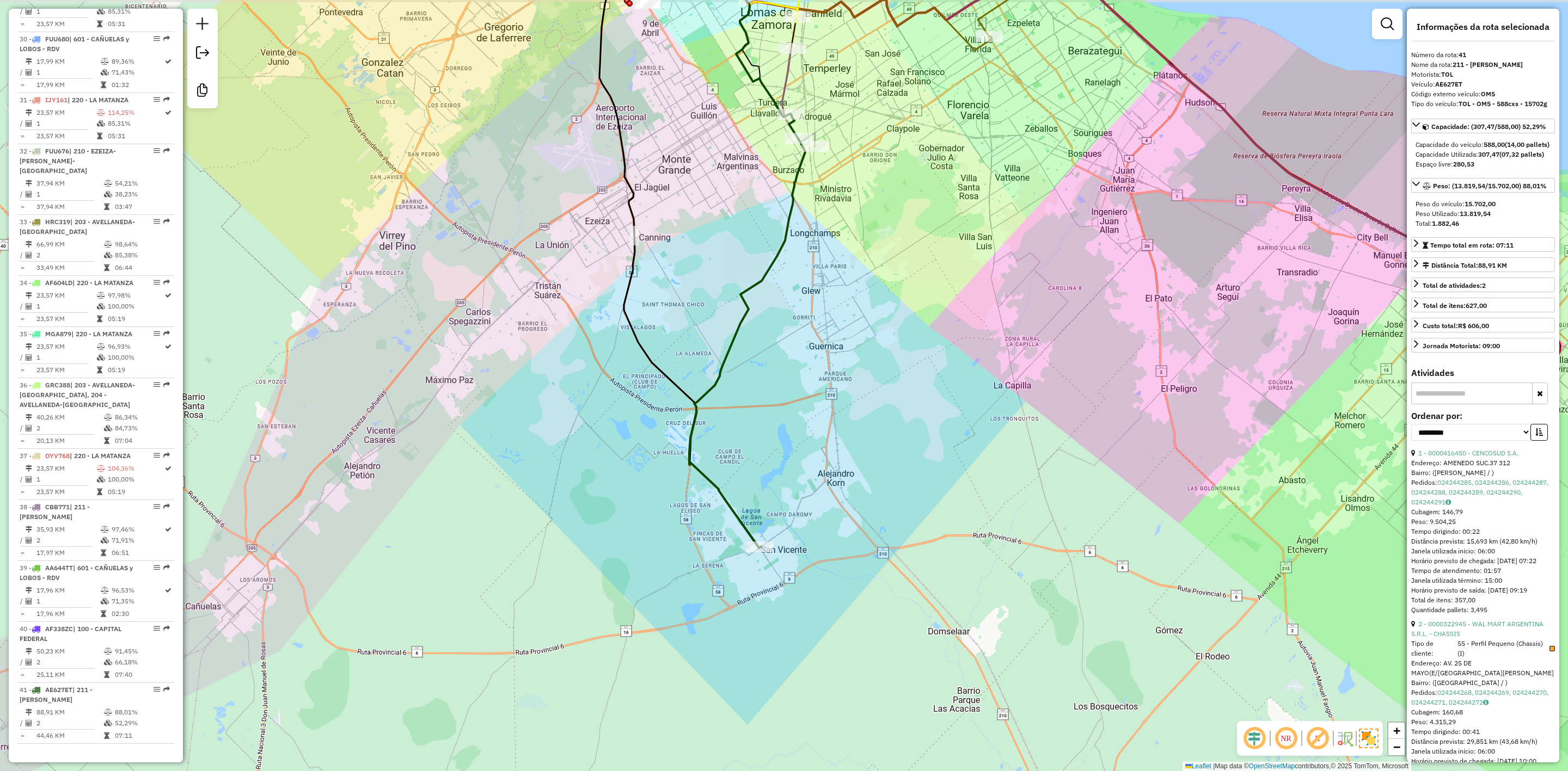
drag, startPoint x: 789, startPoint y: 384, endPoint x: 825, endPoint y: 348, distance: 50.9
click at [800, 413] on div "Janela de atendimento Grade de atendimento Capacidade Transportadoras Veículos …" at bounding box center [784, 385] width 1568 height 771
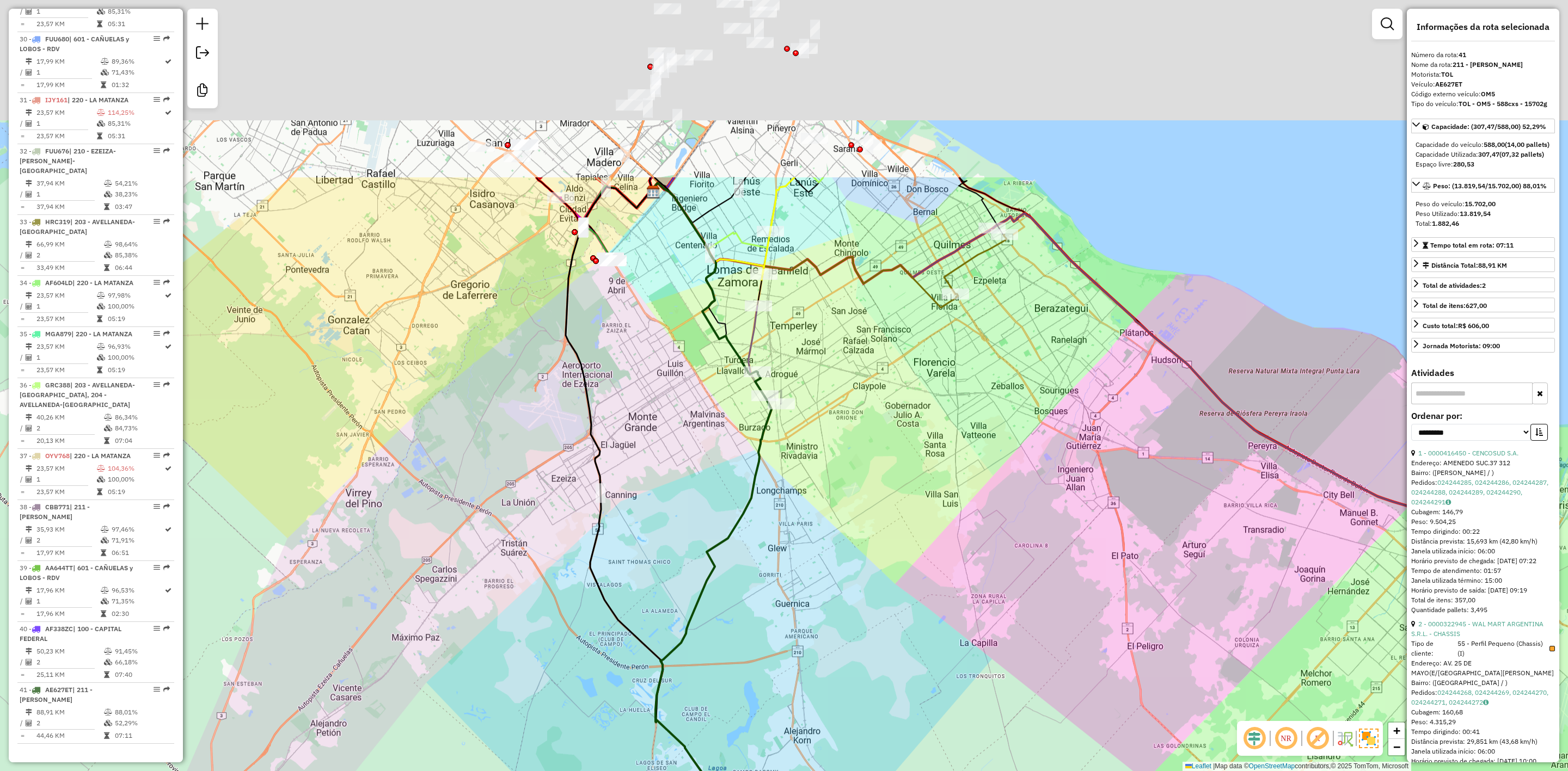
drag, startPoint x: 856, startPoint y: 355, endPoint x: 811, endPoint y: 571, distance: 220.6
click at [813, 571] on div "Janela de atendimento Grade de atendimento Capacidade Transportadoras Veículos …" at bounding box center [784, 385] width 1568 height 771
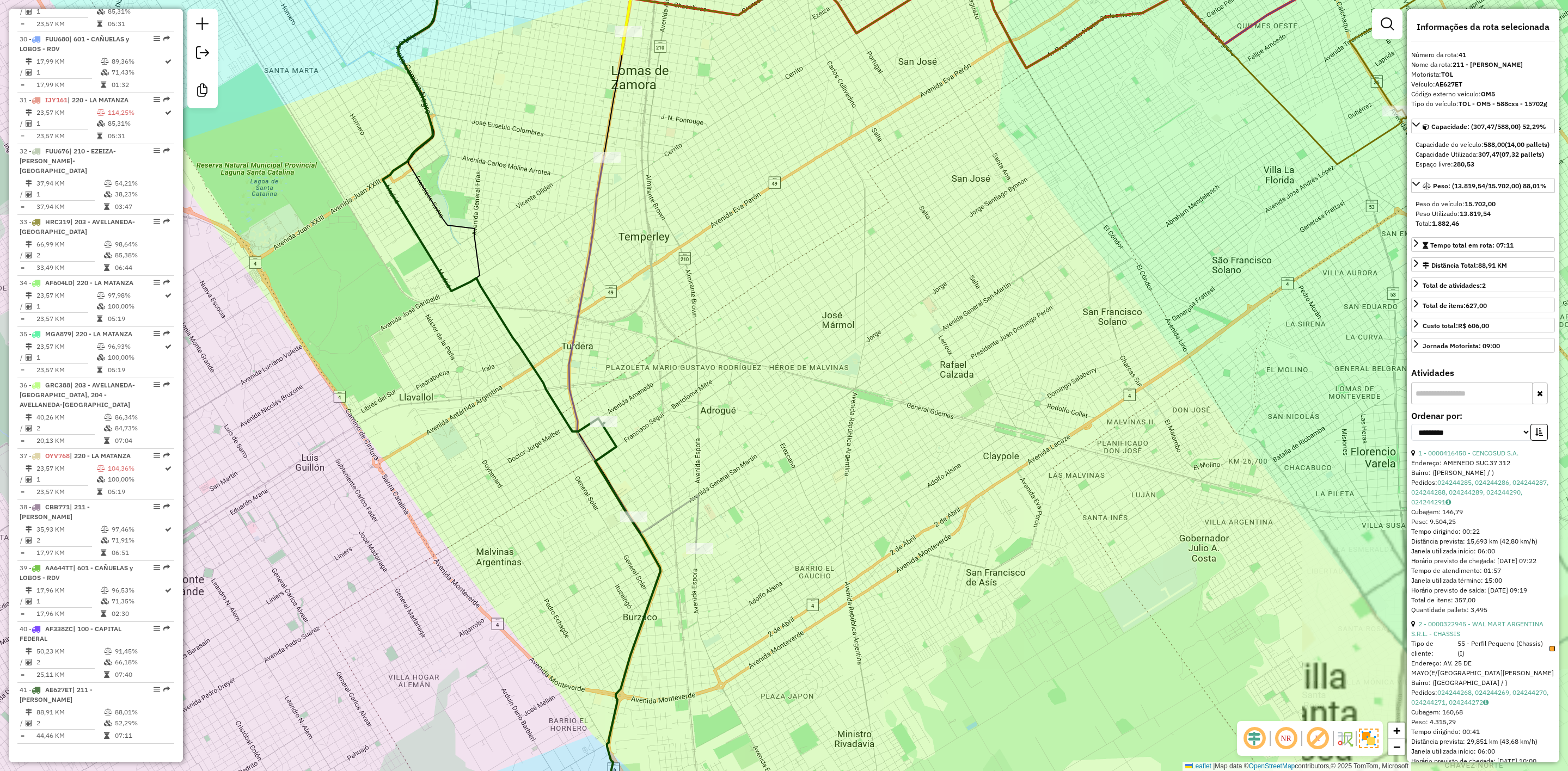
click at [636, 510] on div "Janela de atendimento Grade de atendimento Capacidade Transportadoras Veículos …" at bounding box center [784, 385] width 1568 height 771
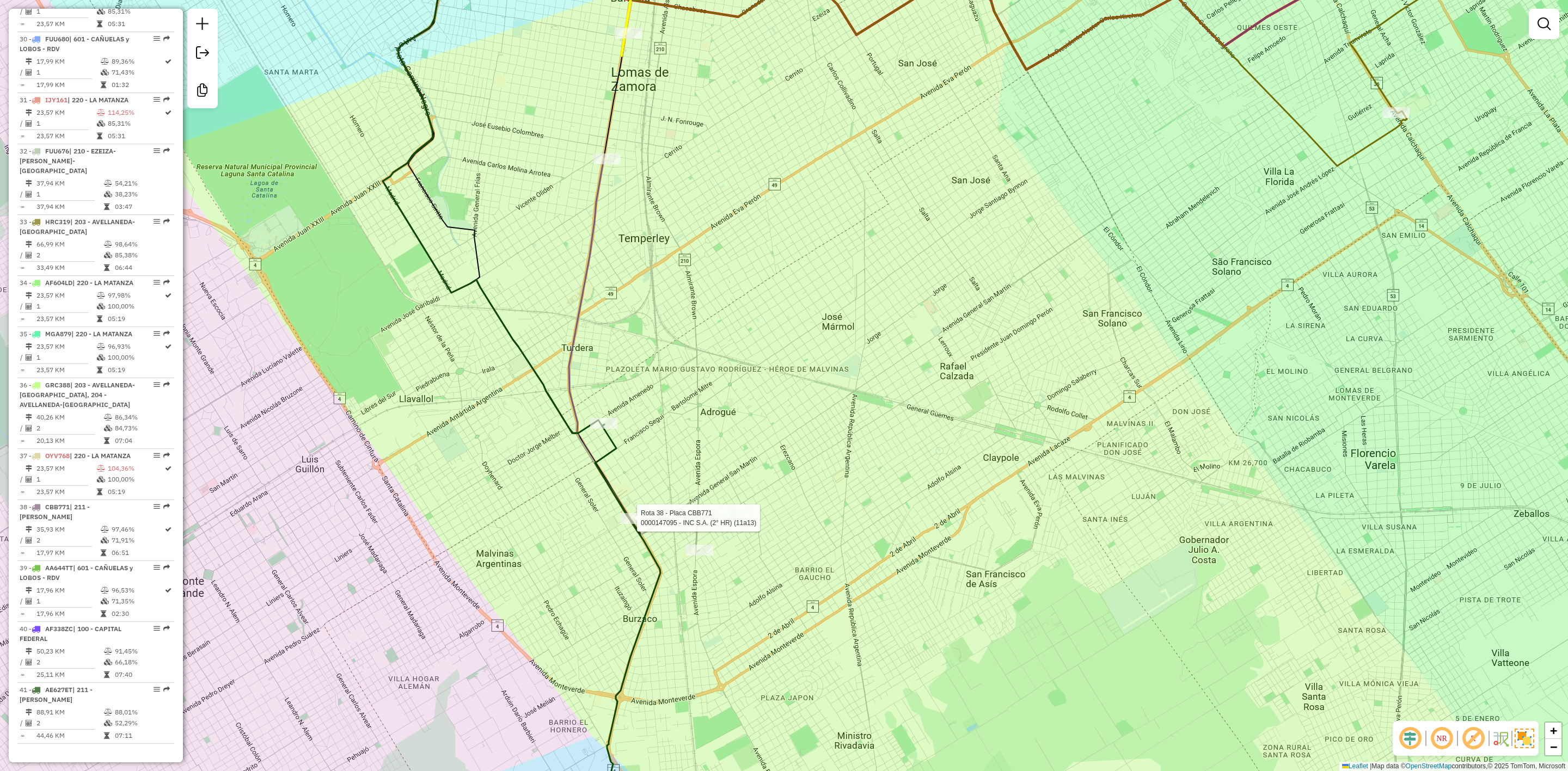
select select "**********"
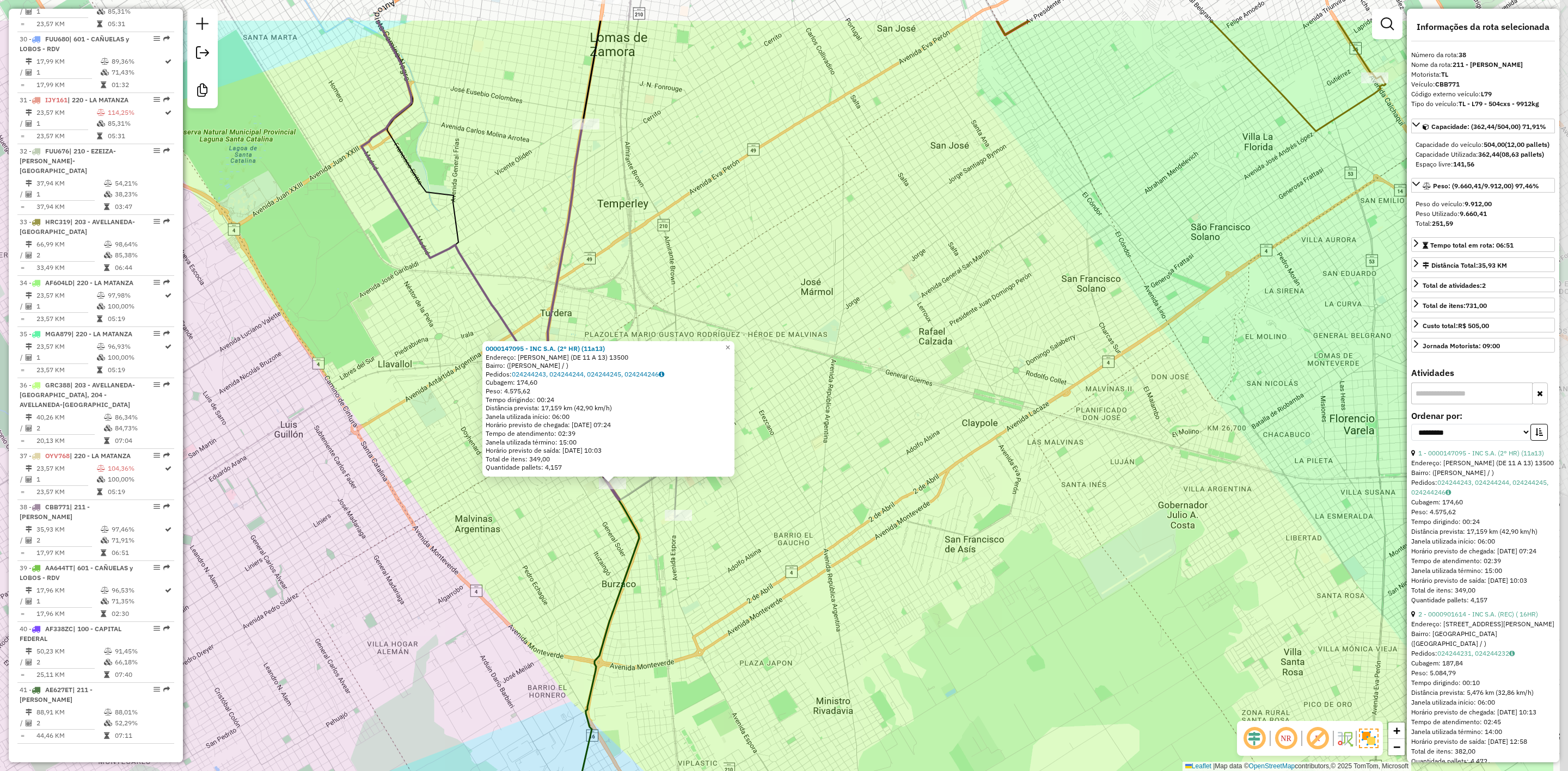
drag, startPoint x: 942, startPoint y: 467, endPoint x: 787, endPoint y: 559, distance: 180.2
click at [787, 559] on div "0000147095 - INC S.A. (2° HR) (11a13) Endereço: [PERSON_NAME] (DE 11 A 13) 1350…" at bounding box center [784, 385] width 1568 height 771
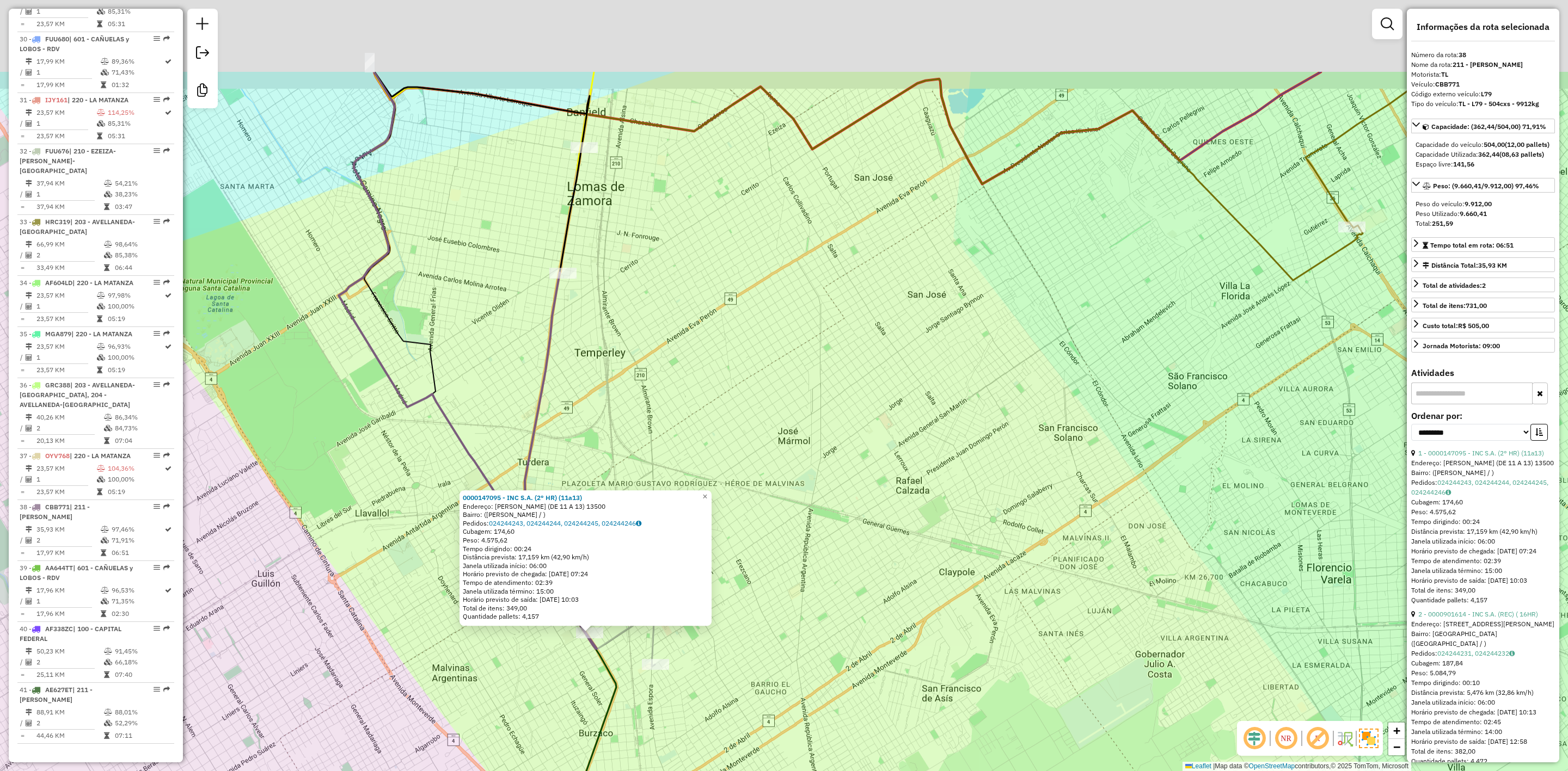
drag, startPoint x: 746, startPoint y: 282, endPoint x: 715, endPoint y: 407, distance: 128.8
click at [720, 402] on div "0000147095 - INC S.A. (2° HR) (11a13) Endereço: [PERSON_NAME] (DE 11 A 13) 1350…" at bounding box center [784, 385] width 1568 height 771
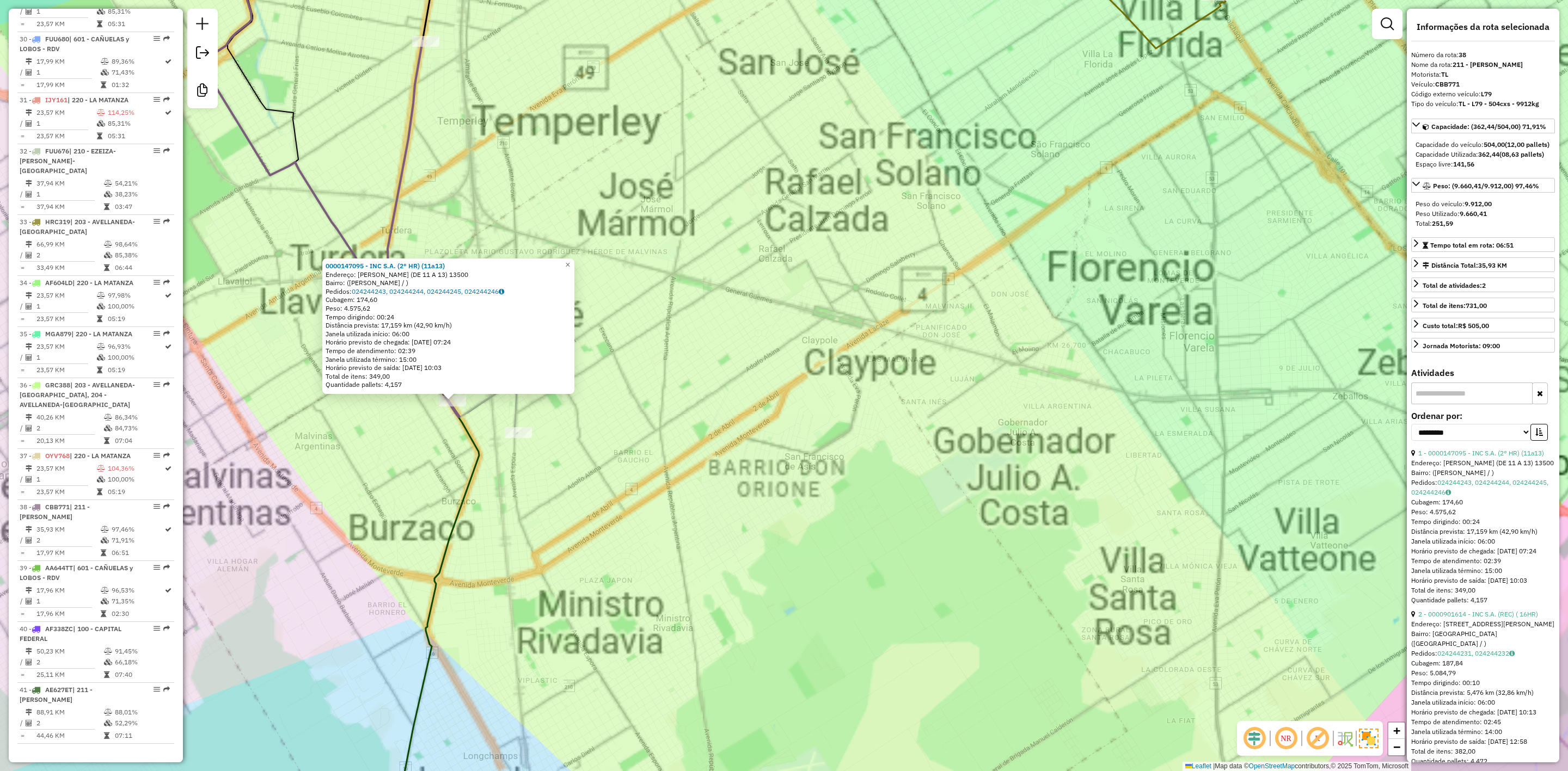
drag, startPoint x: 743, startPoint y: 550, endPoint x: 740, endPoint y: 528, distance: 22.2
click at [745, 550] on div "0000147095 - INC S.A. (2° HR) (11a13) Endereço: [PERSON_NAME] (DE 11 A 13) 1350…" at bounding box center [784, 385] width 1568 height 771
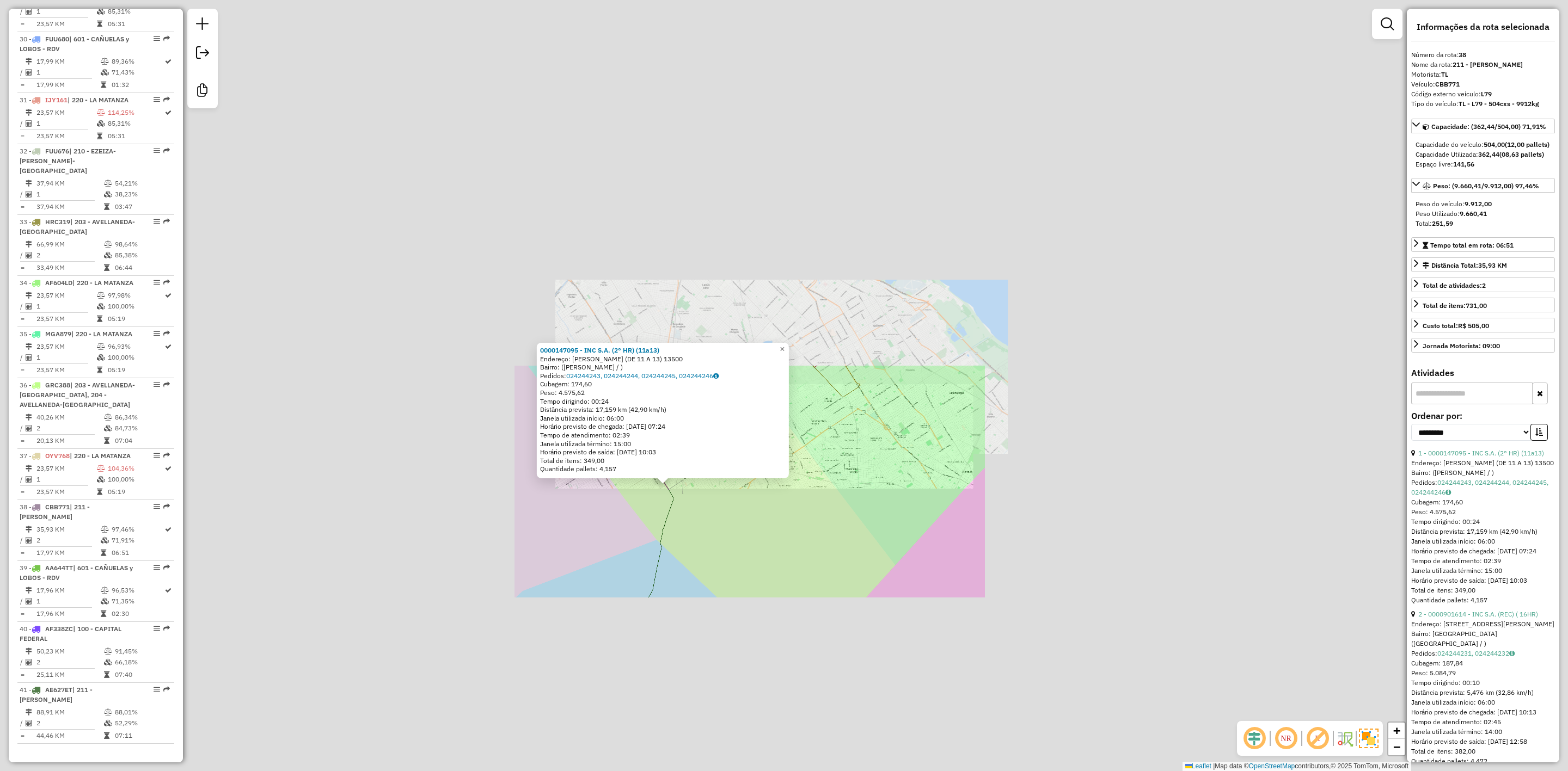
click at [740, 536] on div "0000147095 - INC S.A. (2° HR) (11a13) Endereço: [PERSON_NAME] (DE 11 A 13) 1350…" at bounding box center [784, 385] width 1568 height 771
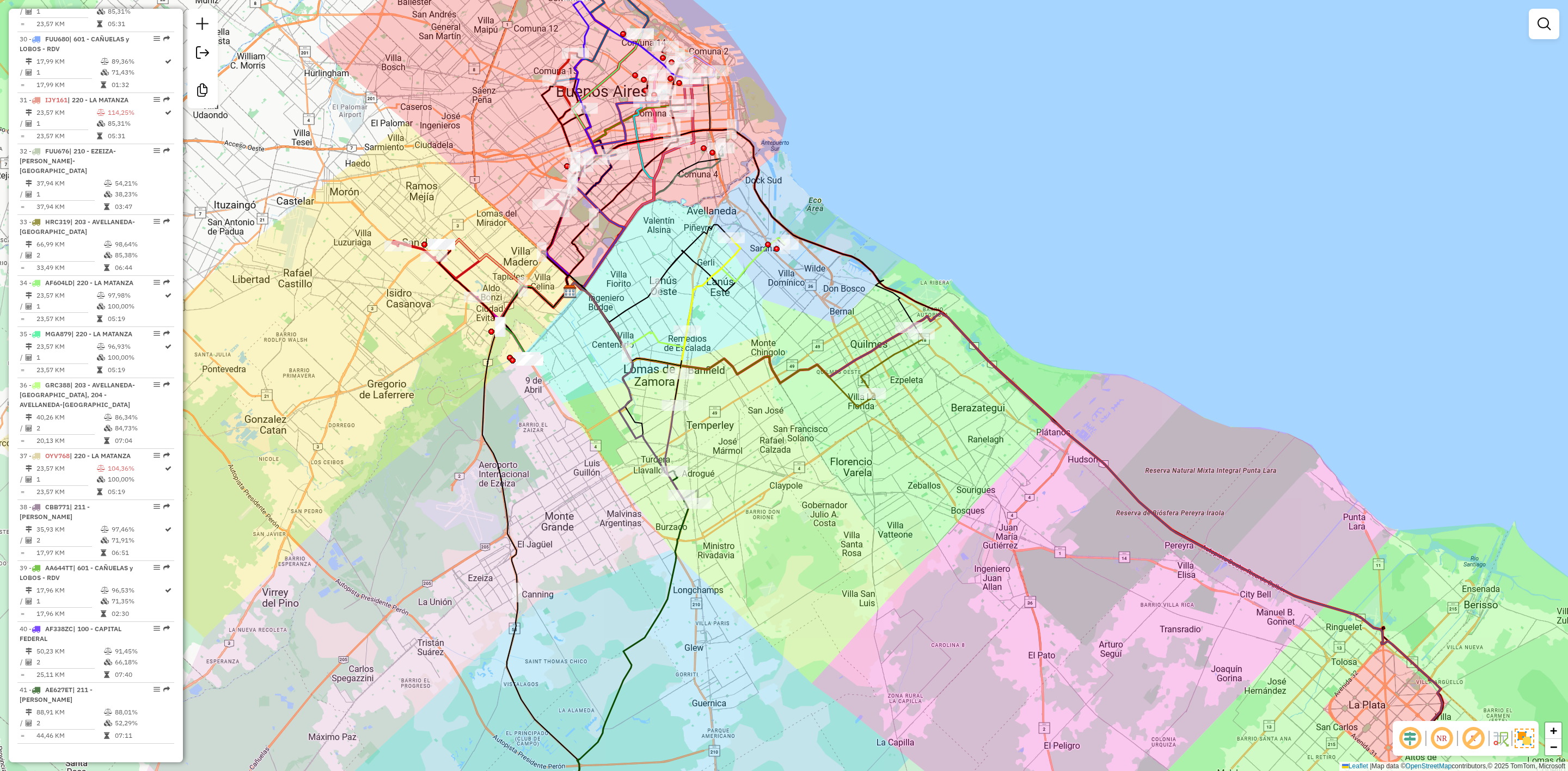
drag, startPoint x: 802, startPoint y: 542, endPoint x: 815, endPoint y: 565, distance: 26.4
click at [815, 565] on div "Janela de atendimento Grade de atendimento Capacidade Transportadoras Veículos …" at bounding box center [784, 385] width 1568 height 771
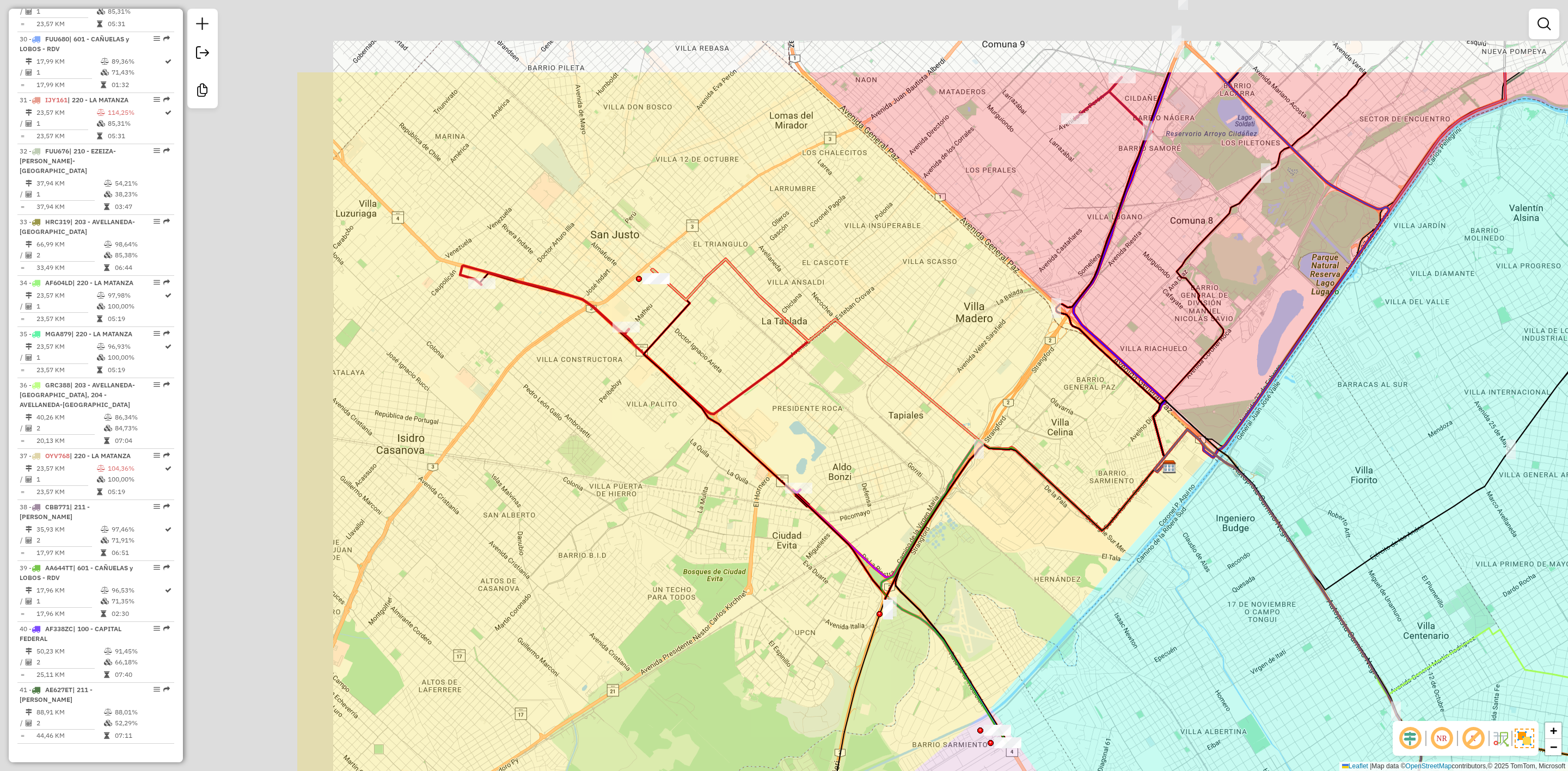
drag, startPoint x: 844, startPoint y: 450, endPoint x: 856, endPoint y: 440, distance: 15.6
click at [863, 452] on div "Janela de atendimento Grade de atendimento Capacidade Transportadoras Veículos …" at bounding box center [784, 385] width 1568 height 771
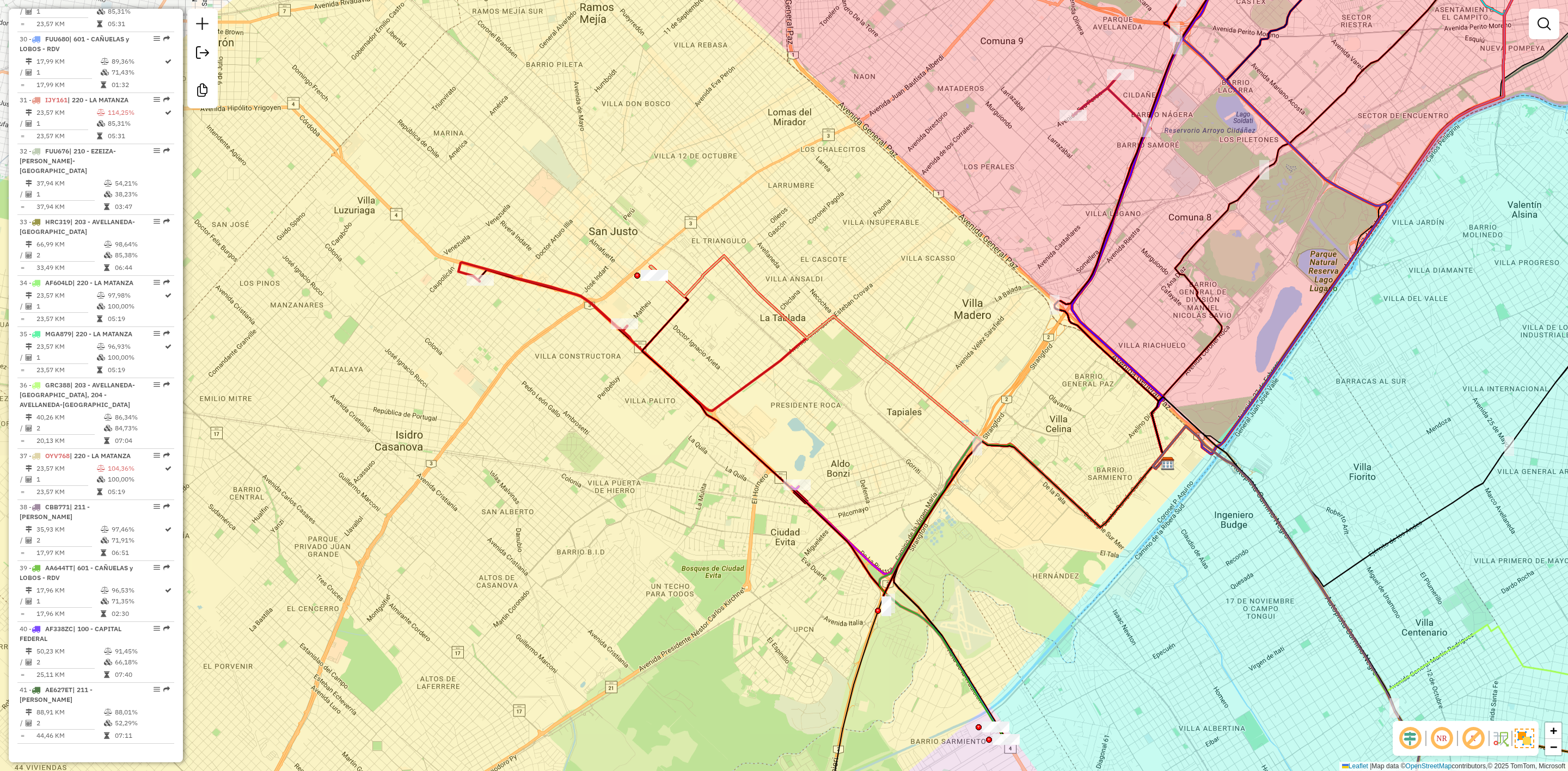
click at [678, 293] on icon at bounding box center [906, 391] width 513 height 271
select select "**********"
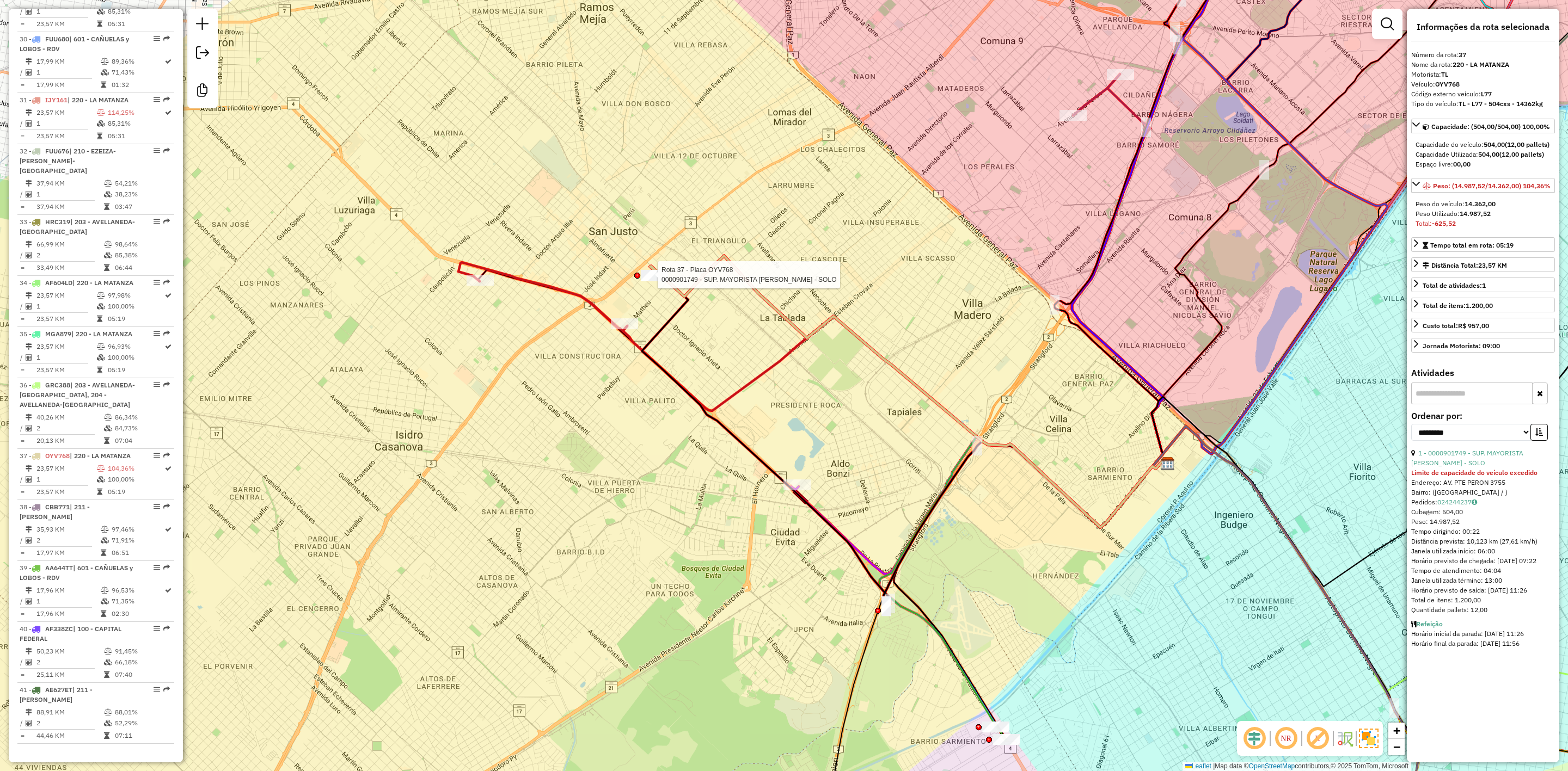
click at [654, 281] on div at bounding box center [654, 276] width 27 height 11
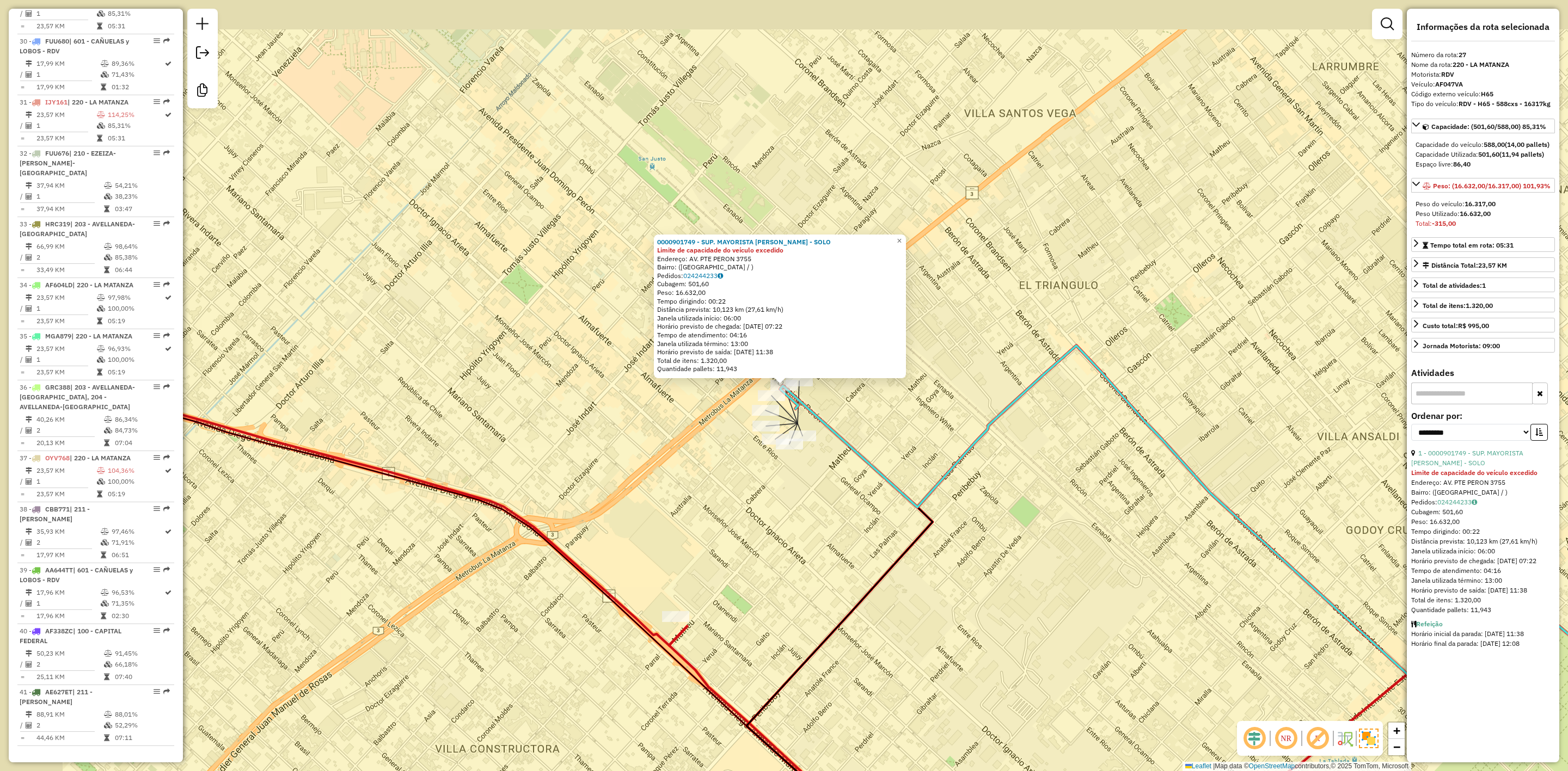
scroll to position [2003, 0]
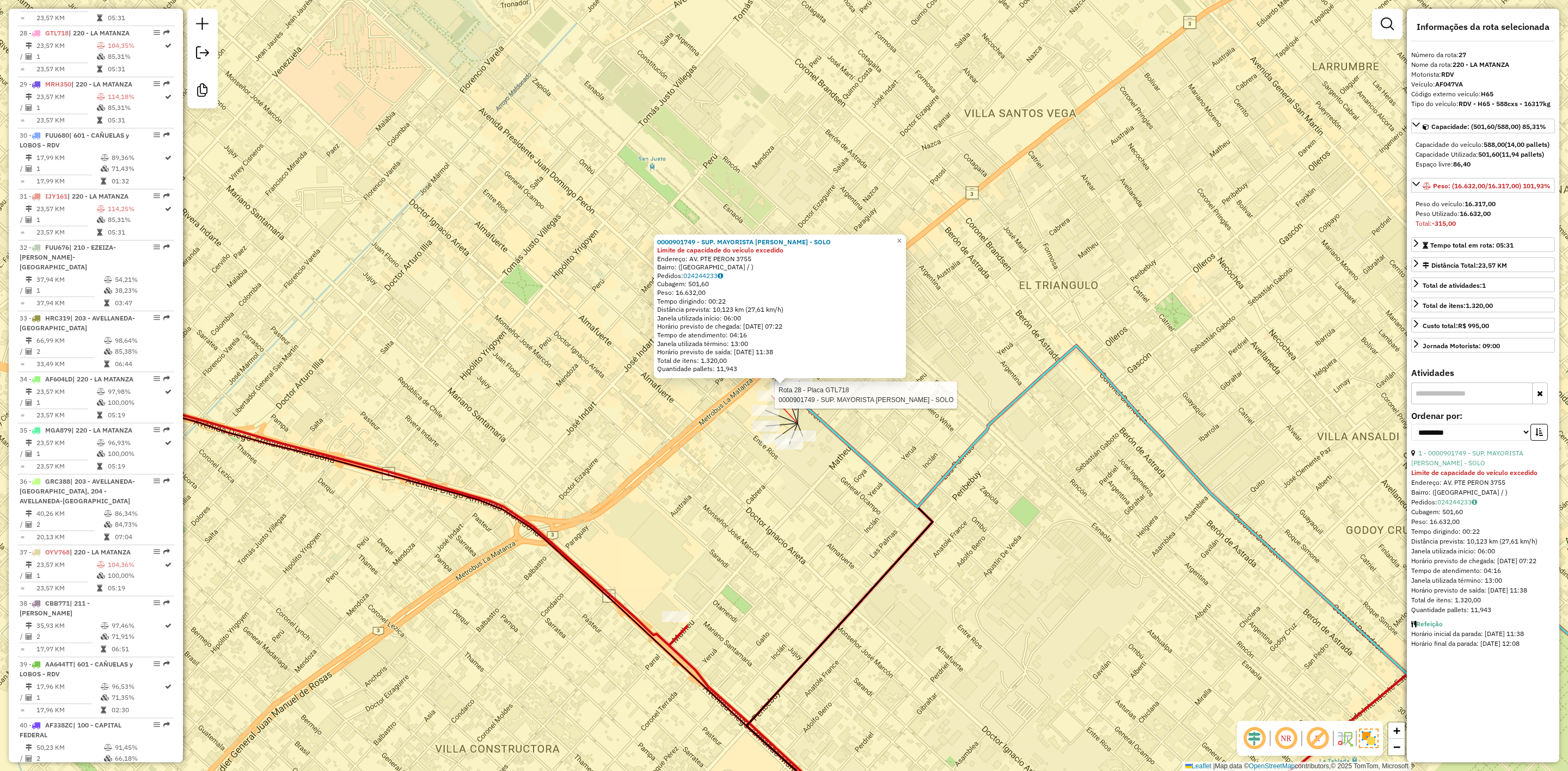
click at [765, 401] on div at bounding box center [771, 396] width 27 height 11
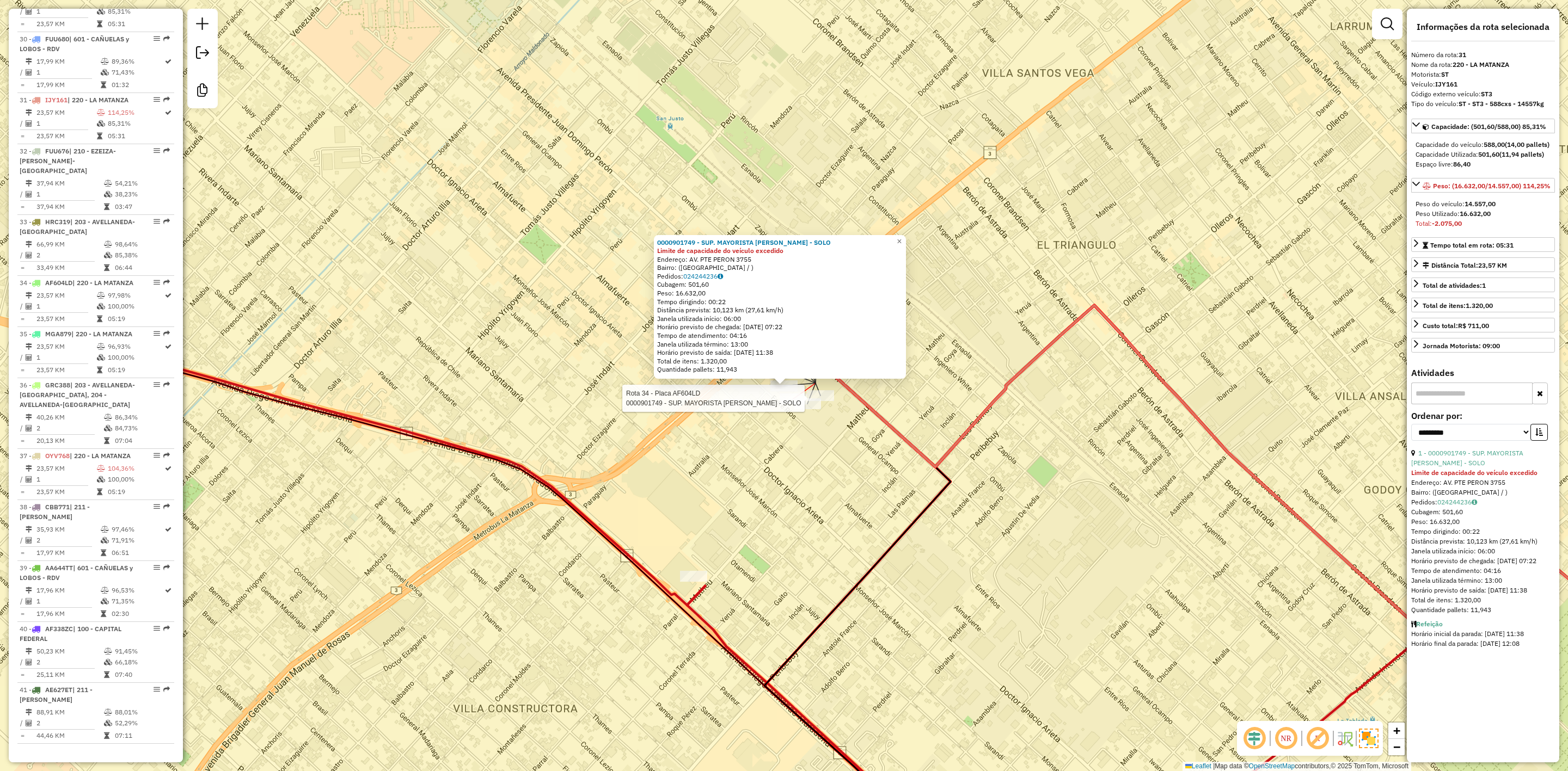
scroll to position [2193, 0]
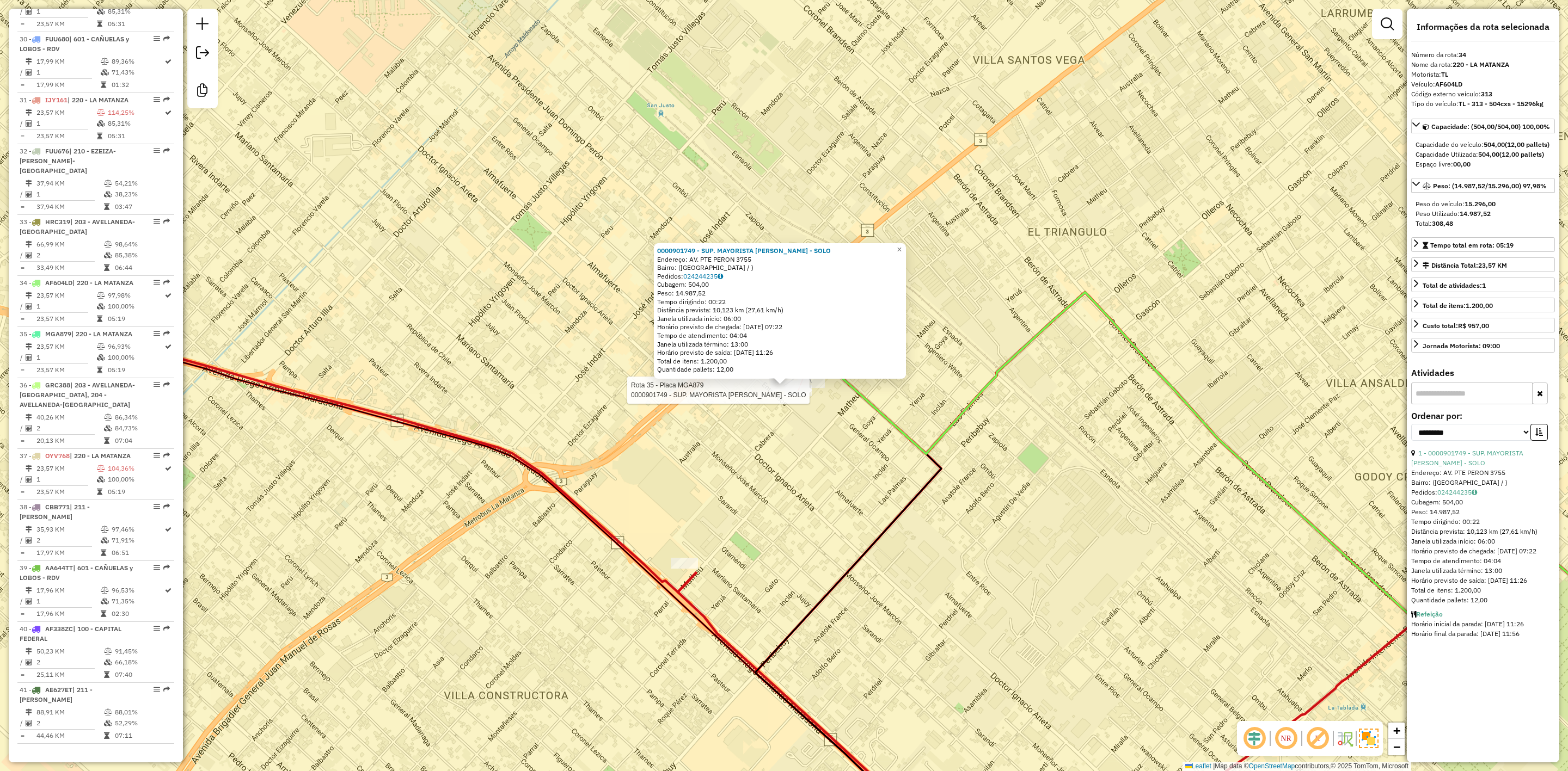
click at [803, 396] on div at bounding box center [798, 391] width 27 height 11
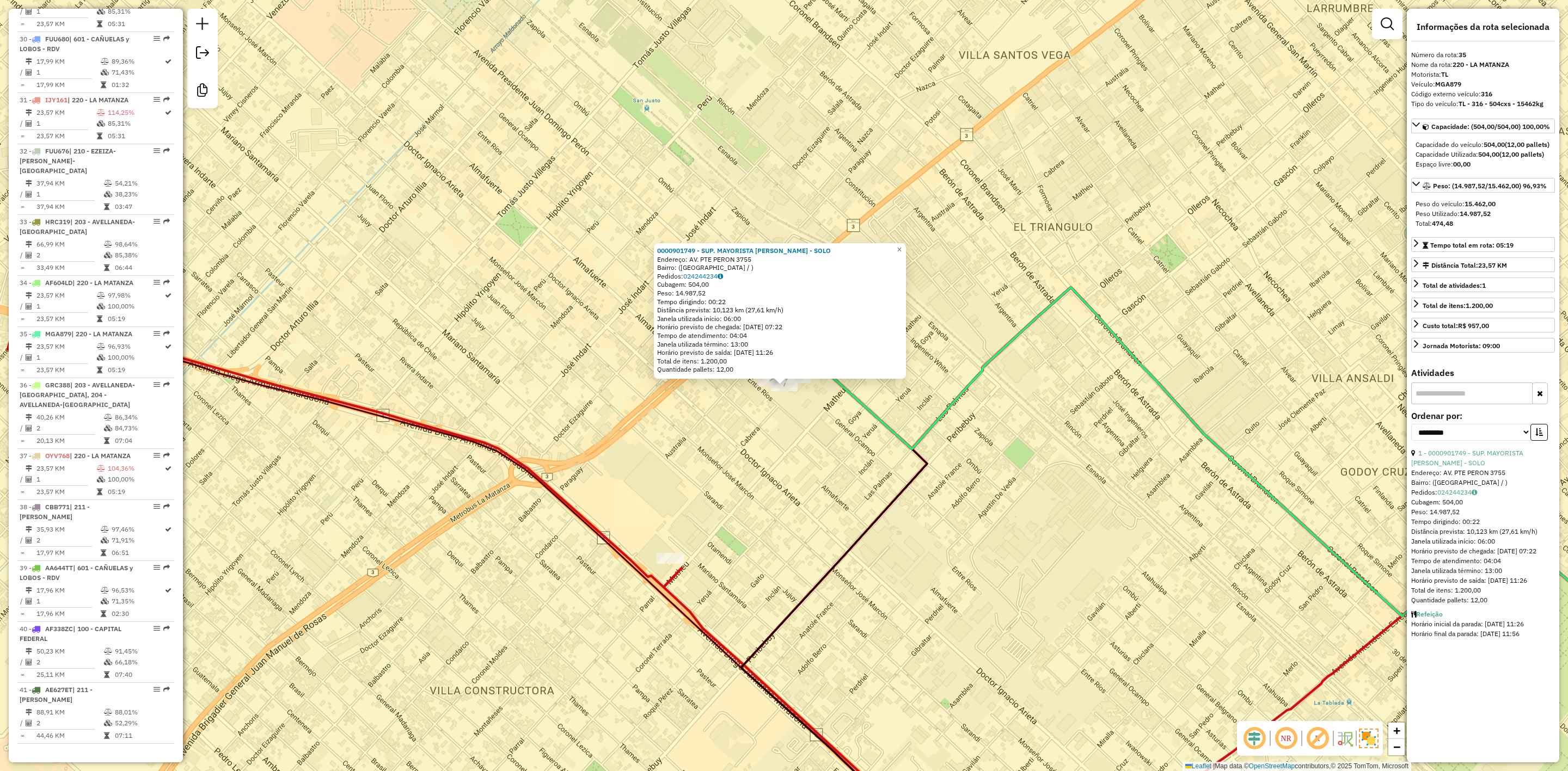
click at [807, 433] on div "0000901749 - SUP. MAYORISTA [PERSON_NAME] - SOLO Endereço: AV. PTE PERON 3755 B…" at bounding box center [784, 385] width 1568 height 771
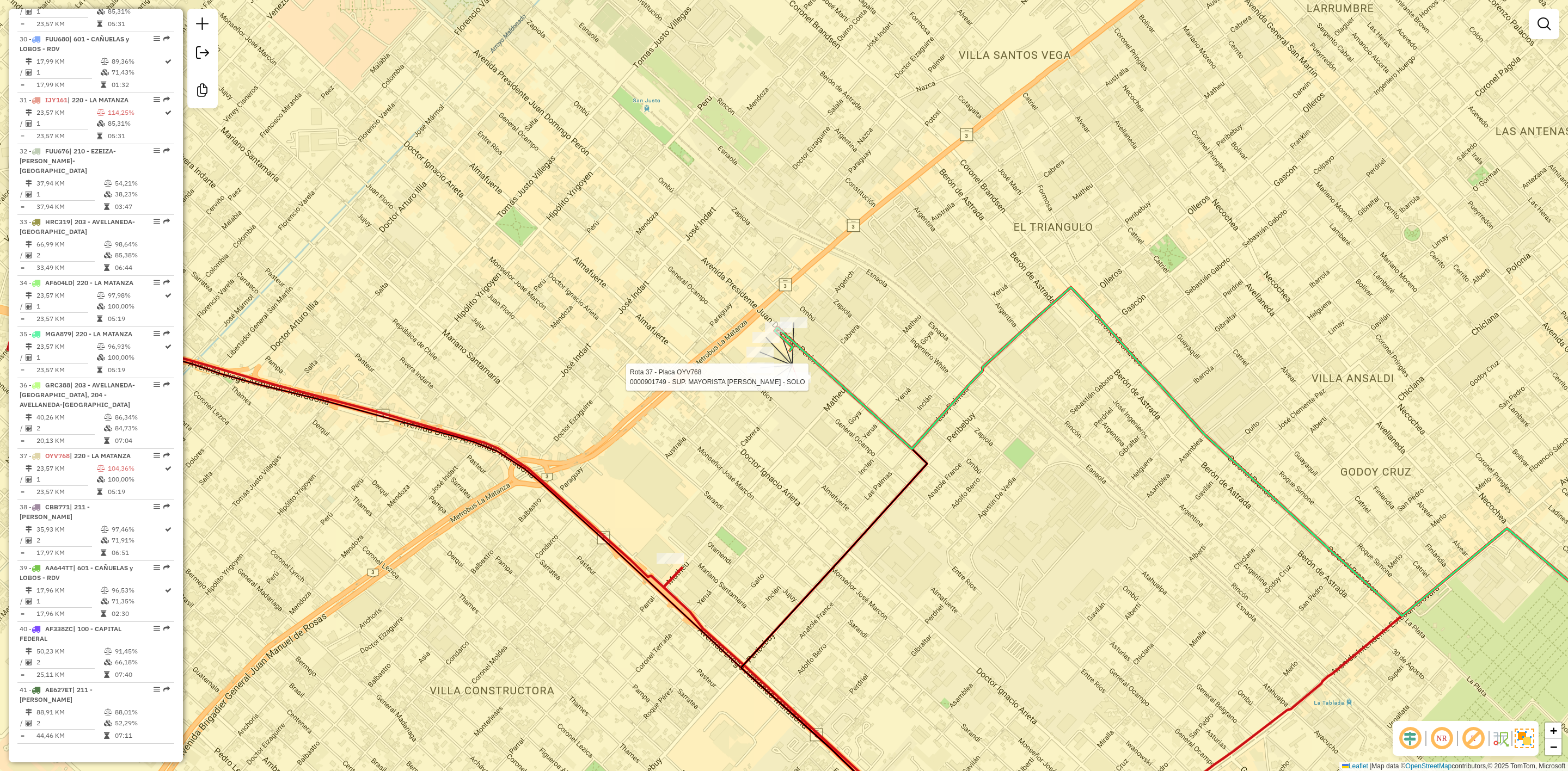
select select "**********"
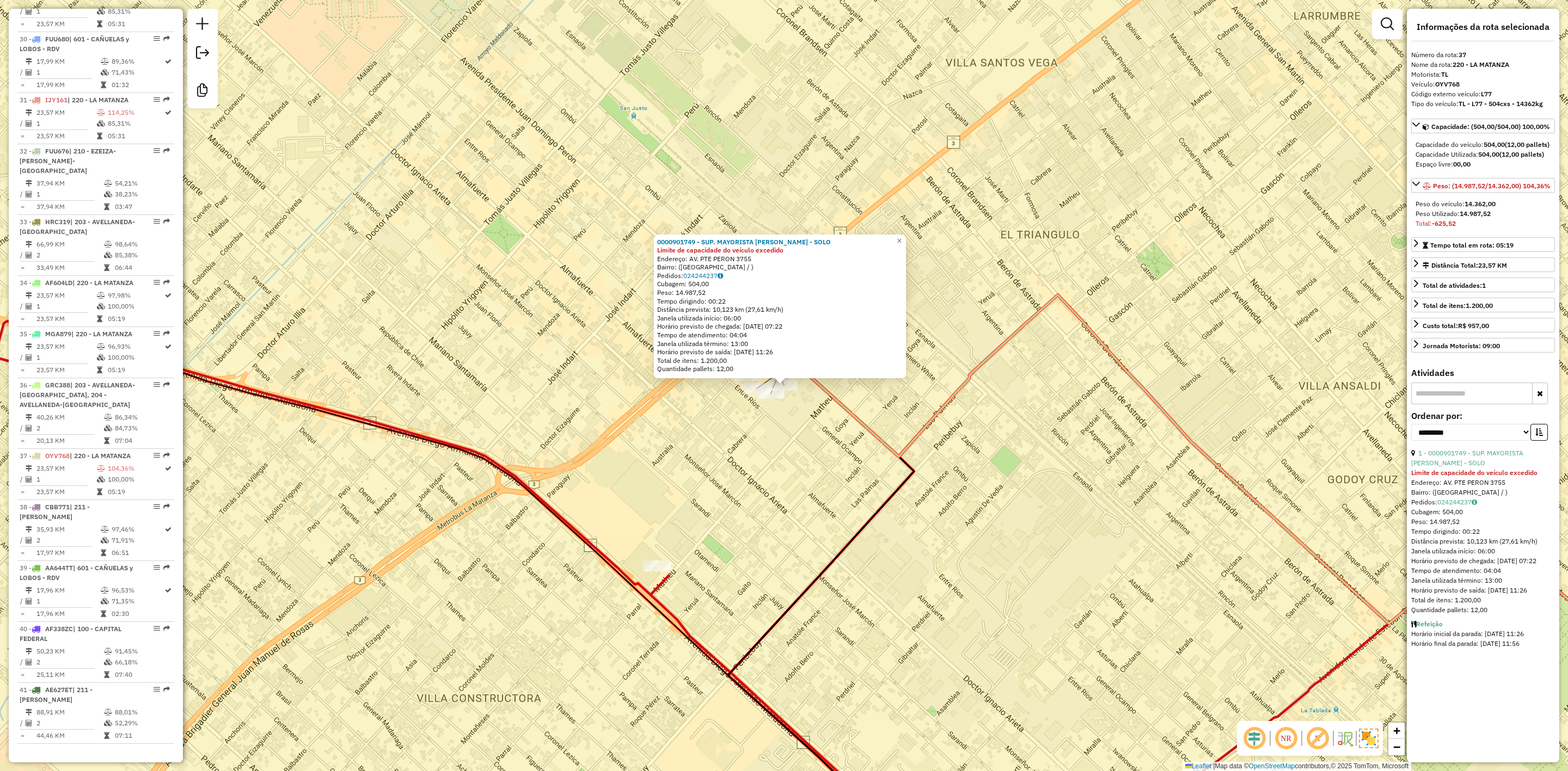
click at [800, 461] on div "0000901749 - SUP. MAYORISTA MAKRO S.A. - SOLO Limite de capacidade do veículo e…" at bounding box center [784, 385] width 1568 height 771
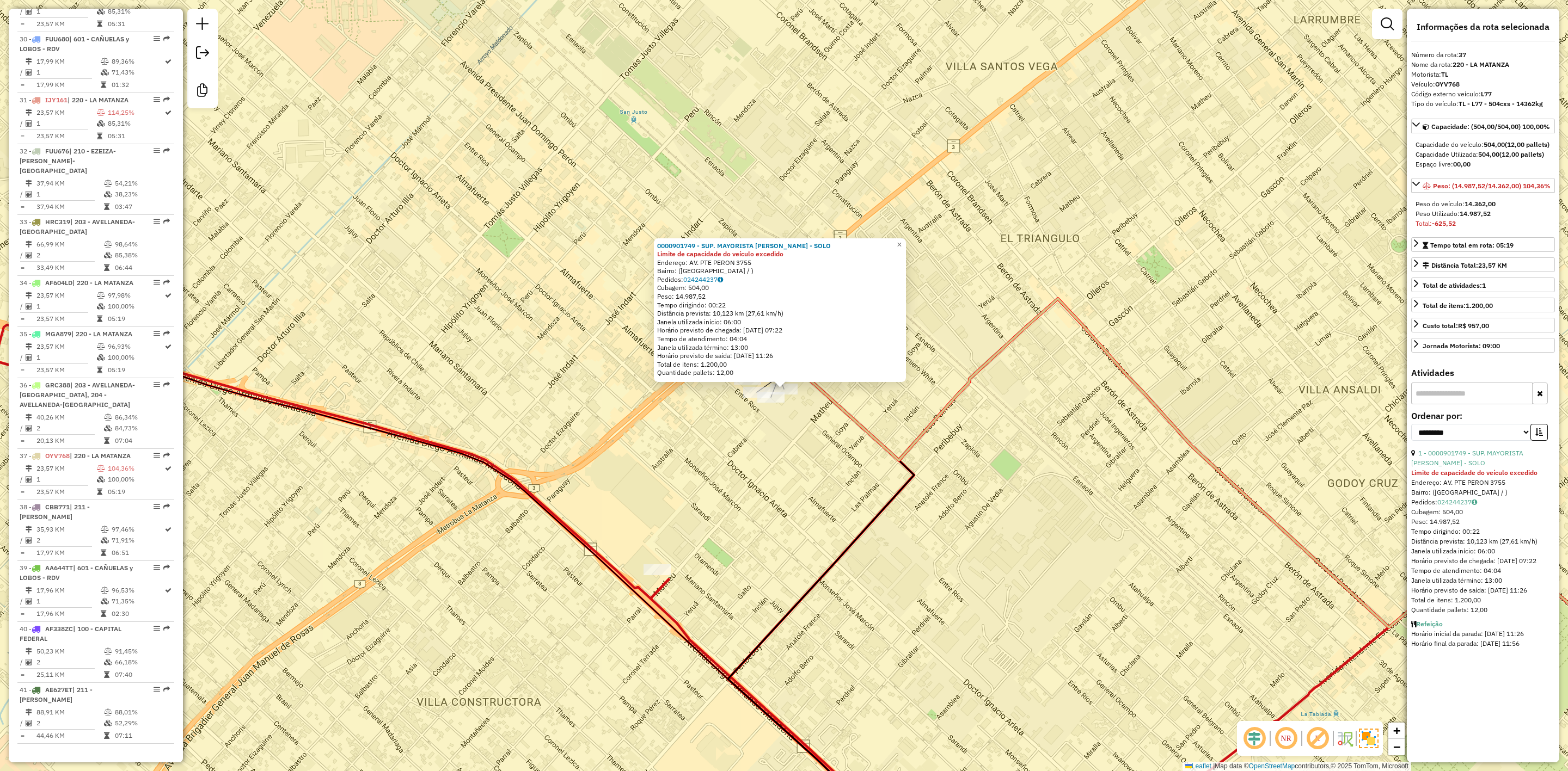
click at [796, 451] on div "0000901749 - SUP. MAYORISTA MAKRO S.A. - SOLO Limite de capacidade do veículo e…" at bounding box center [784, 385] width 1568 height 771
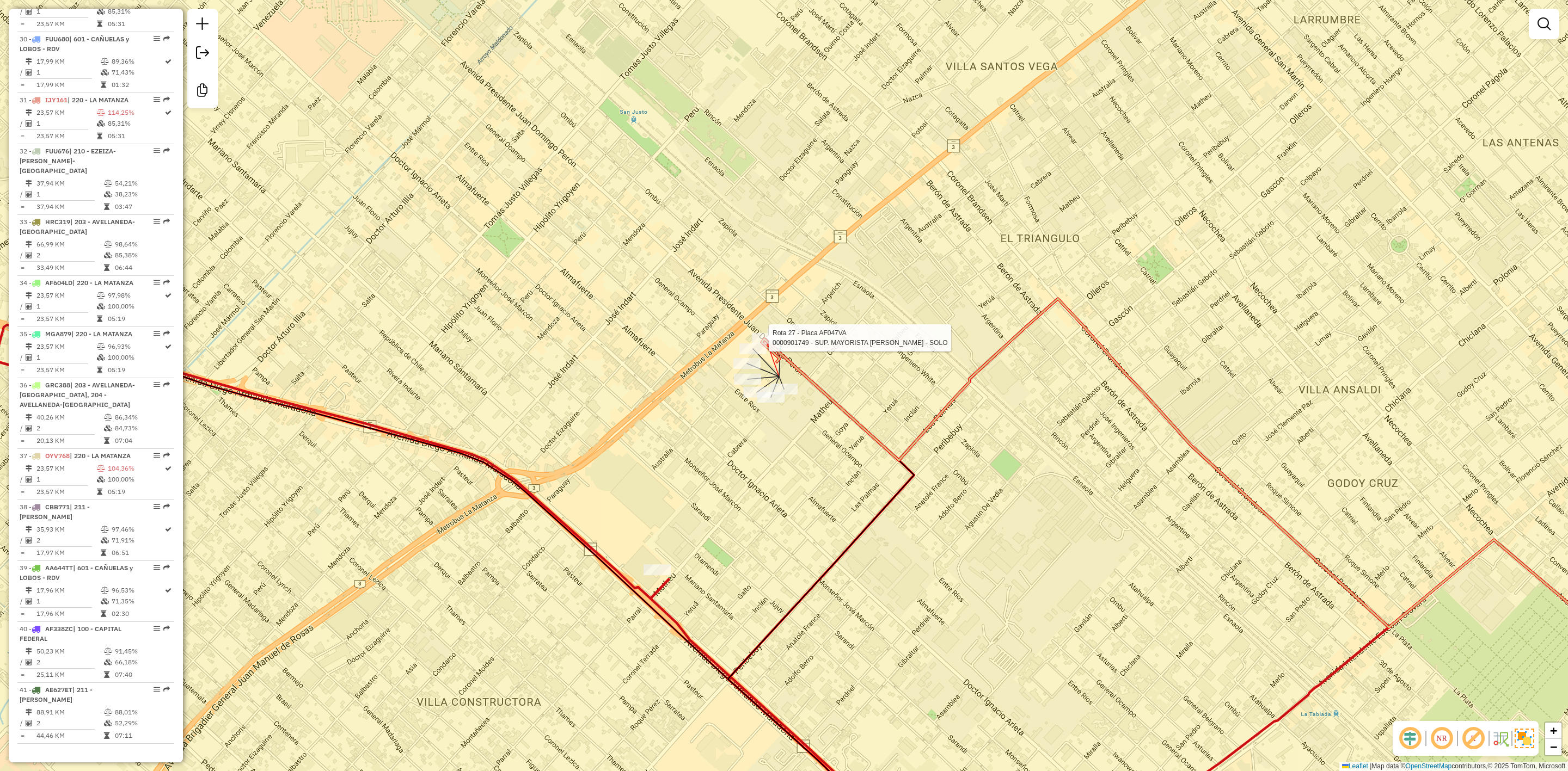
select select "**********"
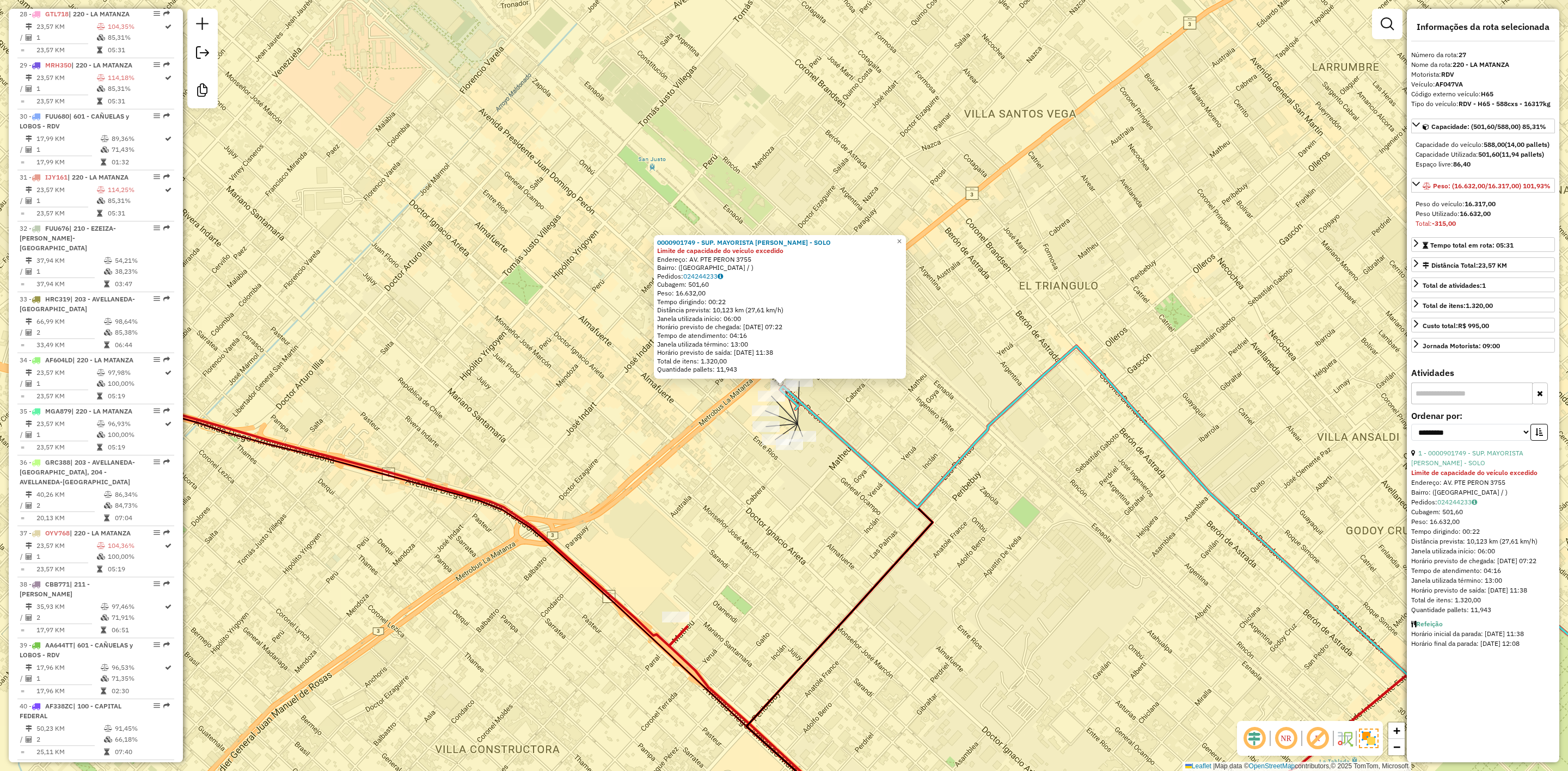
scroll to position [2003, 0]
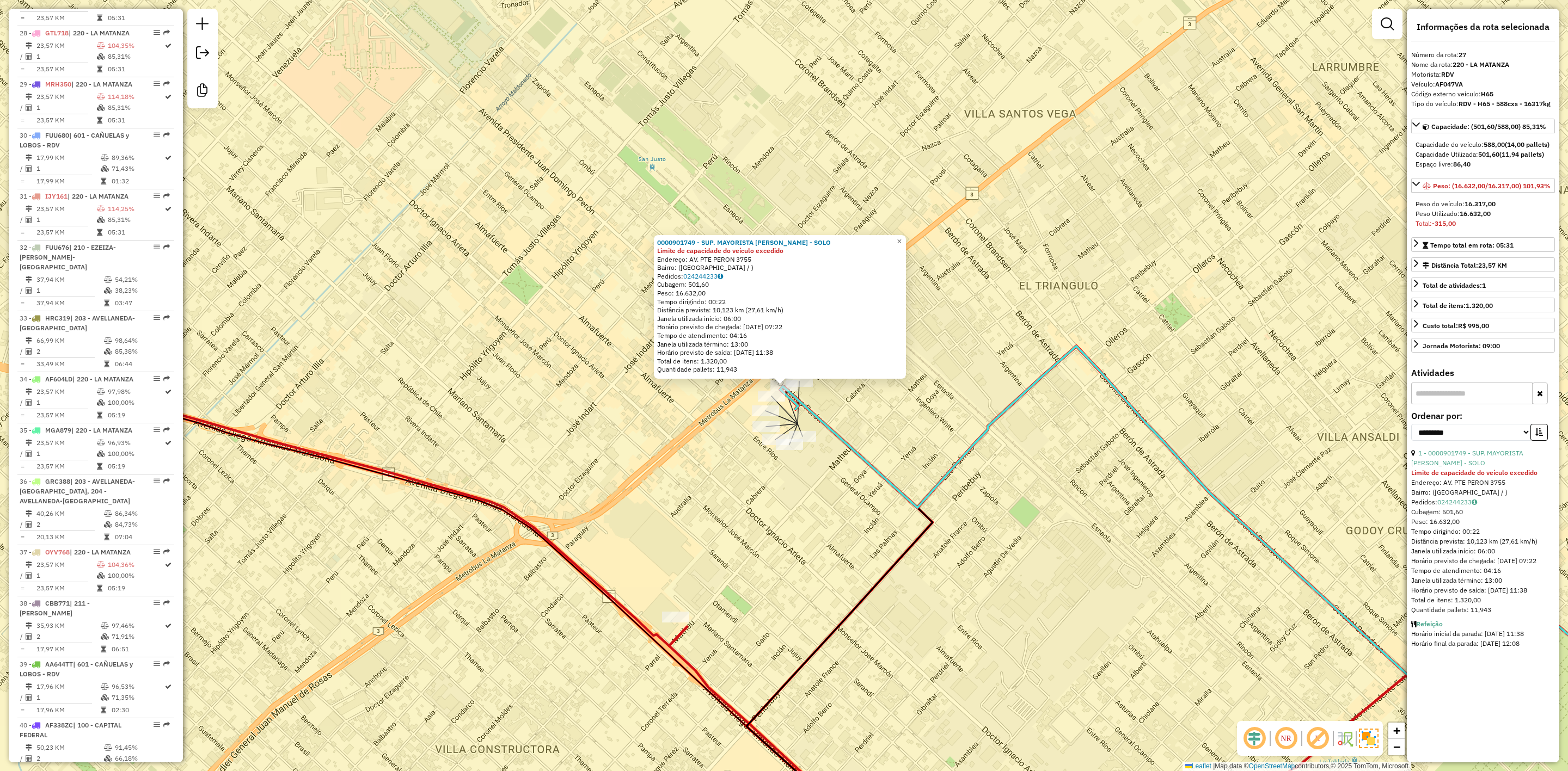
click at [841, 407] on div "0000901749 - SUP. MAYORISTA MAKRO S.A. - SOLO Limite de capacidade do veículo e…" at bounding box center [784, 385] width 1568 height 771
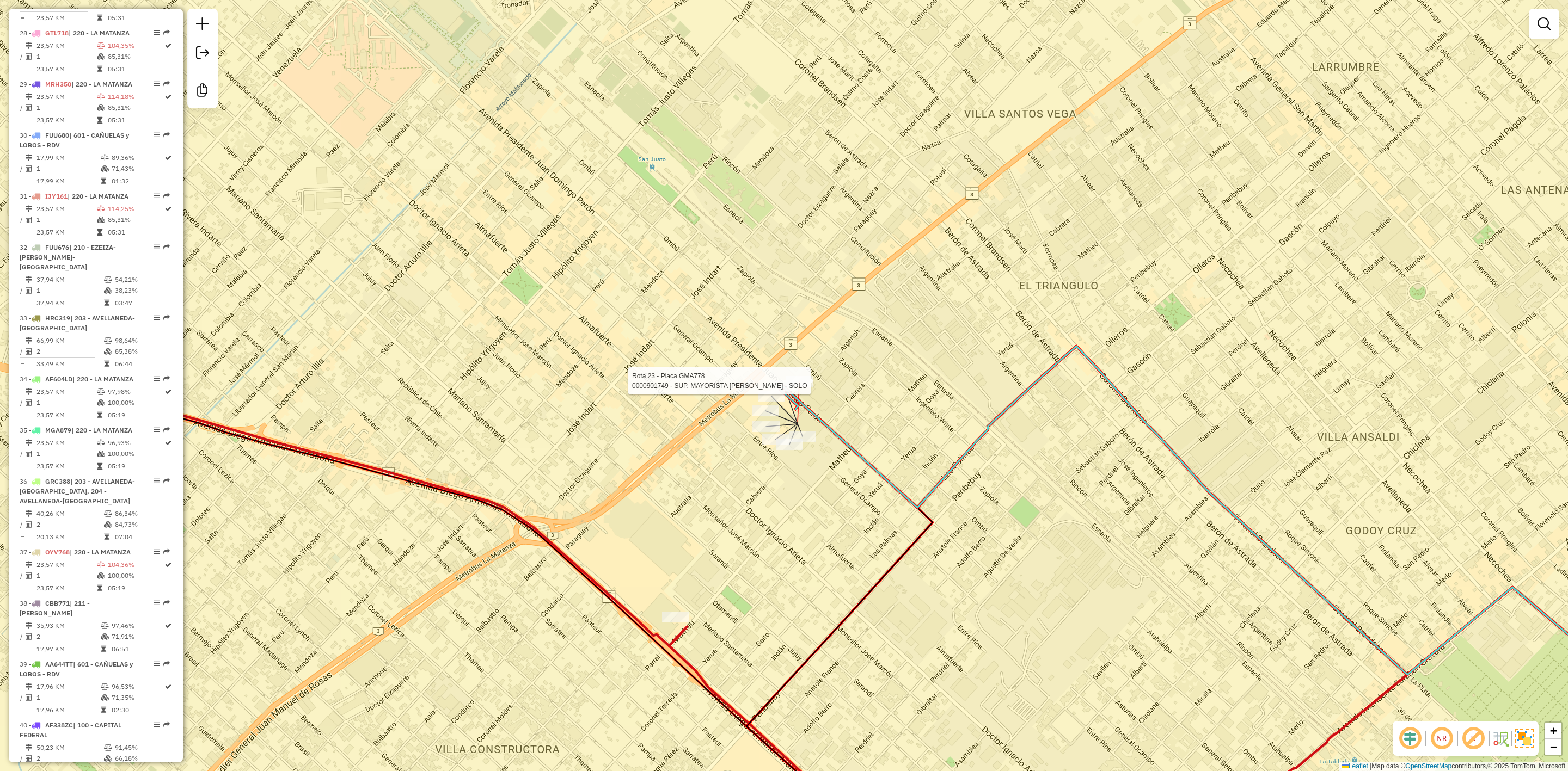
select select "**********"
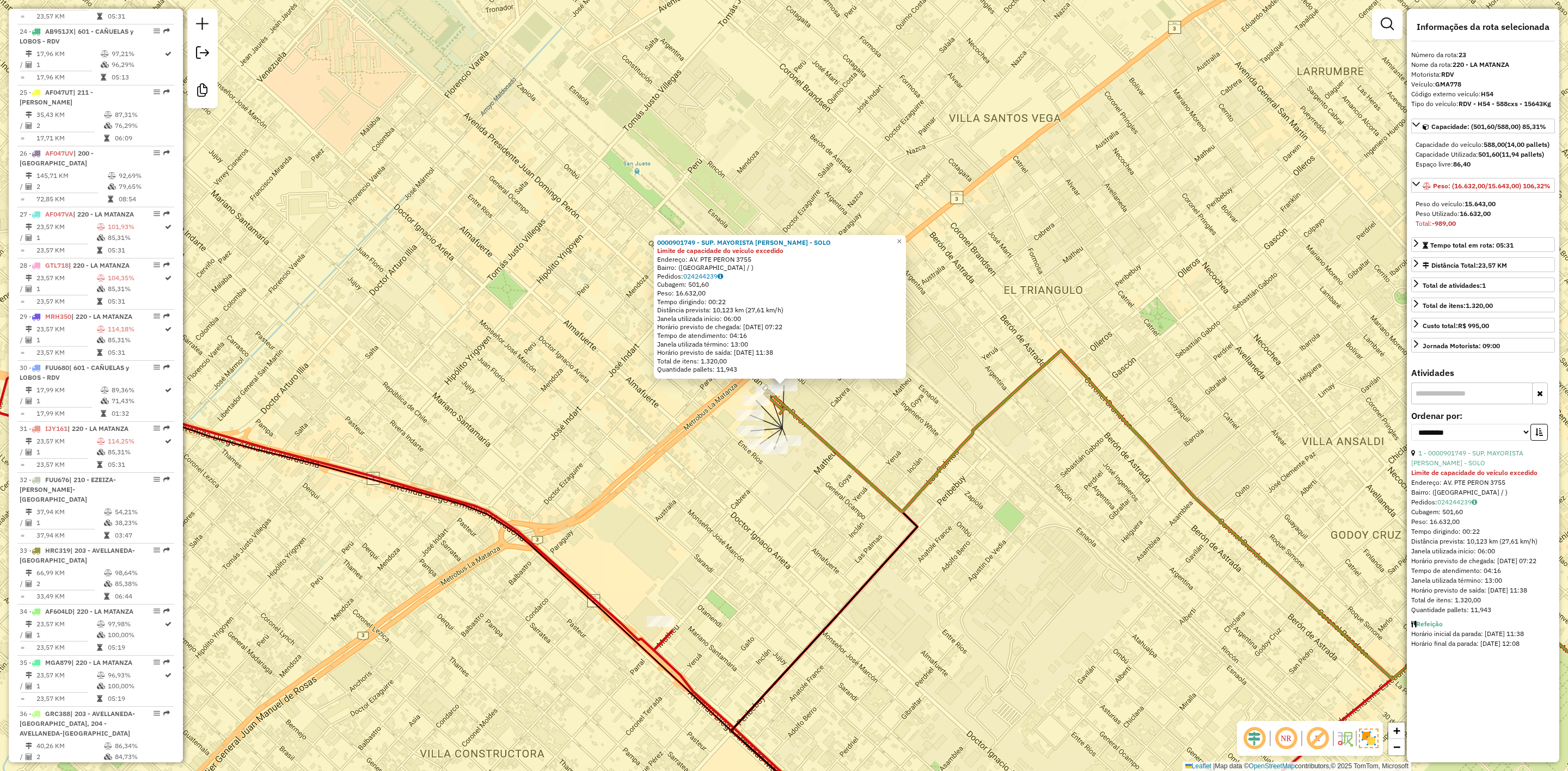
scroll to position [1757, 0]
drag, startPoint x: 835, startPoint y: 358, endPoint x: 800, endPoint y: 314, distance: 56.2
click at [813, 326] on div "0000901749 - SUP. MAYORISTA MAKRO S.A. - SOLO Limite de capacidade do veículo e…" at bounding box center [784, 385] width 1568 height 771
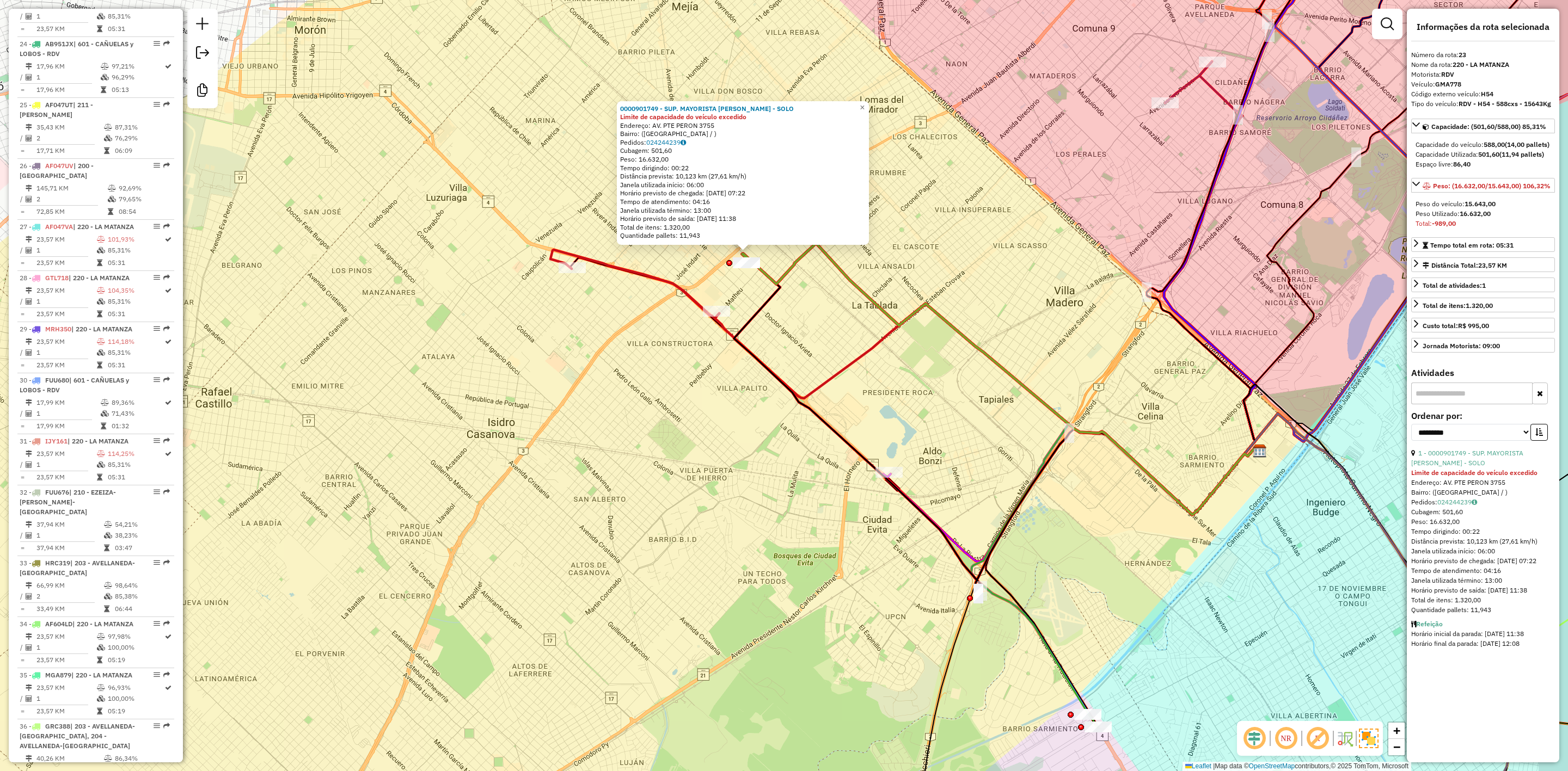
drag, startPoint x: 809, startPoint y: 343, endPoint x: 805, endPoint y: 337, distance: 7.2
click at [807, 340] on div "0000901749 - SUP. MAYORISTA MAKRO S.A. - SOLO Limite de capacidade do veículo e…" at bounding box center [784, 385] width 1568 height 771
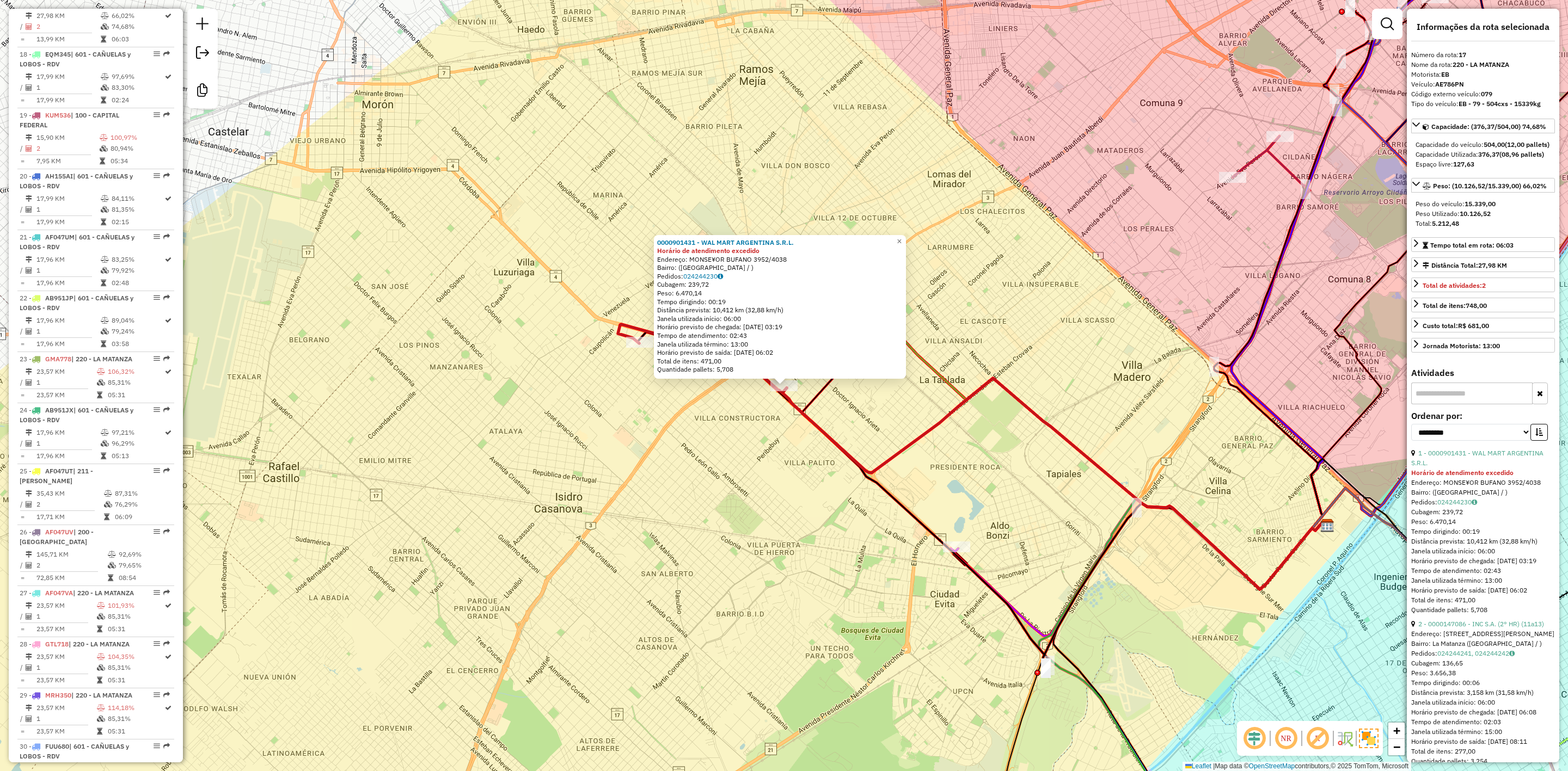
scroll to position [1391, 0]
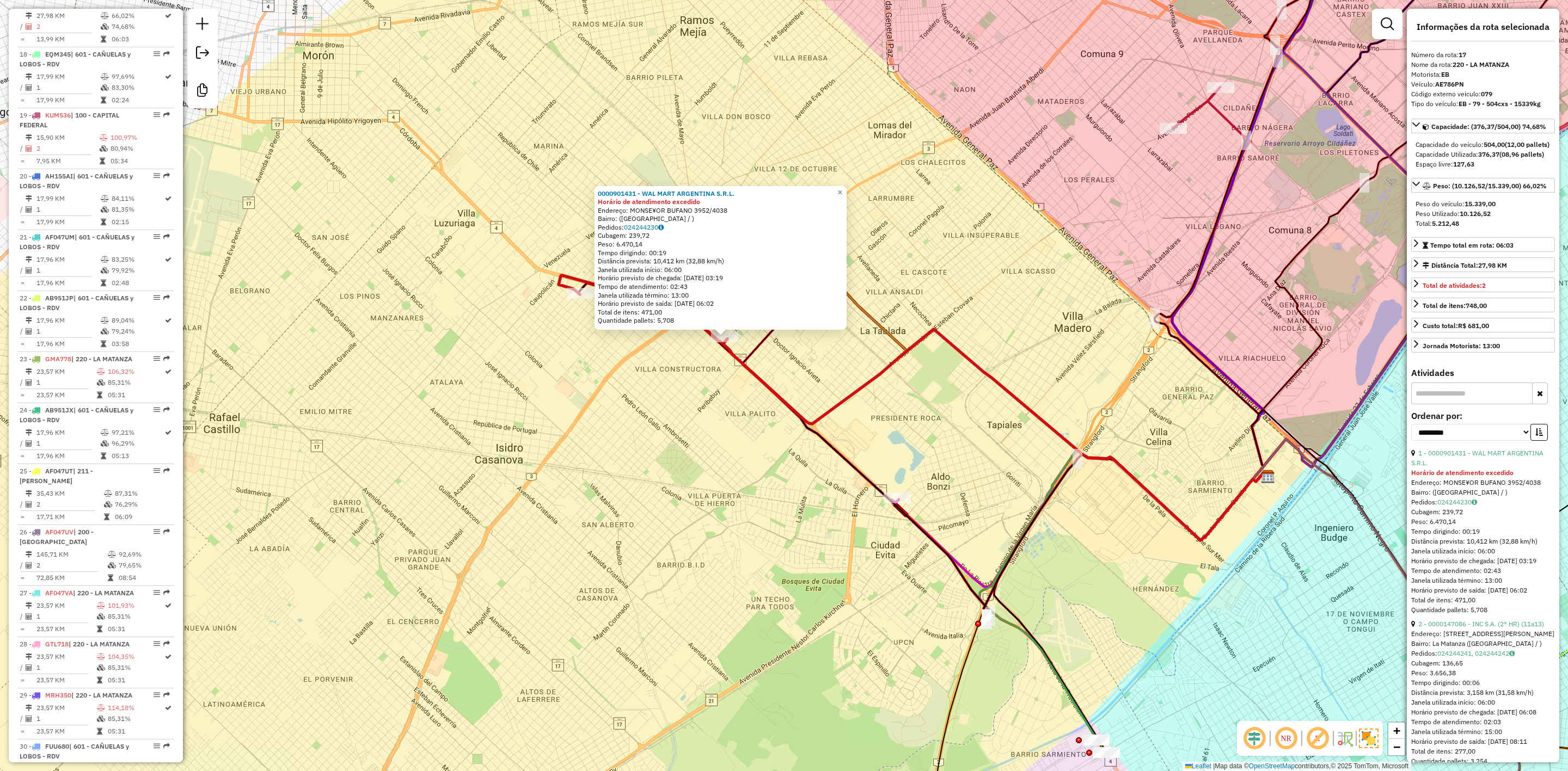
drag, startPoint x: 745, startPoint y: 416, endPoint x: 678, endPoint y: 373, distance: 79.6
click at [670, 351] on div "0000901431 - WAL MART ARGENTINA S.R.L. Horário de atendimento excedido Endereço…" at bounding box center [784, 385] width 1568 height 771
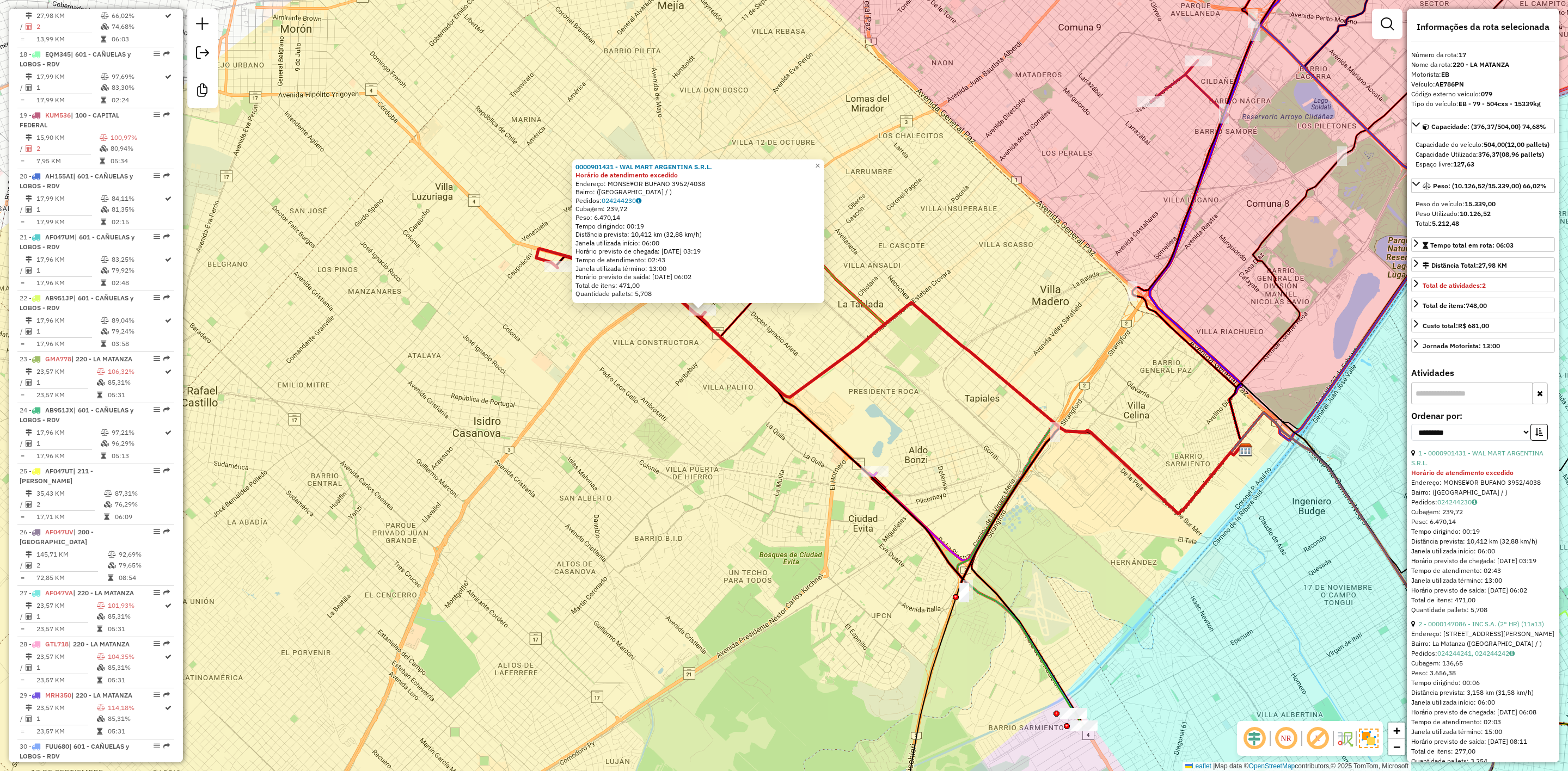
drag, startPoint x: 711, startPoint y: 462, endPoint x: 703, endPoint y: 399, distance: 63.5
click at [691, 428] on div "0000901431 - WAL MART ARGENTINA S.R.L. Horário de atendimento excedido Endereço…" at bounding box center [784, 385] width 1568 height 771
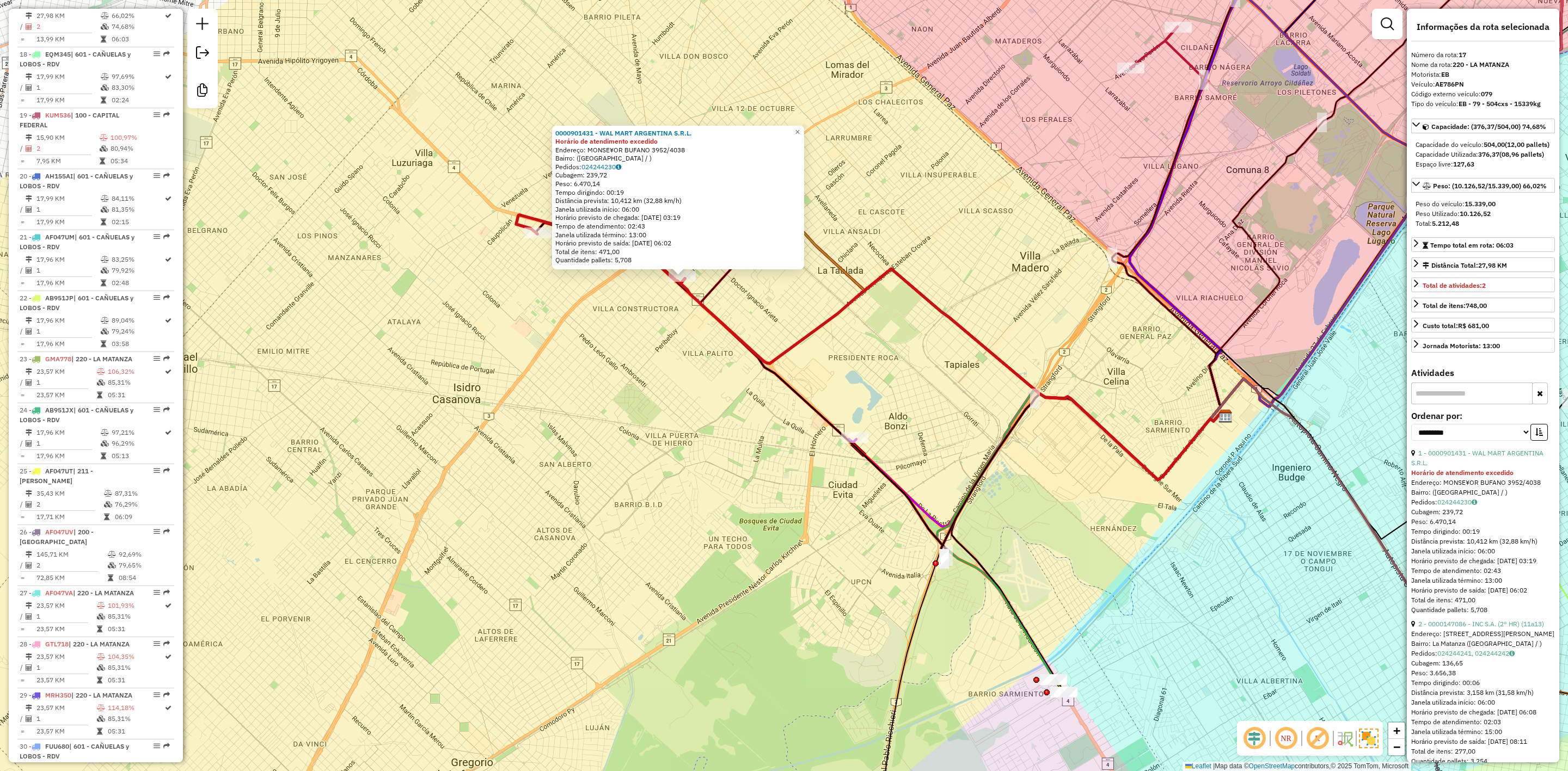
click at [686, 329] on div "0000901431 - WAL MART ARGENTINA S.R.L. Horário de atendimento excedido Endereço…" at bounding box center [784, 385] width 1568 height 771
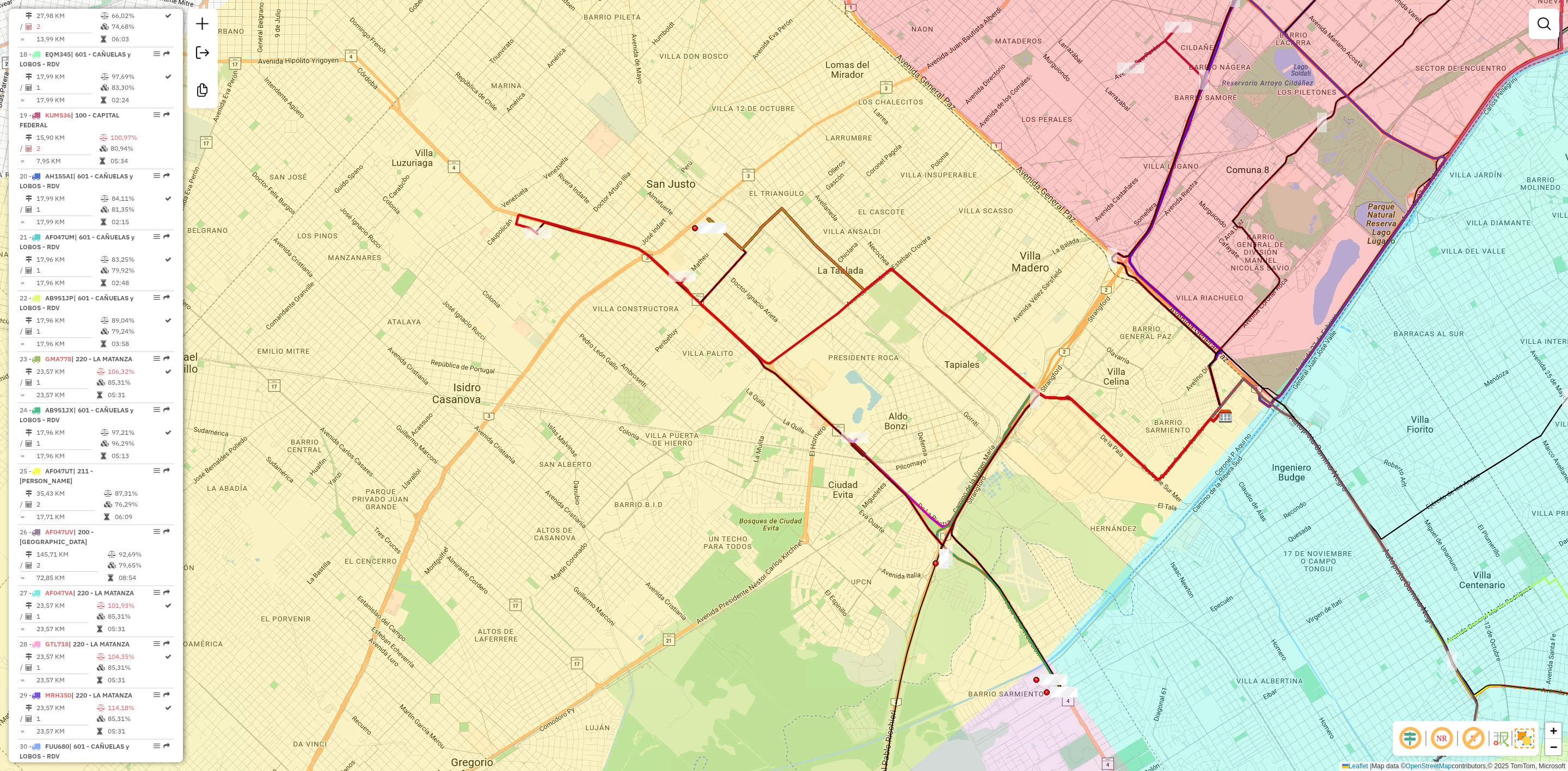
click at [643, 255] on icon at bounding box center [600, 249] width 169 height 69
select select "**********"
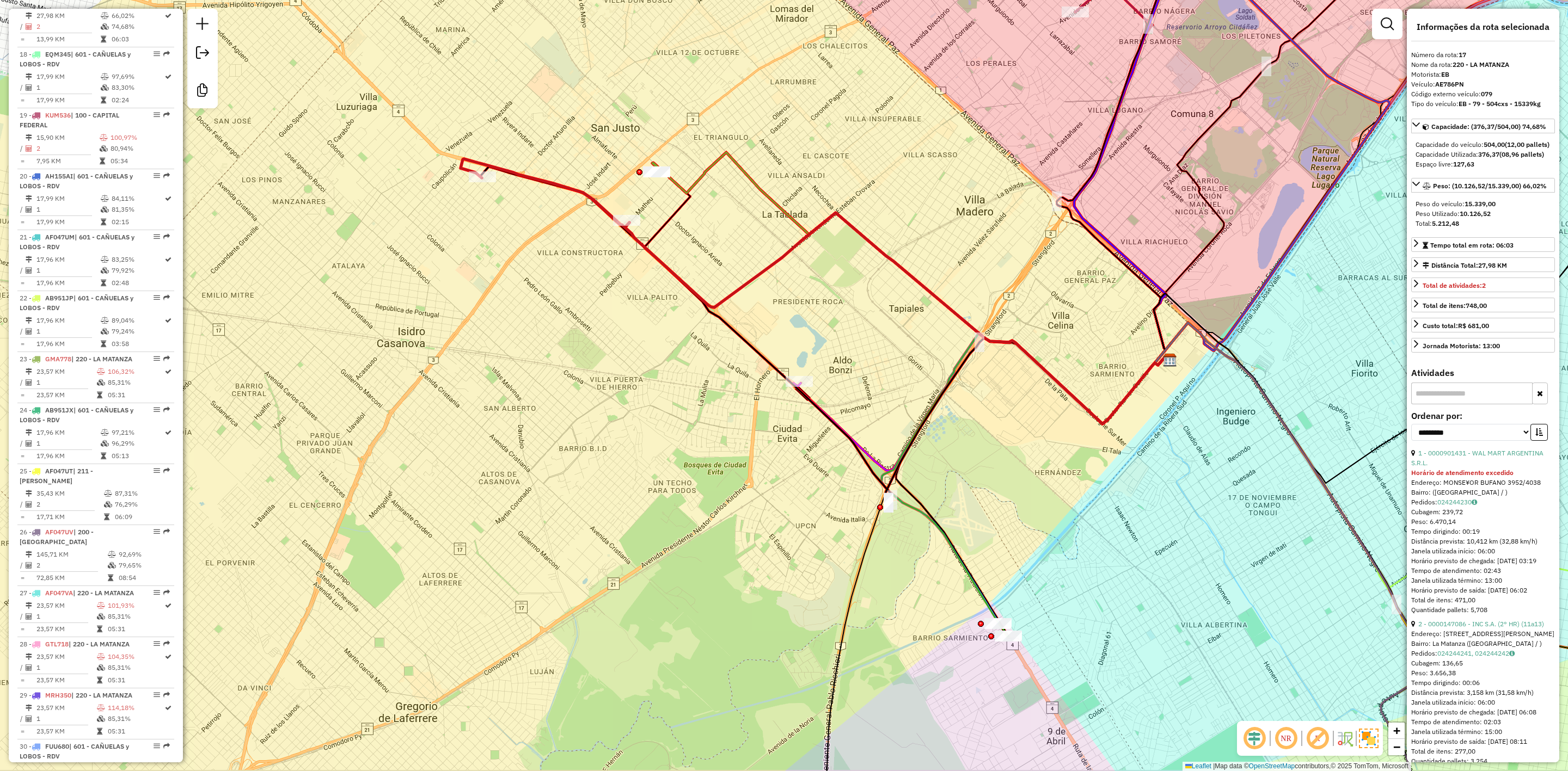
drag, startPoint x: 665, startPoint y: 327, endPoint x: 609, endPoint y: 271, distance: 79.2
click at [609, 271] on div "Janela de atendimento Grade de atendimento Capacidade Transportadoras Veículos …" at bounding box center [784, 385] width 1568 height 771
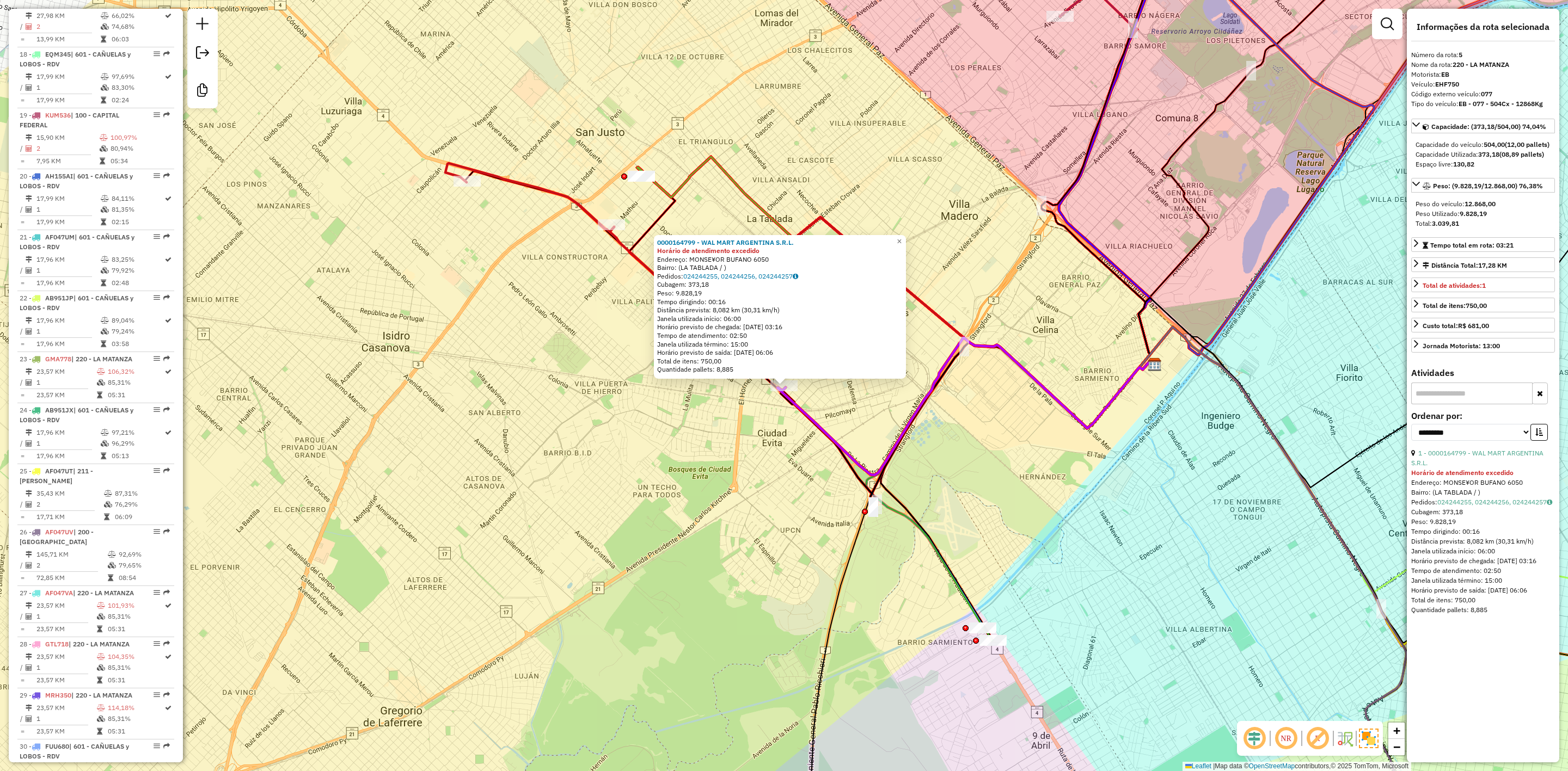
scroll to position [667, 0]
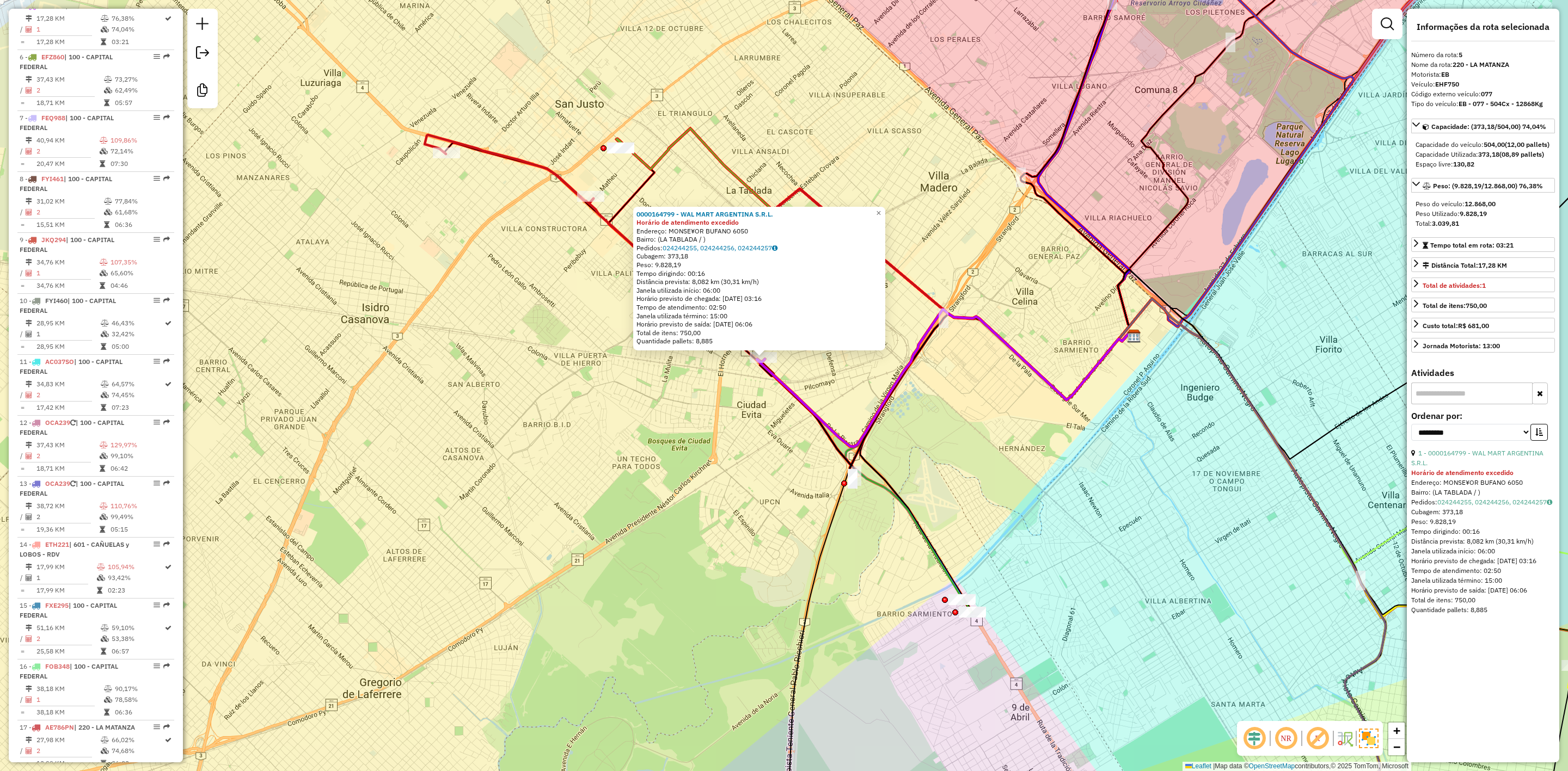
drag, startPoint x: 928, startPoint y: 423, endPoint x: 775, endPoint y: 319, distance: 185.0
click at [782, 323] on div "0000164799 - WAL MART ARGENTINA S.R.L. Horário de atendimento excedido Endereço…" at bounding box center [784, 385] width 1568 height 771
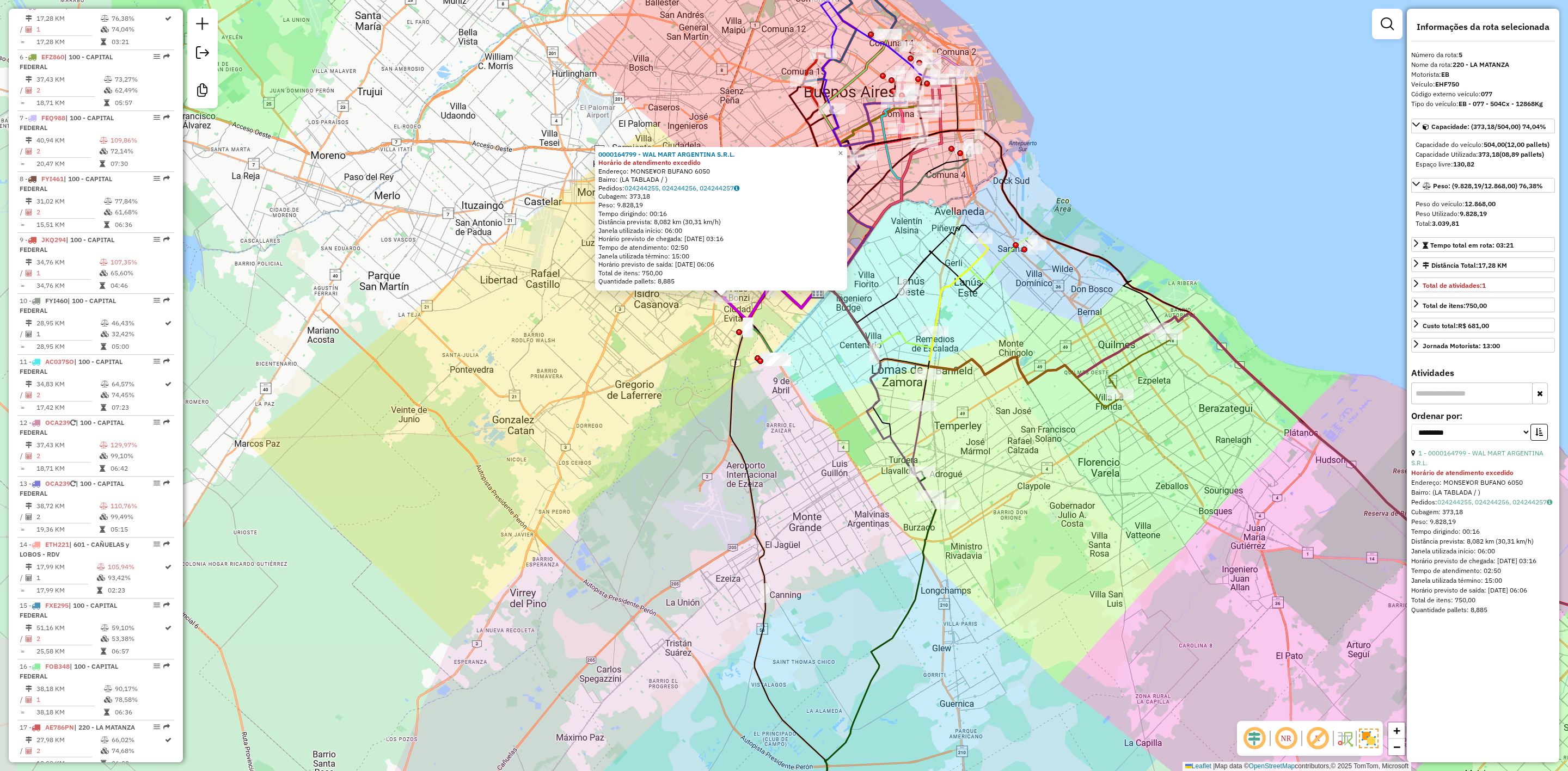
drag, startPoint x: 827, startPoint y: 374, endPoint x: 796, endPoint y: 351, distance: 38.6
click at [796, 351] on div "0000164799 - WAL MART ARGENTINA S.R.L. Horário de atendimento excedido Endereço…" at bounding box center [784, 385] width 1568 height 771
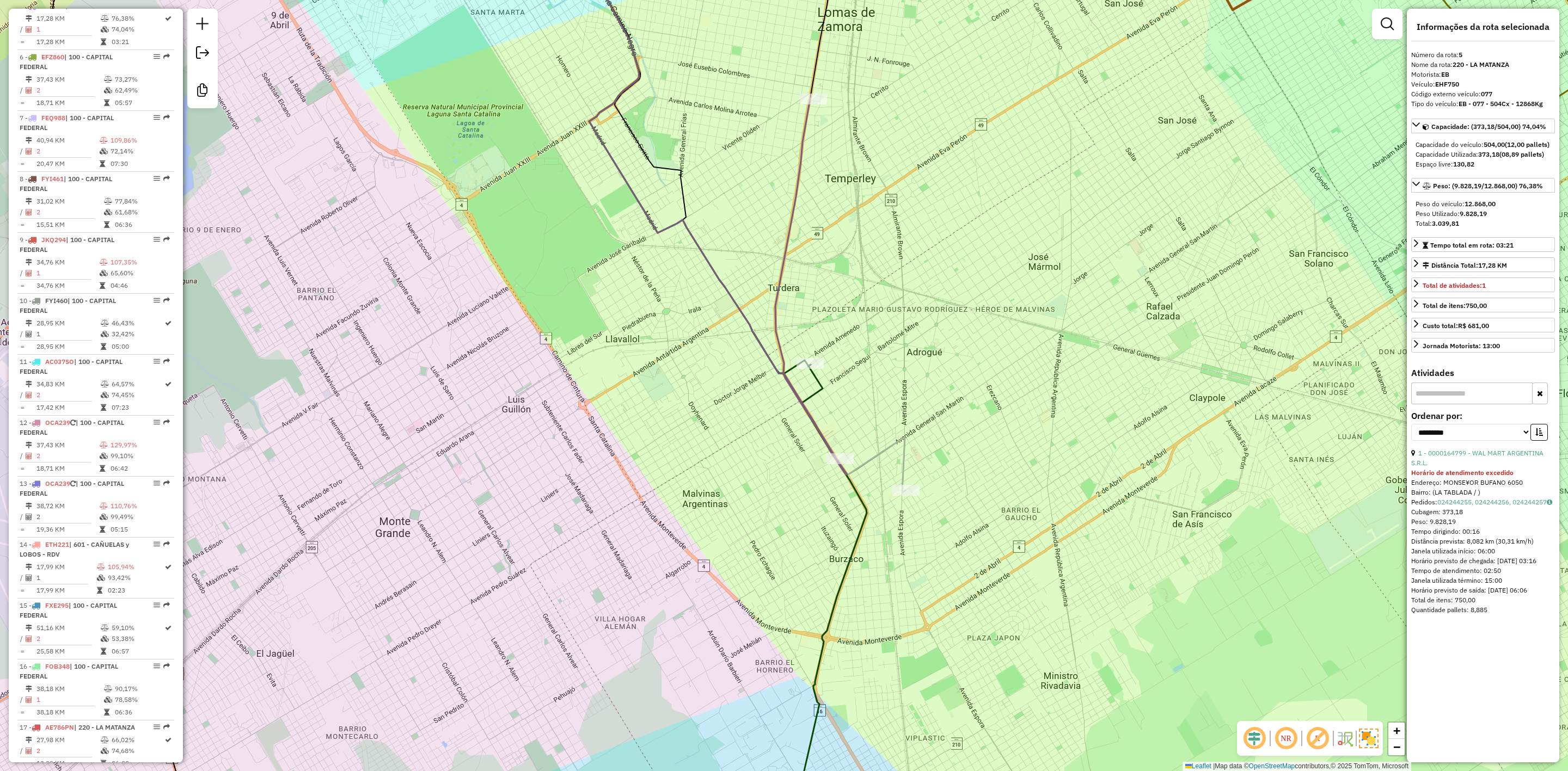
click at [905, 458] on icon at bounding box center [747, 208] width 317 height 570
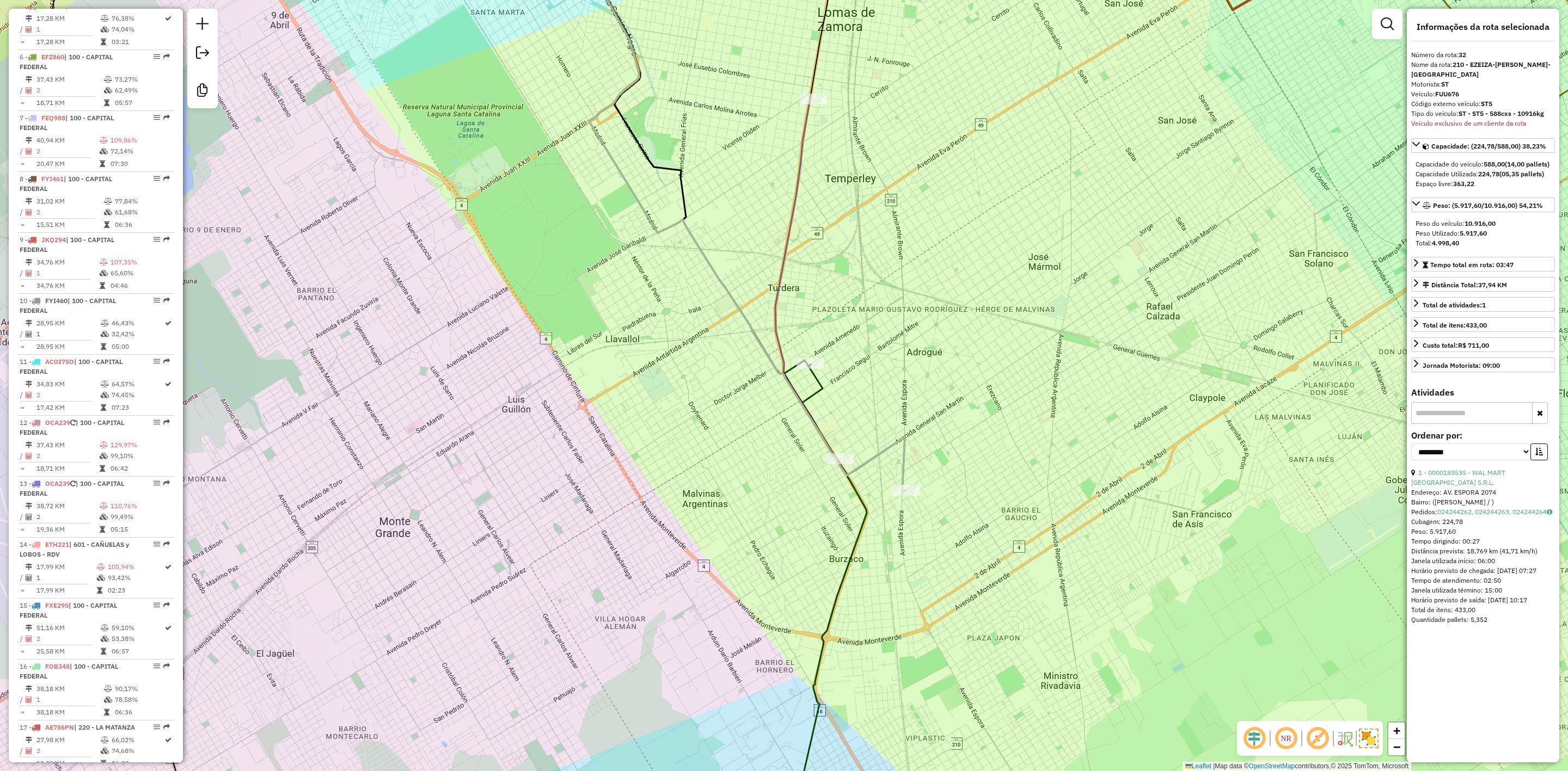
scroll to position [2193, 0]
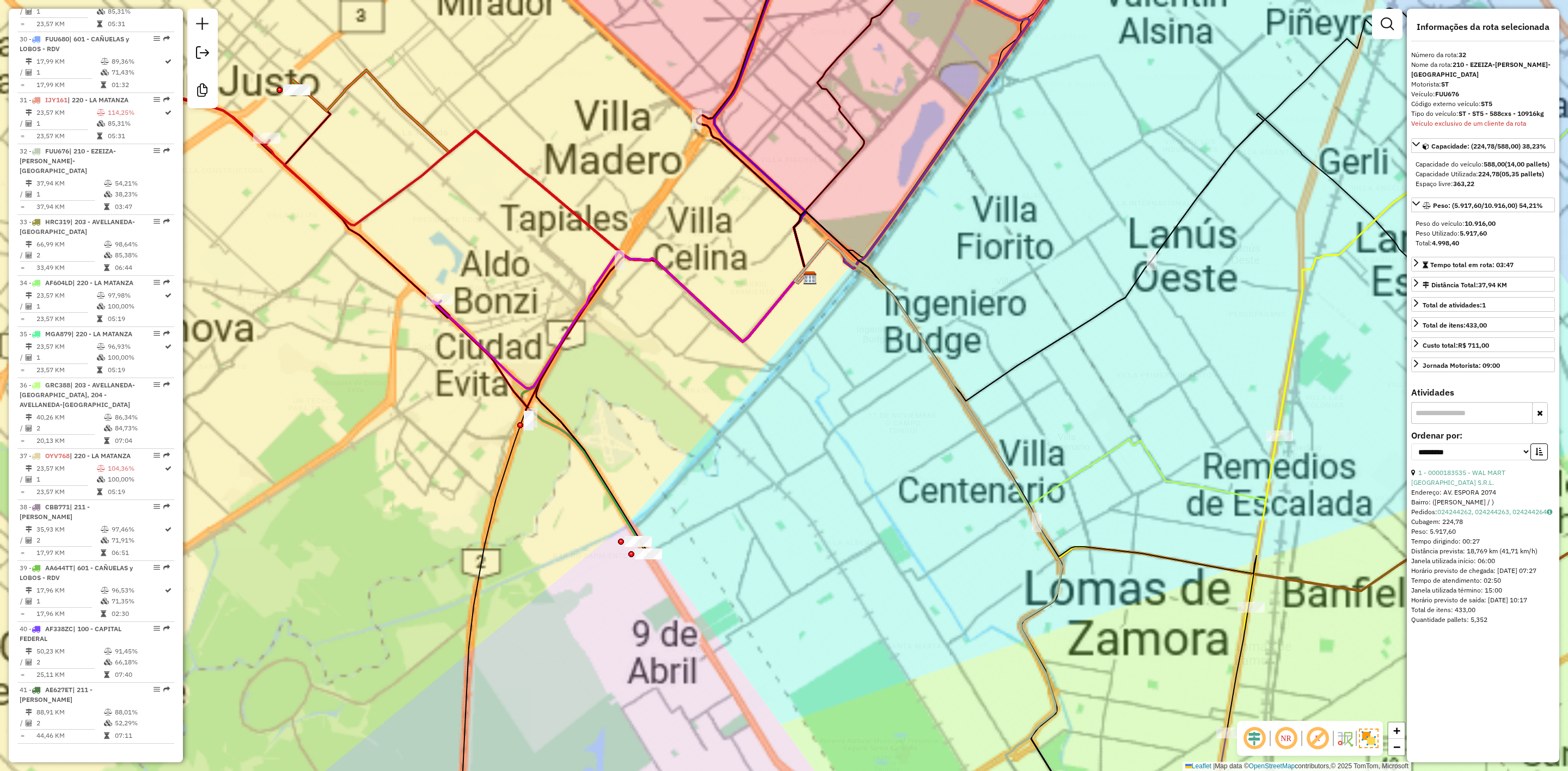
drag, startPoint x: 709, startPoint y: 321, endPoint x: 629, endPoint y: 250, distance: 107.0
click at [631, 252] on div "Janela de atendimento Grade de atendimento Capacidade Transportadoras Veículos …" at bounding box center [784, 385] width 1568 height 771
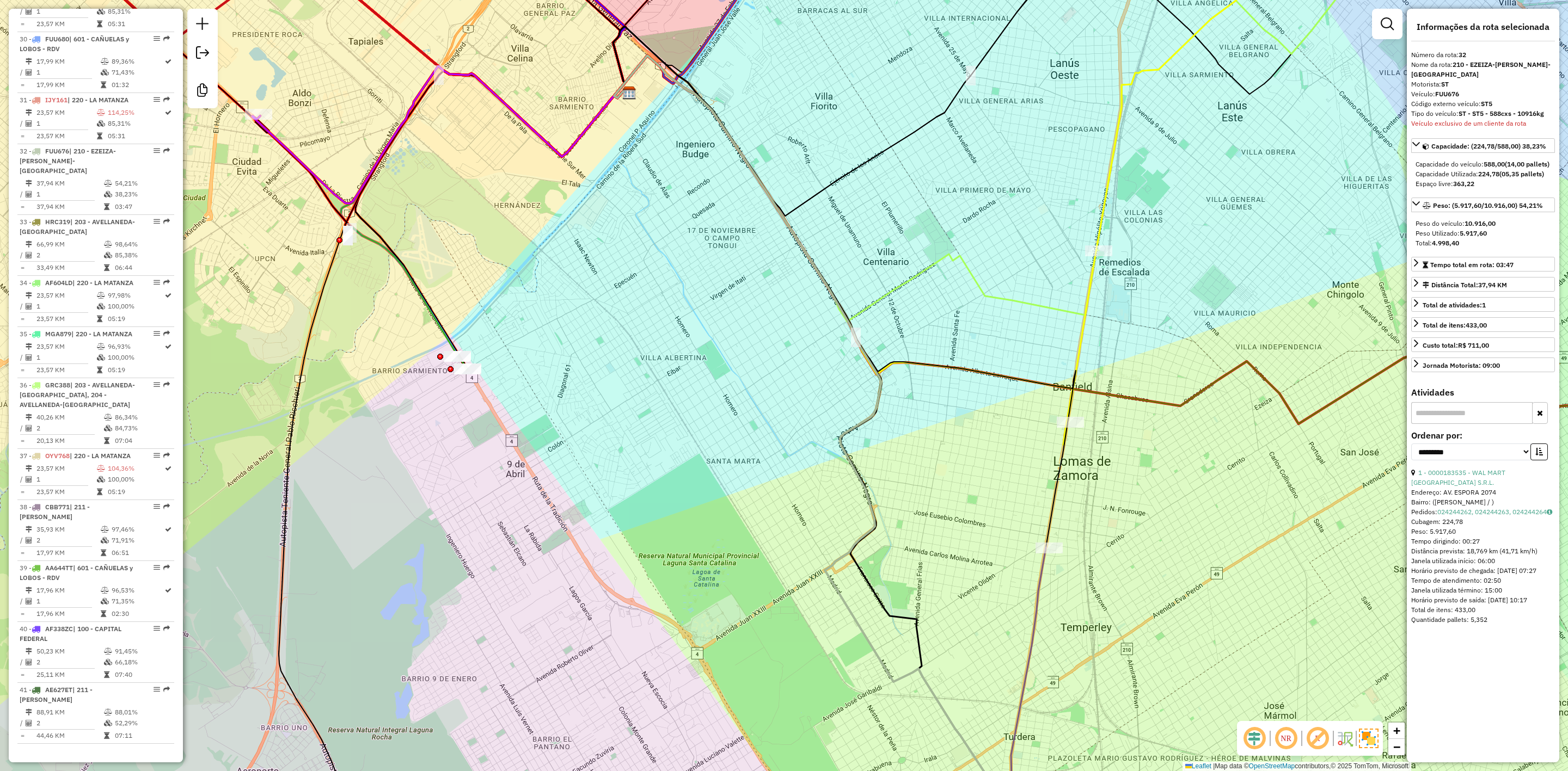
drag, startPoint x: 855, startPoint y: 390, endPoint x: 768, endPoint y: 333, distance: 104.0
click at [770, 335] on div "Janela de atendimento Grade de atendimento Capacidade Transportadoras Veículos …" at bounding box center [784, 385] width 1568 height 771
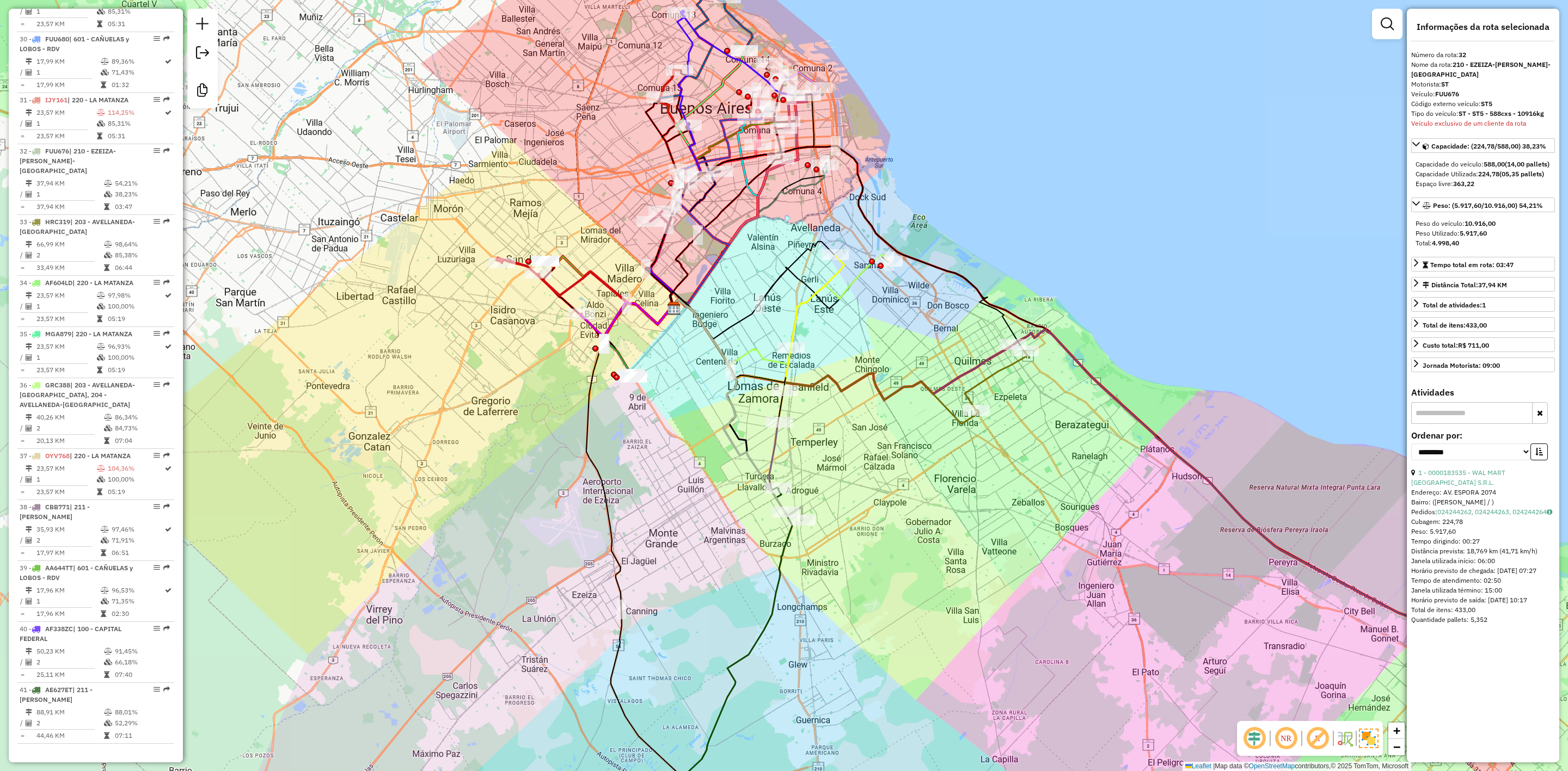
click at [858, 440] on div "Janela de atendimento Grade de atendimento Capacidade Transportadoras Veículos …" at bounding box center [784, 385] width 1568 height 771
click at [858, 473] on div "Janela de atendimento Grade de atendimento Capacidade Transportadoras Veículos …" at bounding box center [784, 385] width 1568 height 771
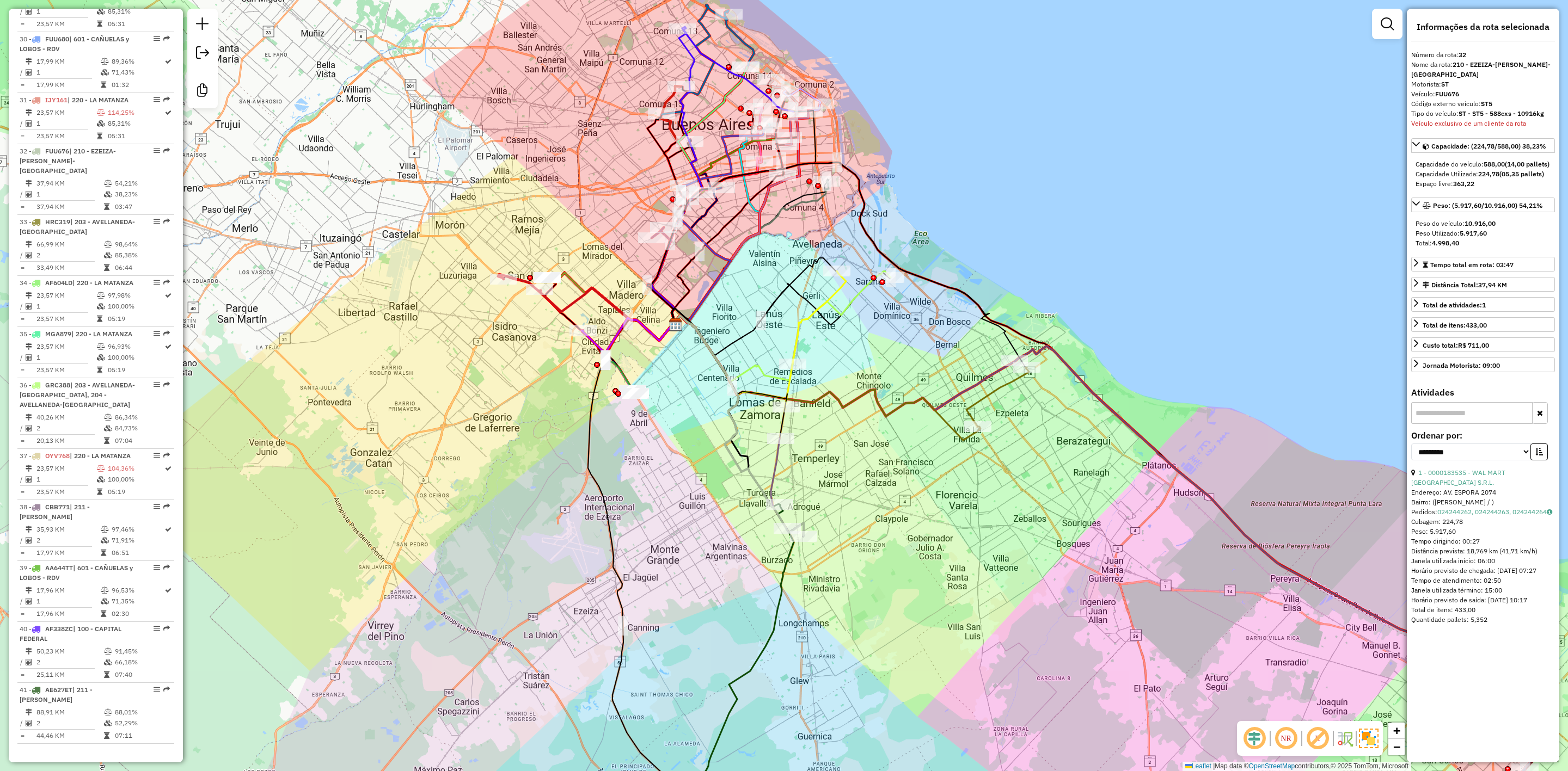
click at [777, 376] on icon at bounding box center [732, 349] width 121 height 66
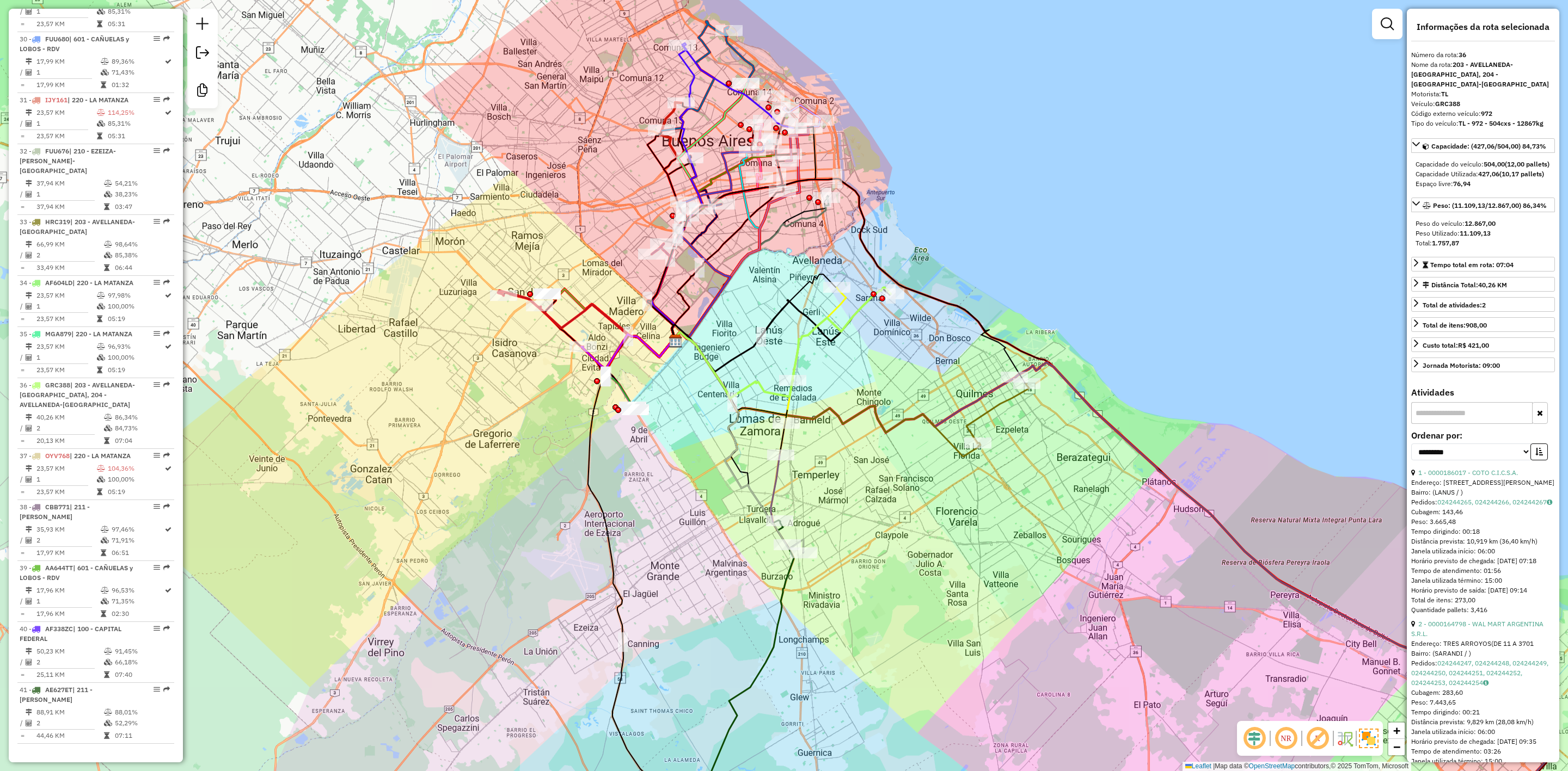
drag, startPoint x: 863, startPoint y: 346, endPoint x: 853, endPoint y: 353, distance: 12.2
click at [863, 369] on div "Janela de atendimento Grade de atendimento Capacidade Transportadoras Veículos …" at bounding box center [784, 385] width 1568 height 771
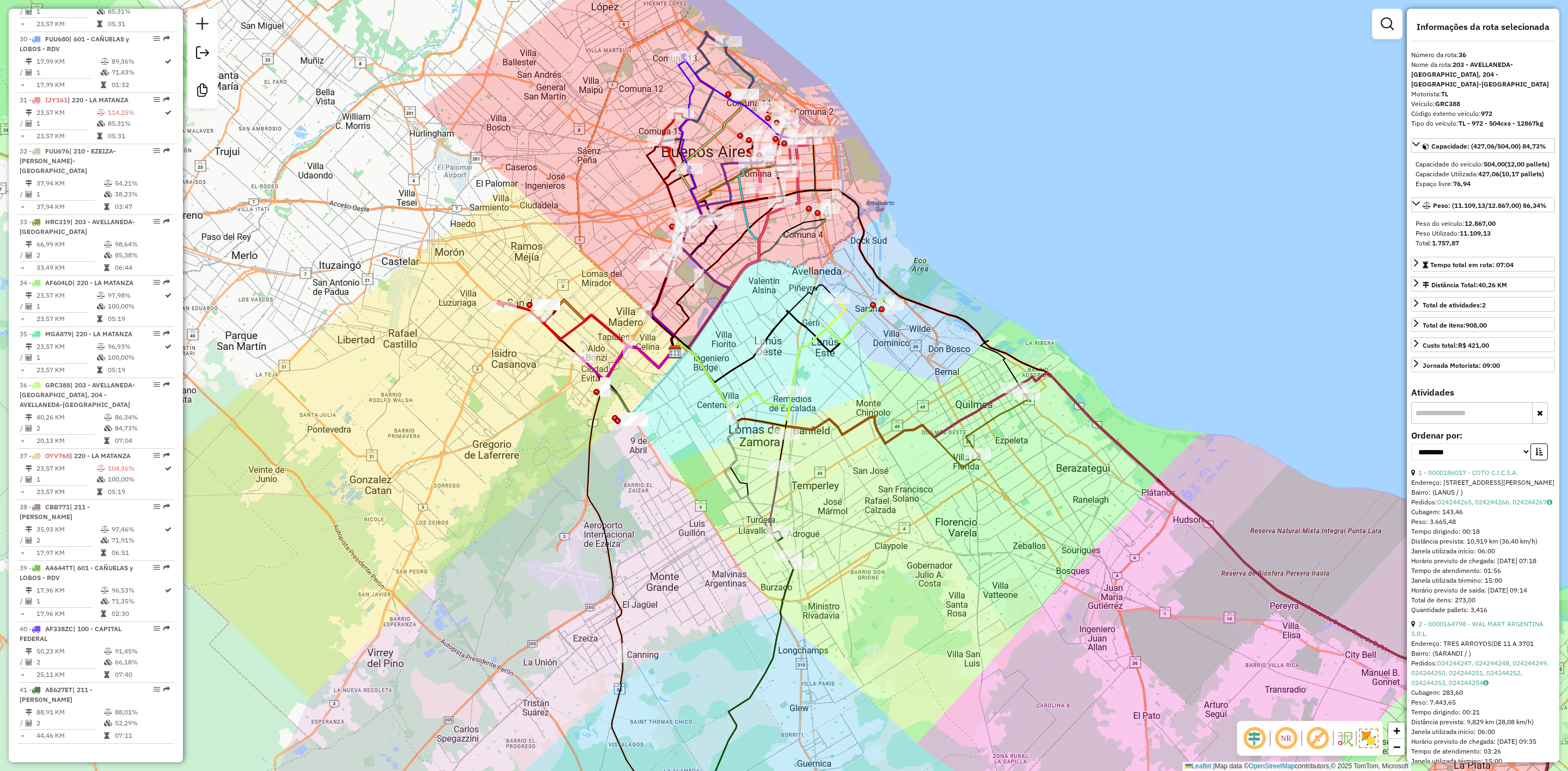
click at [827, 323] on icon at bounding box center [841, 344] width 99 height 93
click at [867, 375] on div "Janela de atendimento Grade de atendimento Capacidade Transportadoras Veículos …" at bounding box center [784, 385] width 1568 height 771
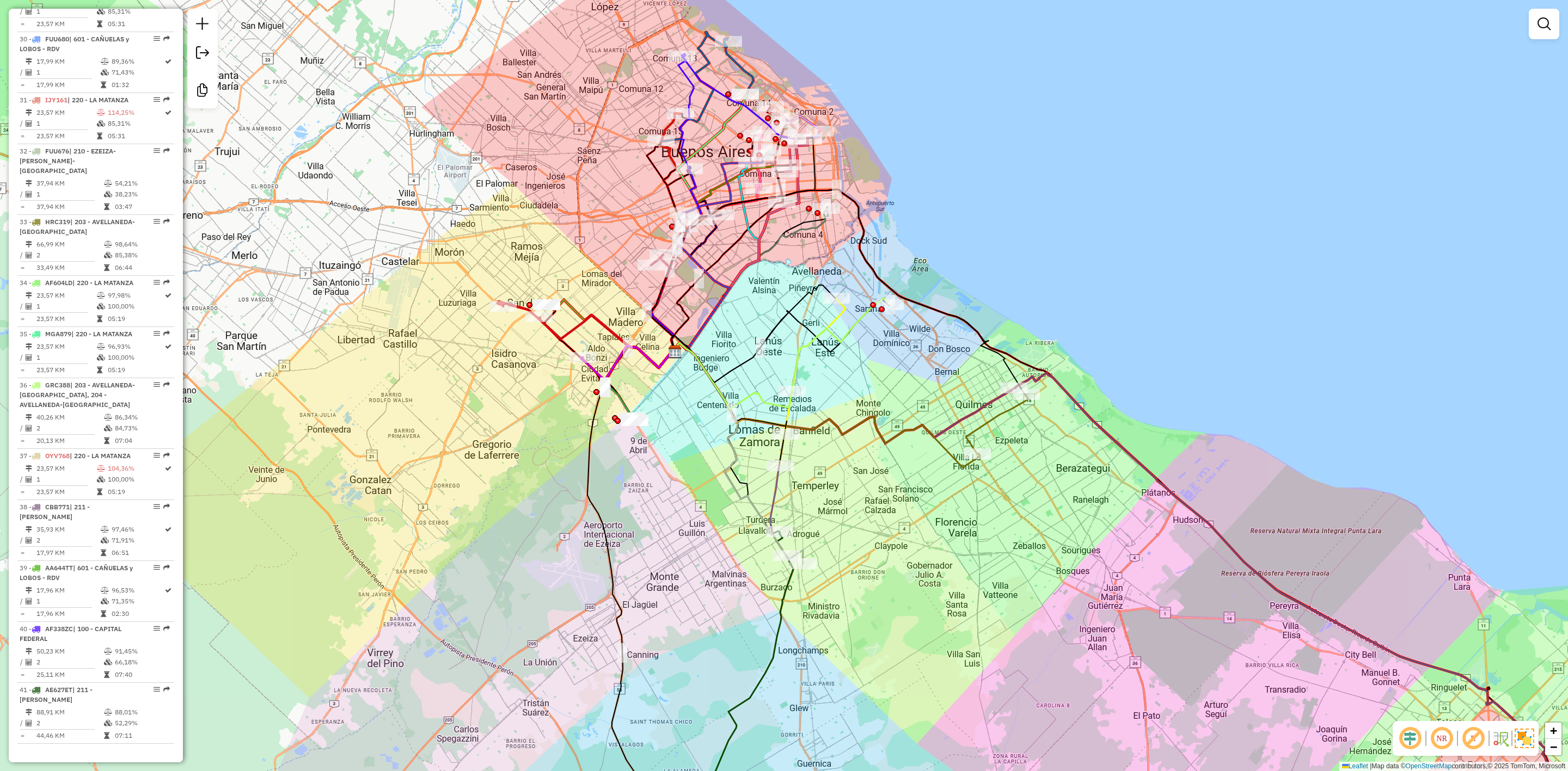
click at [830, 313] on div "Janela de atendimento Grade de atendimento Capacidade Transportadoras Veículos …" at bounding box center [784, 385] width 1568 height 771
click at [835, 322] on icon at bounding box center [815, 366] width 61 height 136
select select "**********"
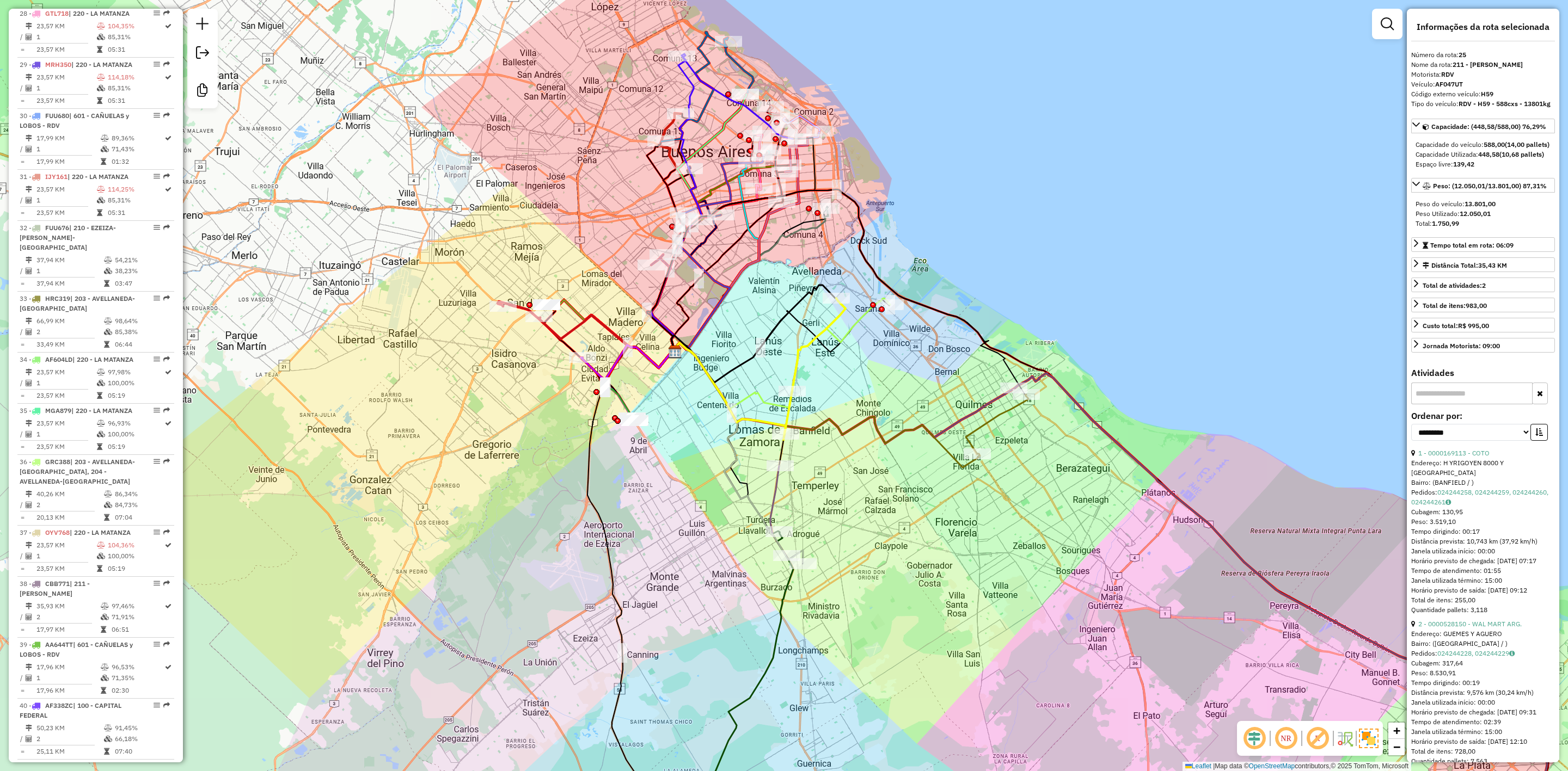
scroll to position [1880, 0]
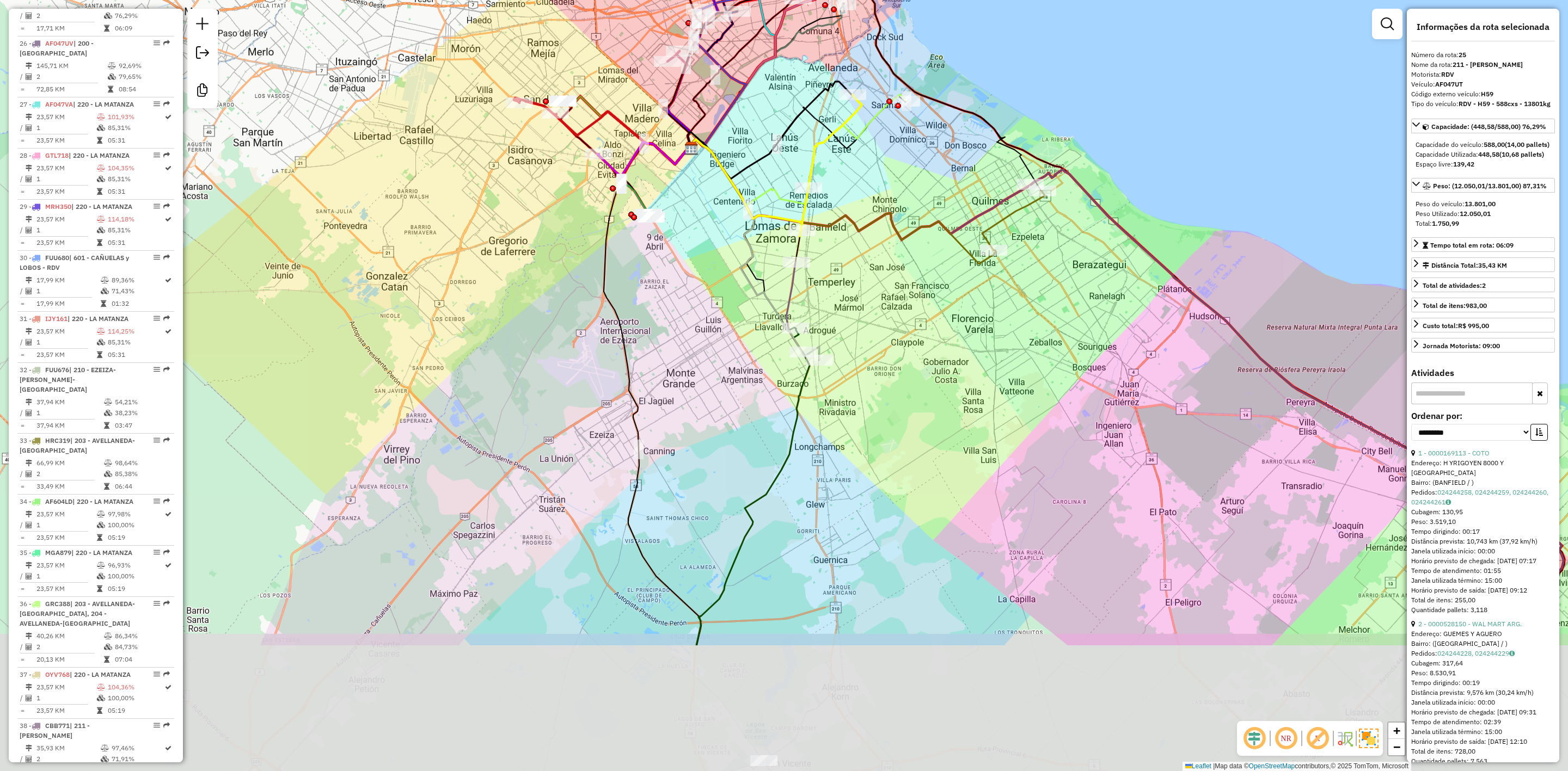
drag, startPoint x: 868, startPoint y: 464, endPoint x: 877, endPoint y: 312, distance: 152.3
click at [885, 258] on div "Janela de atendimento Grade de atendimento Capacidade Transportadoras Veículos …" at bounding box center [784, 385] width 1568 height 771
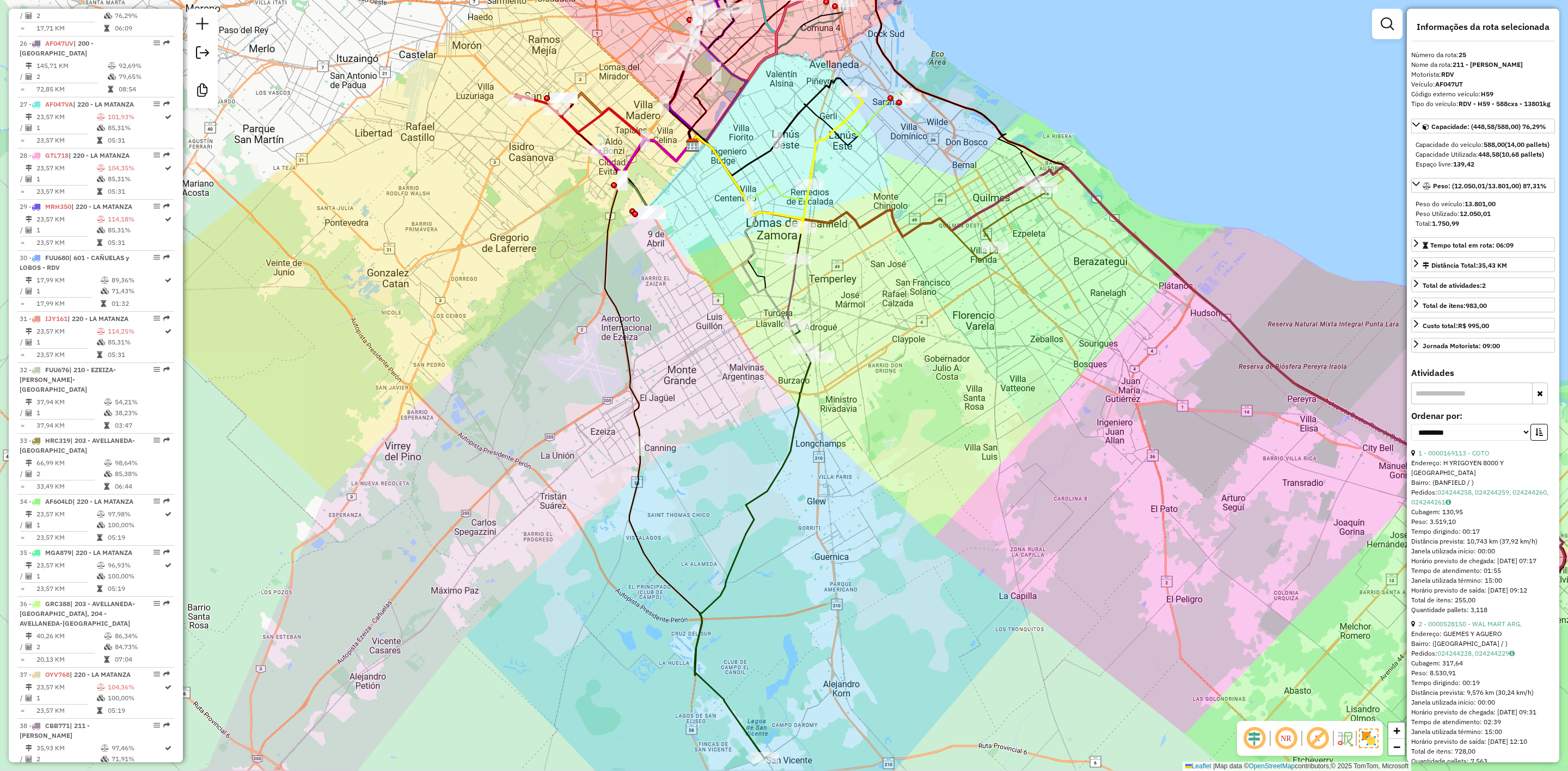
drag, startPoint x: 867, startPoint y: 476, endPoint x: 869, endPoint y: 412, distance: 64.0
click at [869, 415] on div "Janela de atendimento Grade de atendimento Capacidade Transportadoras Veículos …" at bounding box center [784, 385] width 1568 height 771
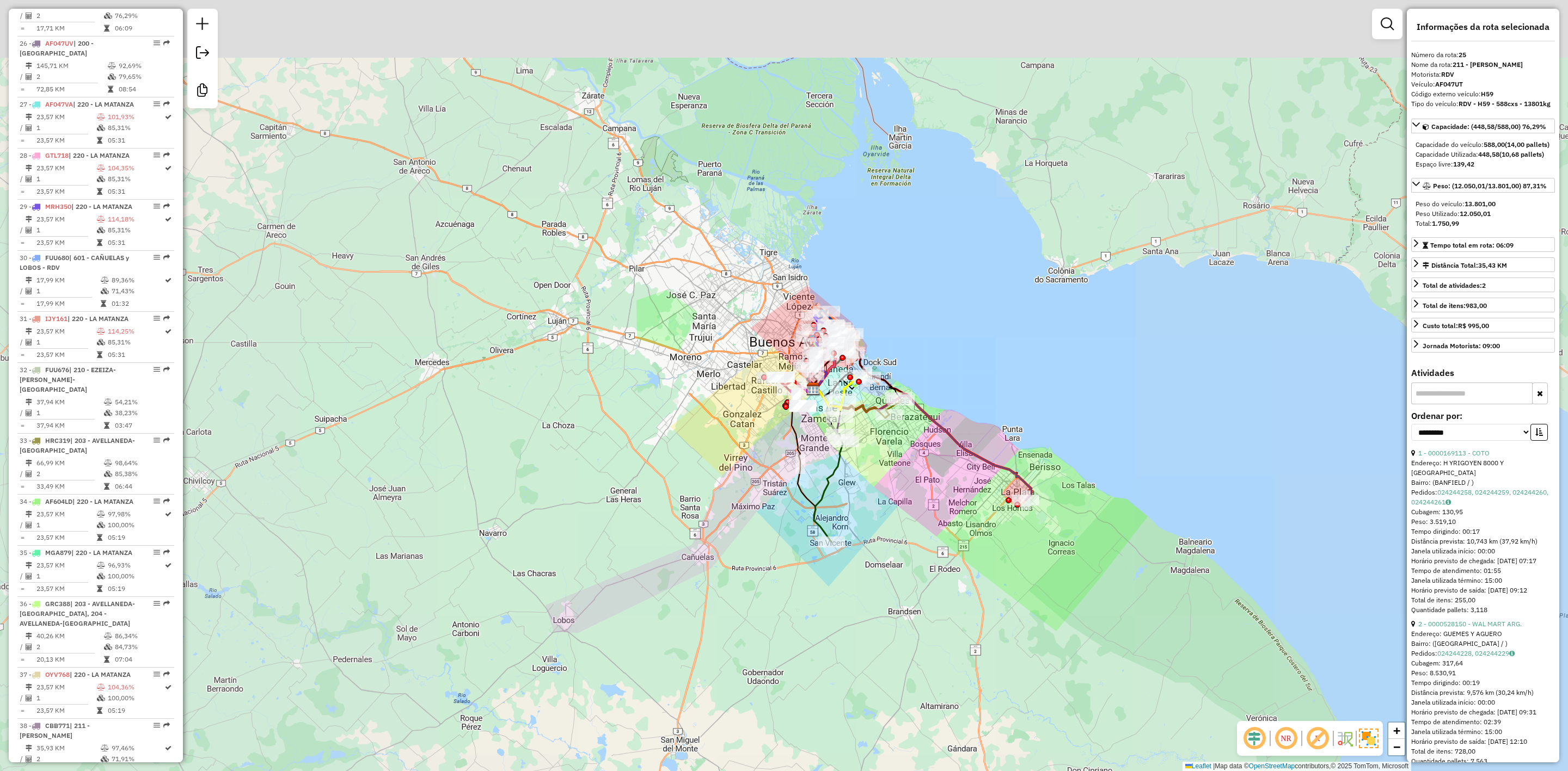
click at [854, 484] on div "Janela de atendimento Grade de atendimento Capacidade Transportadoras Veículos …" at bounding box center [784, 385] width 1568 height 771
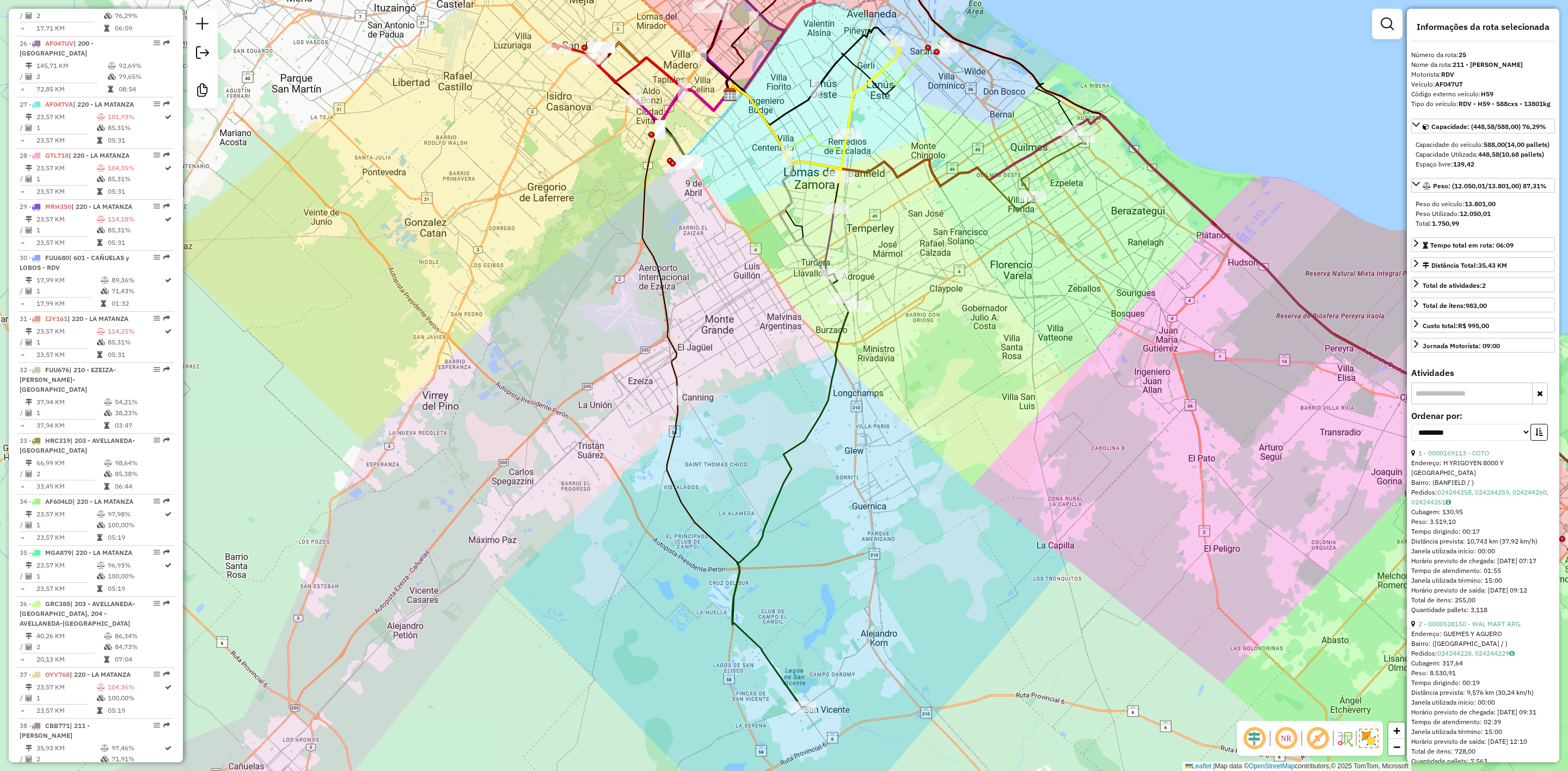
drag, startPoint x: 846, startPoint y: 484, endPoint x: 828, endPoint y: 466, distance: 25.5
click at [830, 433] on div "Janela de atendimento Grade de atendimento Capacidade Transportadoras Veículos …" at bounding box center [784, 385] width 1568 height 771
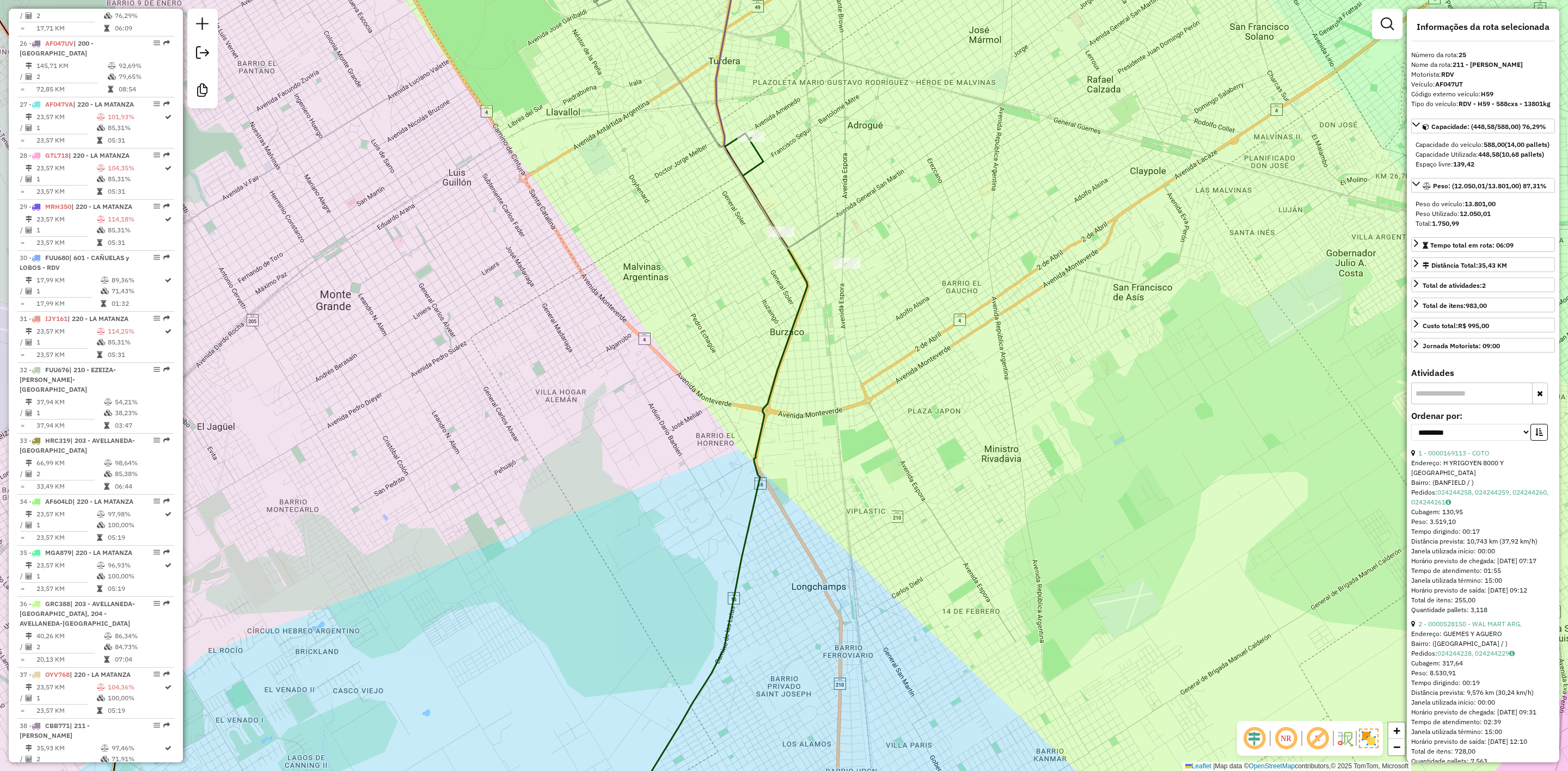
drag, startPoint x: 838, startPoint y: 311, endPoint x: 844, endPoint y: 349, distance: 38.5
click at [846, 345] on div "Rota 32 - Placa FUU676 0000183535 - WAL MART ARGENTINA S.R.L. Janela de atendim…" at bounding box center [784, 385] width 1568 height 771
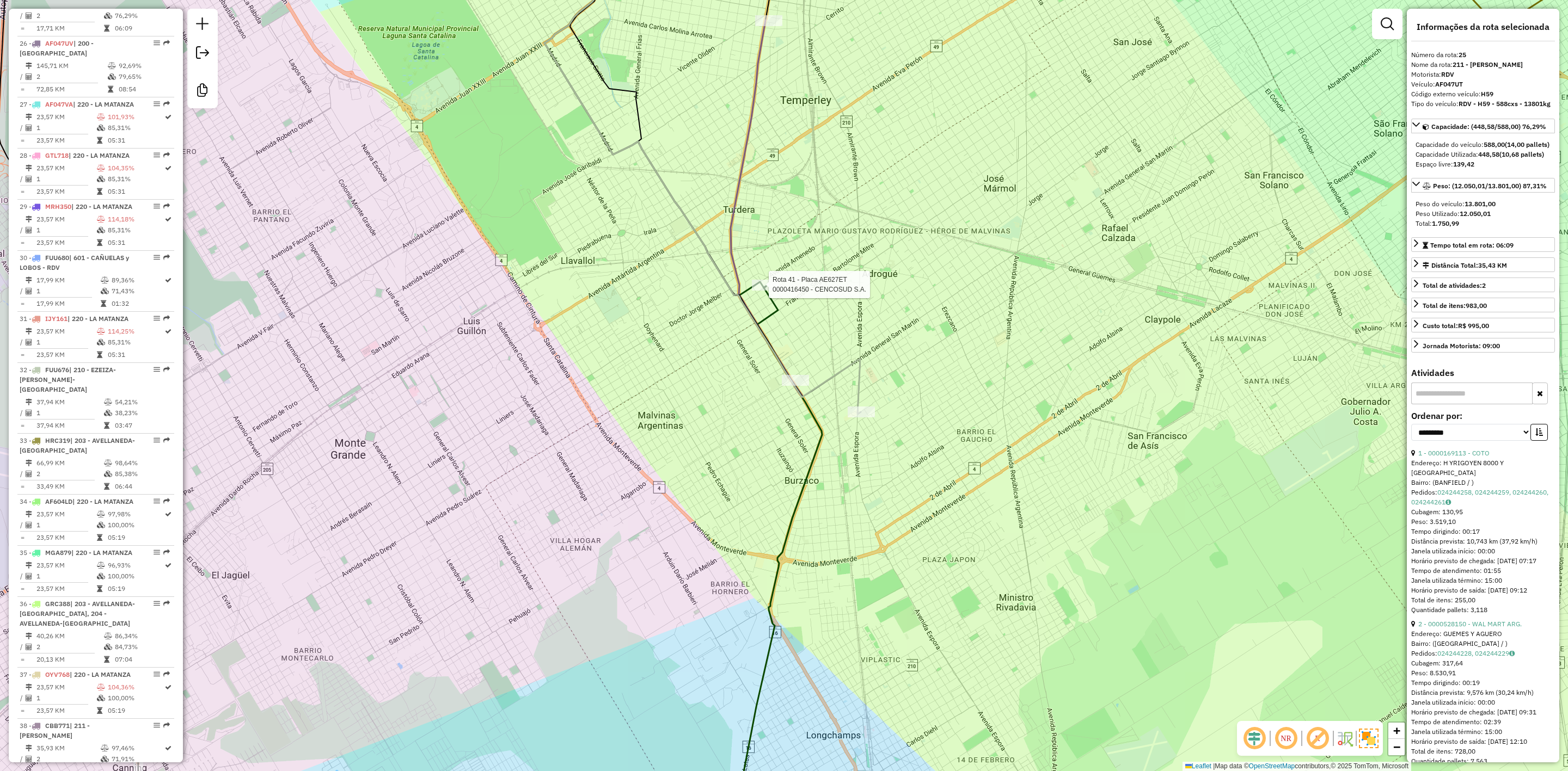
click at [770, 291] on div at bounding box center [765, 285] width 27 height 11
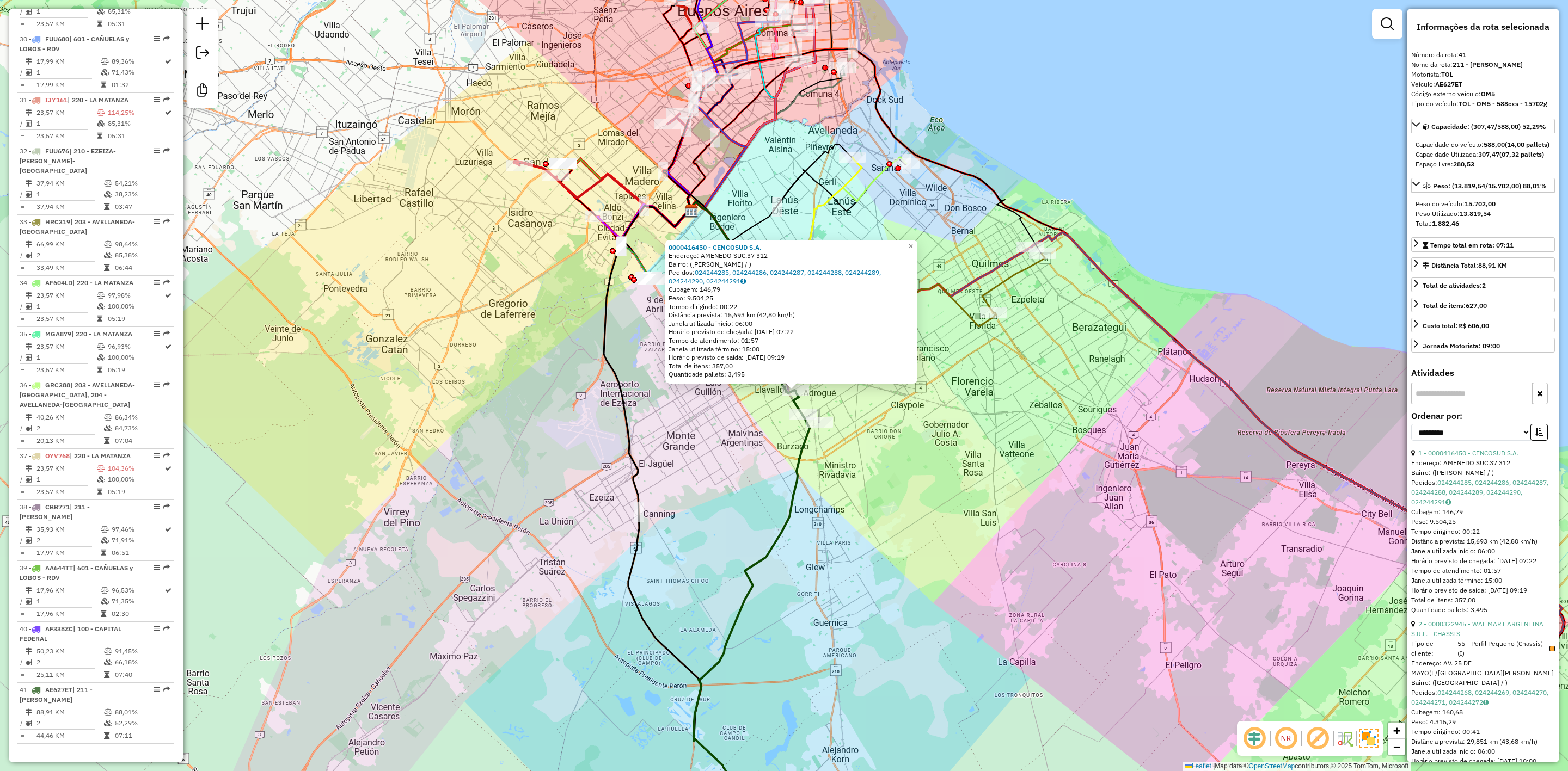
drag, startPoint x: 739, startPoint y: 448, endPoint x: 761, endPoint y: 484, distance: 42.2
click at [761, 483] on div "0000416450 - CENCOSUD [PERSON_NAME]: AMENEDO SUC.37 312 Bairro: ([PERSON_NAME] …" at bounding box center [784, 385] width 1568 height 771
drag, startPoint x: 769, startPoint y: 503, endPoint x: 734, endPoint y: 441, distance: 71.2
click at [734, 441] on div "0000416450 - CENCOSUD [PERSON_NAME]: AMENEDO SUC.37 312 Bairro: ([PERSON_NAME] …" at bounding box center [784, 385] width 1568 height 771
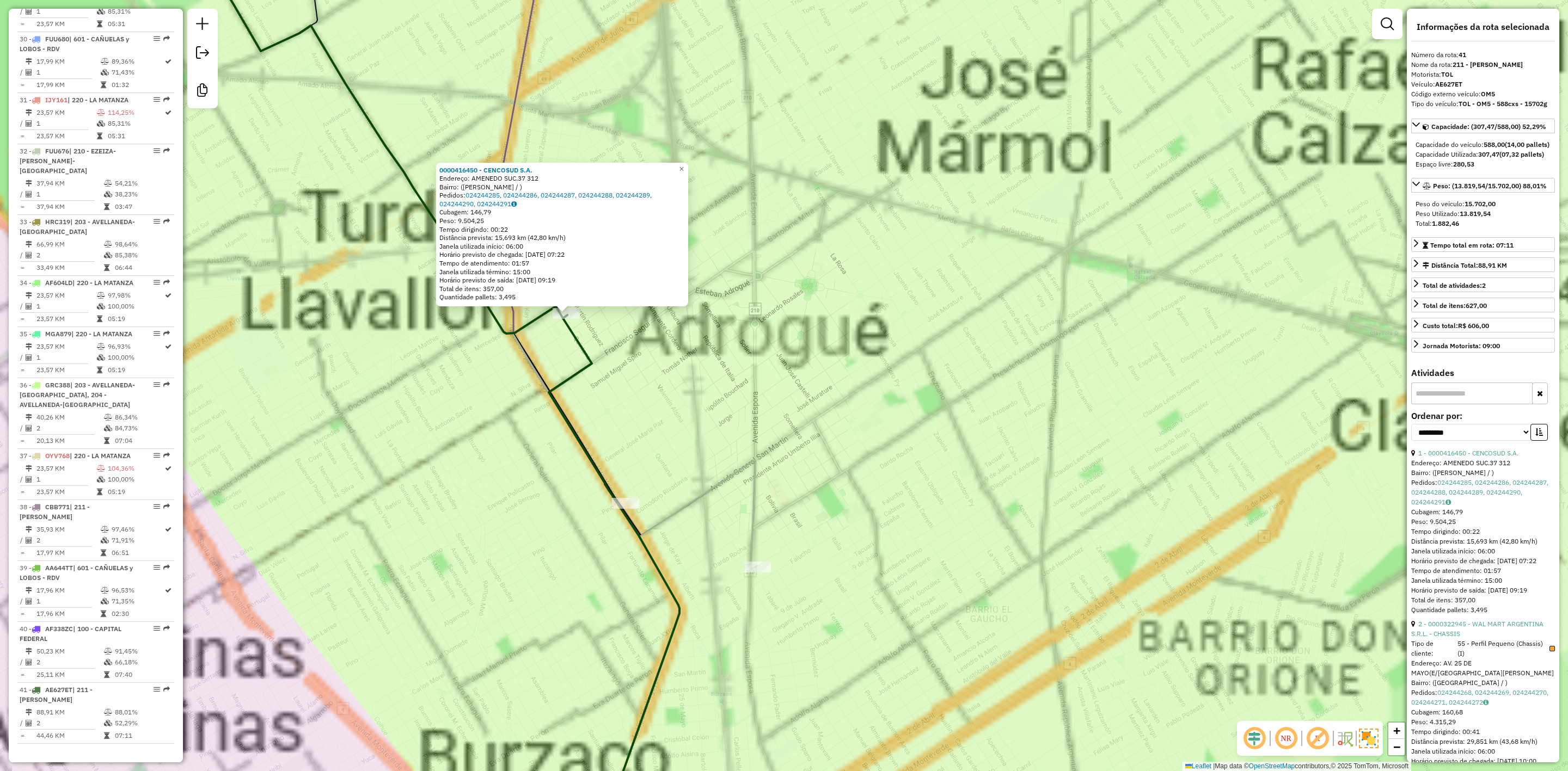
drag, startPoint x: 777, startPoint y: 399, endPoint x: 765, endPoint y: 351, distance: 49.5
click at [843, 341] on div "0000416450 - CENCOSUD [PERSON_NAME]: AMENEDO SUC.37 312 Bairro: ([PERSON_NAME] …" at bounding box center [784, 385] width 1568 height 771
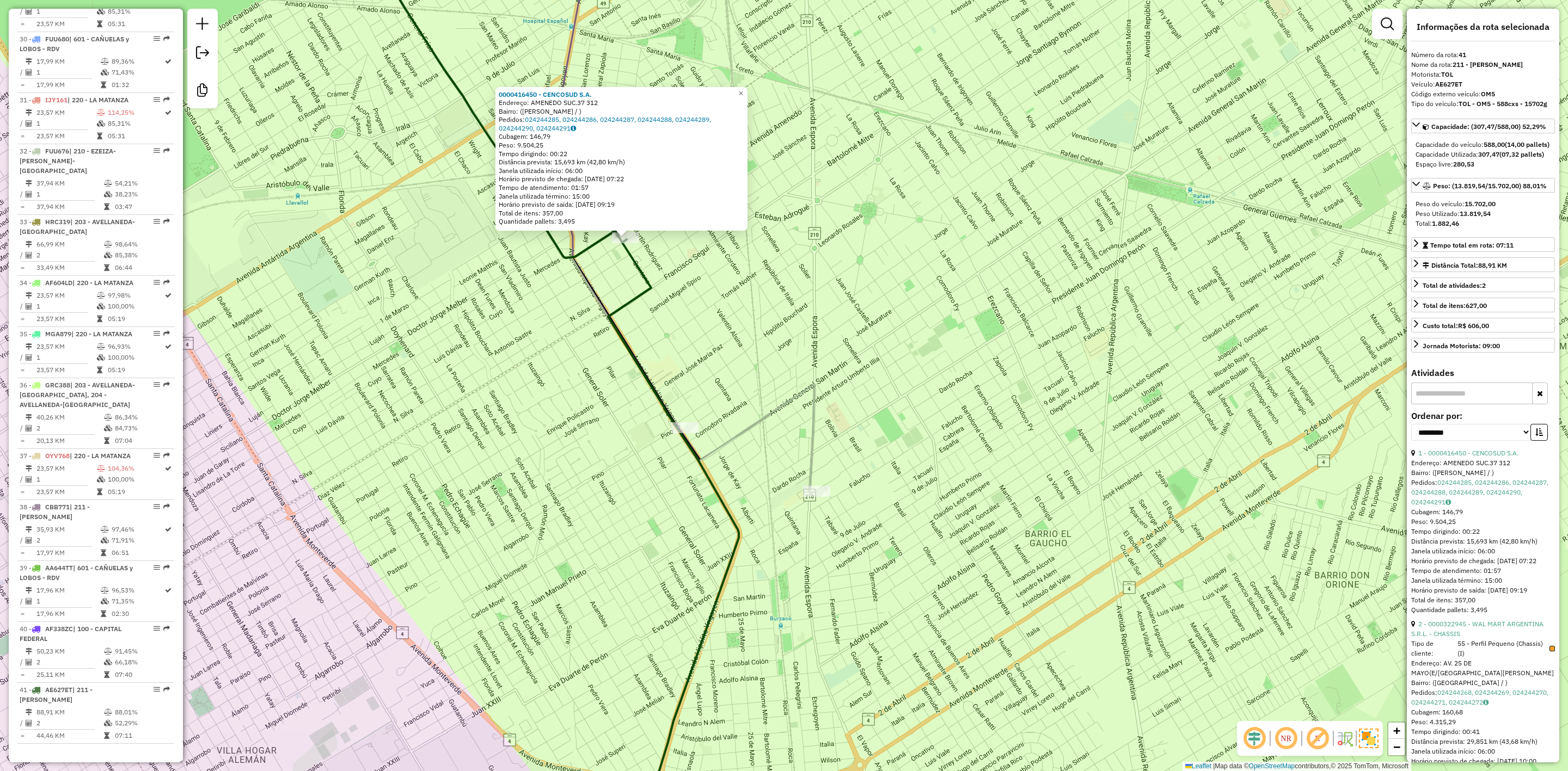
drag, startPoint x: 1000, startPoint y: 461, endPoint x: 895, endPoint y: 252, distance: 233.9
click at [899, 265] on div "0000416450 - CENCOSUD [PERSON_NAME]: AMENEDO SUC.37 312 Bairro: ([PERSON_NAME] …" at bounding box center [784, 385] width 1568 height 771
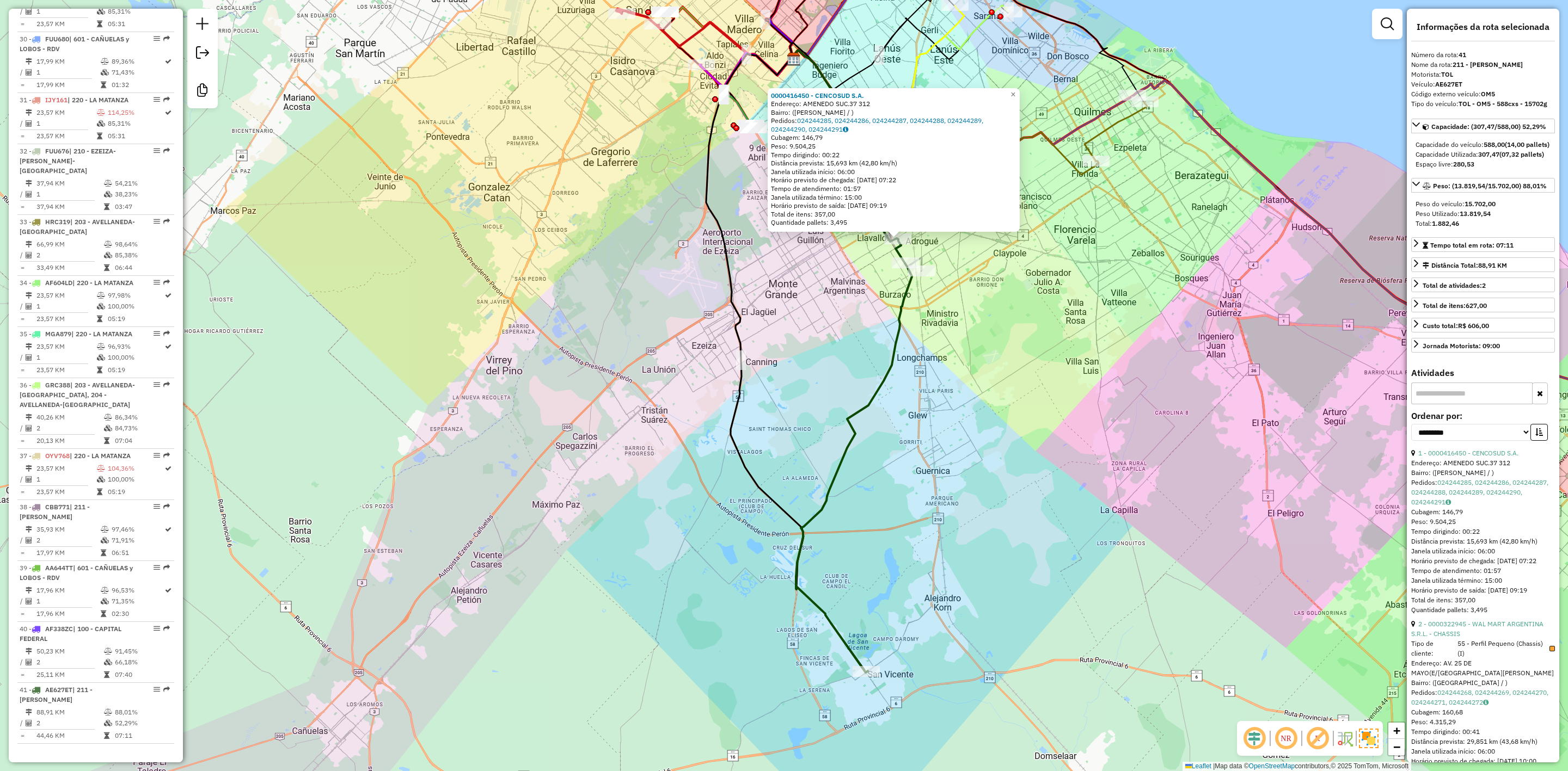
drag, startPoint x: 950, startPoint y: 396, endPoint x: 956, endPoint y: 544, distance: 148.1
click at [961, 577] on div "0000416450 - CENCOSUD [PERSON_NAME]: AMENEDO SUC.37 312 Bairro: ([PERSON_NAME] …" at bounding box center [784, 385] width 1568 height 771
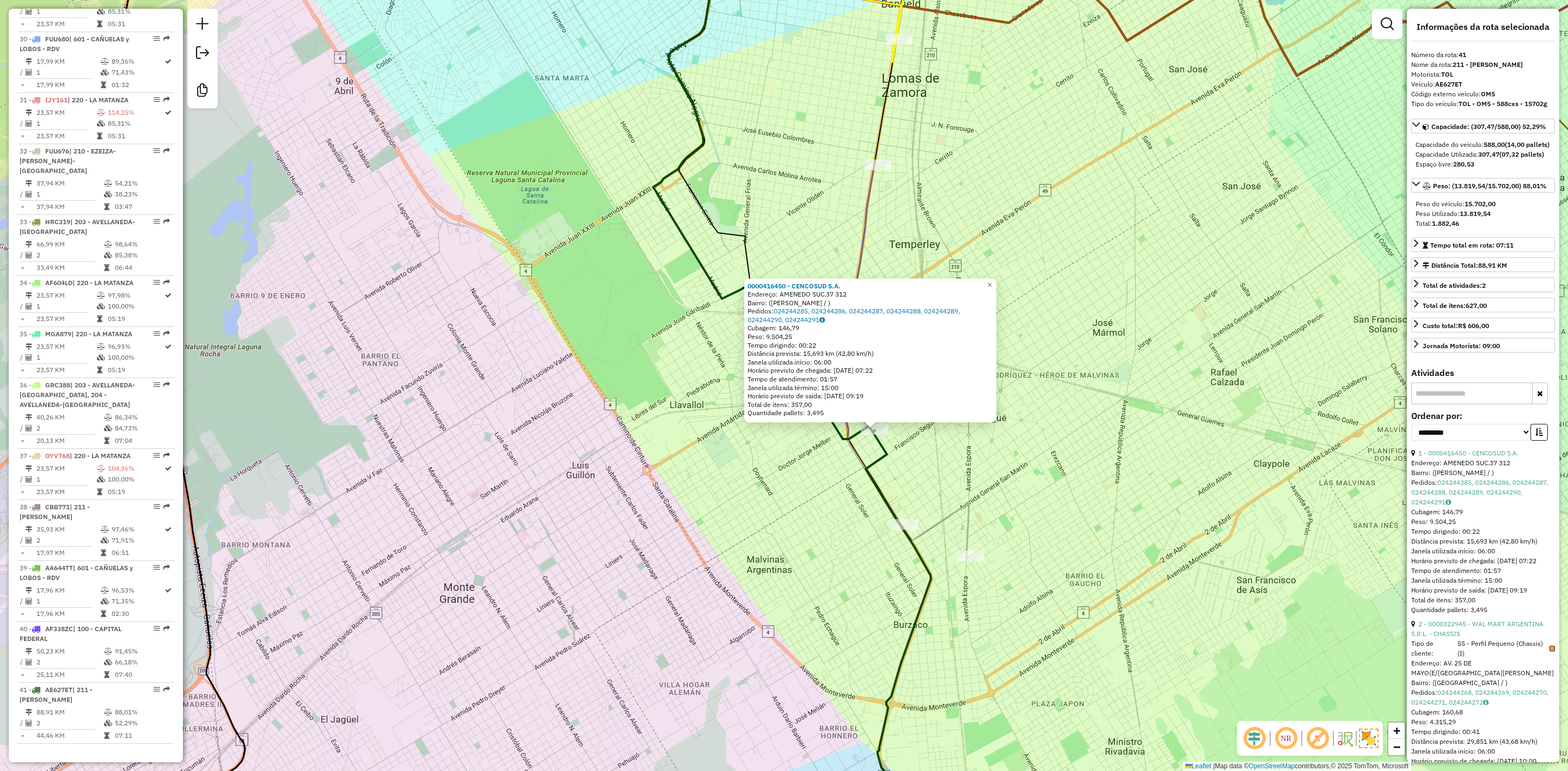
drag, startPoint x: 957, startPoint y: 488, endPoint x: 912, endPoint y: 461, distance: 52.5
click at [922, 464] on div "0000416450 - CENCOSUD [PERSON_NAME]: AMENEDO SUC.37 312 Bairro: ([PERSON_NAME] …" at bounding box center [784, 385] width 1568 height 771
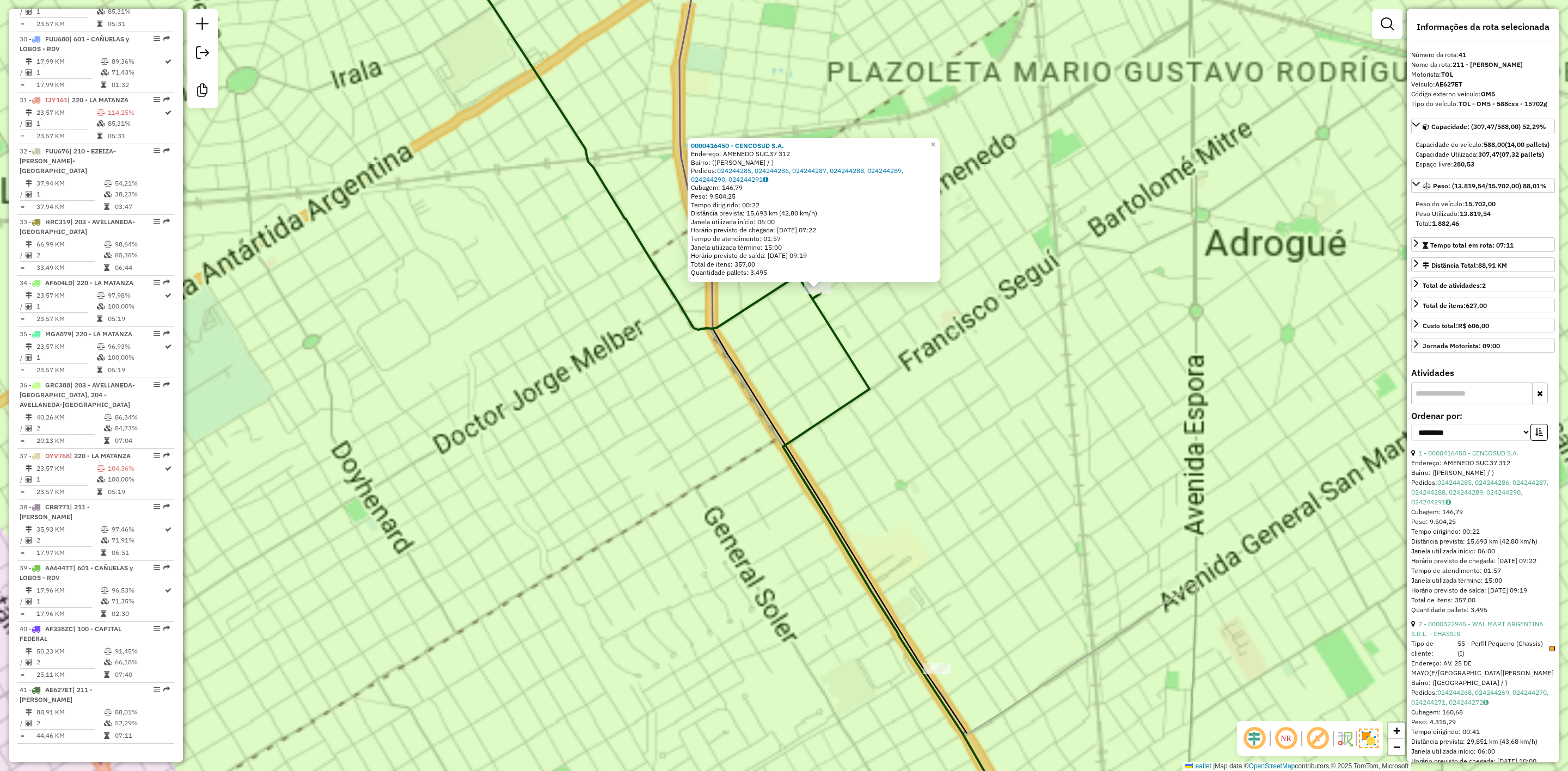
click at [880, 358] on div "0000416450 - CENCOSUD [PERSON_NAME]: AMENEDO SUC.37 312 Bairro: ([PERSON_NAME] …" at bounding box center [784, 385] width 1568 height 771
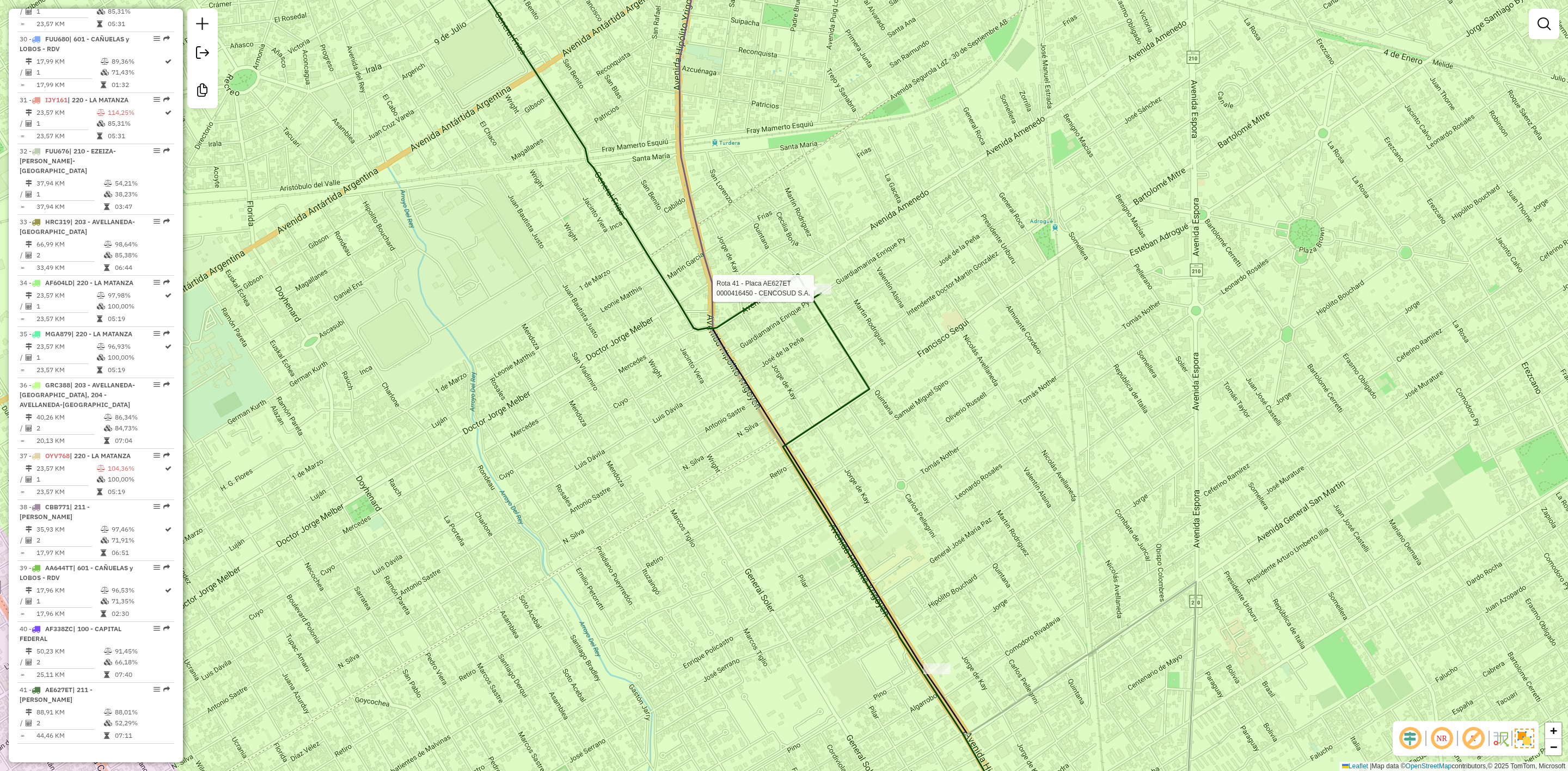
select select "**********"
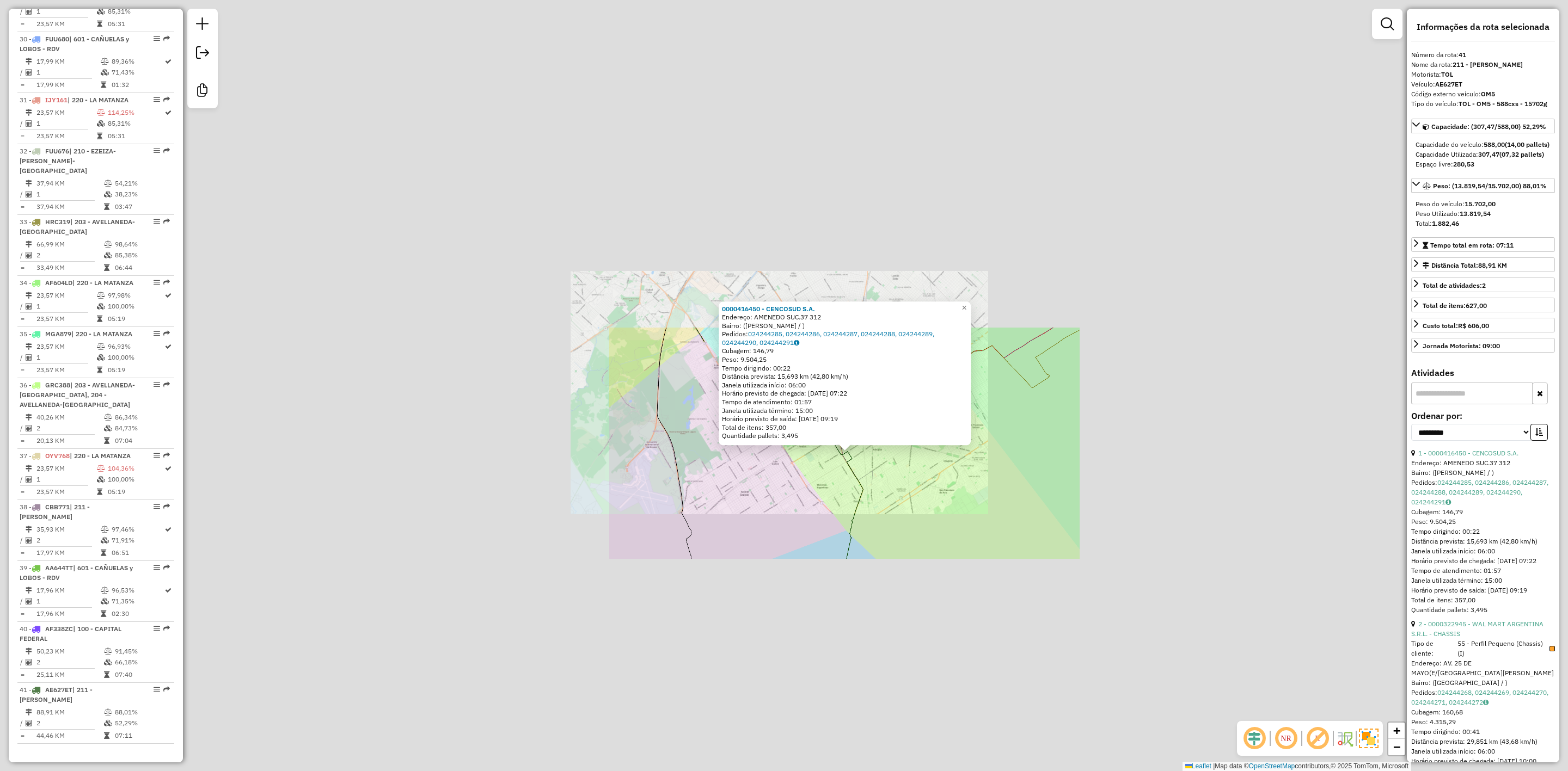
click at [941, 563] on div "0000416450 - CENCOSUD [PERSON_NAME]: AMENEDO SUC.37 312 Bairro: ([PERSON_NAME] …" at bounding box center [784, 385] width 1568 height 771
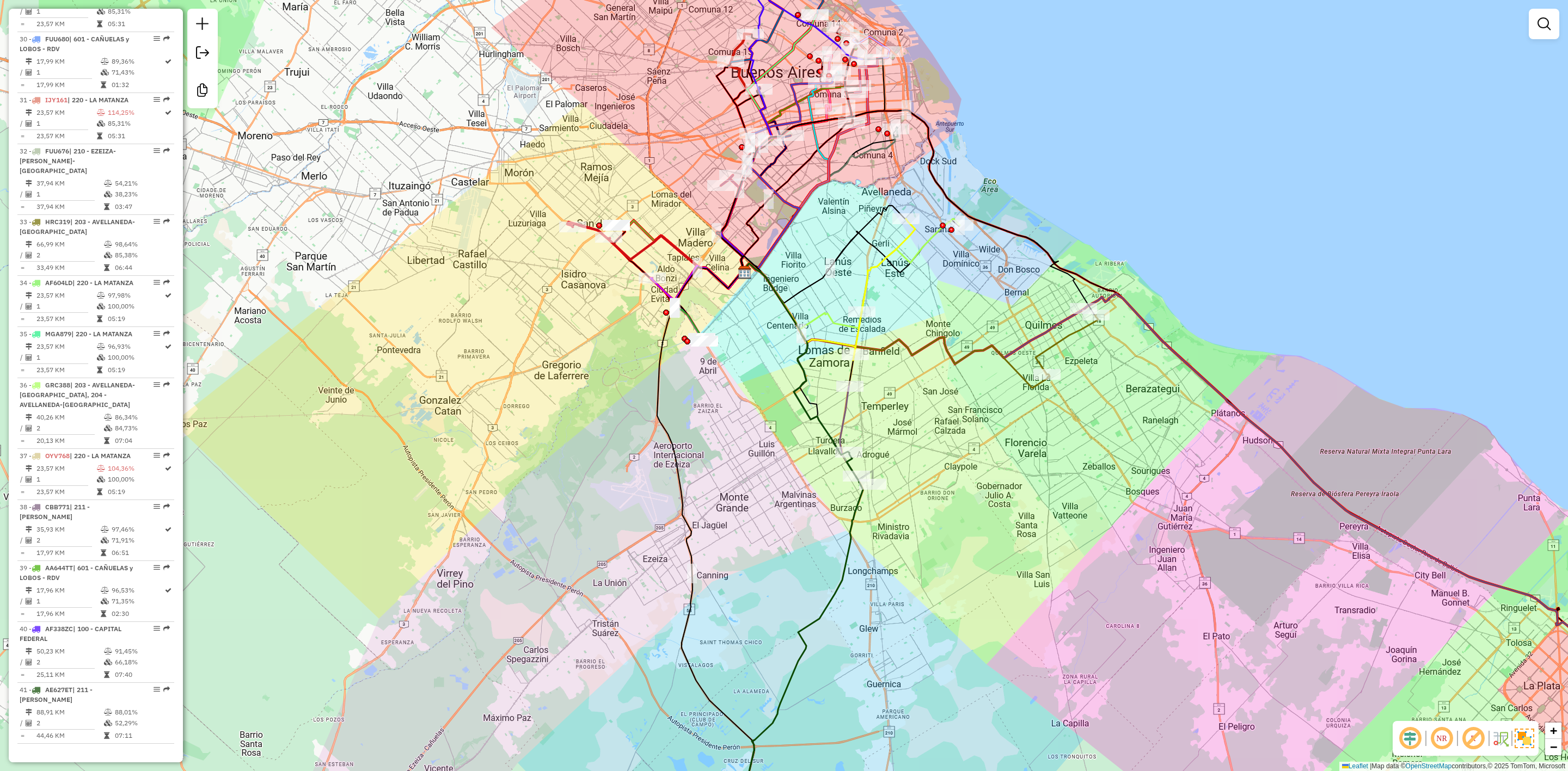
click at [987, 506] on div "Janela de atendimento Grade de atendimento Capacidade Transportadoras Veículos …" at bounding box center [784, 385] width 1568 height 771
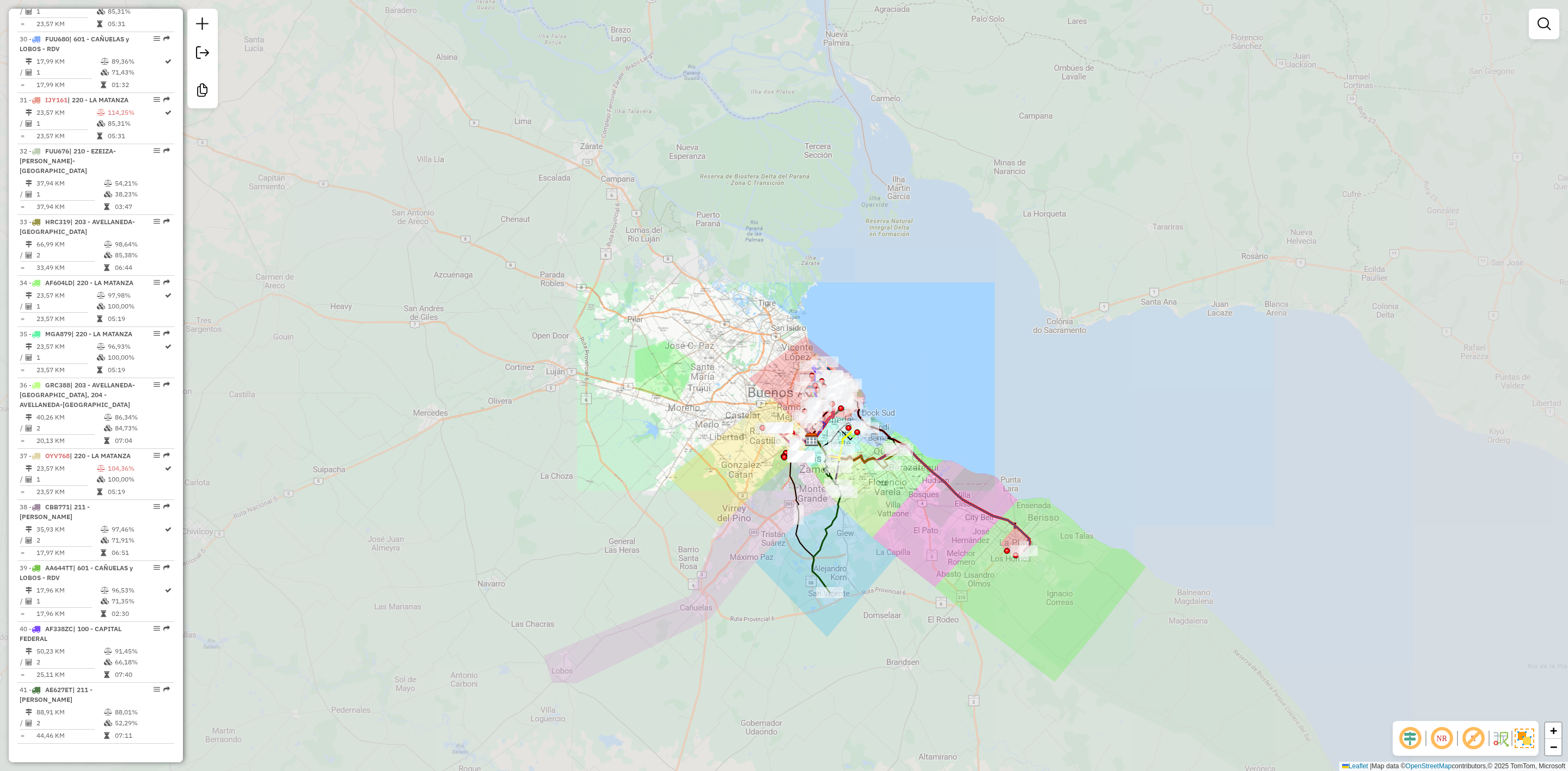
drag, startPoint x: 889, startPoint y: 559, endPoint x: 897, endPoint y: 580, distance: 22.5
click at [897, 580] on div "Janela de atendimento Grade de atendimento Capacidade Transportadoras Veículos …" at bounding box center [784, 385] width 1568 height 771
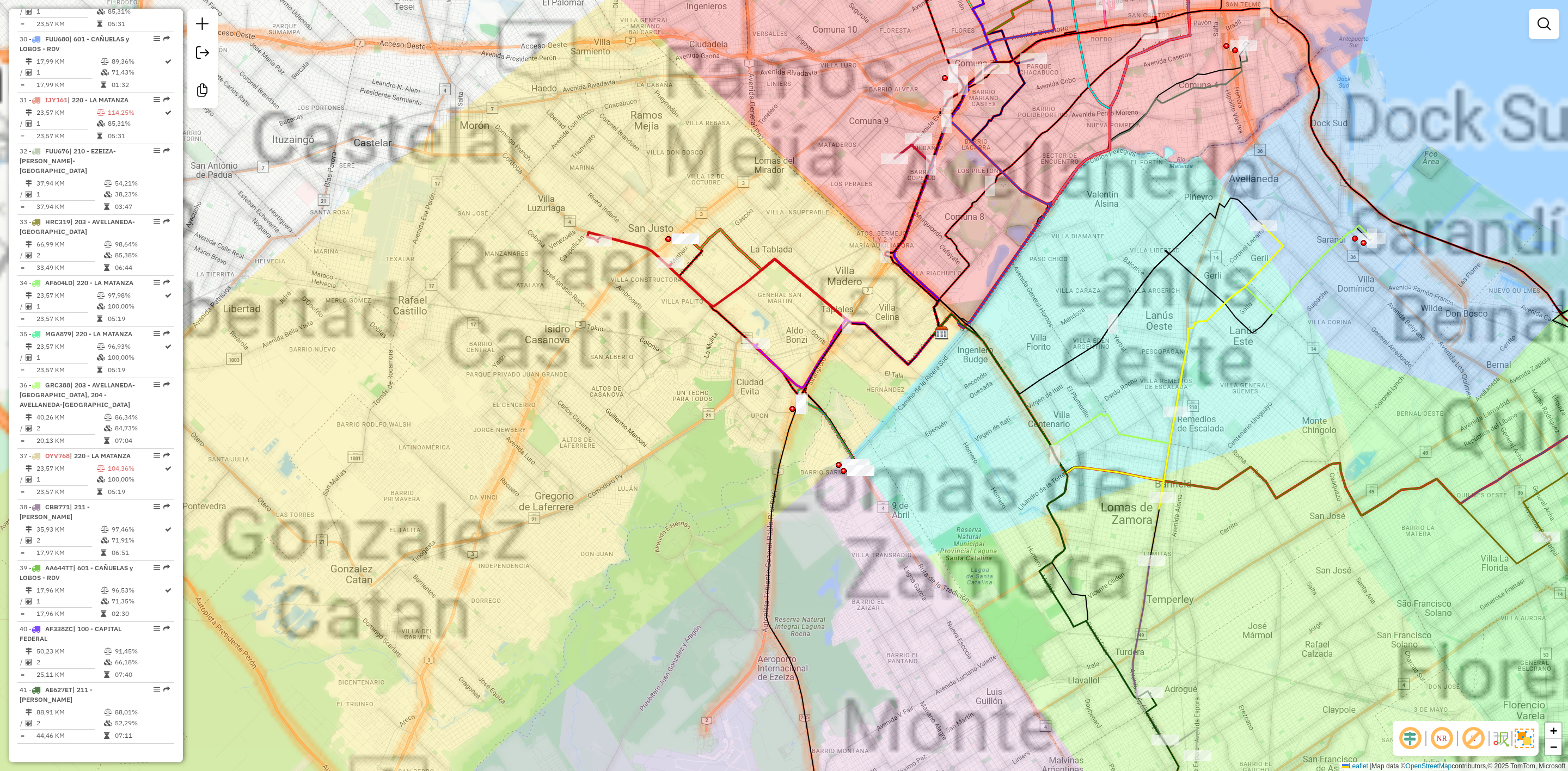
drag, startPoint x: 699, startPoint y: 573, endPoint x: 695, endPoint y: 582, distance: 9.8
click at [696, 581] on div "Janela de atendimento Grade de atendimento Capacidade Transportadoras Veículos …" at bounding box center [784, 385] width 1568 height 771
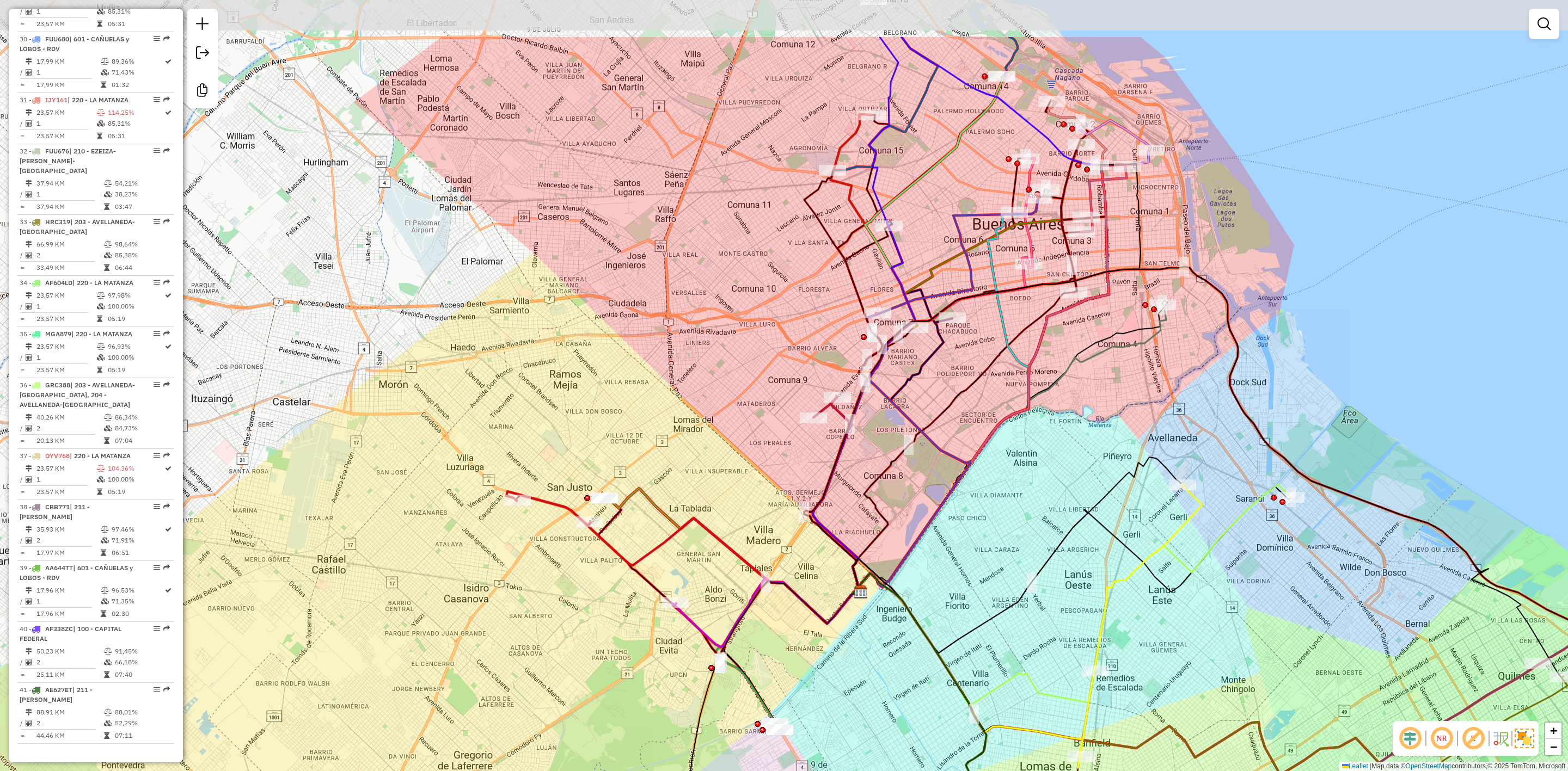
drag, startPoint x: 730, startPoint y: 371, endPoint x: 665, endPoint y: 500, distance: 144.5
click at [667, 495] on div "Janela de atendimento Grade de atendimento Capacidade Transportadoras Veículos …" at bounding box center [784, 385] width 1568 height 771
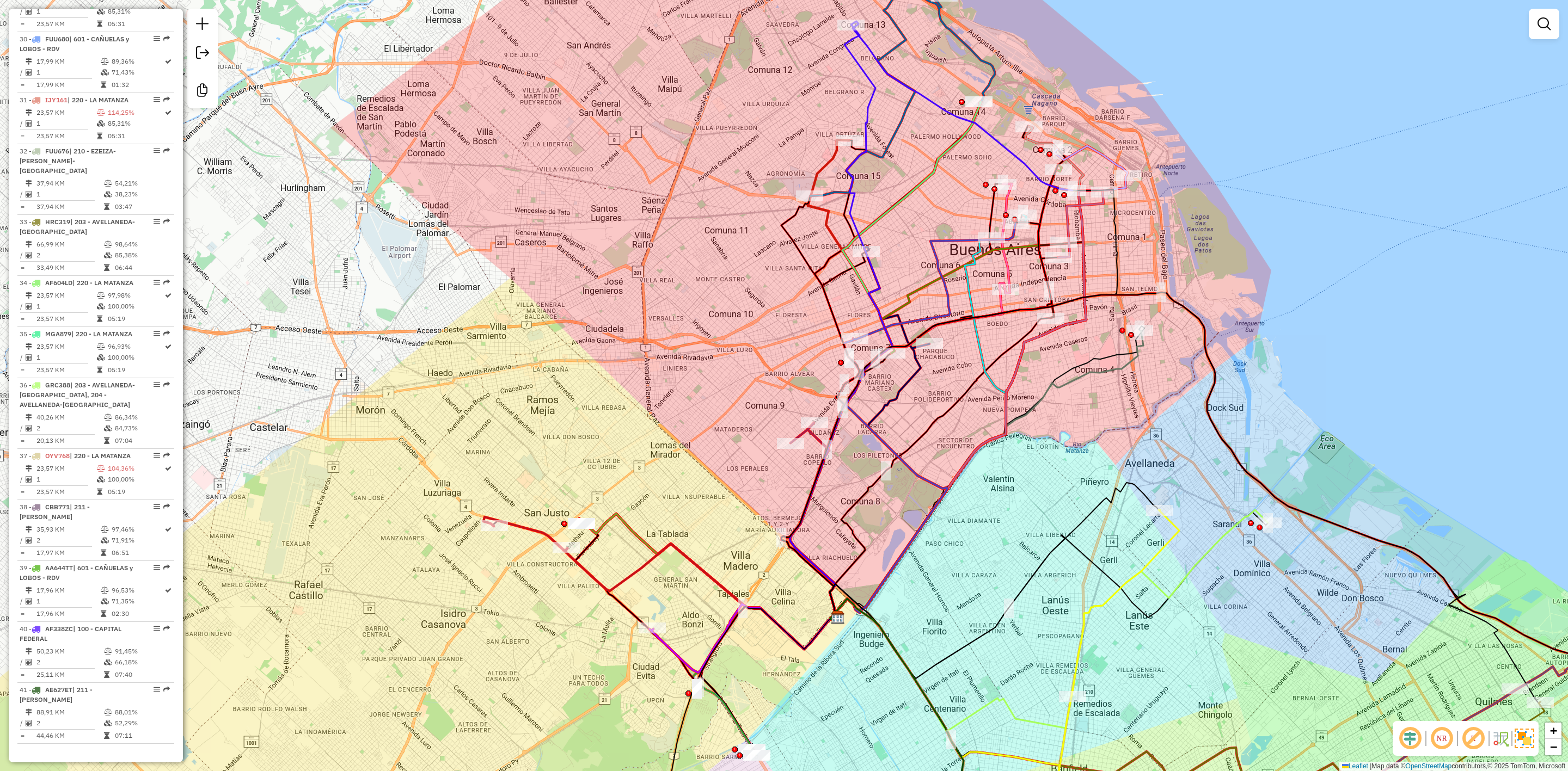
drag, startPoint x: 650, startPoint y: 479, endPoint x: 628, endPoint y: 557, distance: 81.0
click at [565, 585] on div "Janela de atendimento Grade de atendimento Capacidade Transportadoras Veículos …" at bounding box center [784, 385] width 1568 height 771
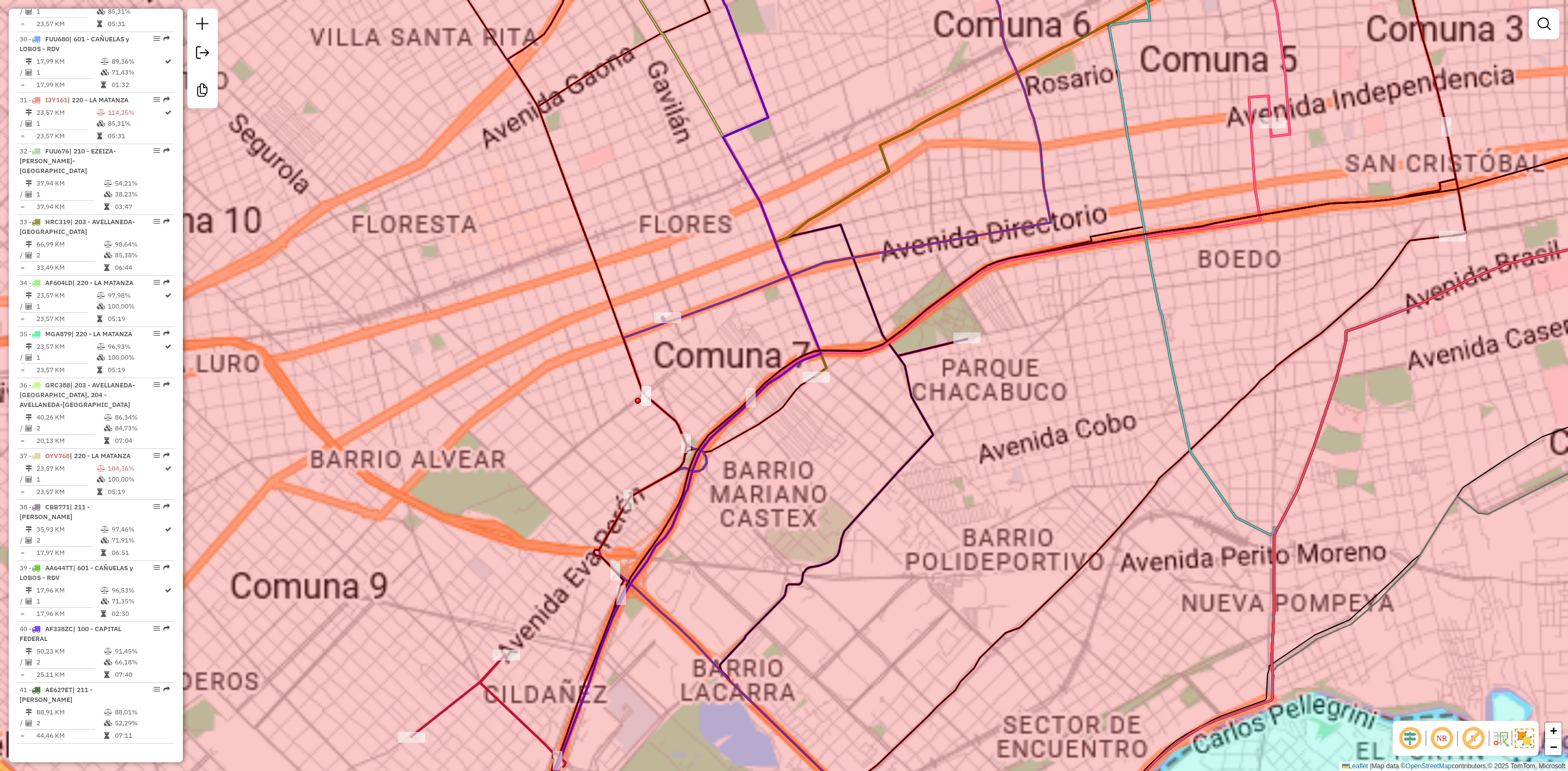
click at [833, 436] on div "Janela de atendimento Grade de atendimento Capacidade Transportadoras Veículos …" at bounding box center [784, 385] width 1568 height 771
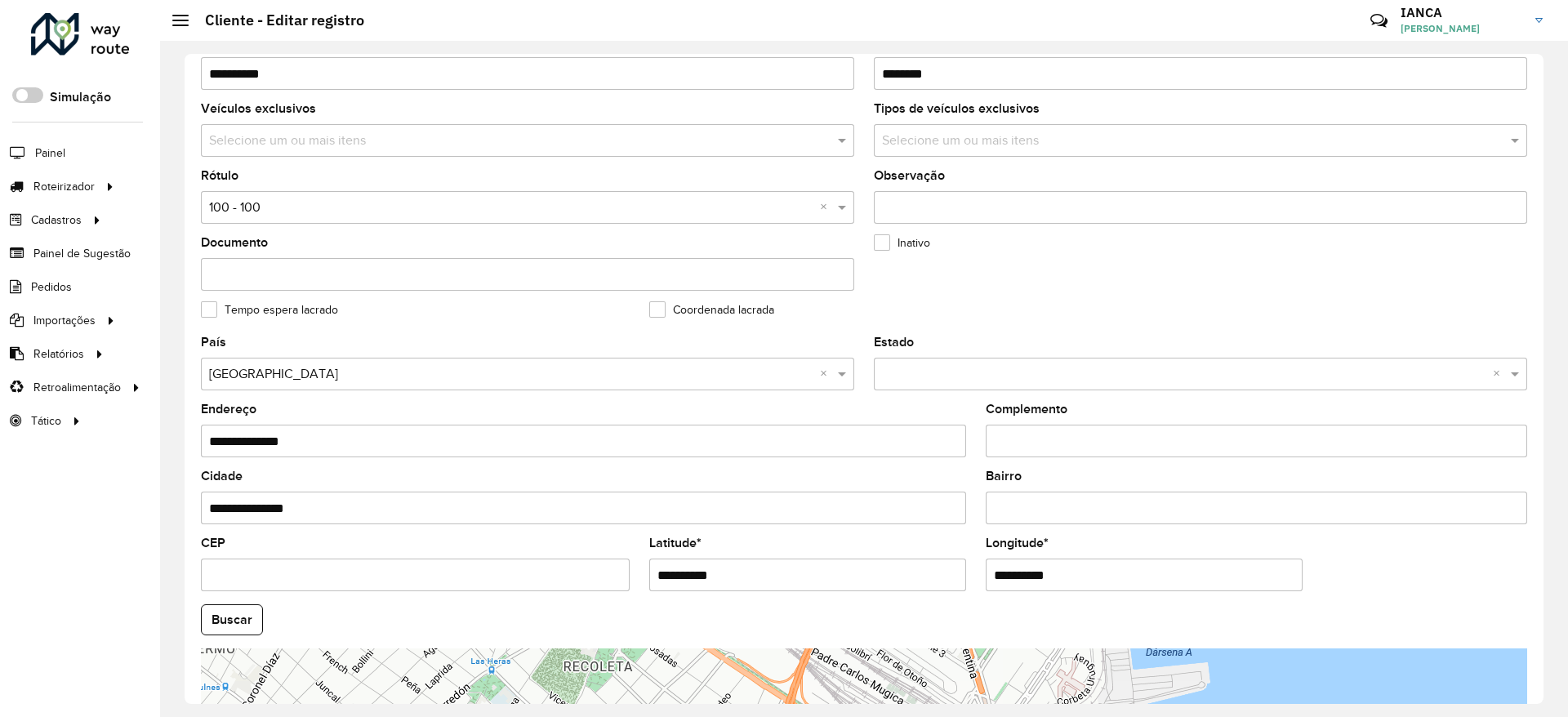
scroll to position [490, 0]
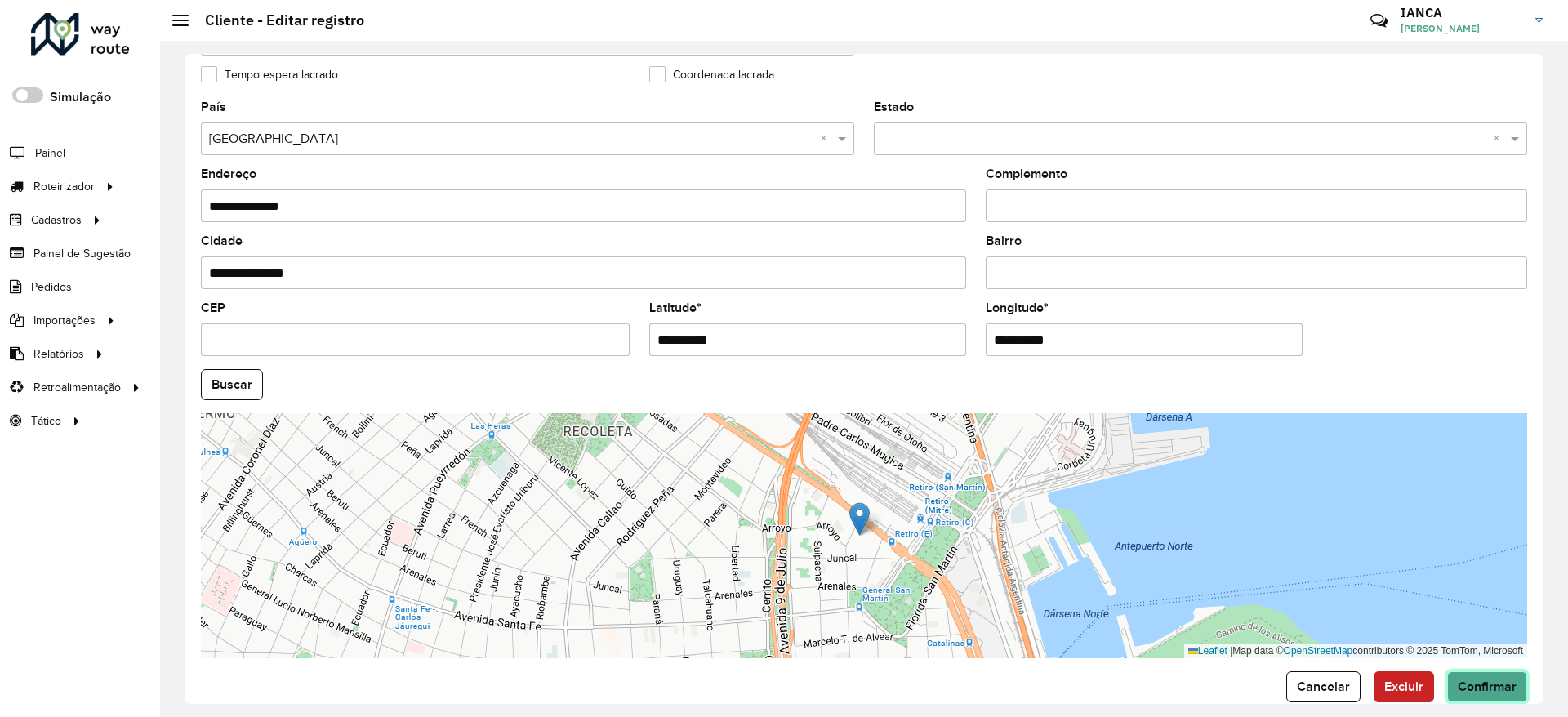
click at [1470, 684] on span "Confirmar" at bounding box center [1488, 686] width 58 height 14
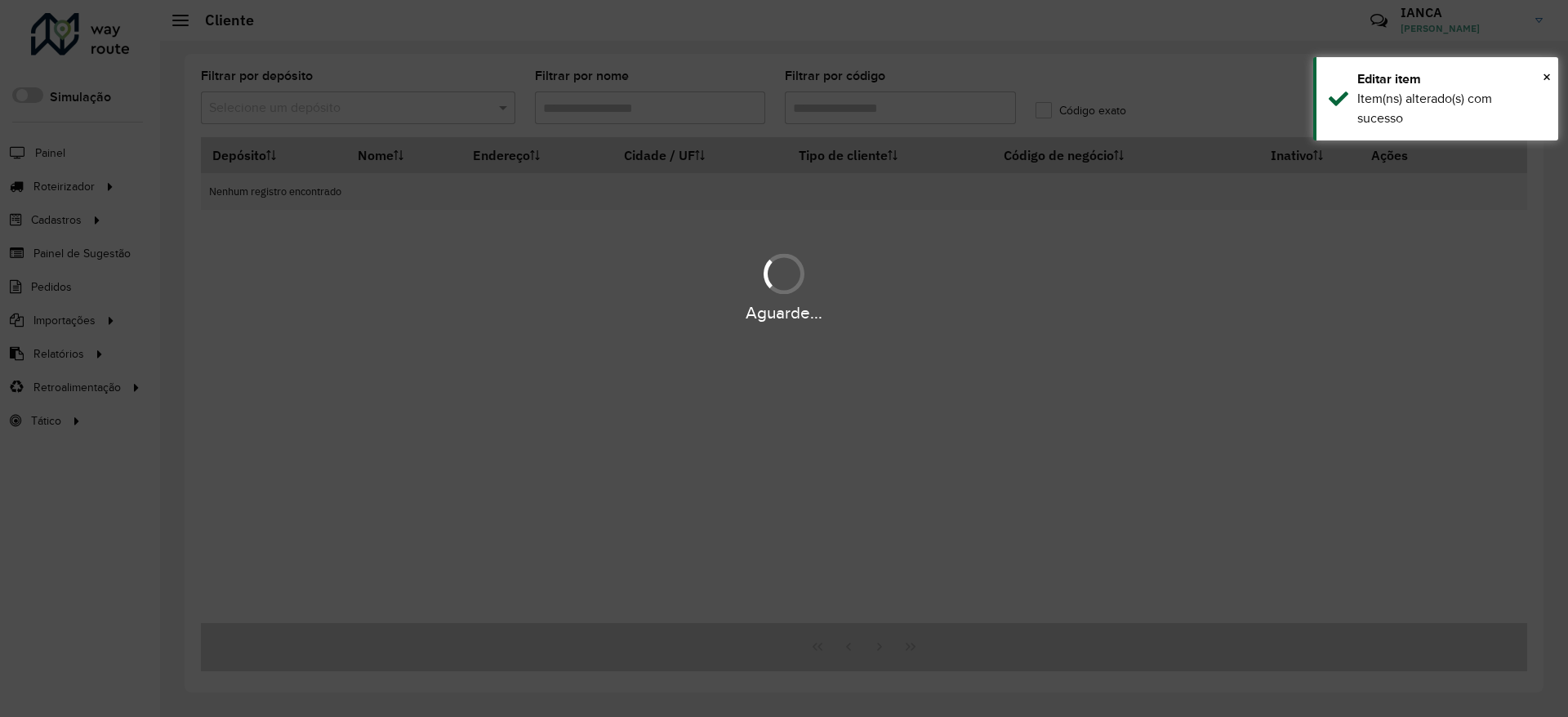
type input "******"
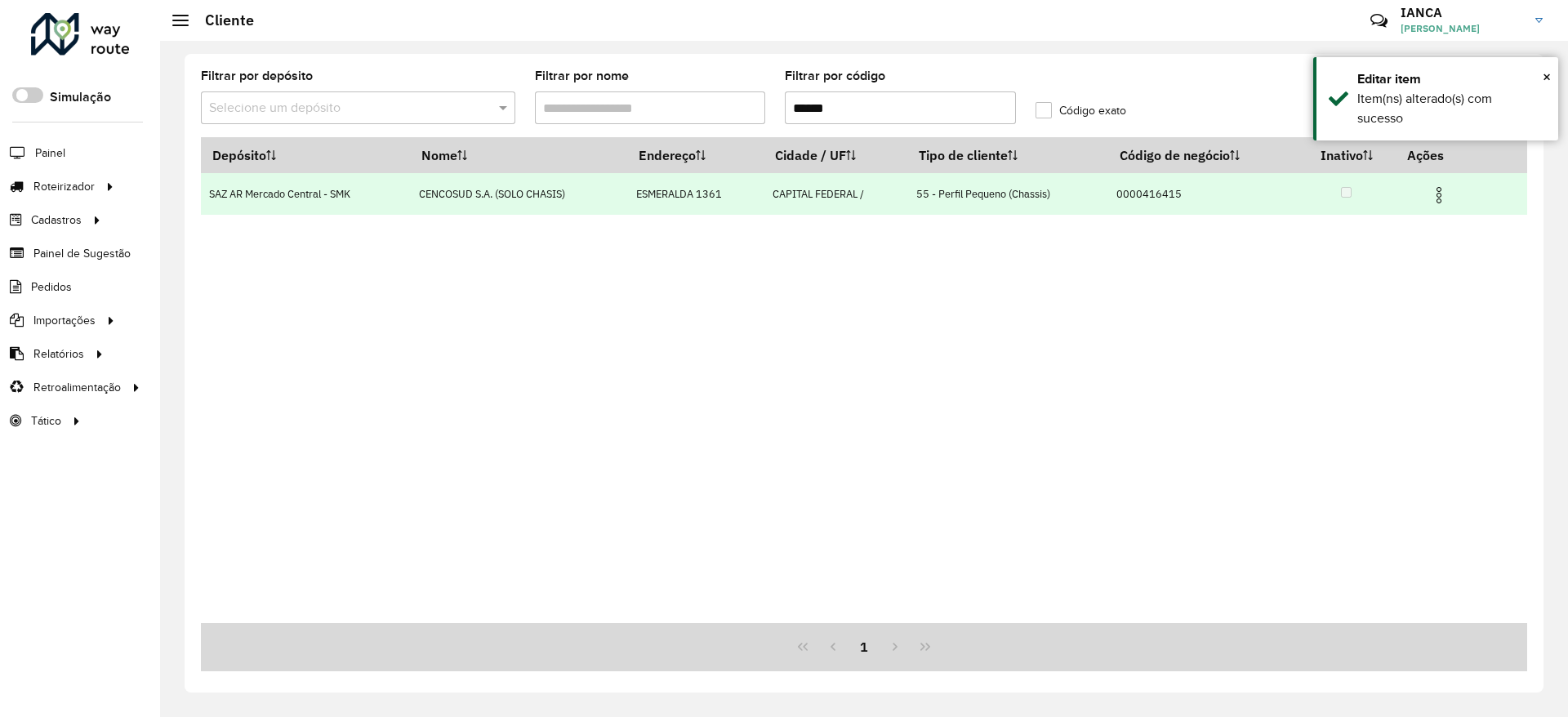
click at [1439, 195] on img at bounding box center [1438, 195] width 19 height 19
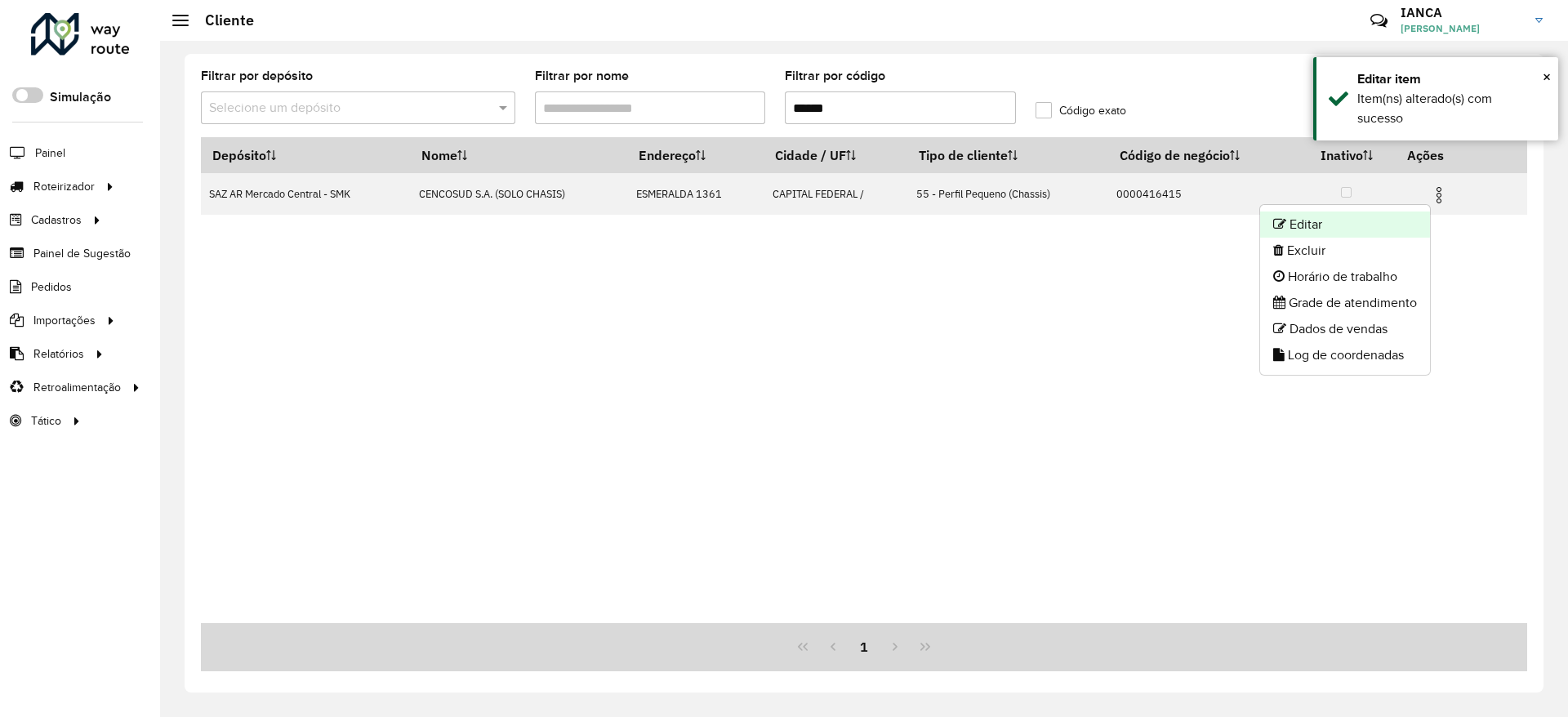
click at [1347, 230] on li "Editar" at bounding box center [1345, 225] width 170 height 26
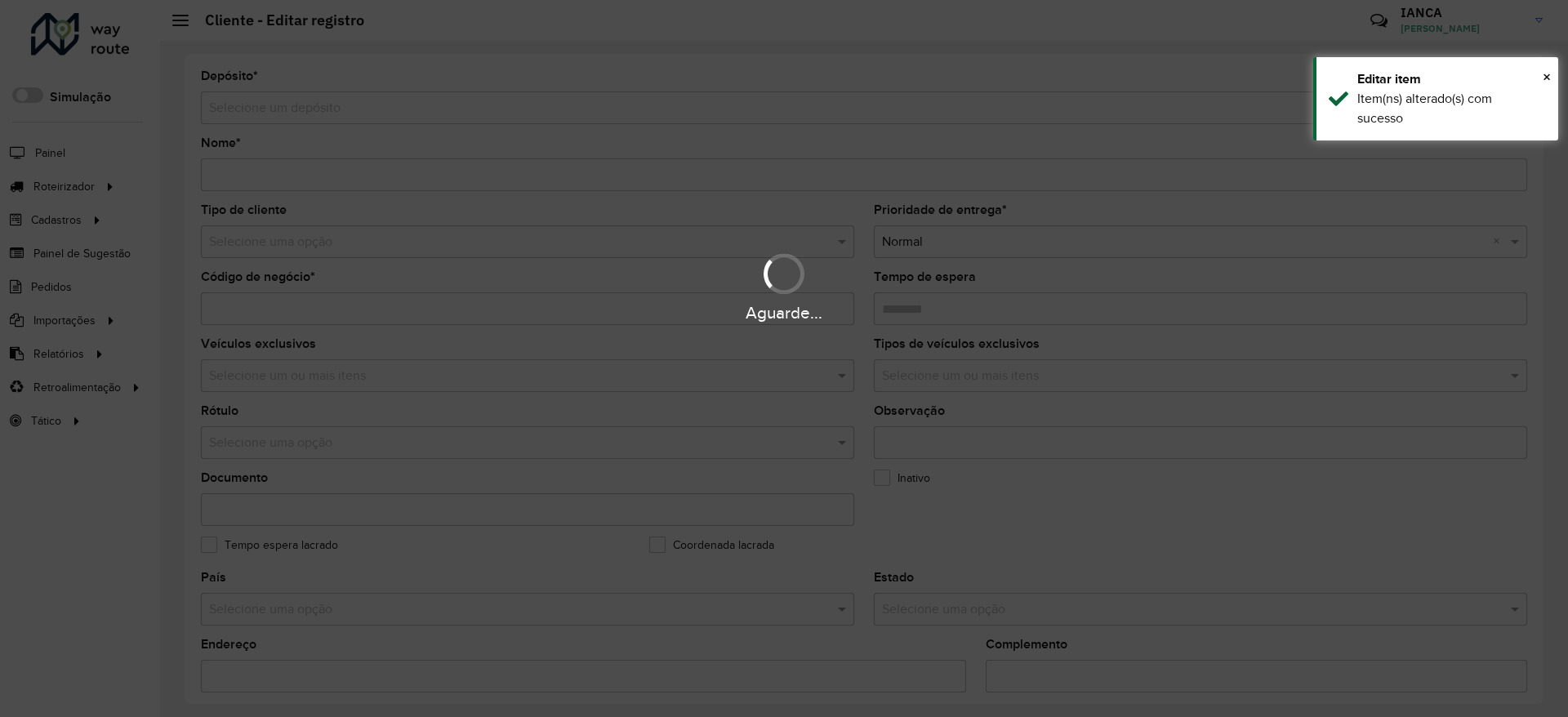
type input "**********"
type input "********"
type input "**********"
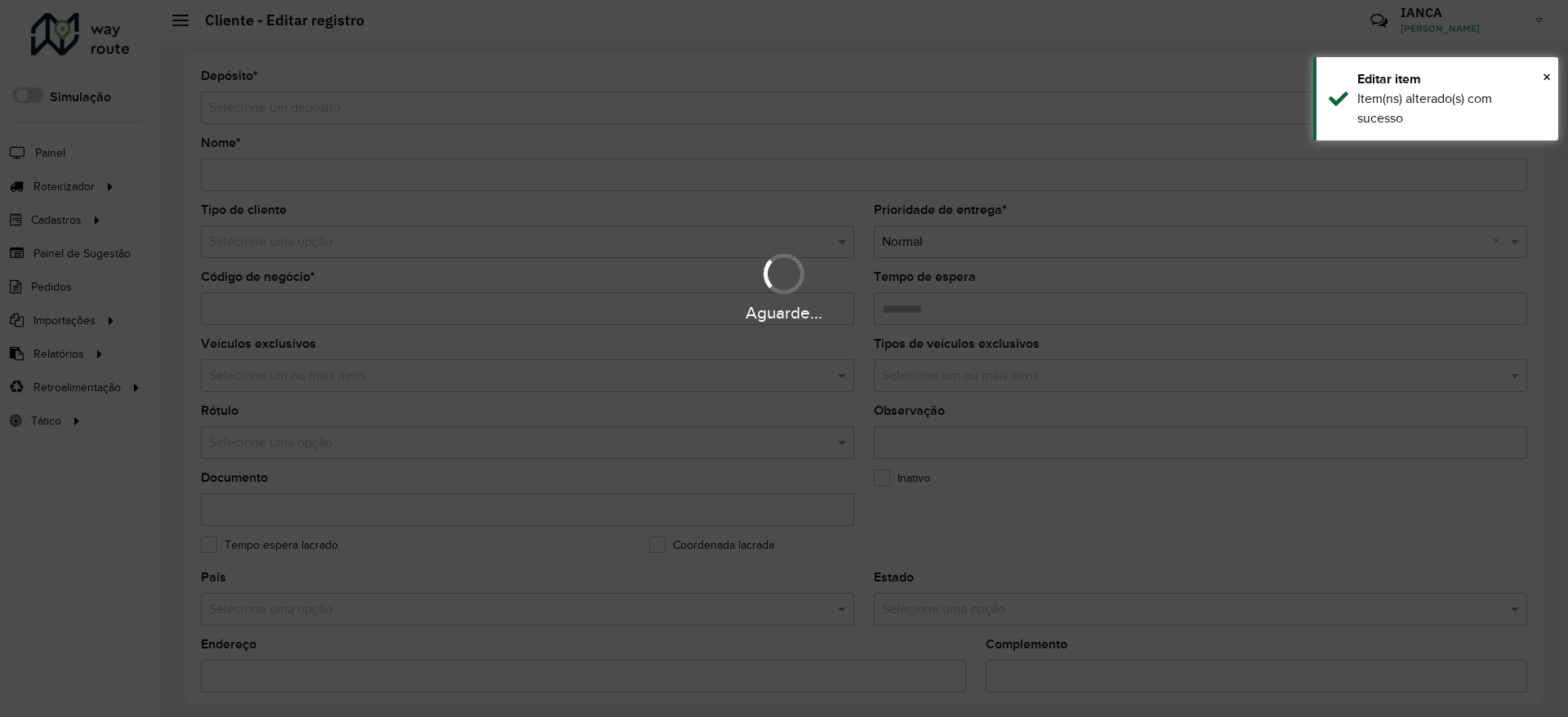
type input "**********"
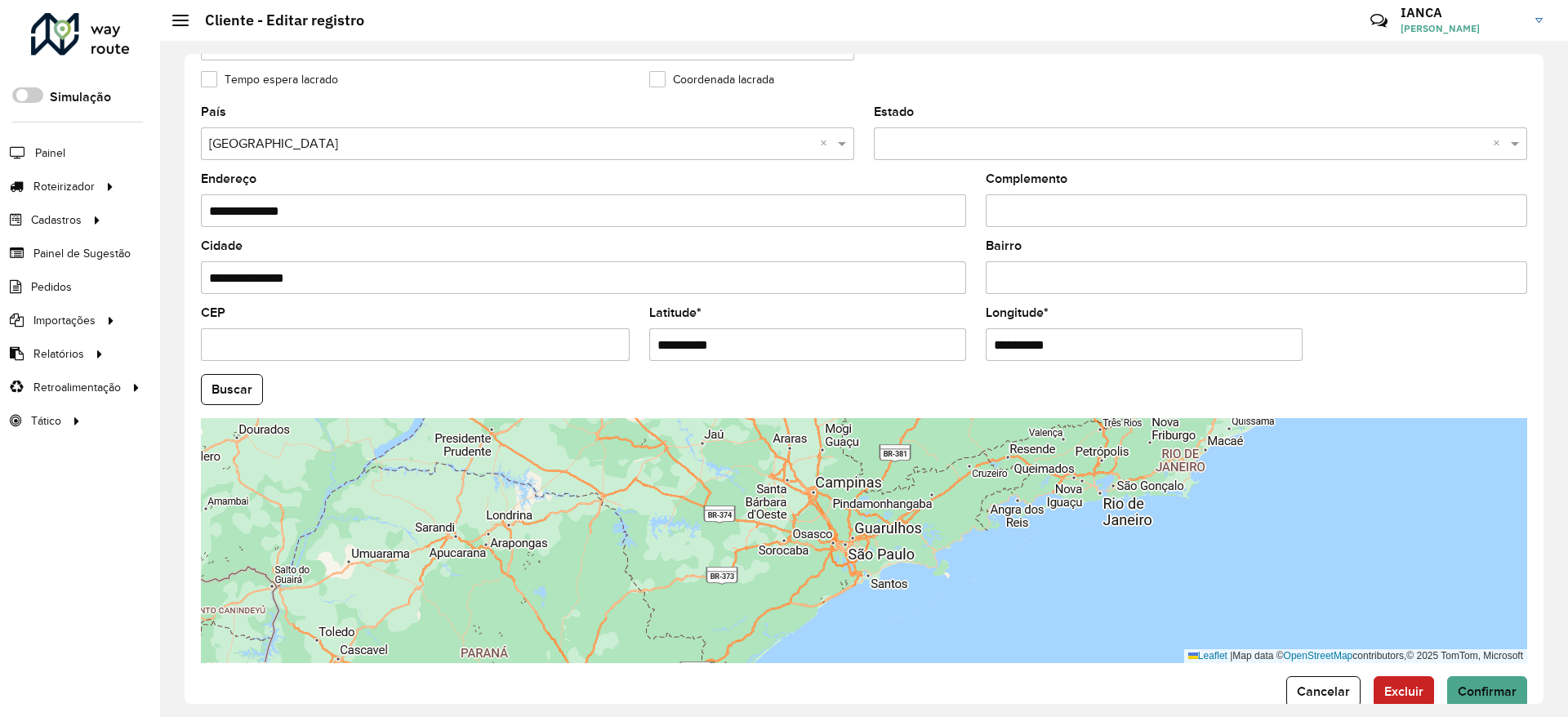
scroll to position [490, 0]
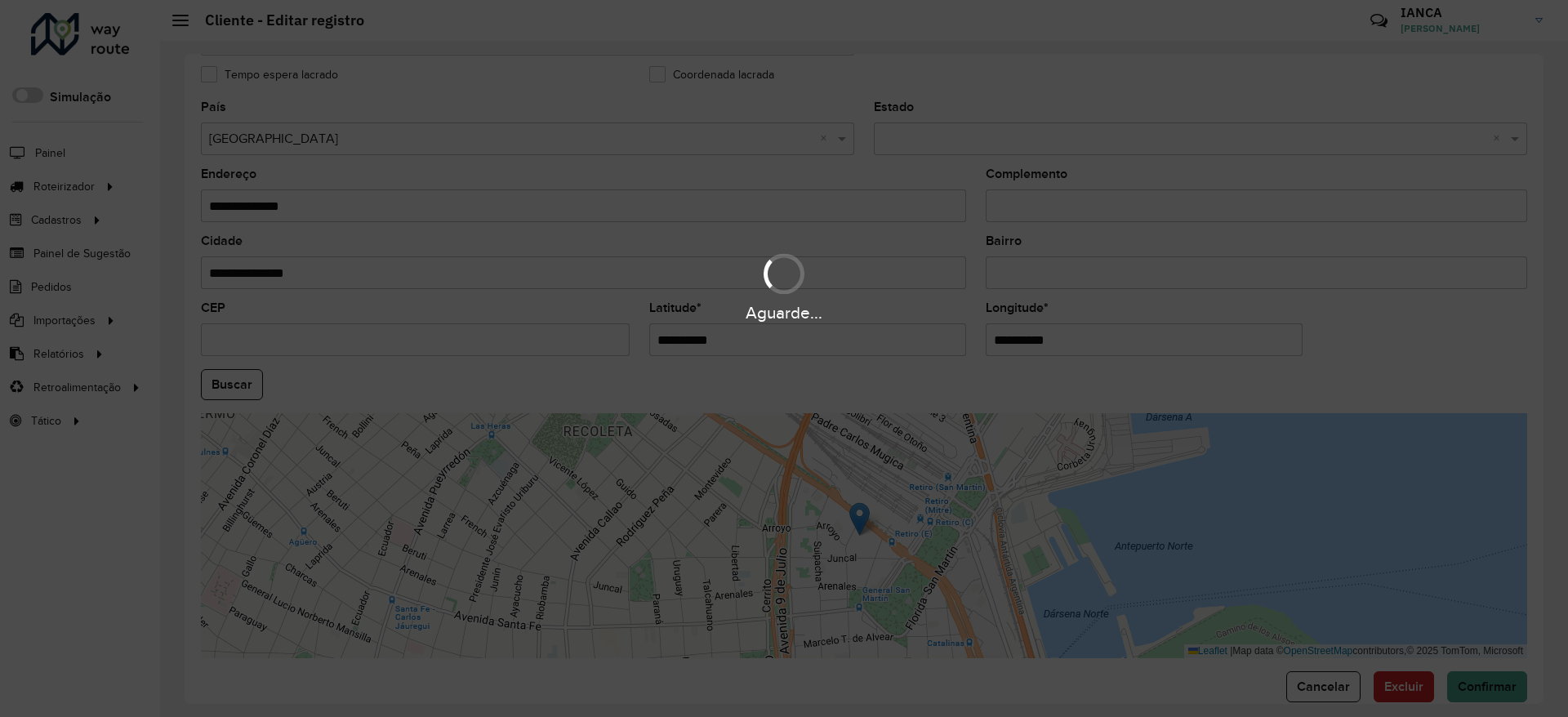
click at [244, 385] on hb-app "Aguarde... Pop-up bloqueado! Seu navegador bloqueou automáticamente a abertura …" at bounding box center [784, 358] width 1568 height 717
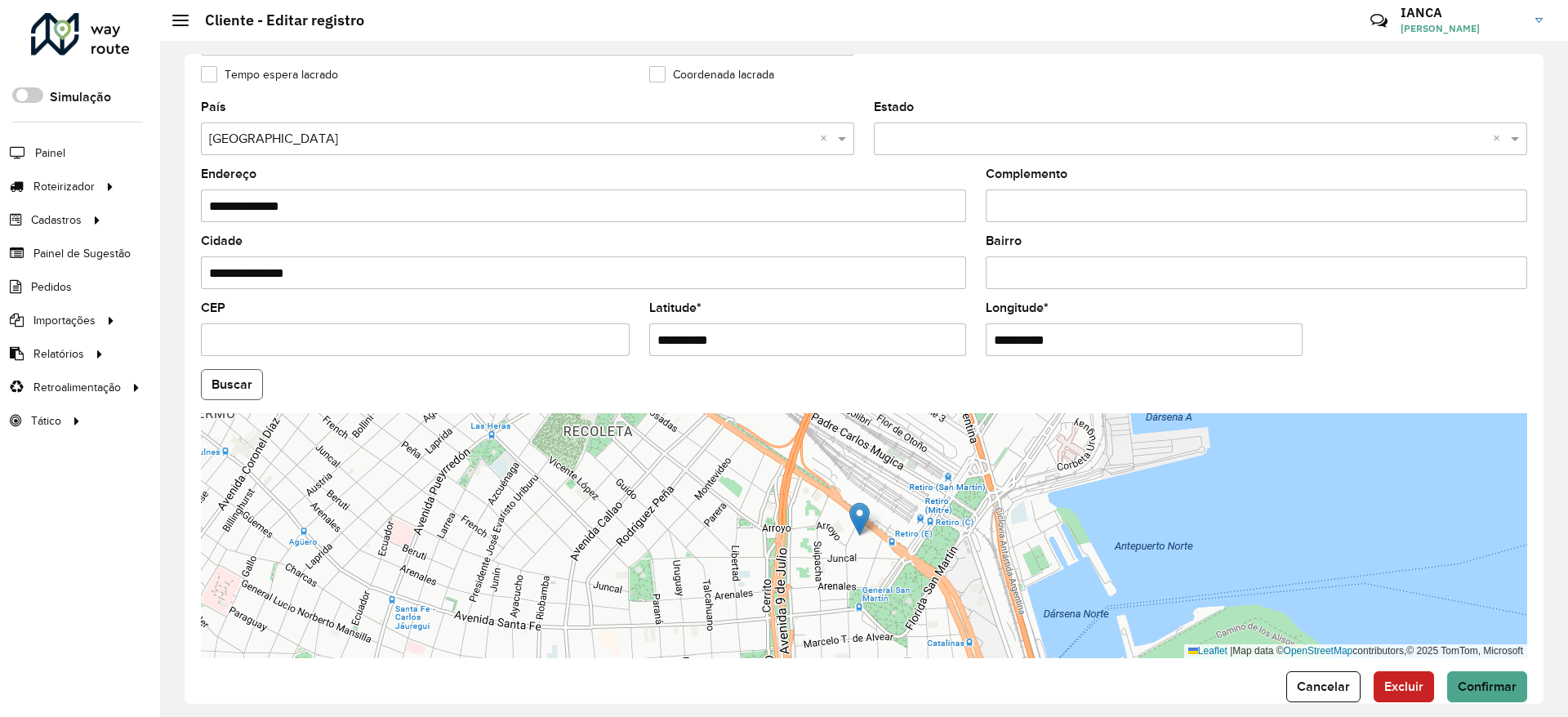
click at [236, 383] on button "Buscar" at bounding box center [232, 385] width 62 height 31
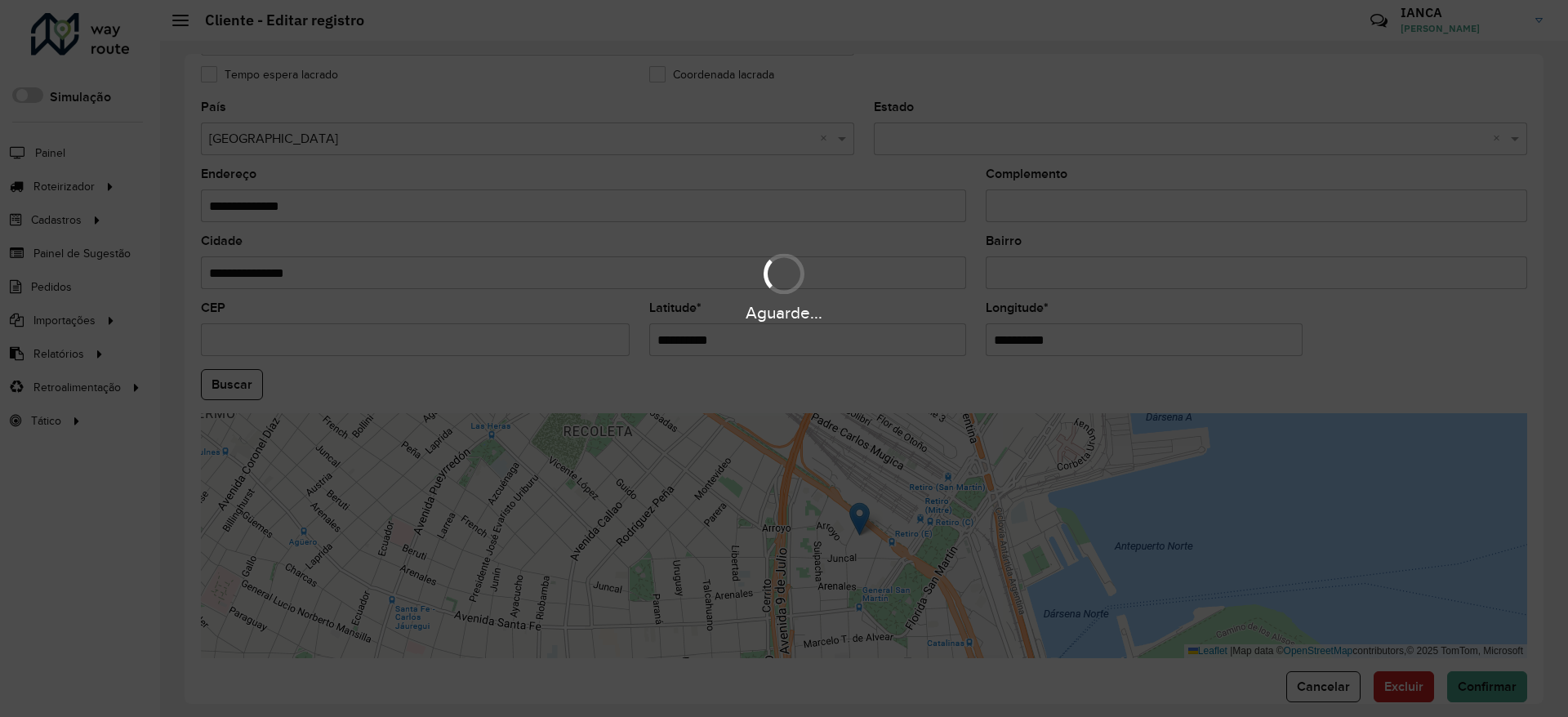
type input "**********"
type input "******"
type input "********"
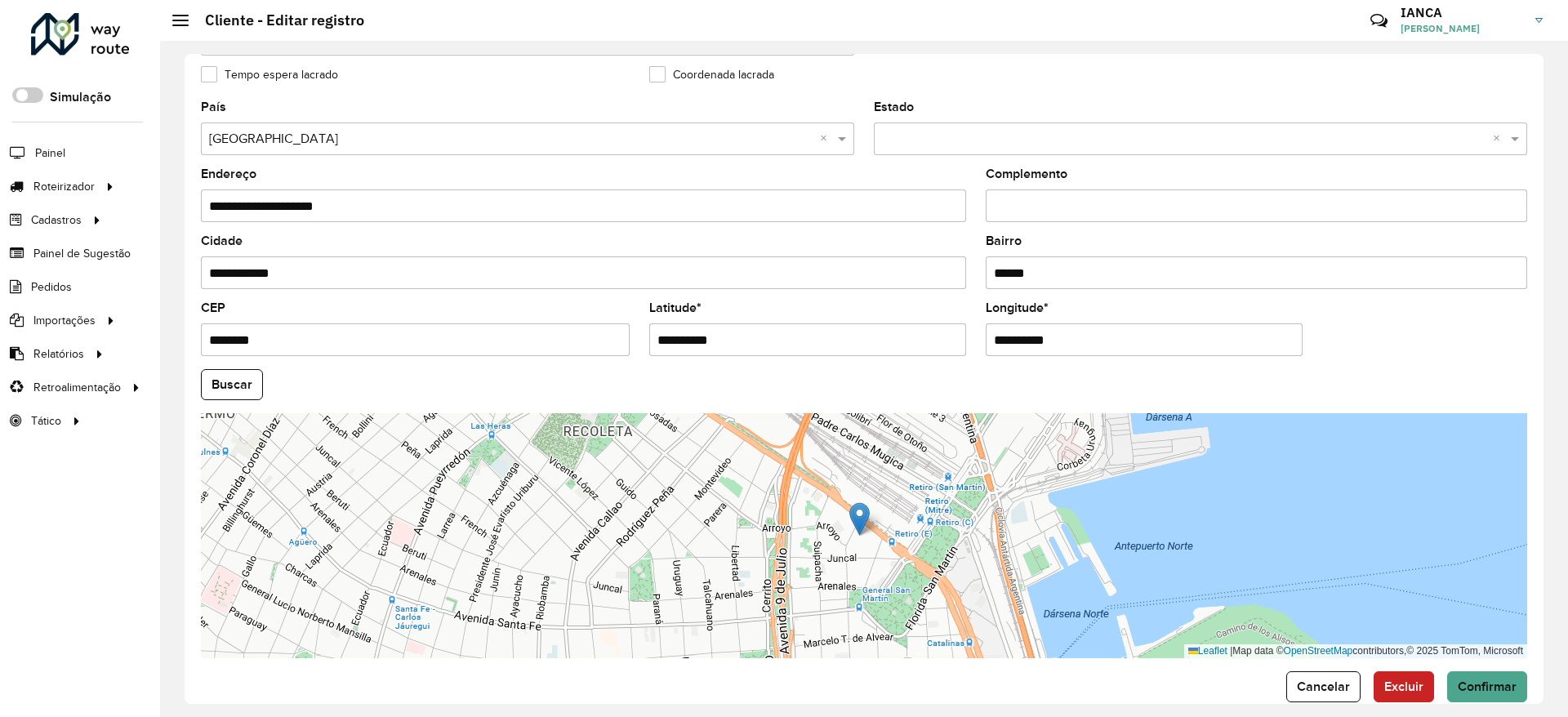
click at [237, 382] on button "Buscar" at bounding box center [232, 385] width 62 height 31
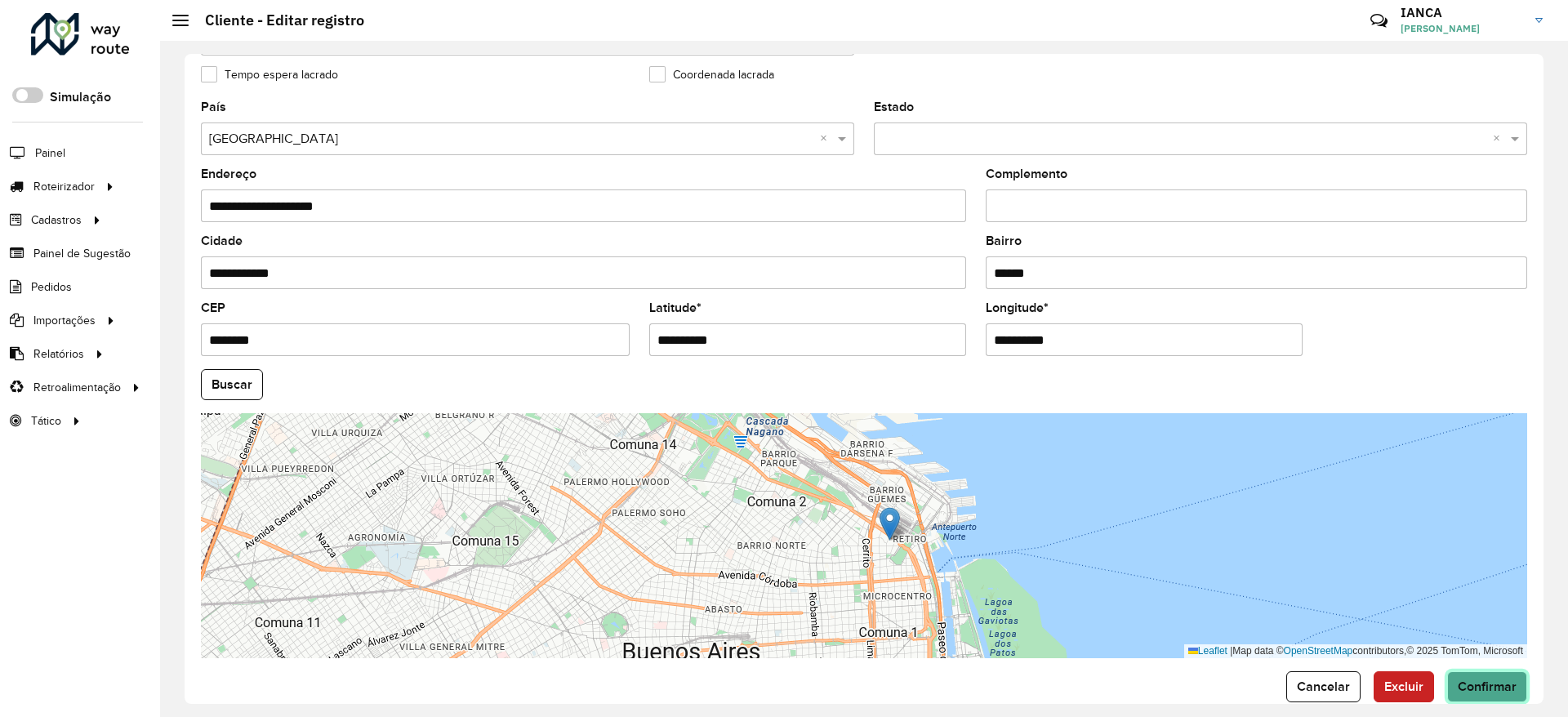
click at [1485, 691] on span "Confirmar" at bounding box center [1488, 686] width 58 height 14
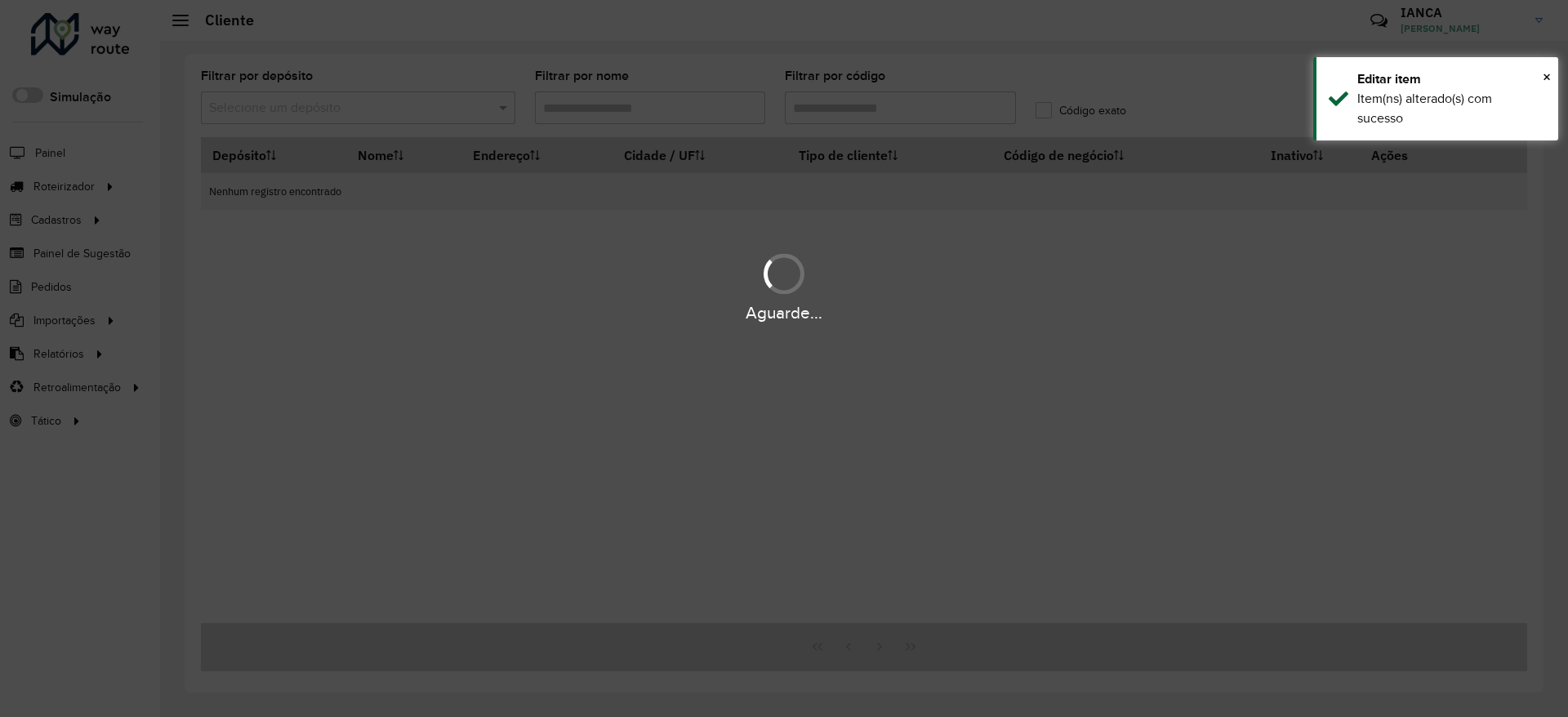
type input "******"
